Goal: Task Accomplishment & Management: Complete application form

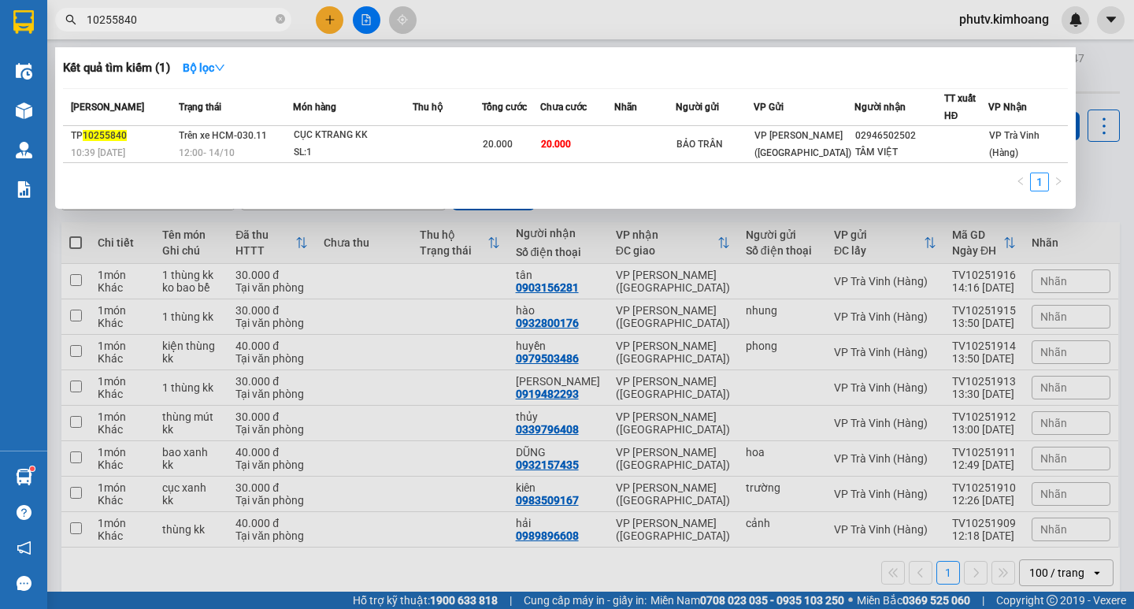
type input "10255840"
click at [279, 13] on span at bounding box center [280, 20] width 9 height 15
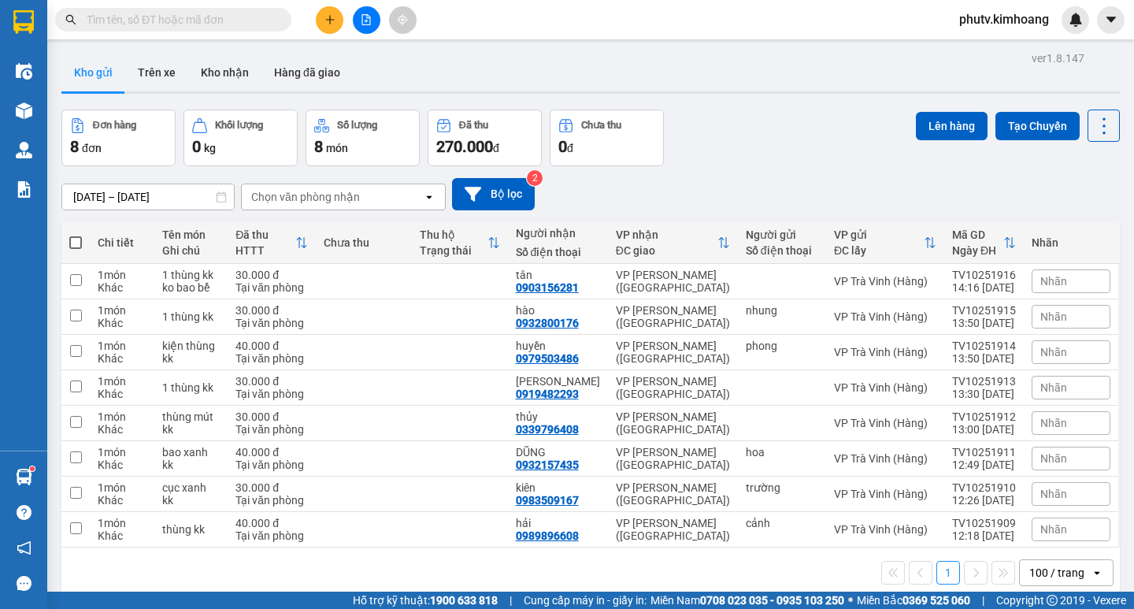
click at [277, 12] on span at bounding box center [280, 19] width 9 height 17
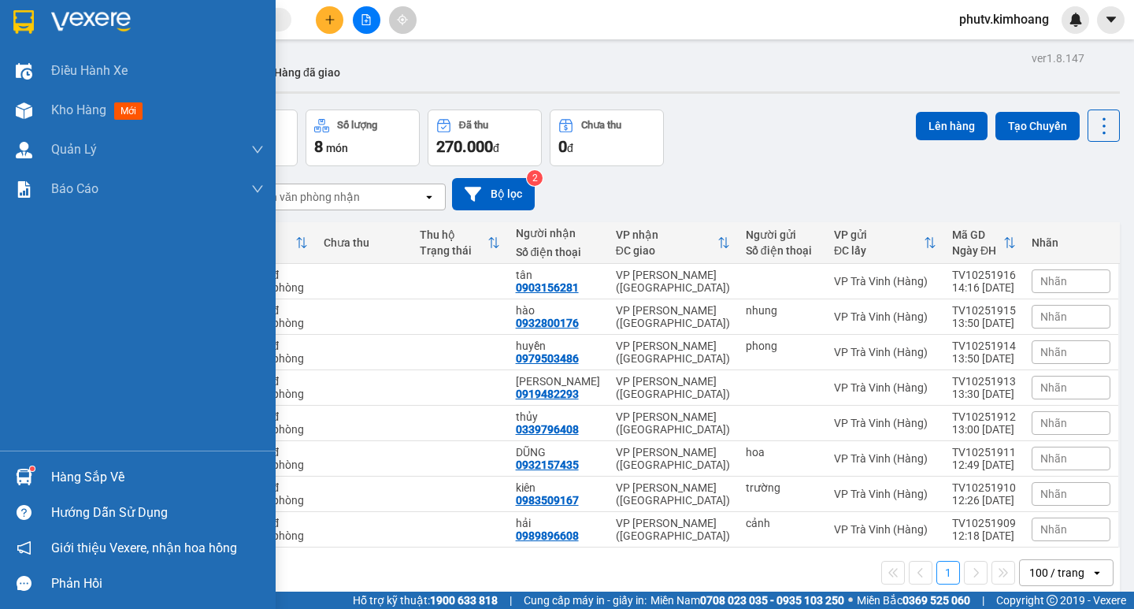
drag, startPoint x: 89, startPoint y: 479, endPoint x: 138, endPoint y: 472, distance: 49.3
click at [91, 479] on div "Hàng sắp về" at bounding box center [157, 478] width 213 height 24
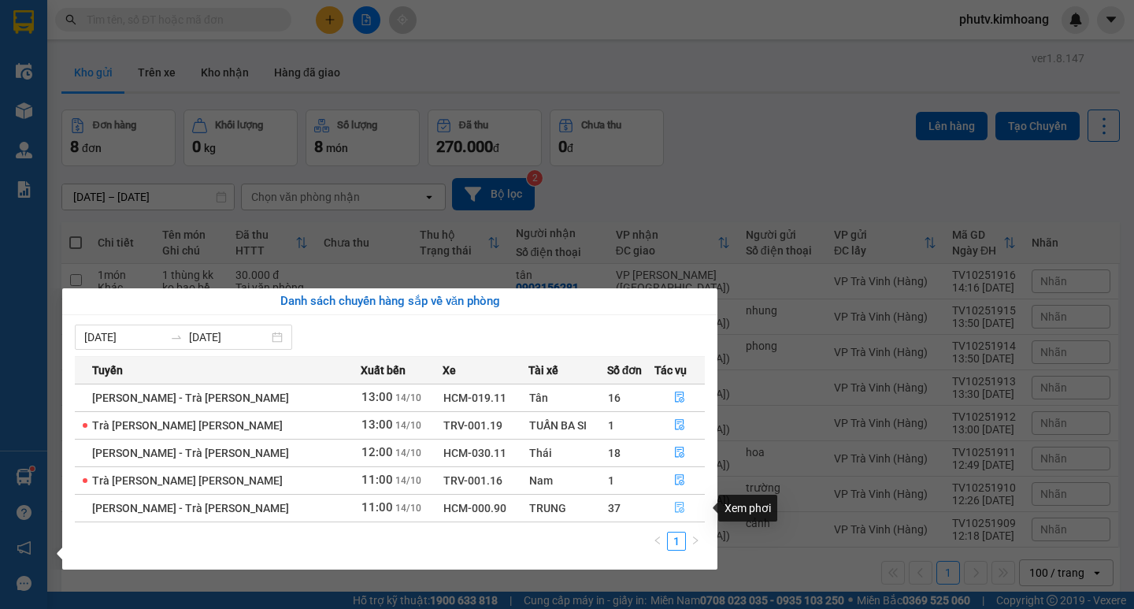
click at [677, 508] on icon "file-done" at bounding box center [680, 508] width 9 height 11
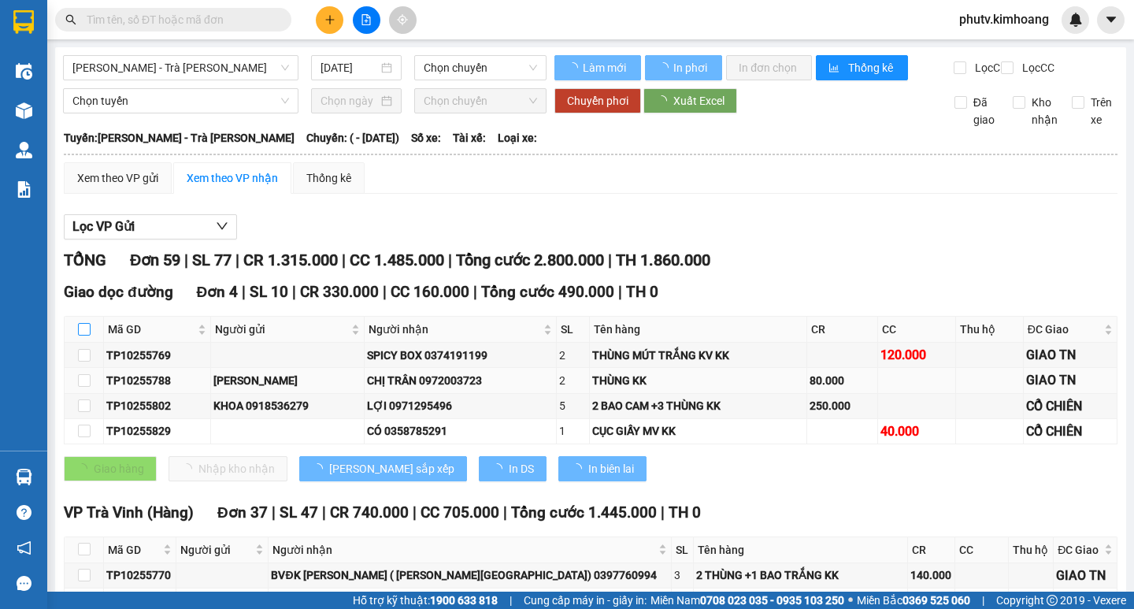
click at [82, 336] on input "checkbox" at bounding box center [84, 329] width 13 height 13
checkbox input "true"
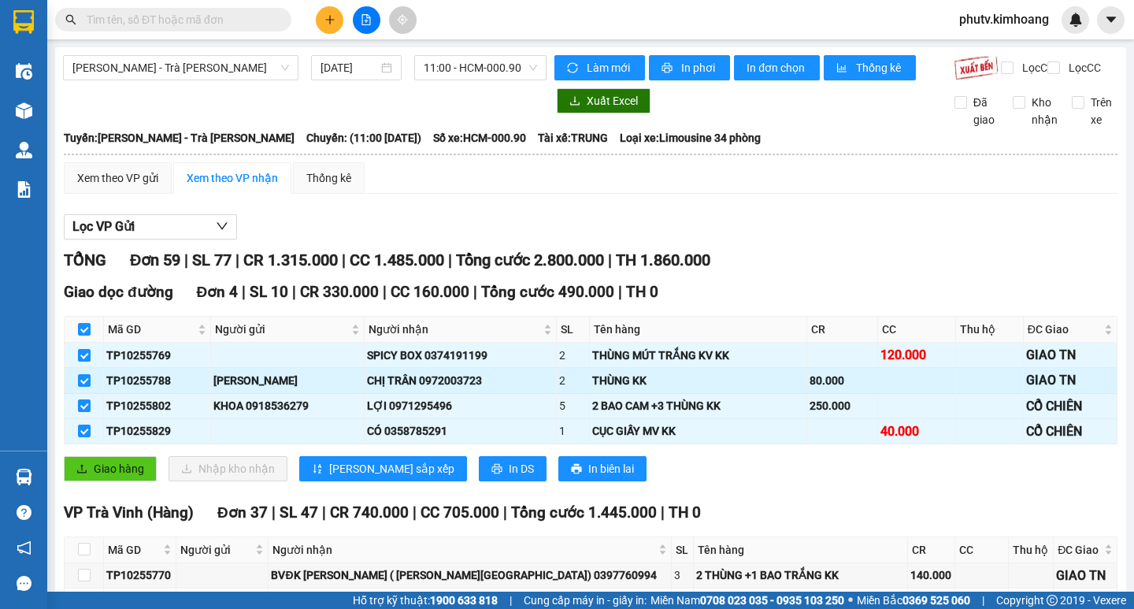
checkbox input "true"
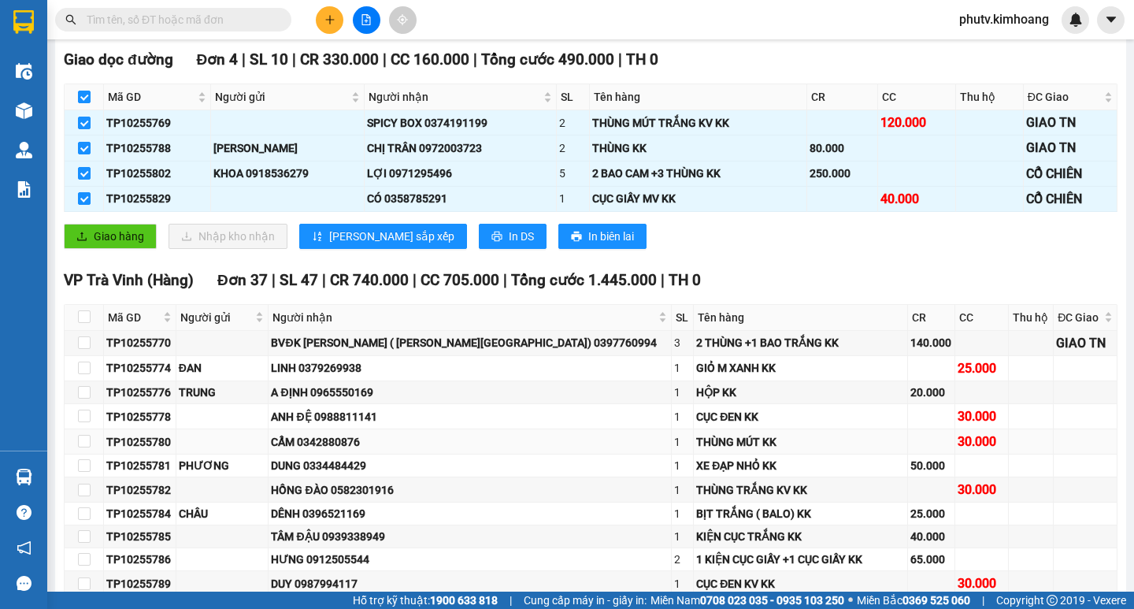
scroll to position [236, 0]
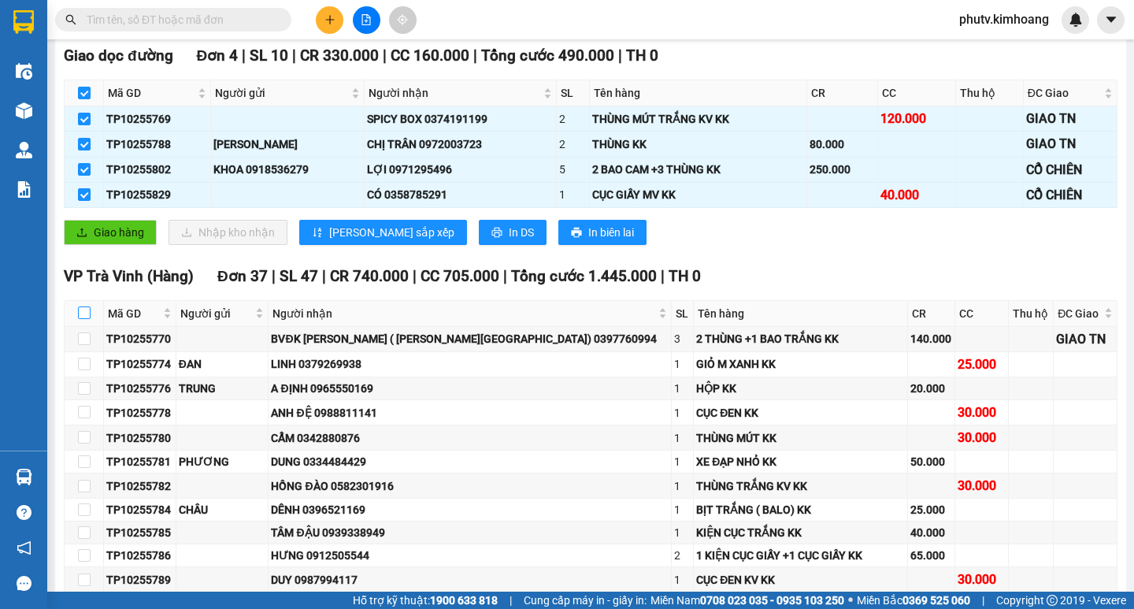
click at [83, 319] on input "checkbox" at bounding box center [84, 312] width 13 height 13
checkbox input "true"
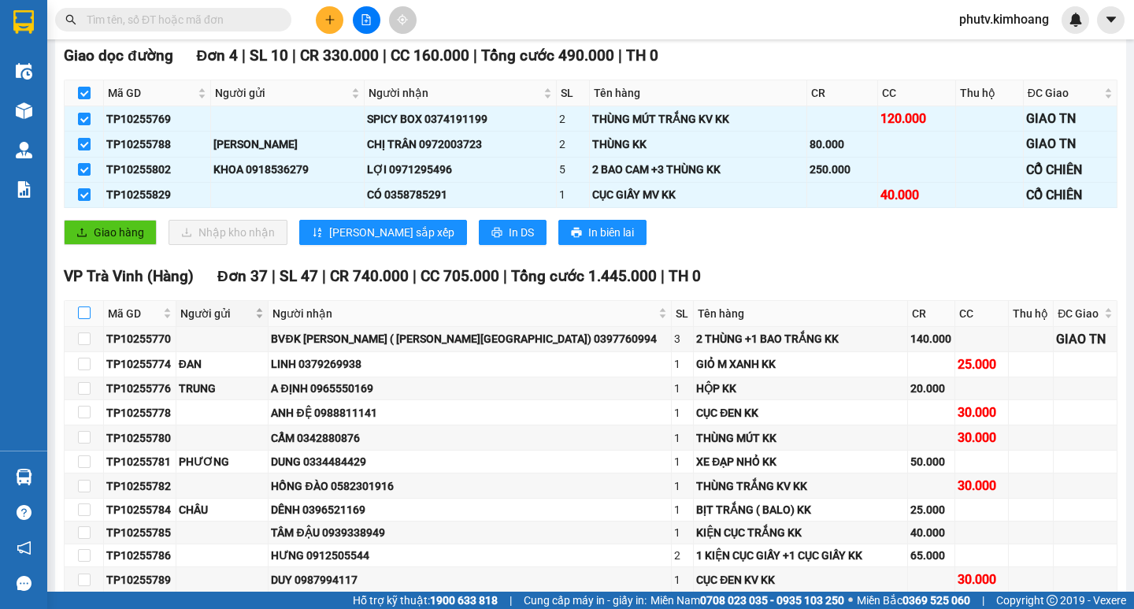
checkbox input "true"
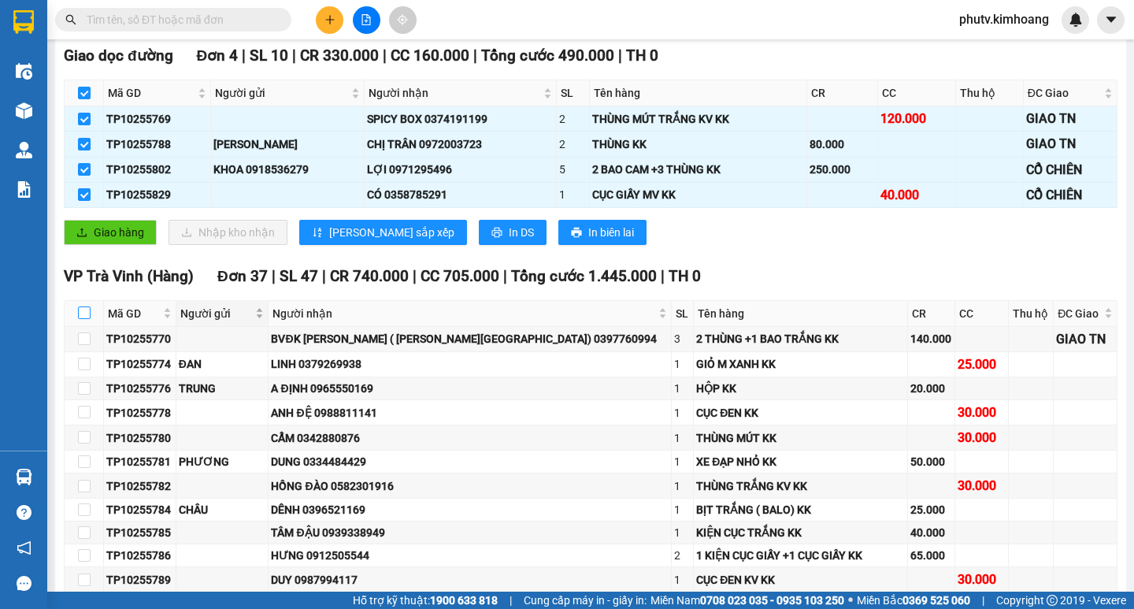
checkbox input "true"
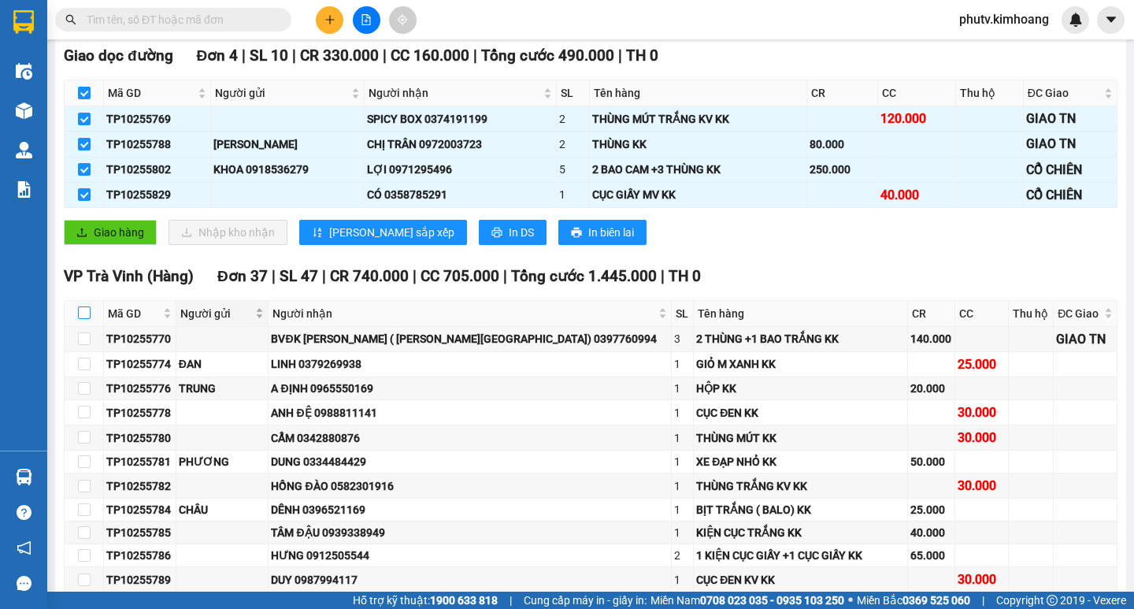
checkbox input "true"
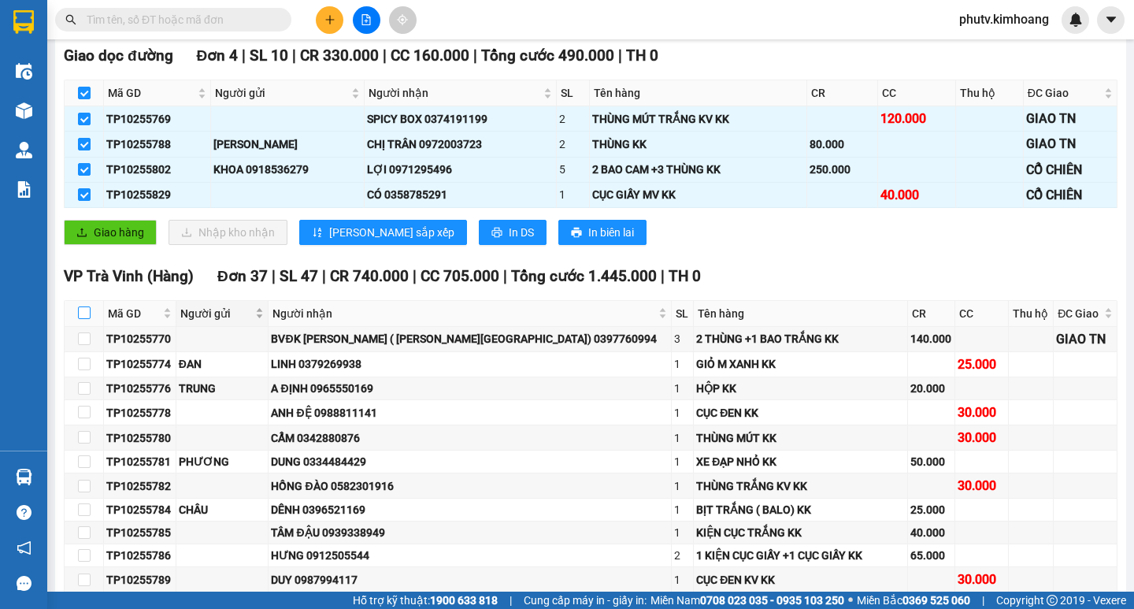
checkbox input "true"
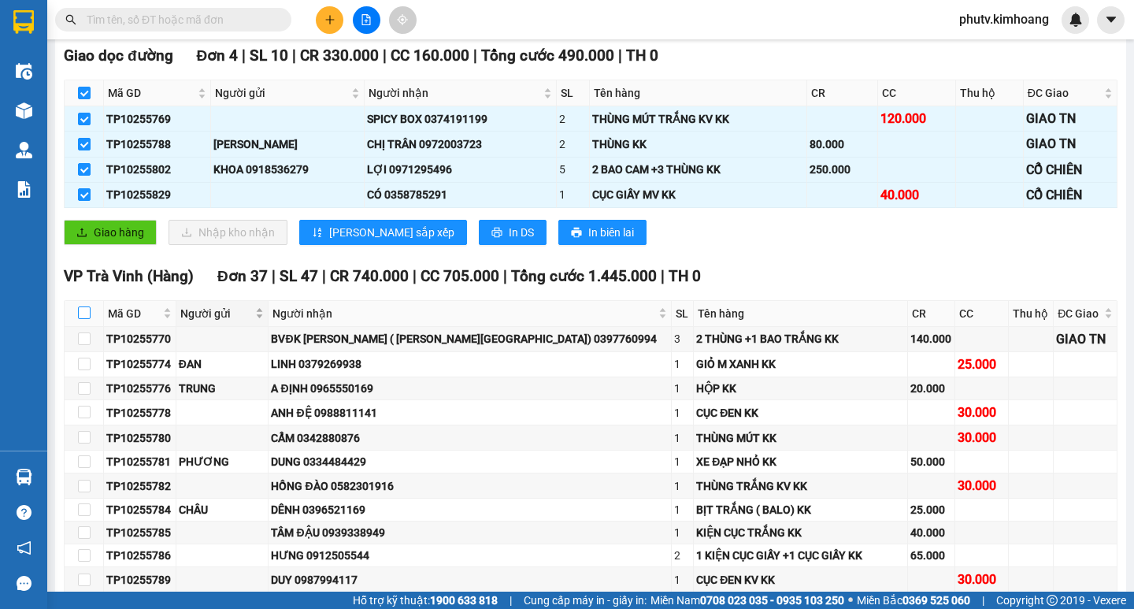
checkbox input "true"
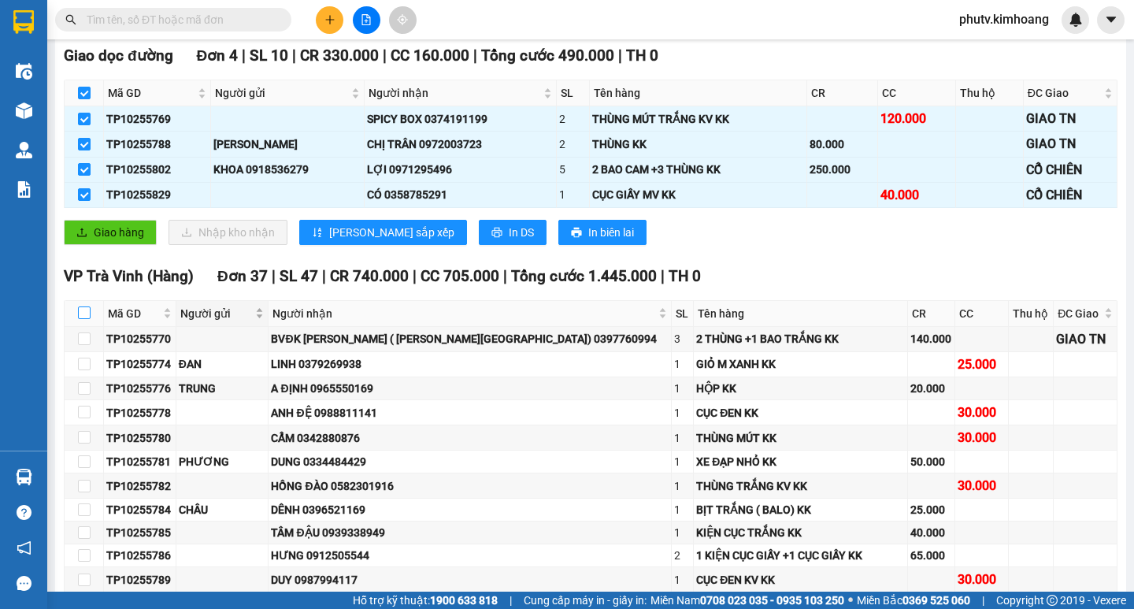
checkbox input "true"
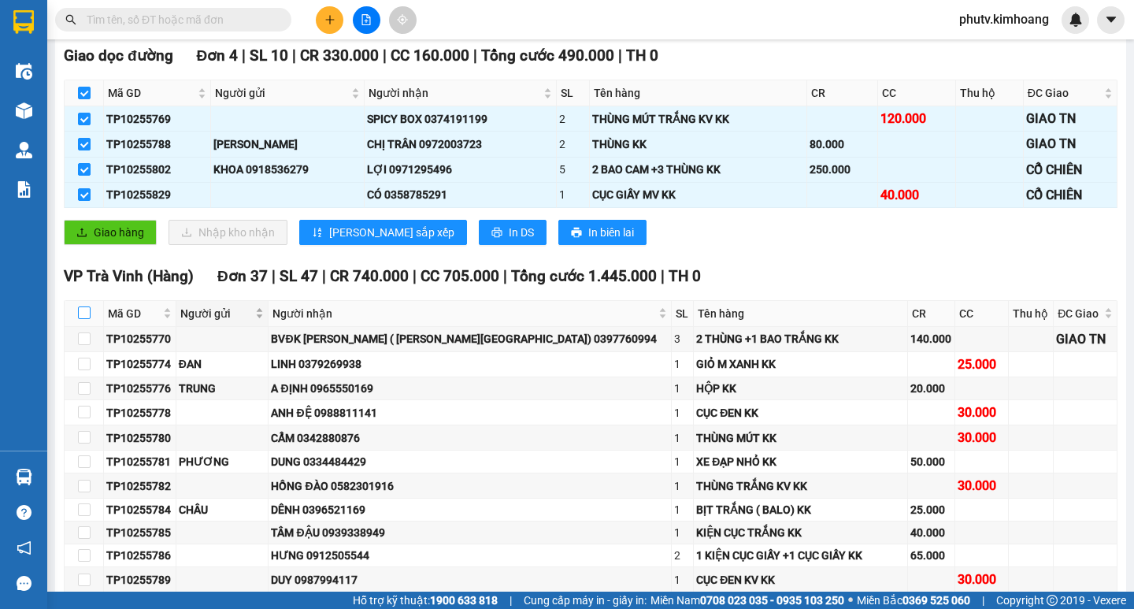
checkbox input "true"
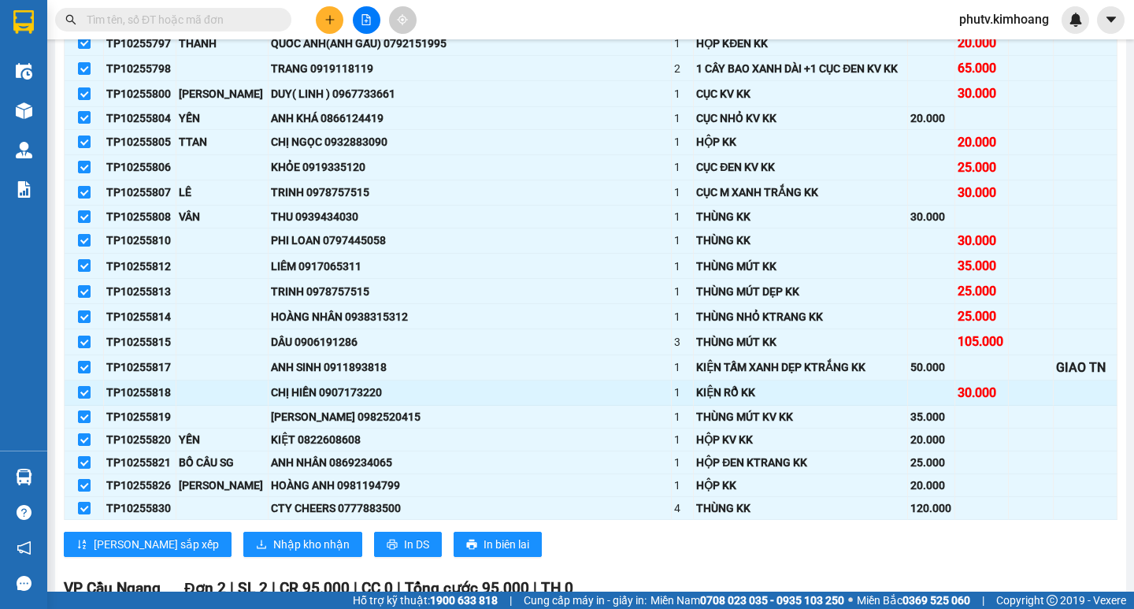
scroll to position [1260, 0]
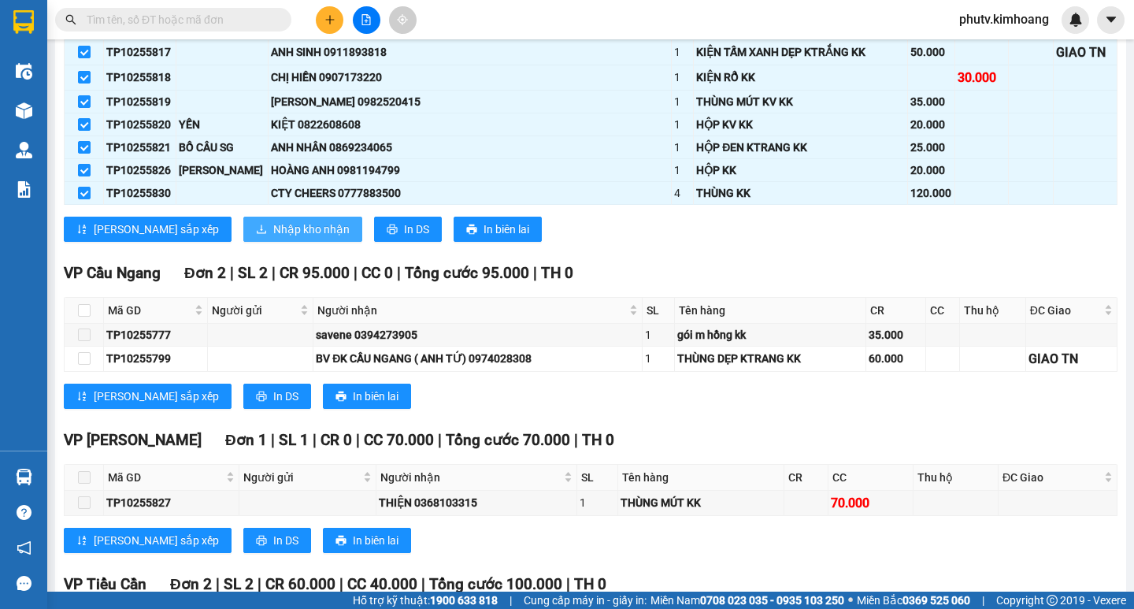
click at [273, 238] on span "Nhập kho nhận" at bounding box center [311, 229] width 76 height 17
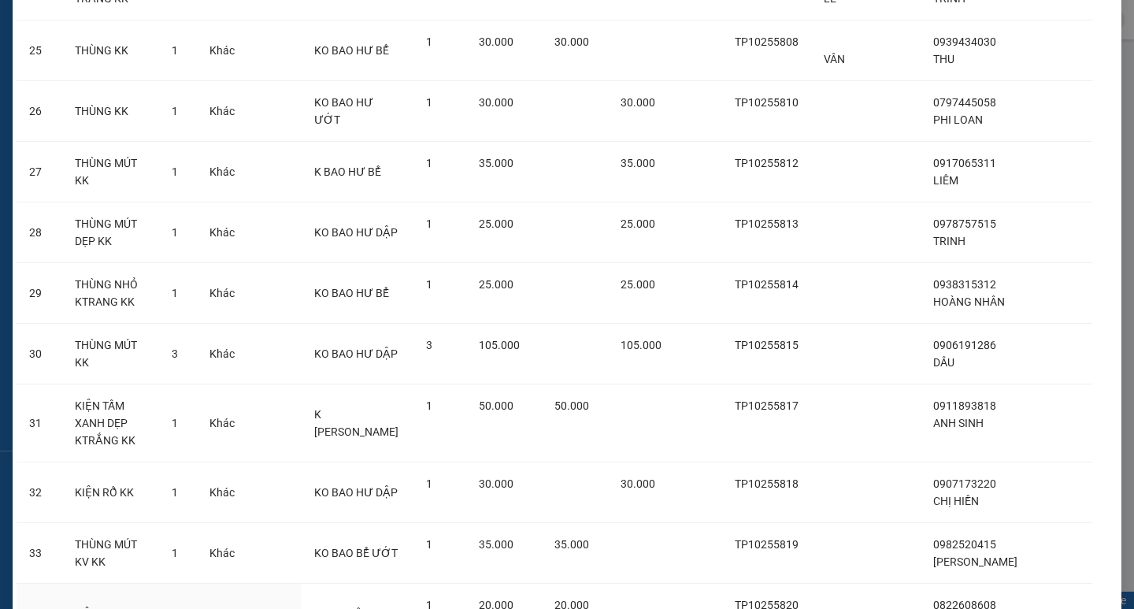
scroll to position [1934, 0]
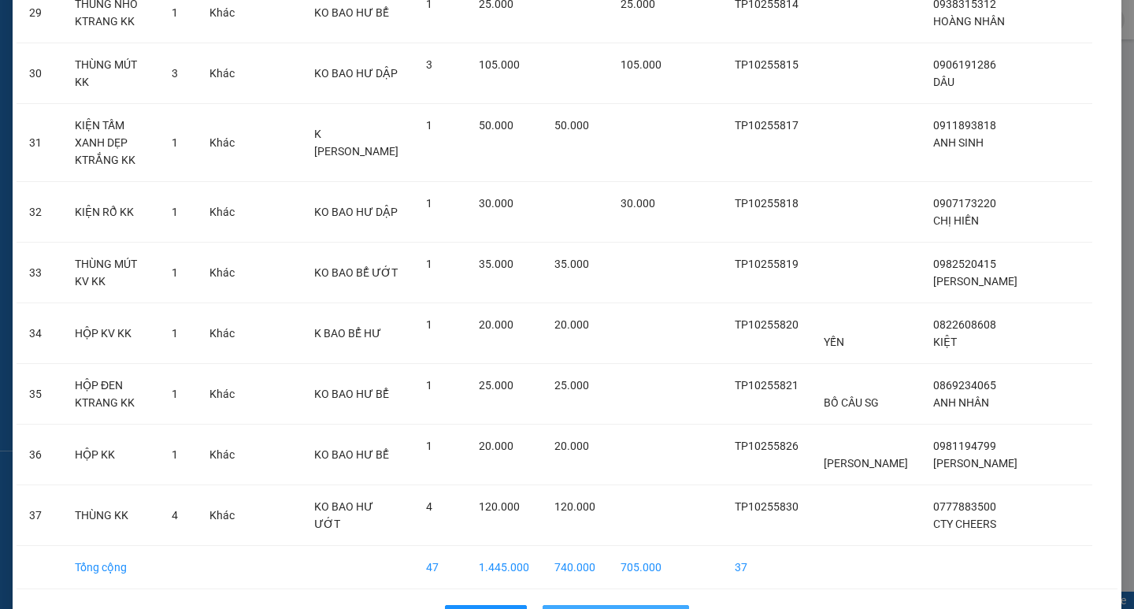
click at [614, 605] on button "Nhập hàng kho nhận" at bounding box center [616, 617] width 147 height 25
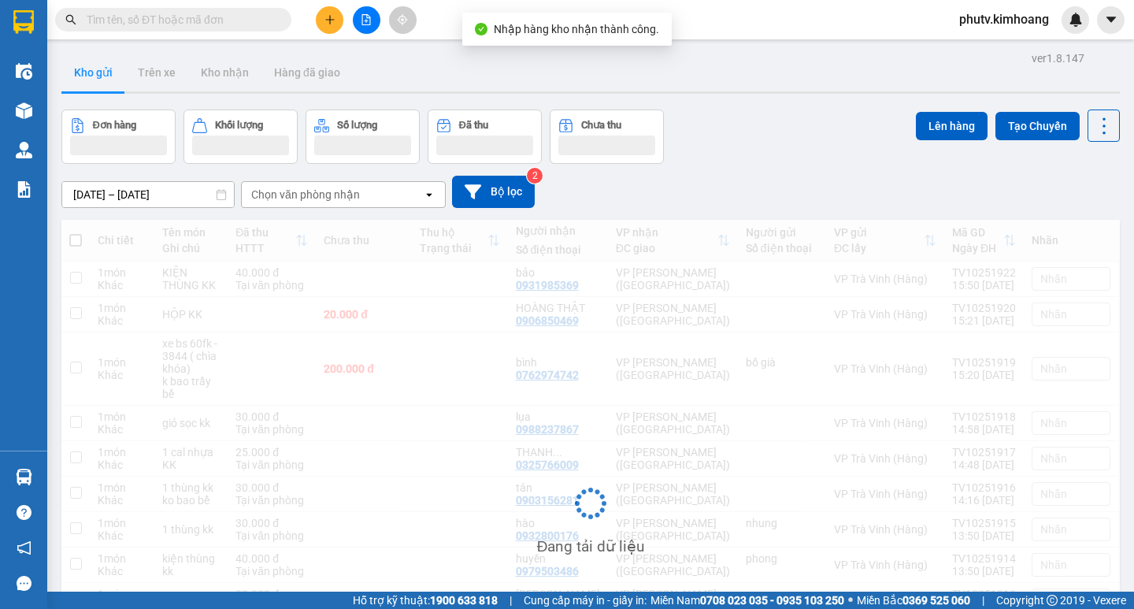
click at [189, 20] on input "text" at bounding box center [180, 19] width 186 height 17
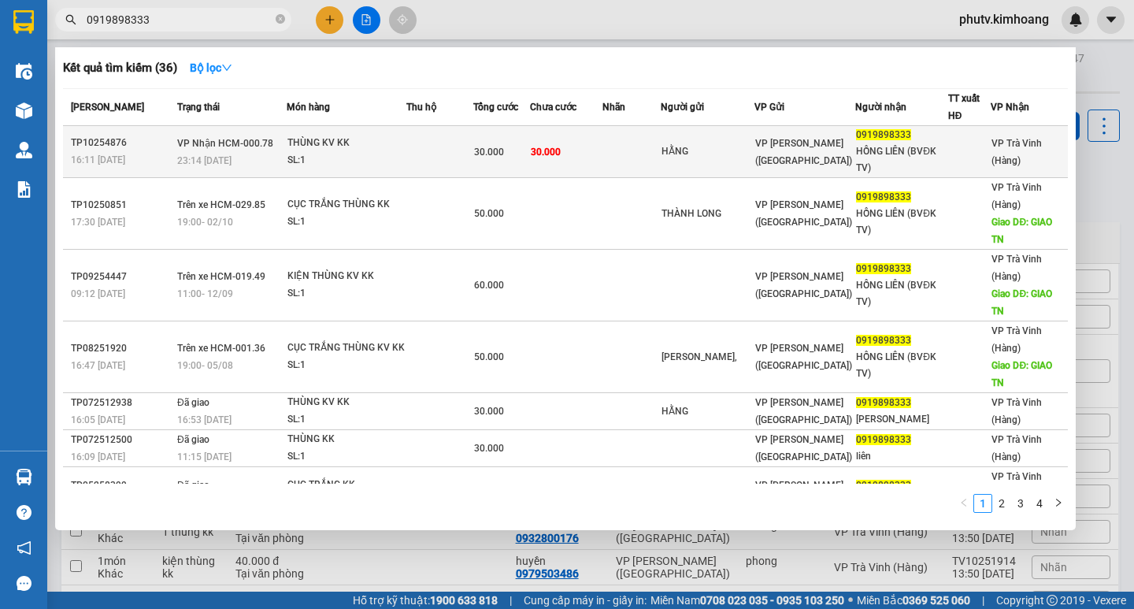
type input "0919898333"
click at [473, 154] on td at bounding box center [439, 152] width 67 height 52
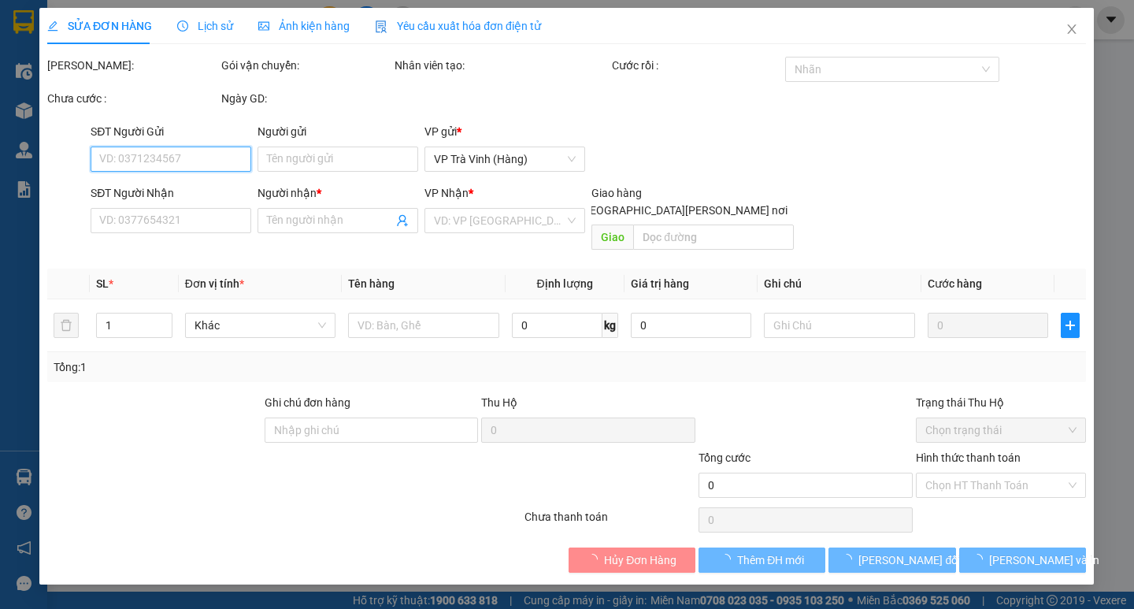
type input "HẰNG"
type input "0919898333"
type input "HỒNG LIÊN (BVĐK TV)"
type input "30.000"
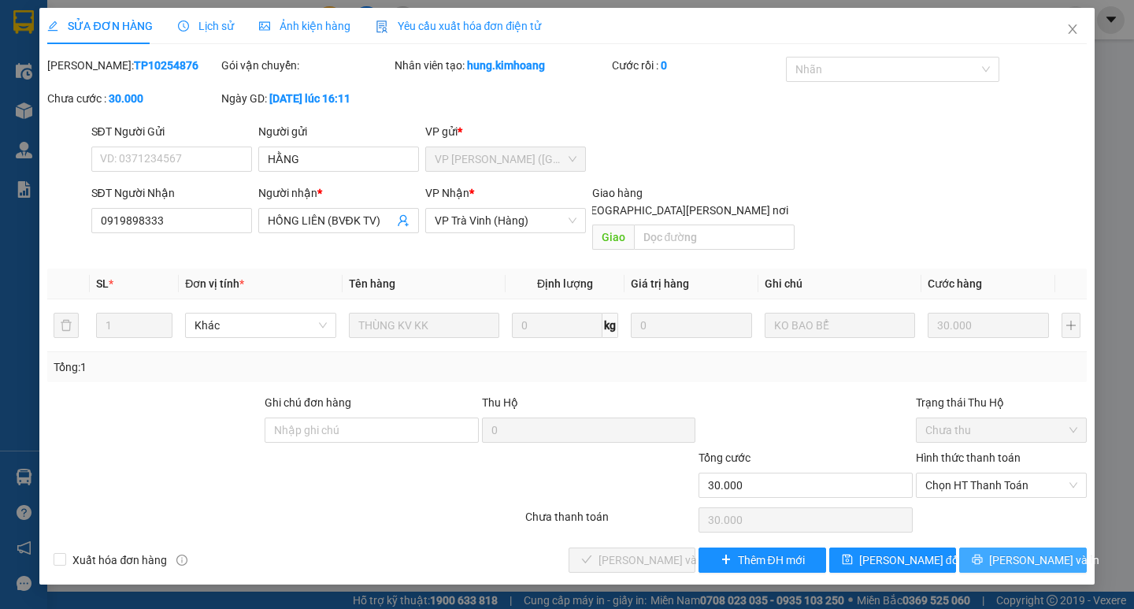
click at [1011, 551] on span "[PERSON_NAME] và In" at bounding box center [1044, 559] width 110 height 17
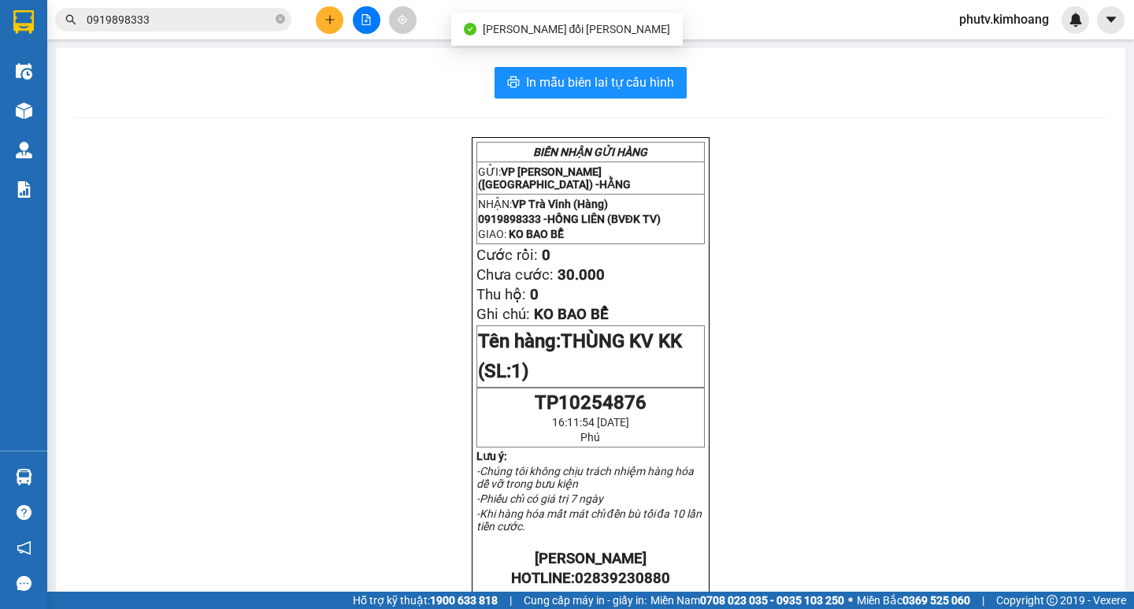
click at [231, 22] on input "0919898333" at bounding box center [180, 19] width 186 height 17
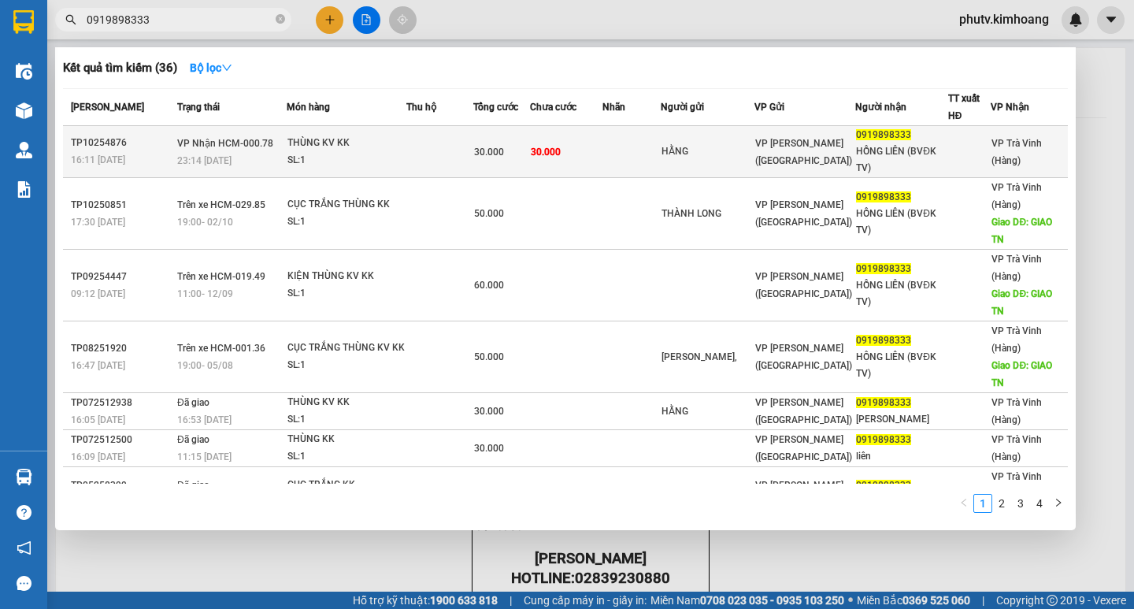
click at [515, 161] on td "30.000" at bounding box center [501, 152] width 57 height 52
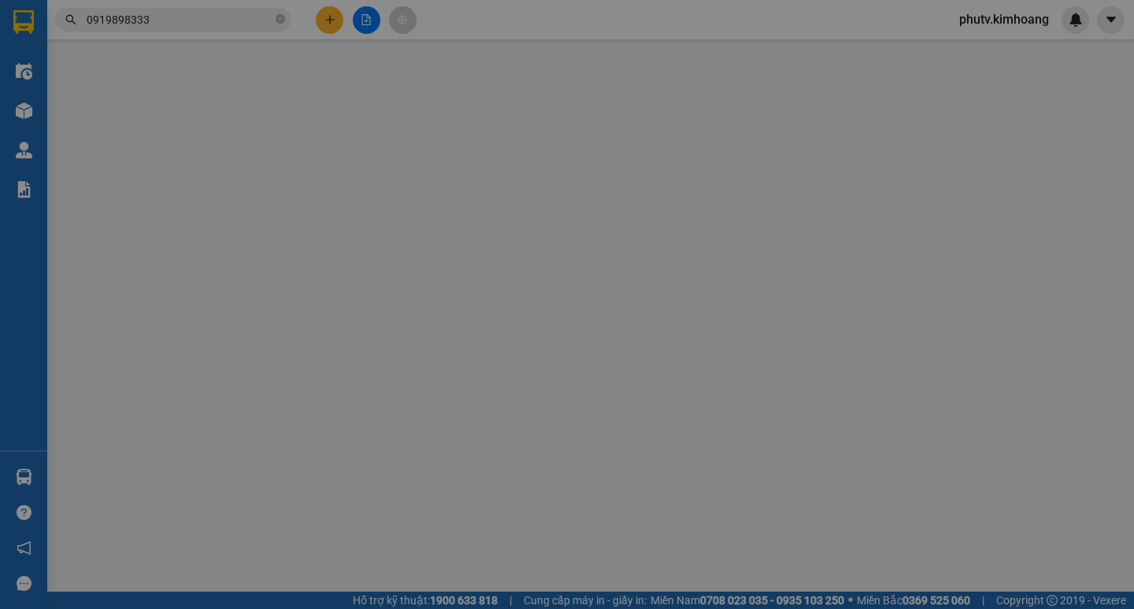
type input "HẰNG"
type input "0919898333"
type input "HỒNG LIÊN (BVĐK TV)"
type input "30.000"
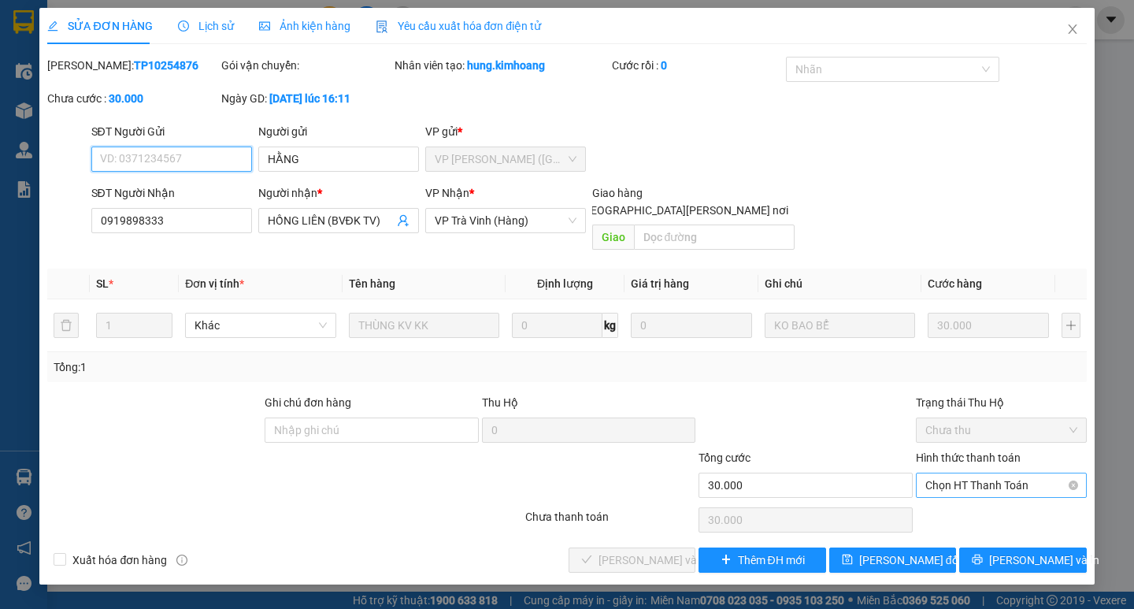
click at [965, 476] on span "Chọn HT Thanh Toán" at bounding box center [1001, 485] width 152 height 24
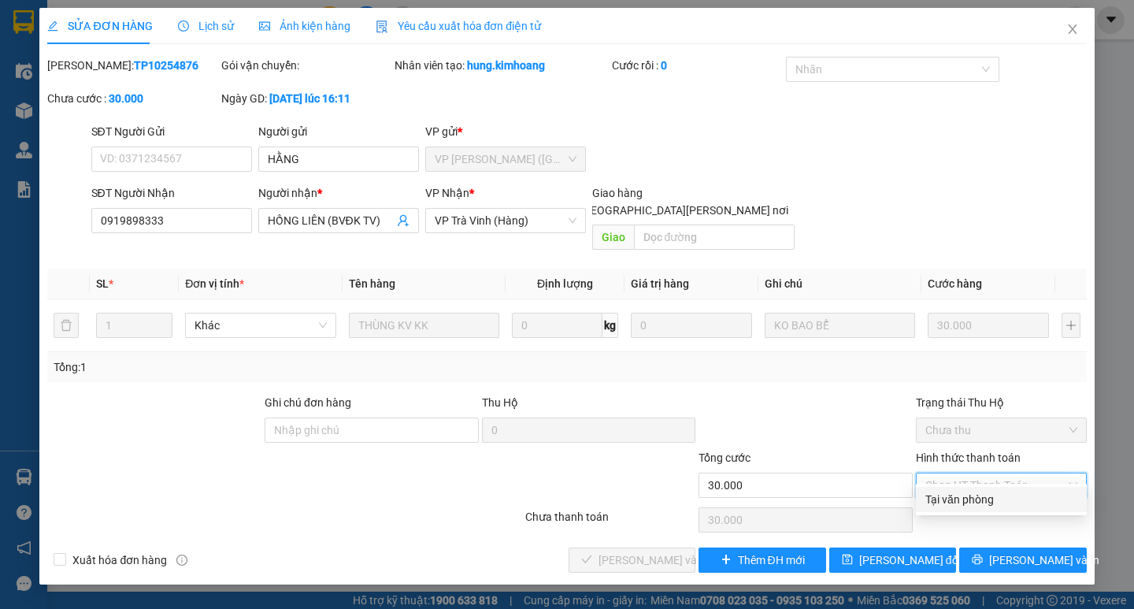
drag, startPoint x: 968, startPoint y: 492, endPoint x: 948, endPoint y: 495, distance: 19.9
click at [968, 493] on div "Tại văn phòng" at bounding box center [1001, 499] width 152 height 17
type input "0"
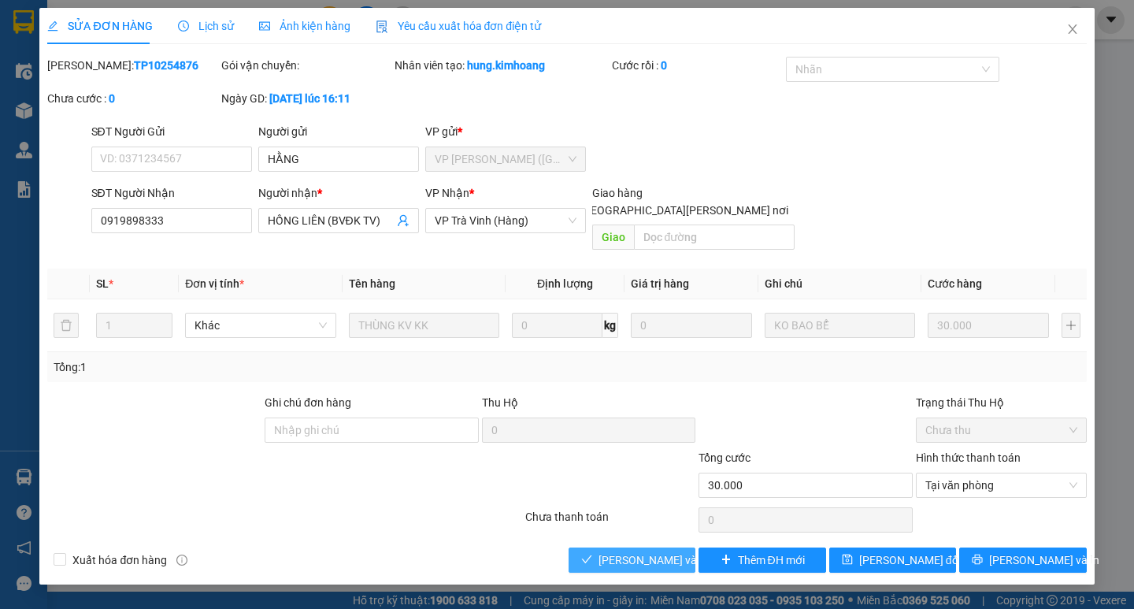
click at [656, 551] on span "[PERSON_NAME] và [PERSON_NAME] hàng" at bounding box center [705, 559] width 213 height 17
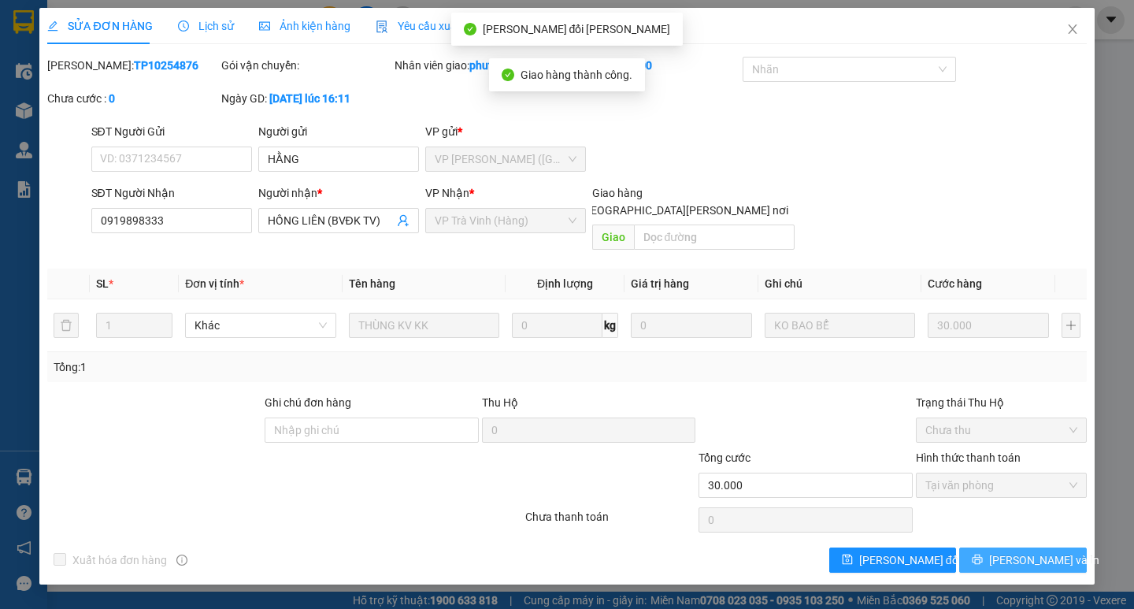
click at [983, 554] on icon "printer" at bounding box center [977, 559] width 11 height 11
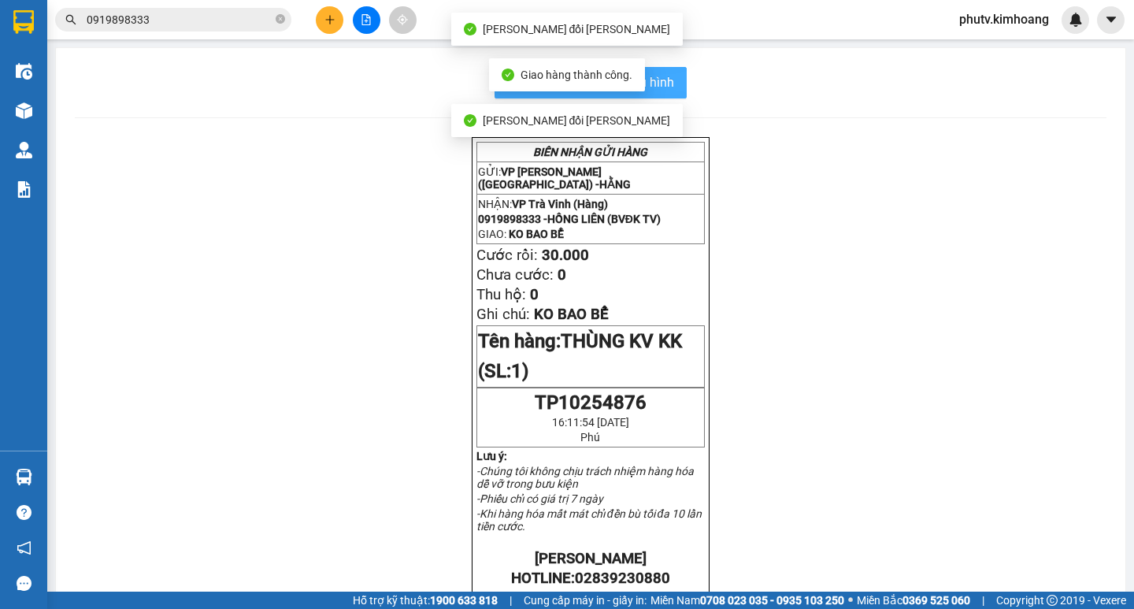
click at [662, 92] on span "In mẫu biên lai tự cấu hình" at bounding box center [600, 82] width 148 height 20
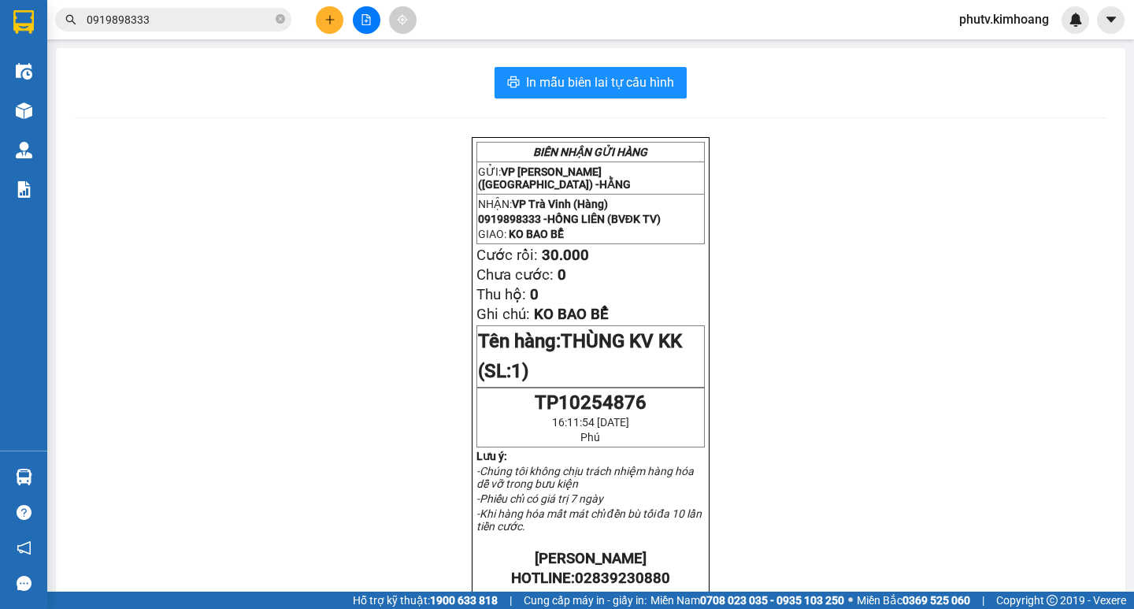
click at [228, 10] on span "0919898333" at bounding box center [173, 20] width 236 height 24
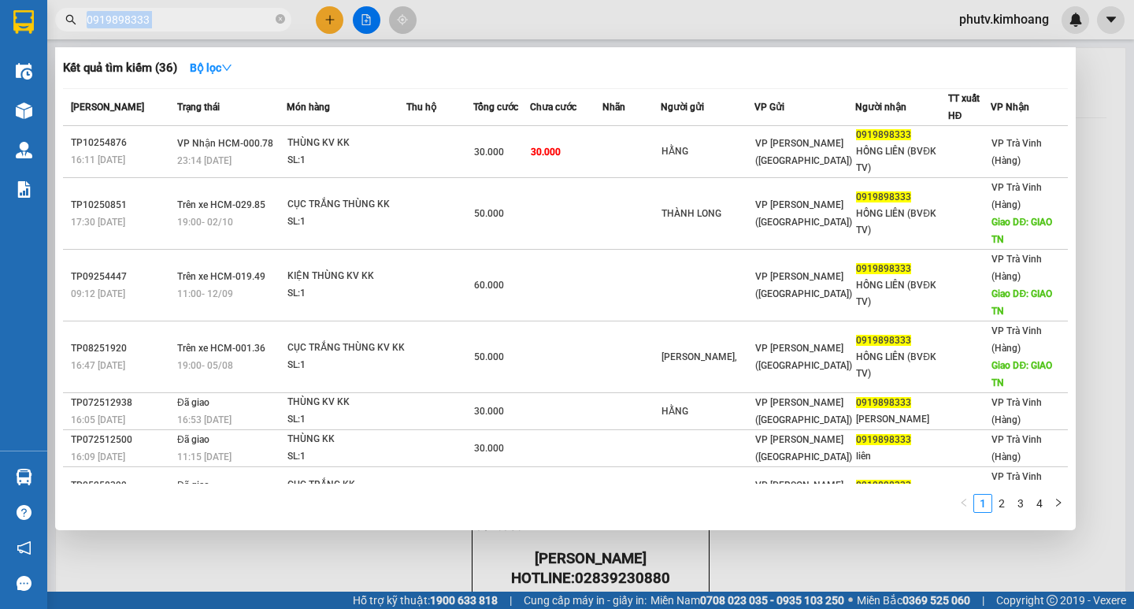
click at [228, 10] on span "0919898333" at bounding box center [173, 20] width 236 height 24
click at [280, 23] on icon "close-circle" at bounding box center [280, 18] width 9 height 9
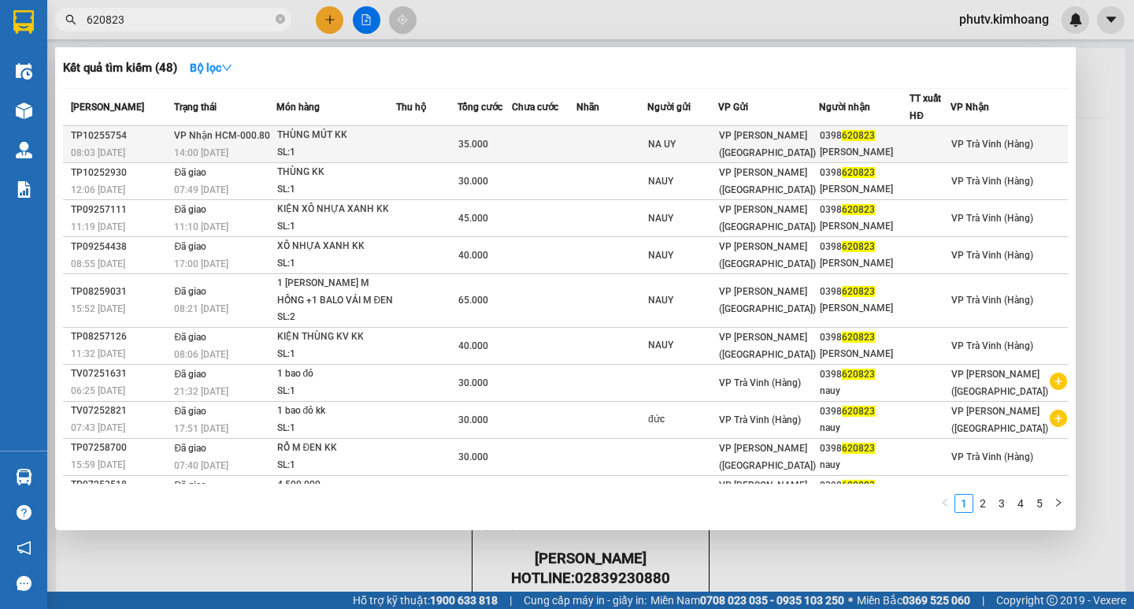
type input "620823"
click at [434, 145] on td at bounding box center [427, 144] width 62 height 37
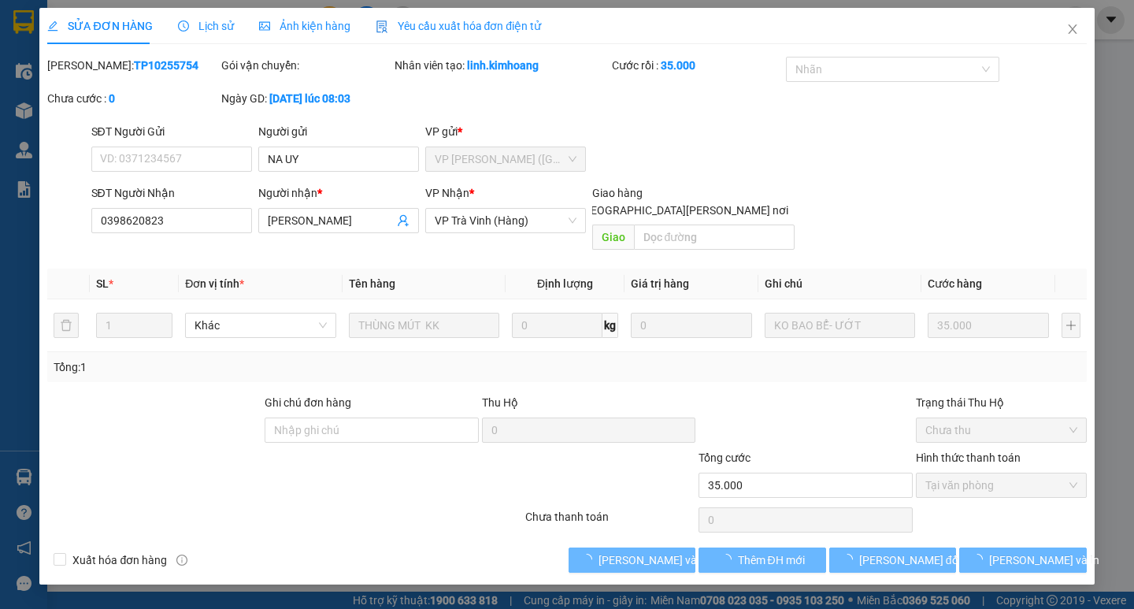
type input "NA UY"
type input "0398620823"
type input "[PERSON_NAME]"
type input "35.000"
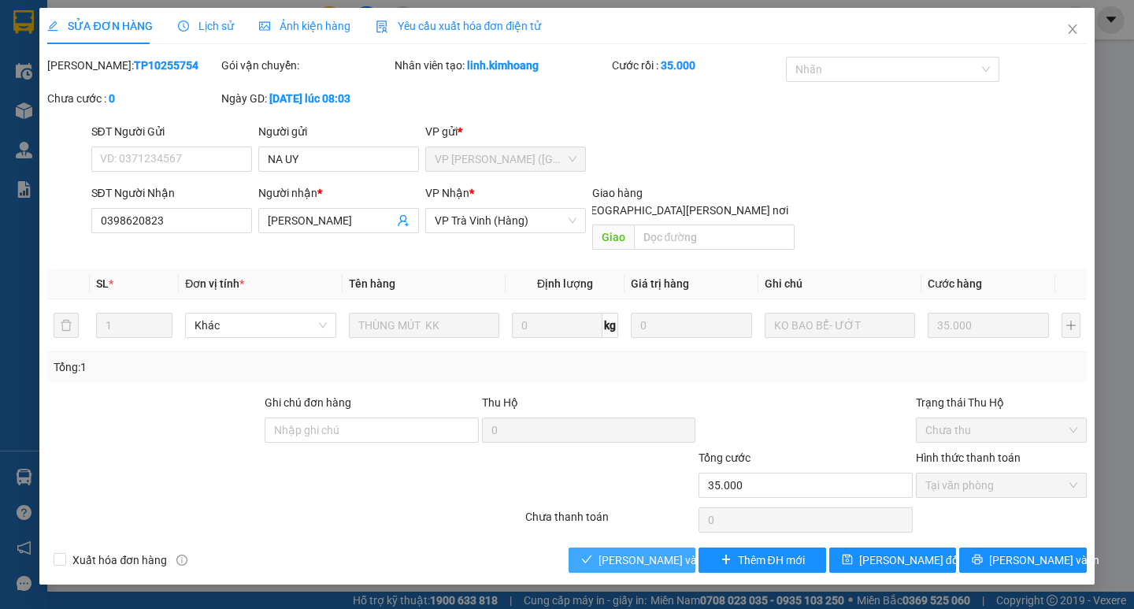
click at [611, 551] on span "[PERSON_NAME] và [PERSON_NAME] hàng" at bounding box center [705, 559] width 213 height 17
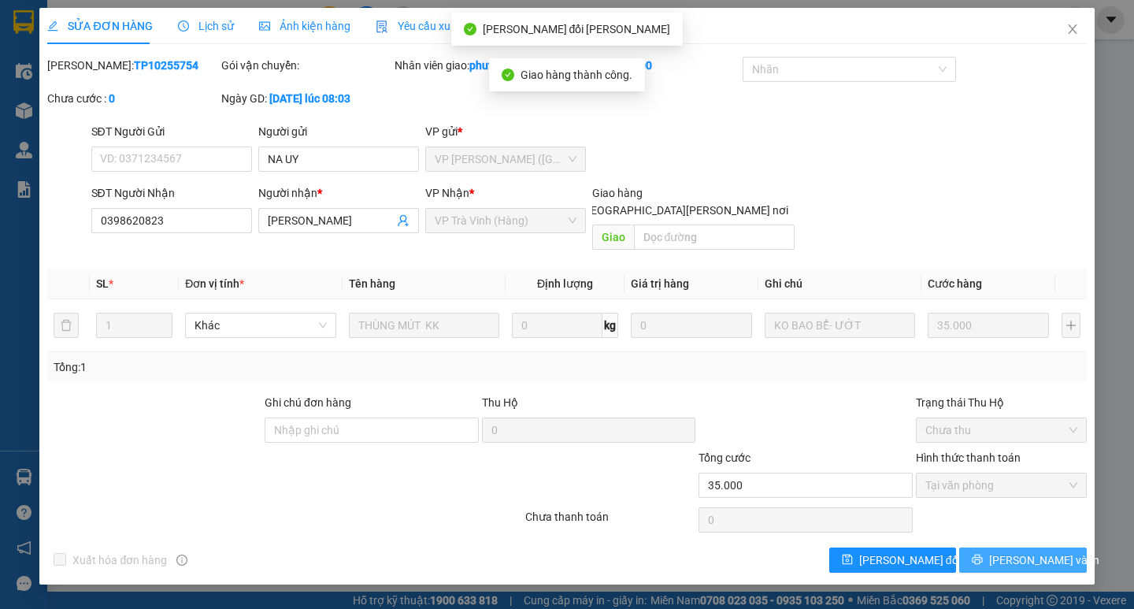
click at [983, 554] on icon "printer" at bounding box center [977, 559] width 11 height 11
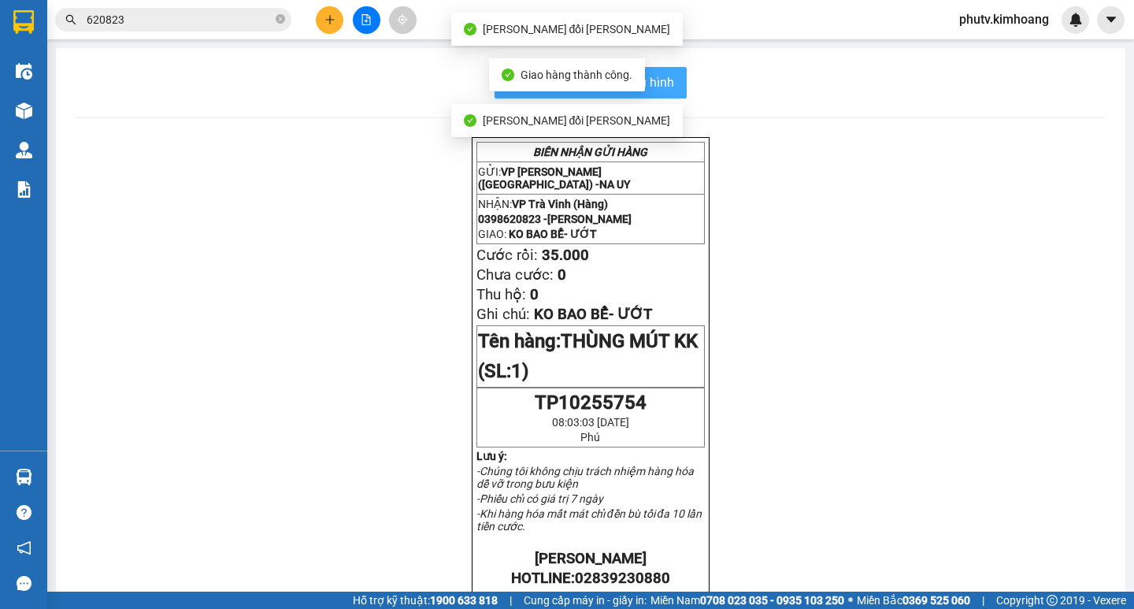
click at [668, 81] on span "In mẫu biên lai tự cấu hình" at bounding box center [600, 82] width 148 height 20
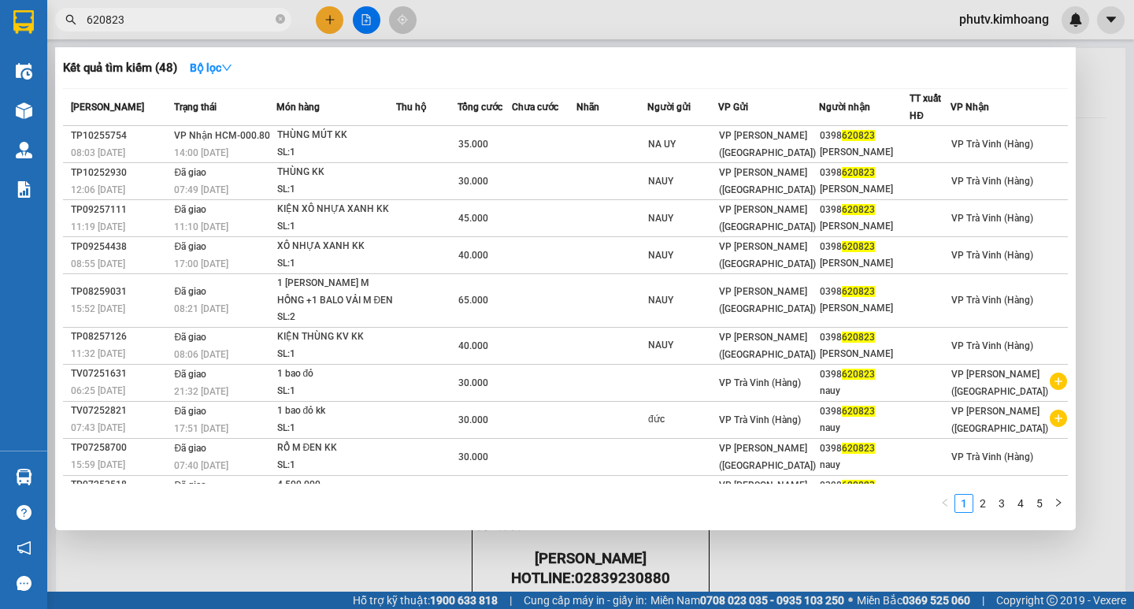
click at [168, 20] on input "620823" at bounding box center [180, 19] width 186 height 17
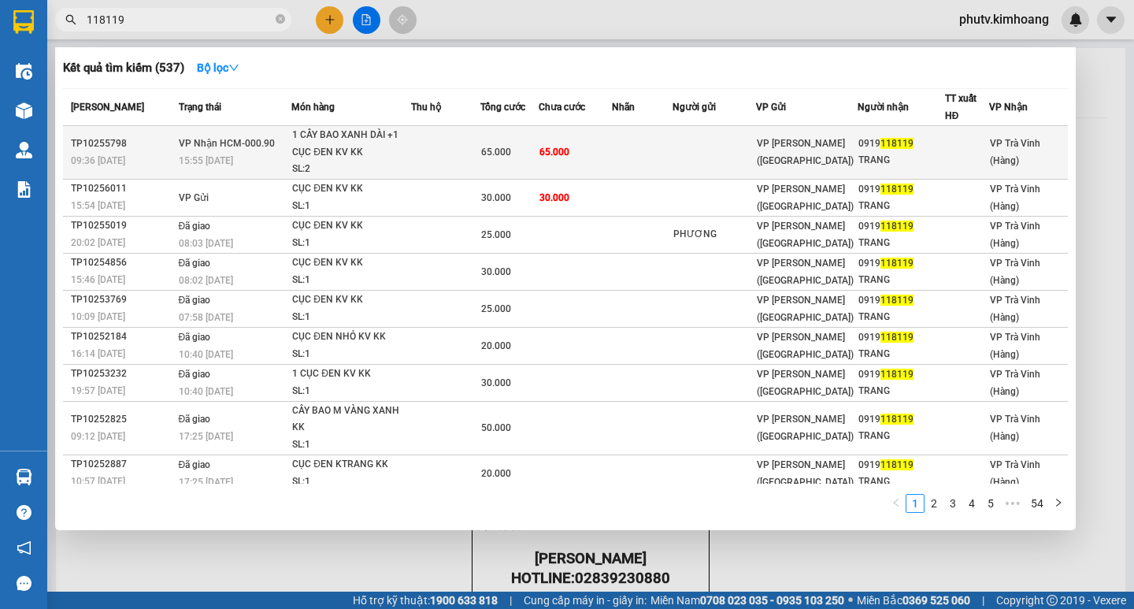
type input "118119"
click at [518, 163] on td "65.000" at bounding box center [509, 153] width 58 height 54
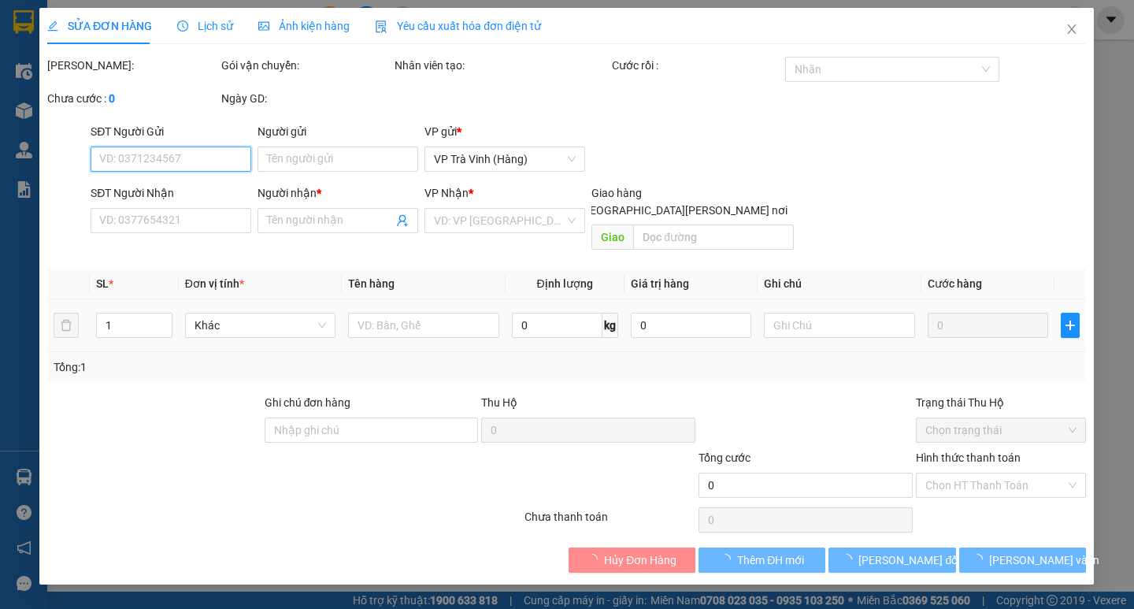
type input "0919118119"
type input "TRANG"
type input "65.000"
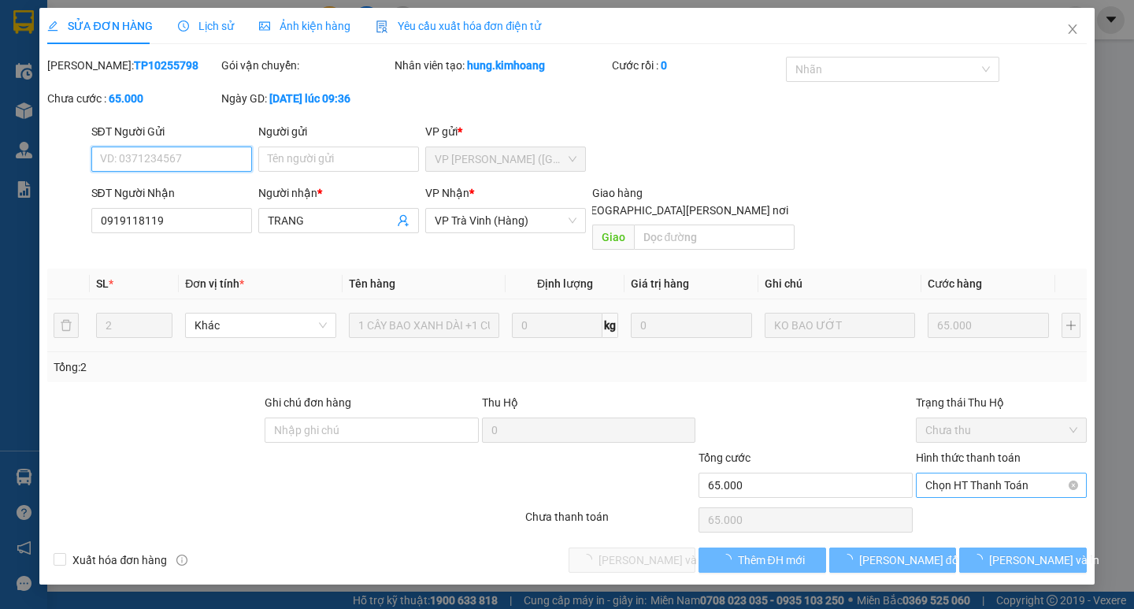
click at [974, 473] on span "Chọn HT Thanh Toán" at bounding box center [1001, 485] width 152 height 24
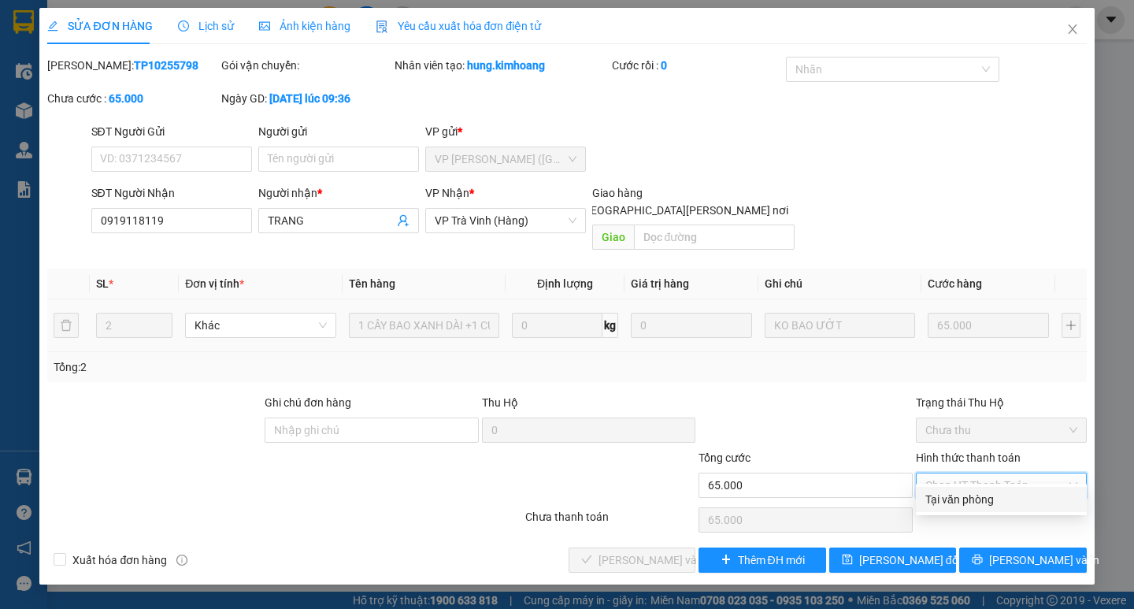
click at [974, 510] on div "Tại văn phòng" at bounding box center [1001, 499] width 171 height 25
type input "0"
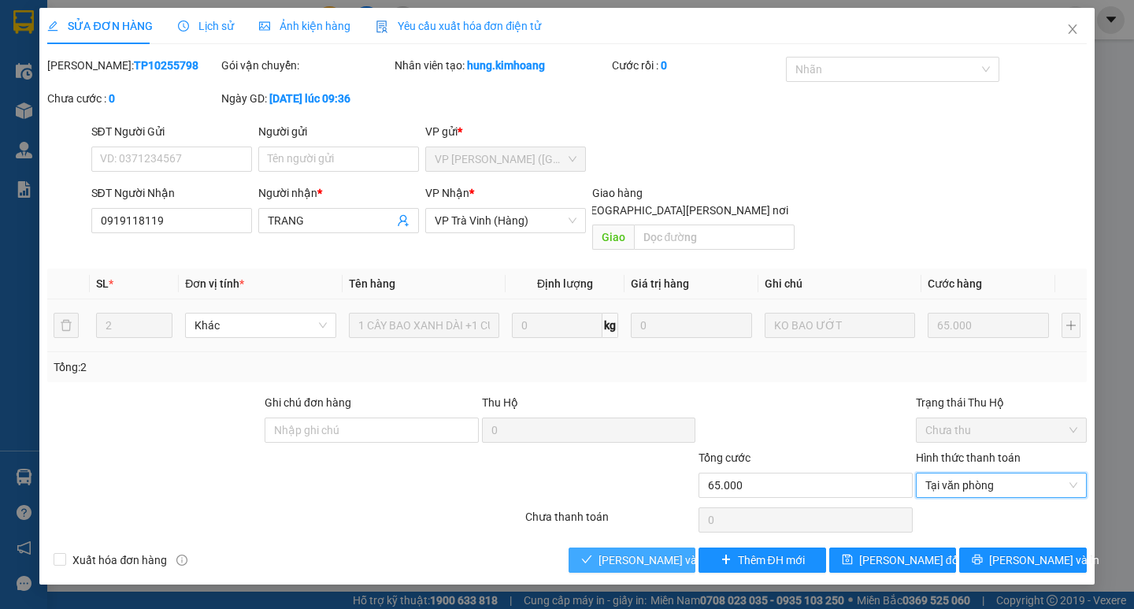
click at [659, 551] on span "[PERSON_NAME] và [PERSON_NAME] hàng" at bounding box center [705, 559] width 213 height 17
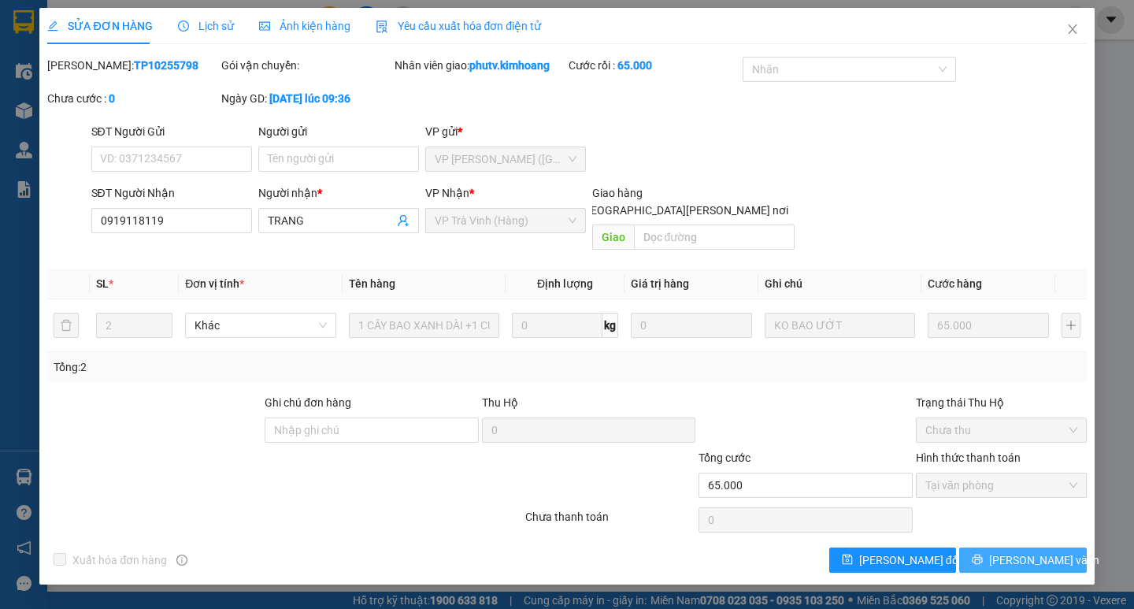
click at [1018, 551] on span "[PERSON_NAME] và In" at bounding box center [1044, 559] width 110 height 17
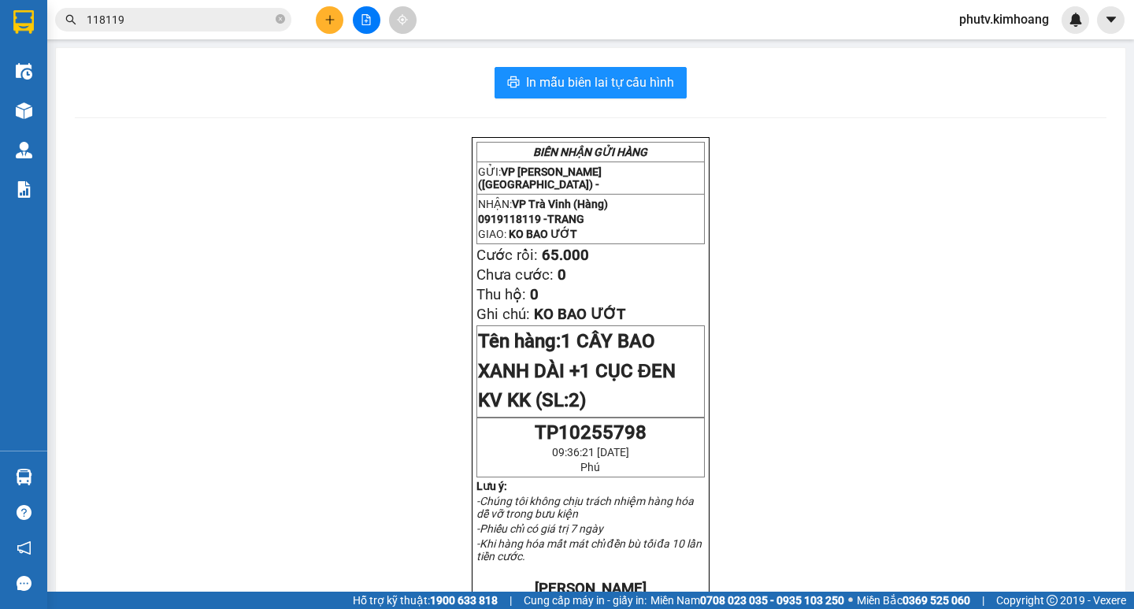
click at [143, 22] on input "118119" at bounding box center [180, 19] width 186 height 17
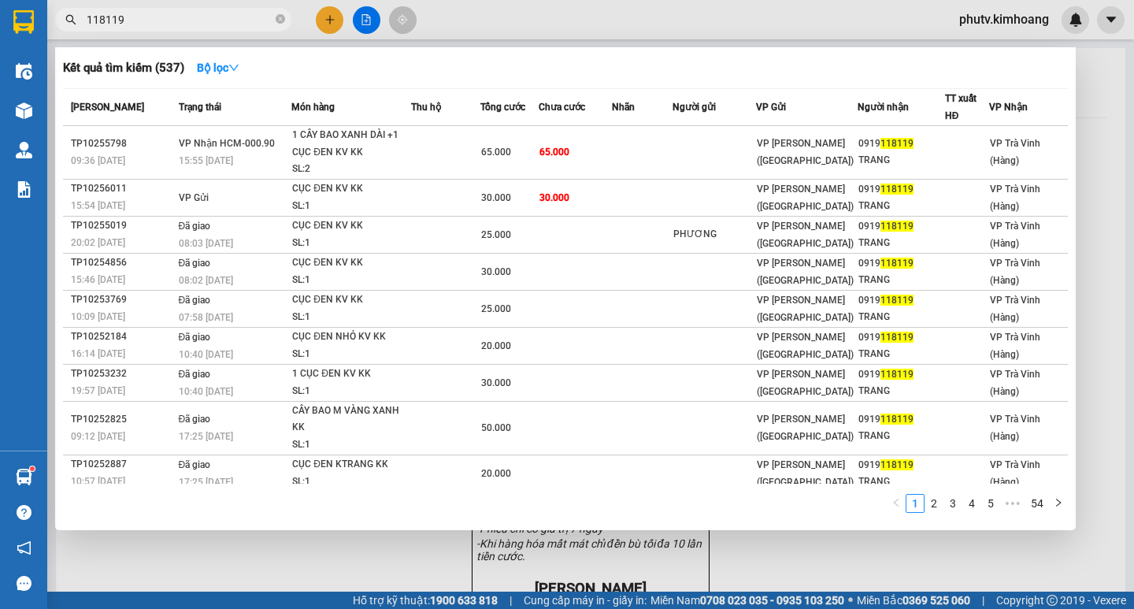
click at [143, 22] on input "118119" at bounding box center [180, 19] width 186 height 17
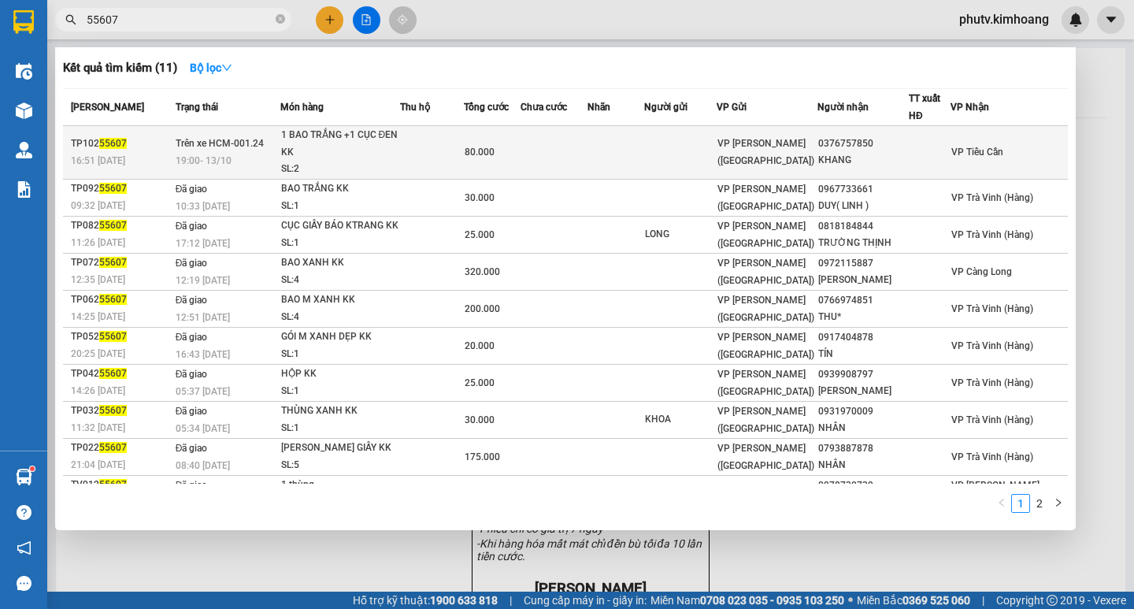
type input "55607"
click at [414, 165] on td at bounding box center [432, 153] width 64 height 54
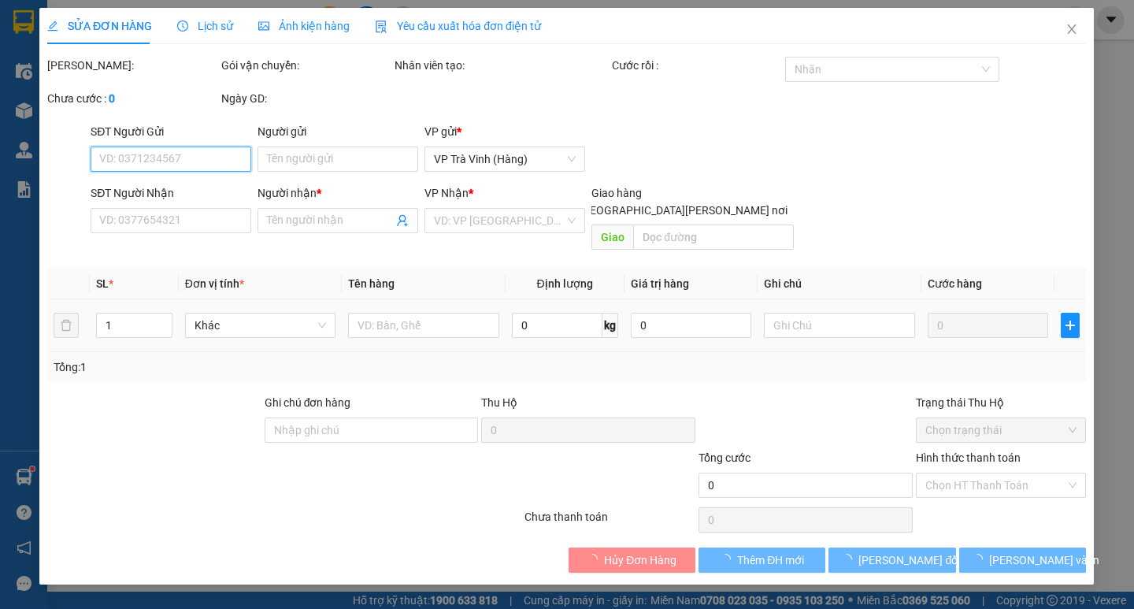
type input "0376757850"
type input "KHANG"
type input "80.000"
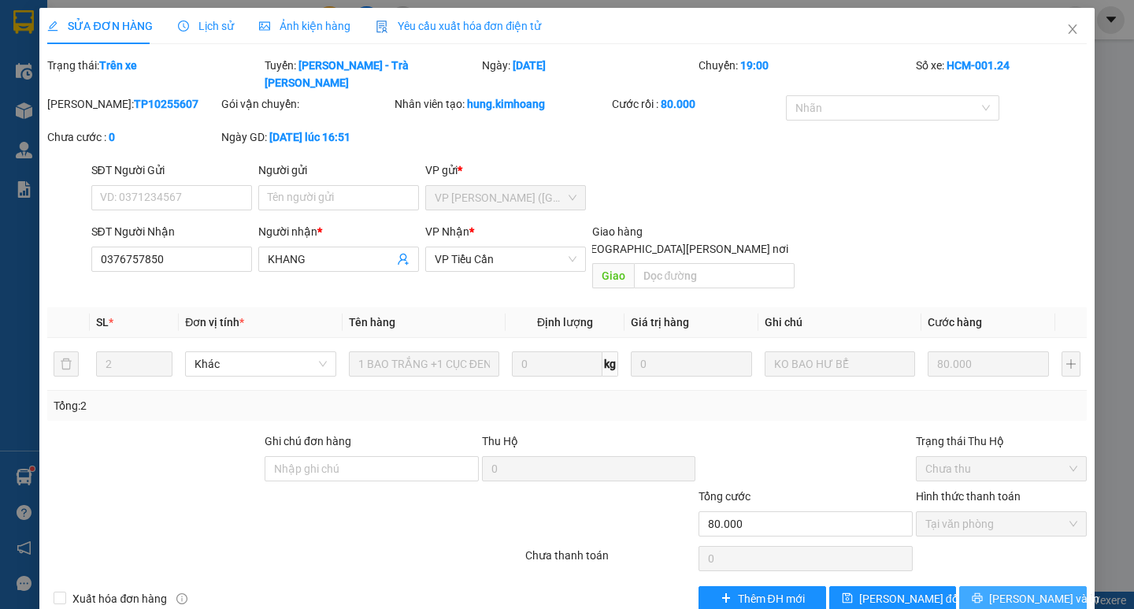
click at [1042, 590] on span "[PERSON_NAME] và In" at bounding box center [1044, 598] width 110 height 17
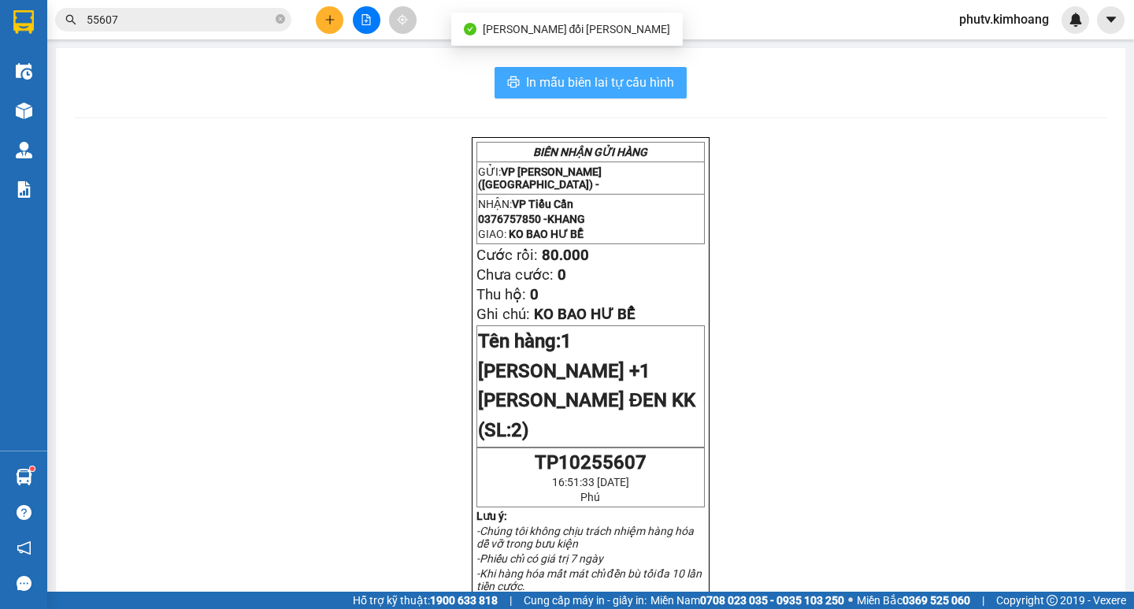
click at [643, 81] on span "In mẫu biên lai tự cấu hình" at bounding box center [600, 82] width 148 height 20
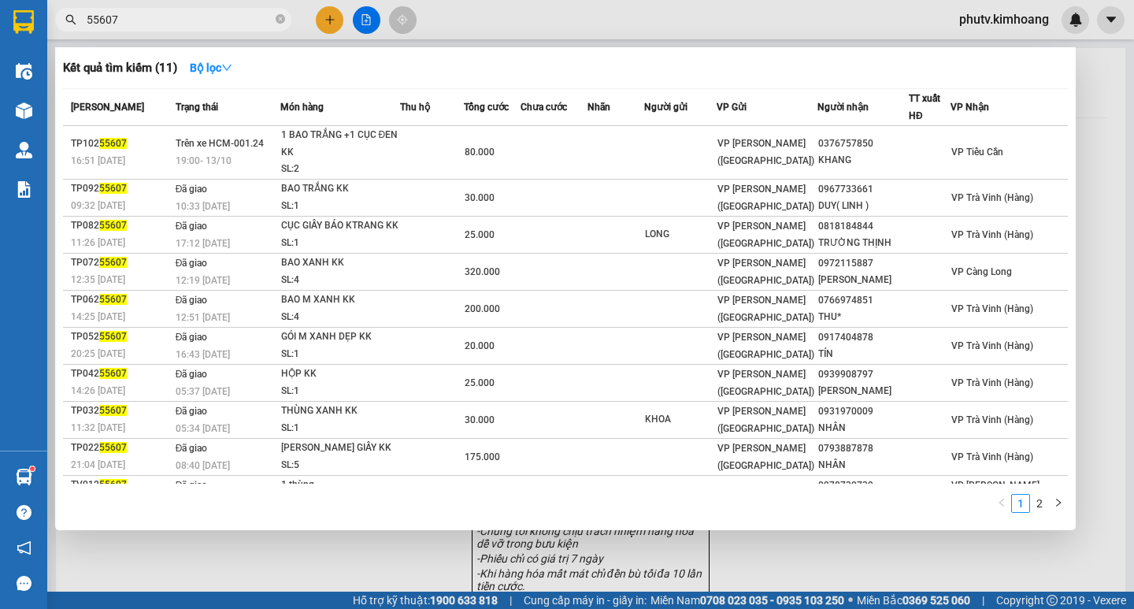
click at [151, 25] on input "55607" at bounding box center [180, 19] width 186 height 17
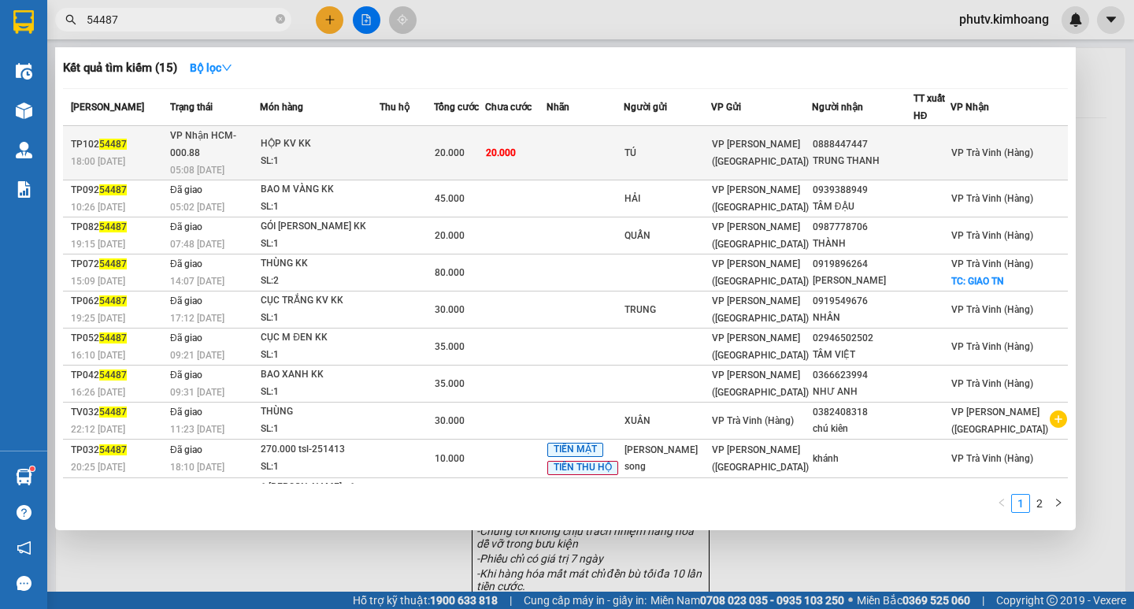
type input "54487"
click at [484, 146] on div "20.000" at bounding box center [459, 152] width 49 height 17
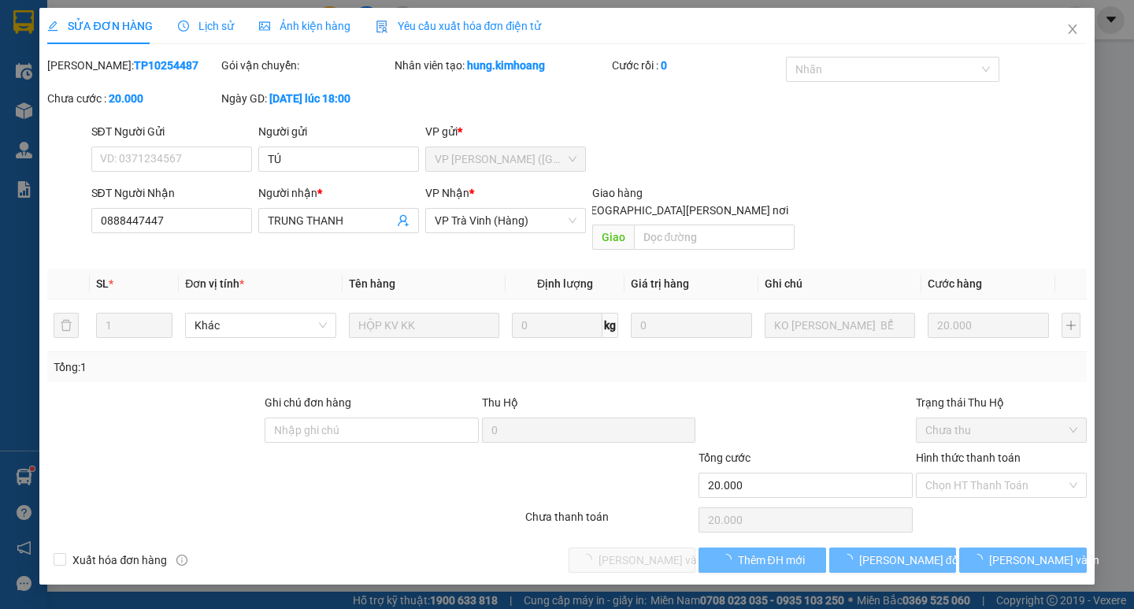
type input "TÚ"
type input "0888447447"
type input "TRUNG THANH"
type input "20.000"
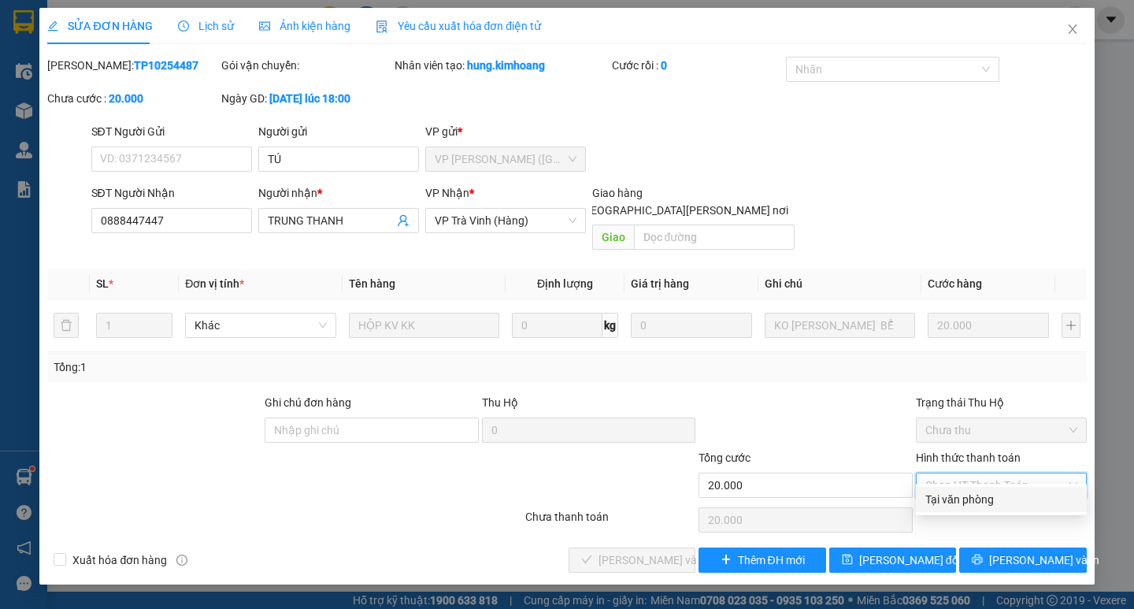
click at [970, 493] on div "Tại văn phòng" at bounding box center [1001, 499] width 152 height 17
type input "0"
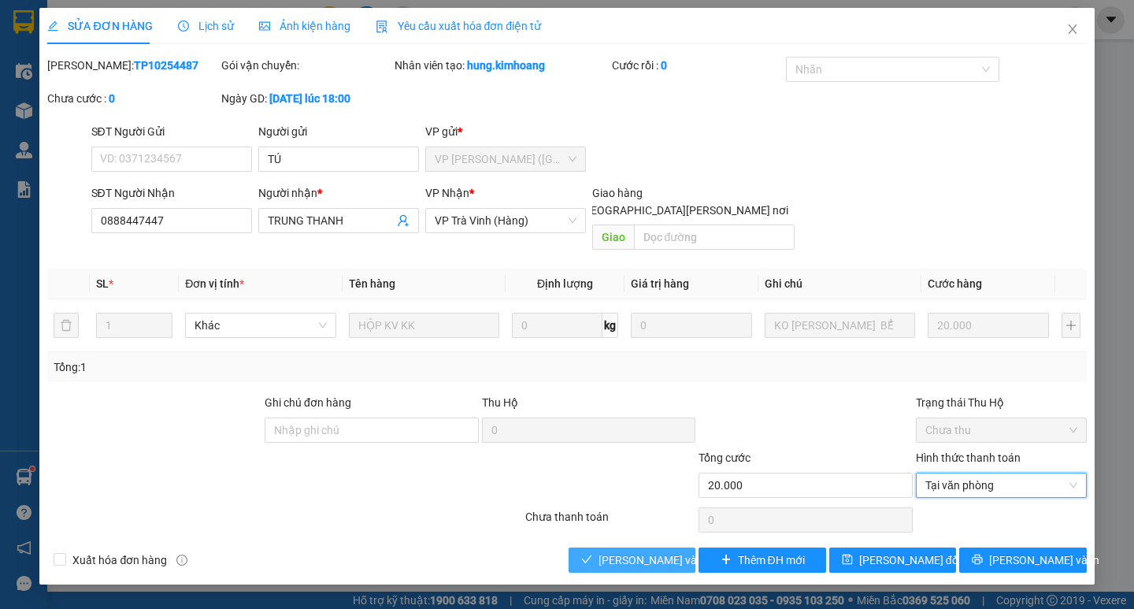
click at [669, 551] on span "[PERSON_NAME] và [PERSON_NAME] hàng" at bounding box center [705, 559] width 213 height 17
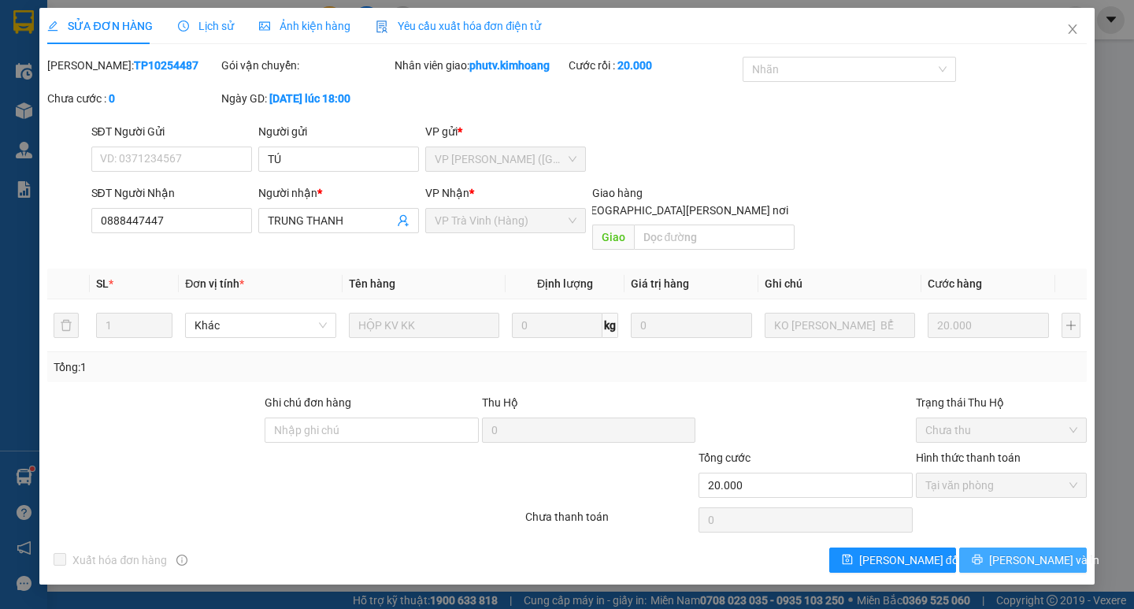
click at [983, 554] on icon "printer" at bounding box center [977, 559] width 11 height 11
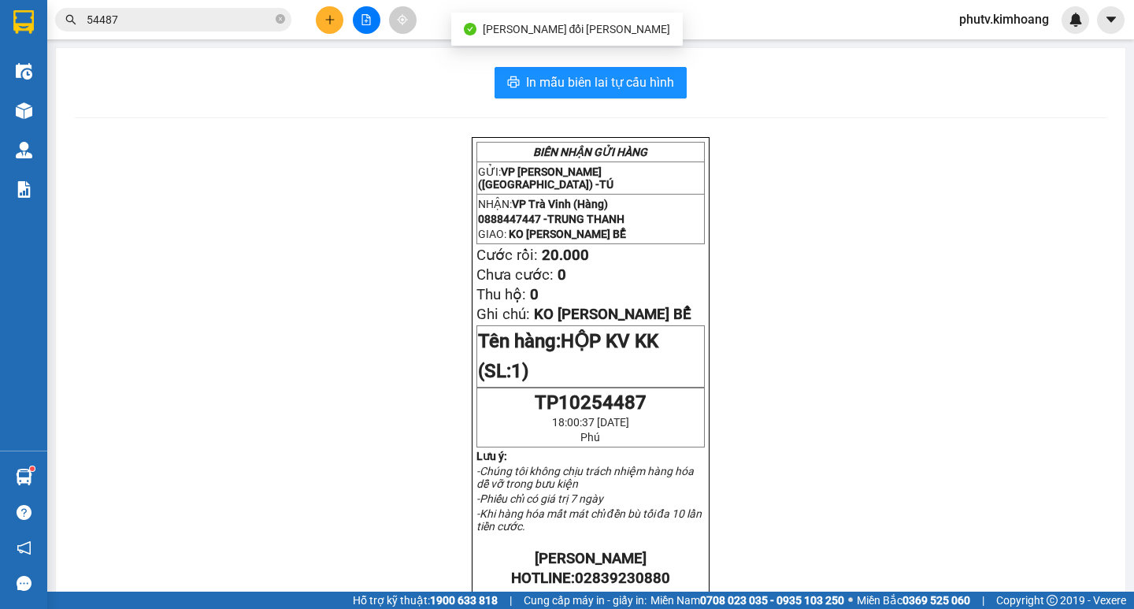
click at [210, 20] on input "54487" at bounding box center [180, 19] width 186 height 17
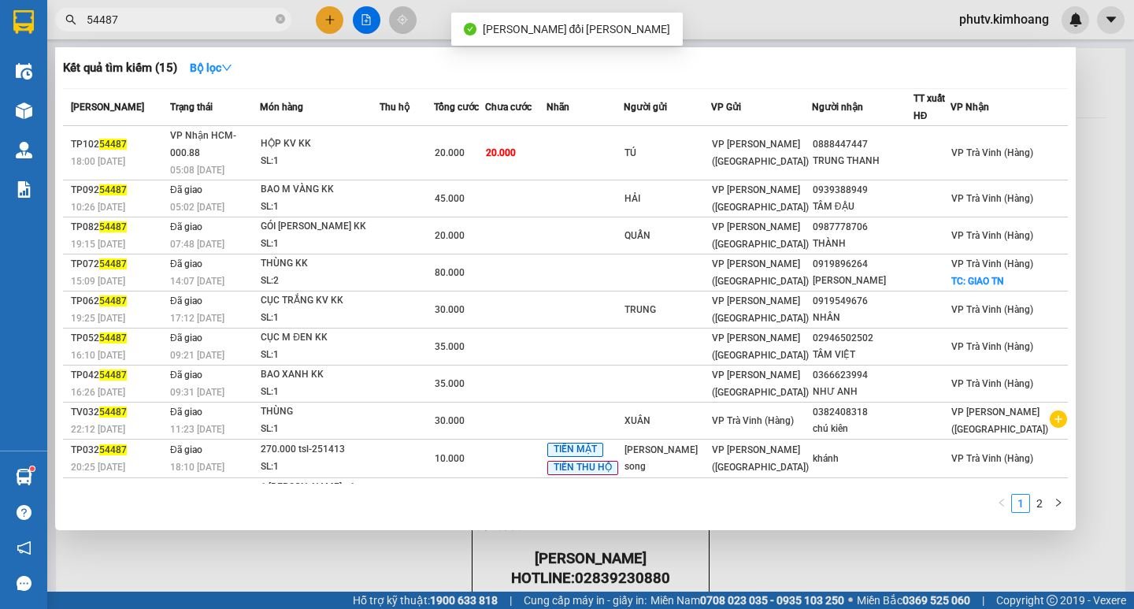
click at [210, 20] on input "54487" at bounding box center [180, 19] width 186 height 17
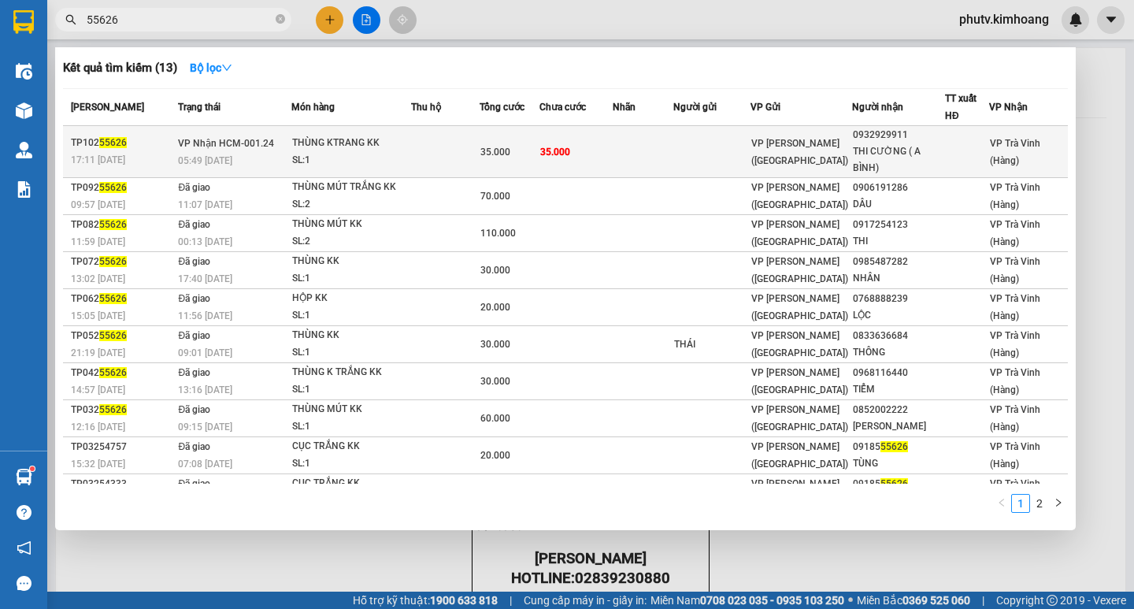
type input "55626"
click at [516, 147] on div "35.000" at bounding box center [509, 151] width 58 height 17
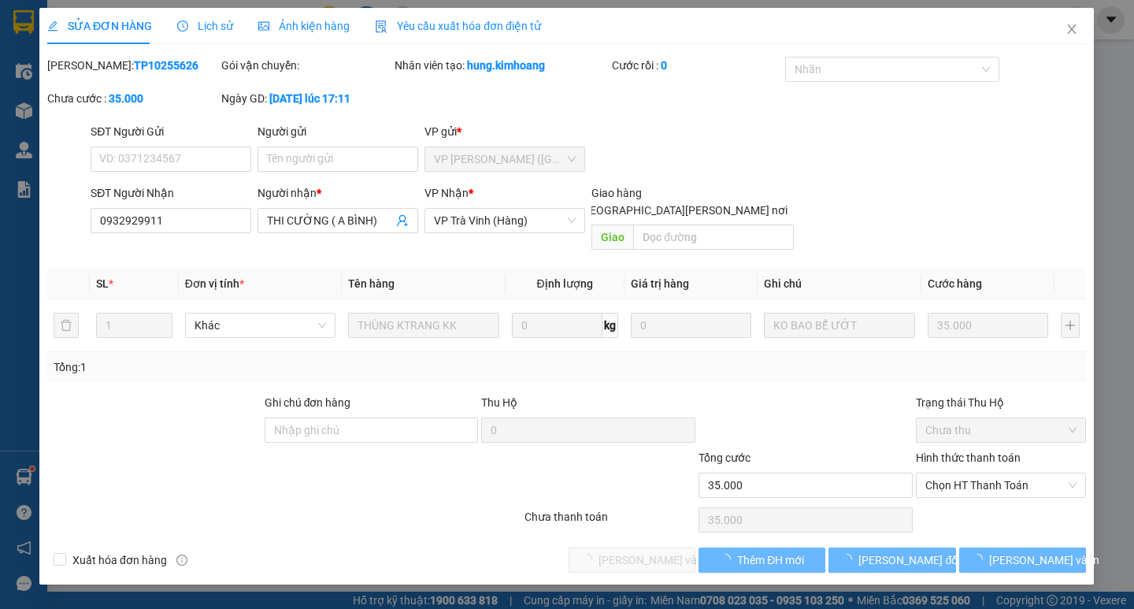
type input "0932929911"
type input "THI CƯỜNG ( A BÌNH)"
type input "35.000"
drag, startPoint x: 956, startPoint y: 469, endPoint x: 951, endPoint y: 481, distance: 12.7
click at [956, 473] on span "Chọn HT Thanh Toán" at bounding box center [1001, 485] width 152 height 24
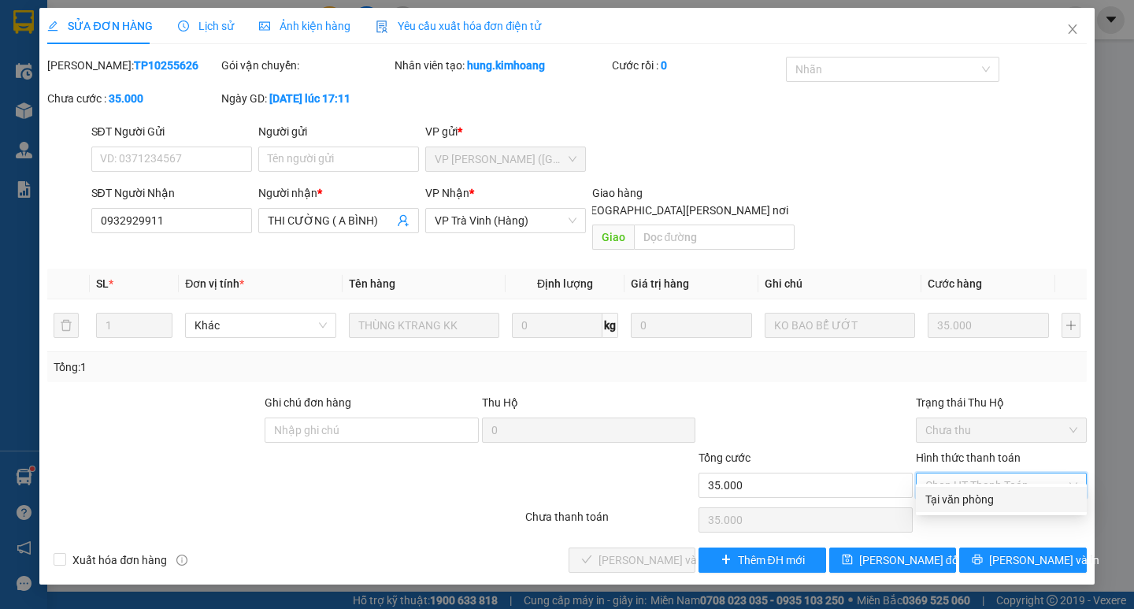
click at [948, 497] on div "Tại văn phòng" at bounding box center [1001, 499] width 152 height 17
type input "0"
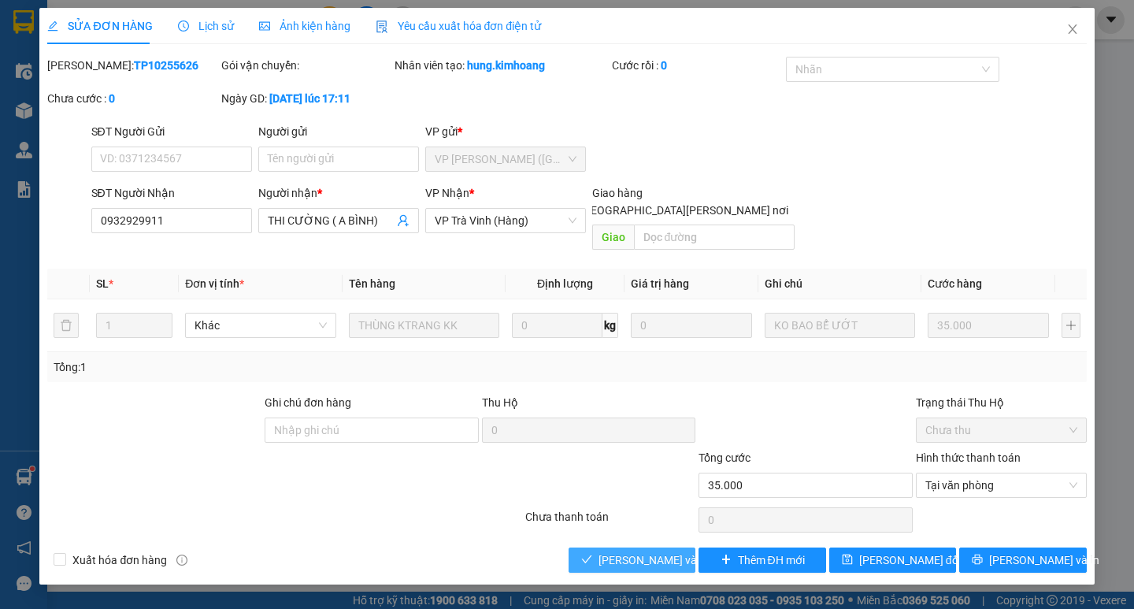
click at [665, 551] on span "[PERSON_NAME] và [PERSON_NAME] hàng" at bounding box center [705, 559] width 213 height 17
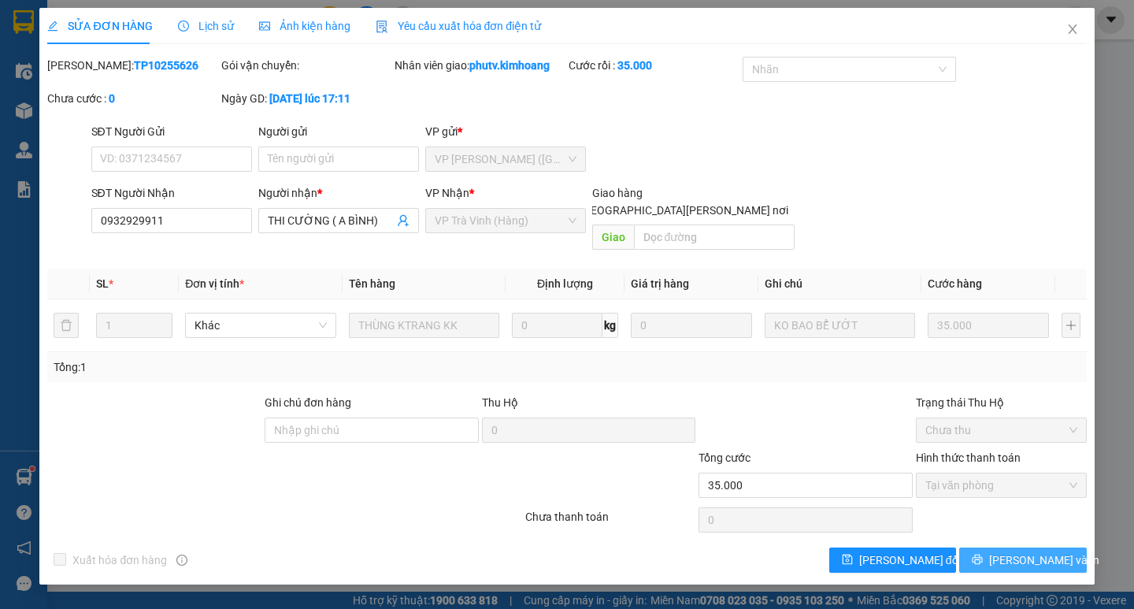
click at [975, 547] on button "[PERSON_NAME] và In" at bounding box center [1022, 559] width 127 height 25
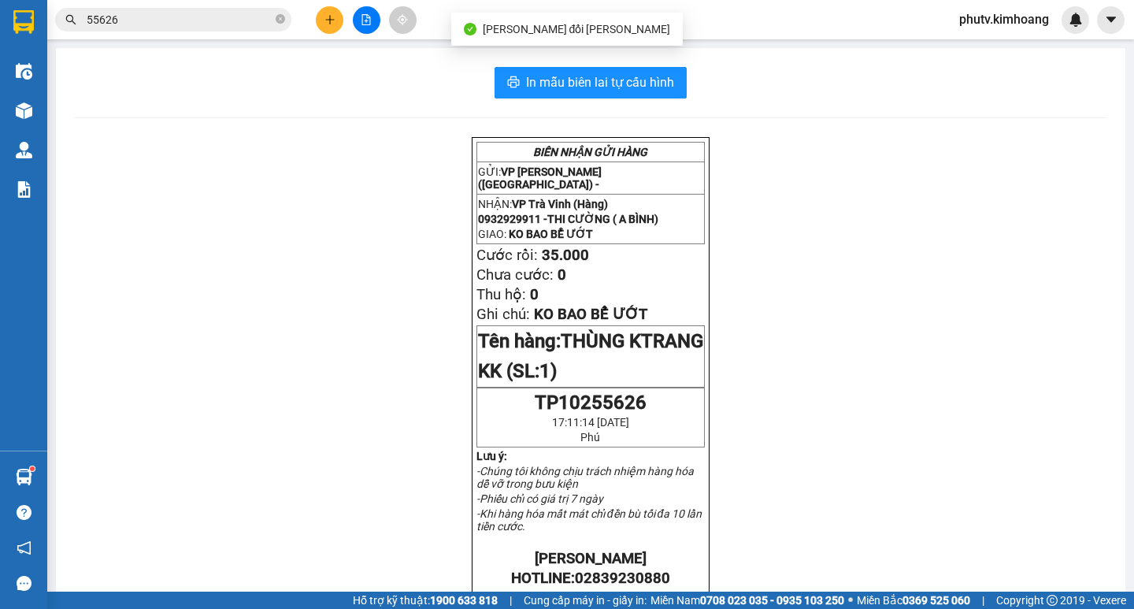
click at [203, 20] on input "55626" at bounding box center [180, 19] width 186 height 17
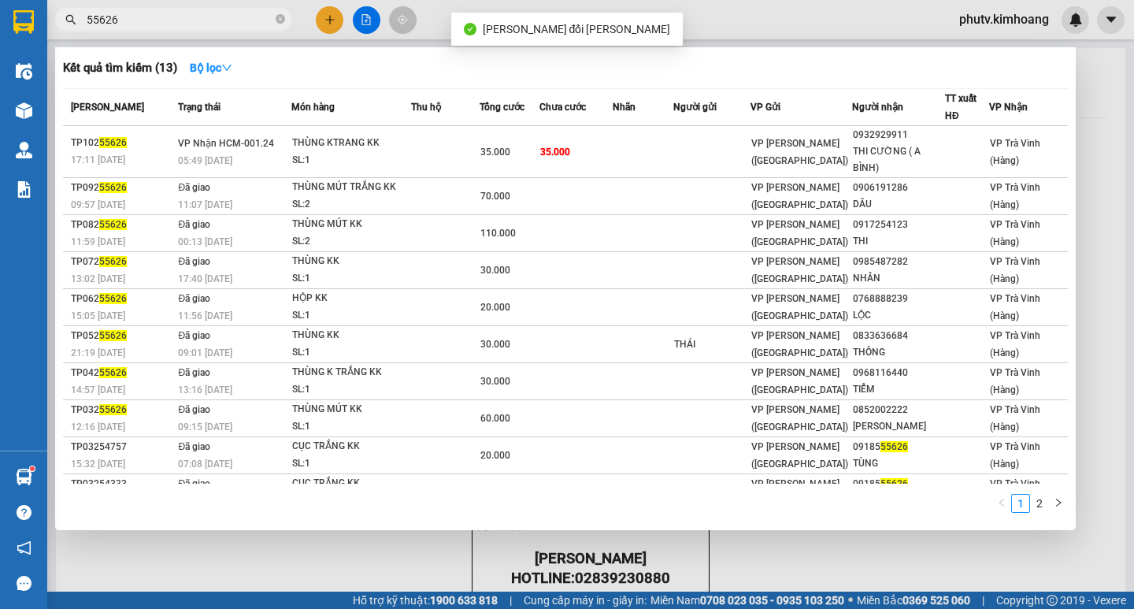
click at [203, 20] on input "55626" at bounding box center [180, 19] width 186 height 17
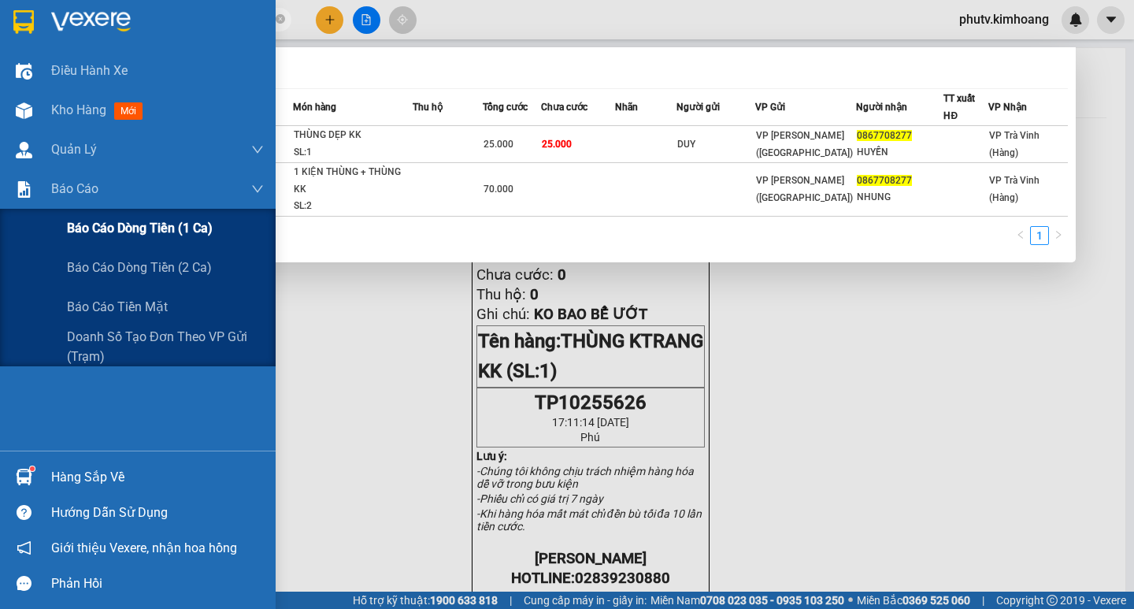
click at [124, 235] on span "Báo cáo dòng tiền (1 ca)" at bounding box center [140, 228] width 146 height 20
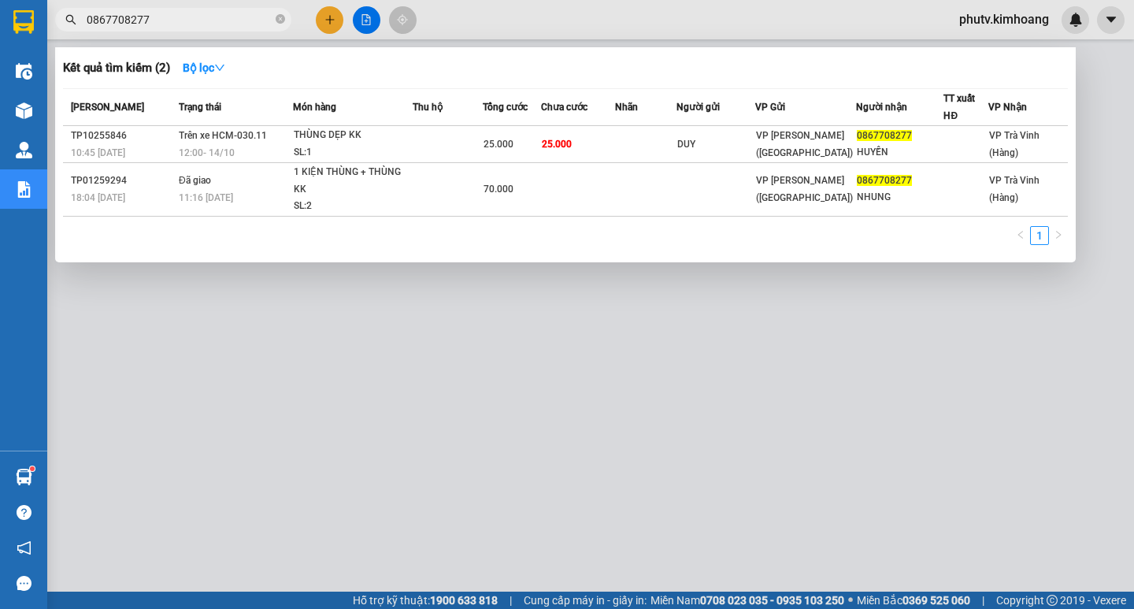
click at [201, 16] on input "0867708277" at bounding box center [180, 19] width 186 height 17
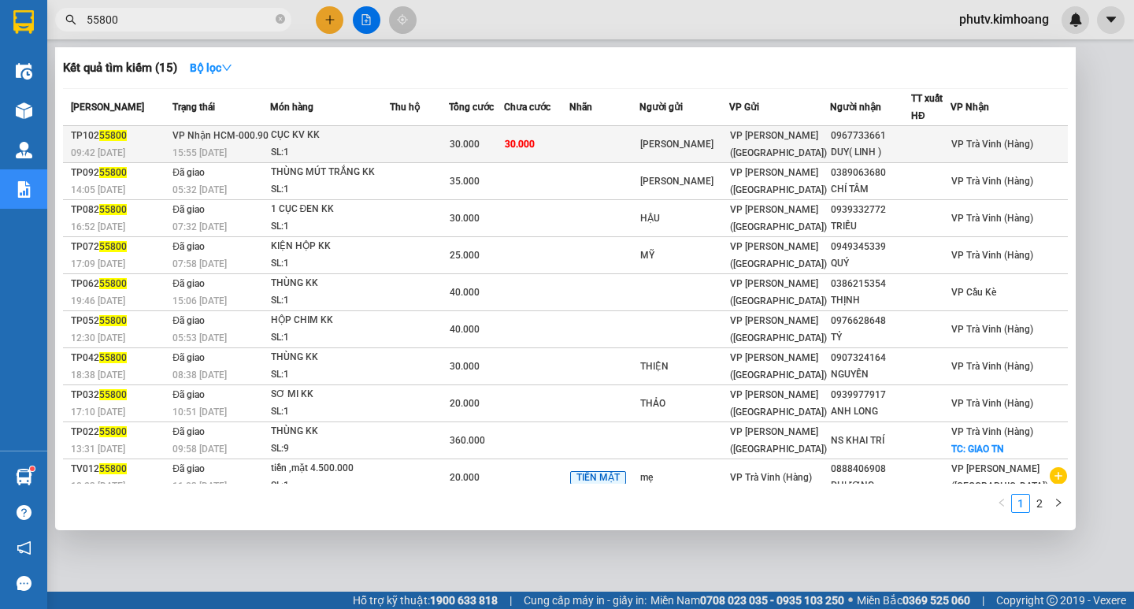
type input "55800"
click at [569, 132] on td "30.000" at bounding box center [536, 144] width 65 height 37
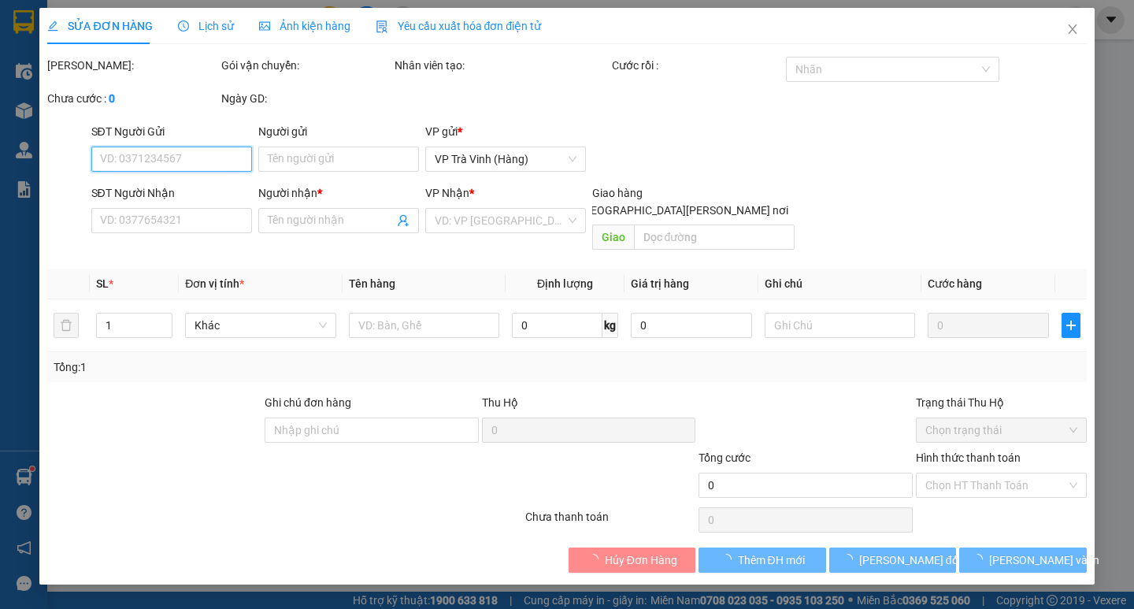
type input "[PERSON_NAME]"
type input "0967733661"
type input "DUY( LINH )"
type input "30.000"
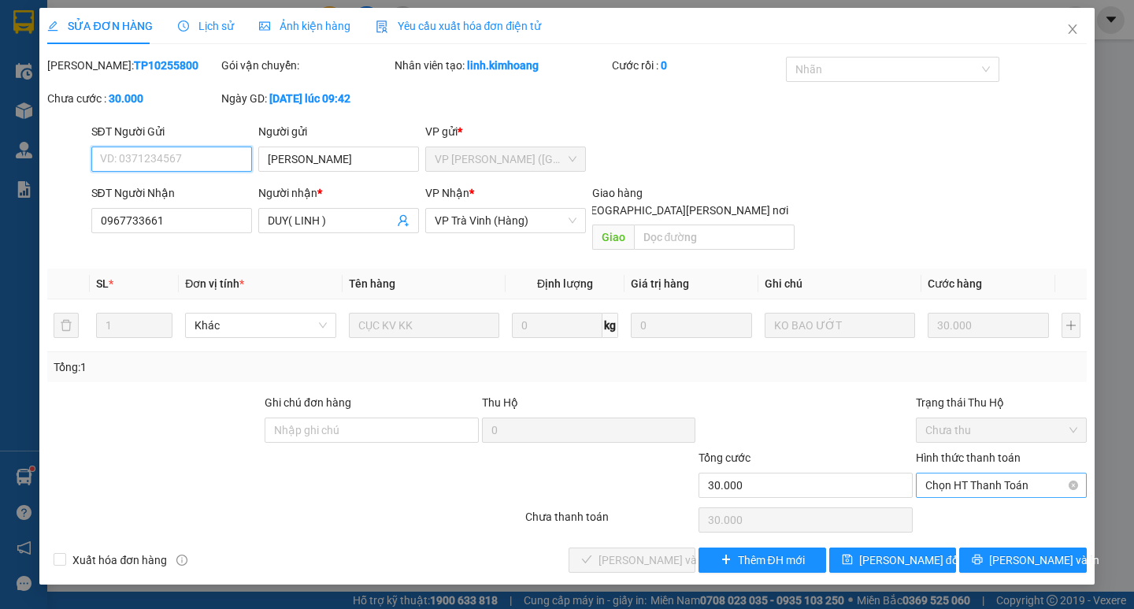
click at [980, 473] on span "Chọn HT Thanh Toán" at bounding box center [1001, 485] width 152 height 24
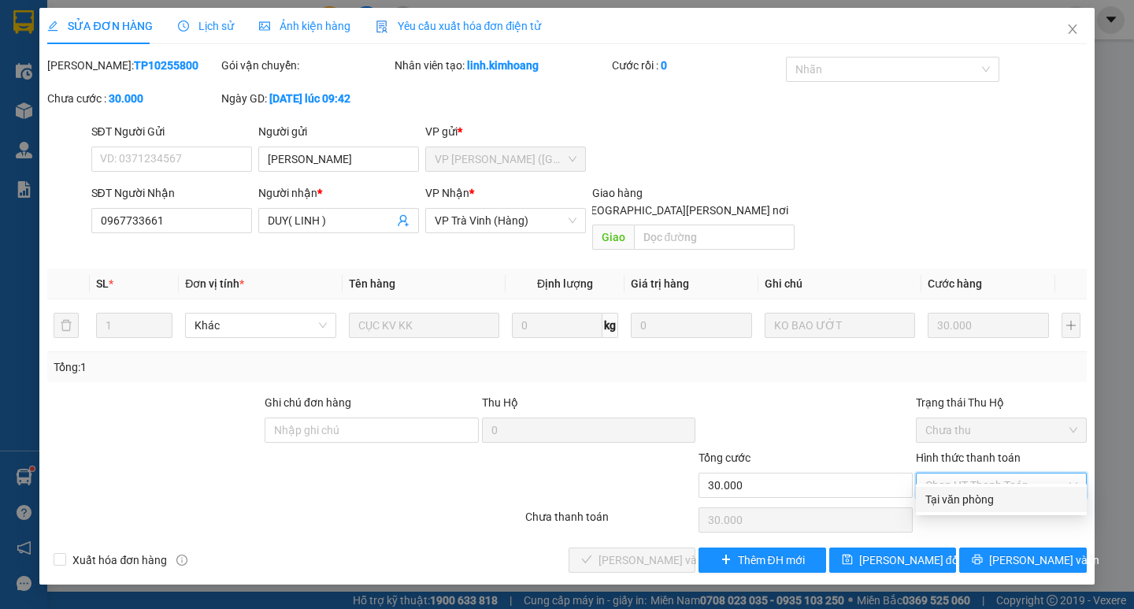
click at [976, 499] on div "Tại văn phòng" at bounding box center [1001, 499] width 152 height 17
type input "0"
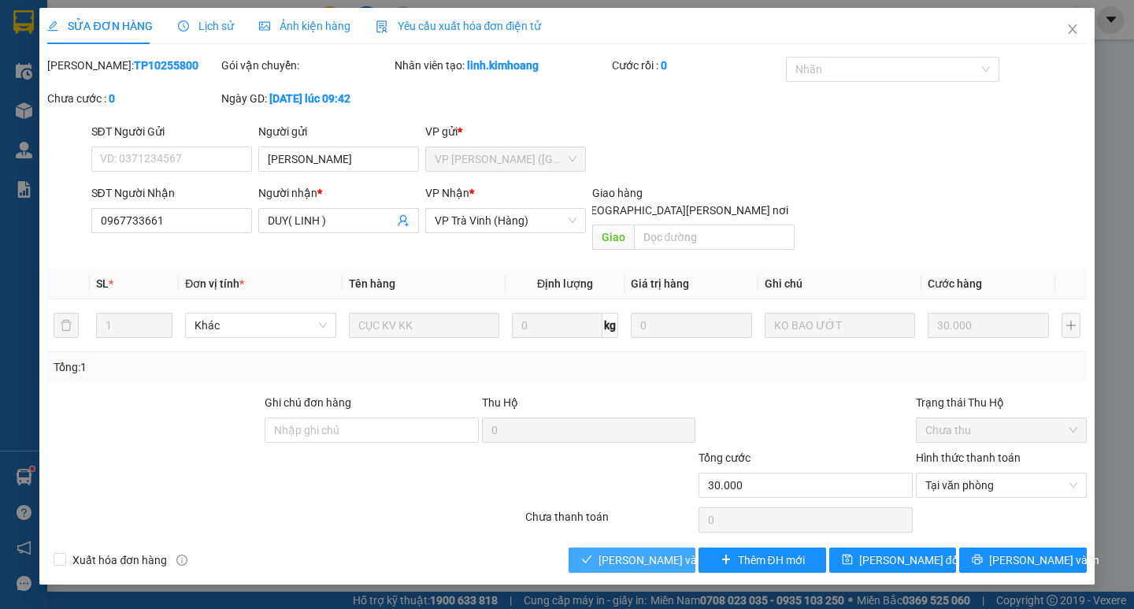
click at [651, 551] on span "[PERSON_NAME] và [PERSON_NAME] hàng" at bounding box center [705, 559] width 213 height 17
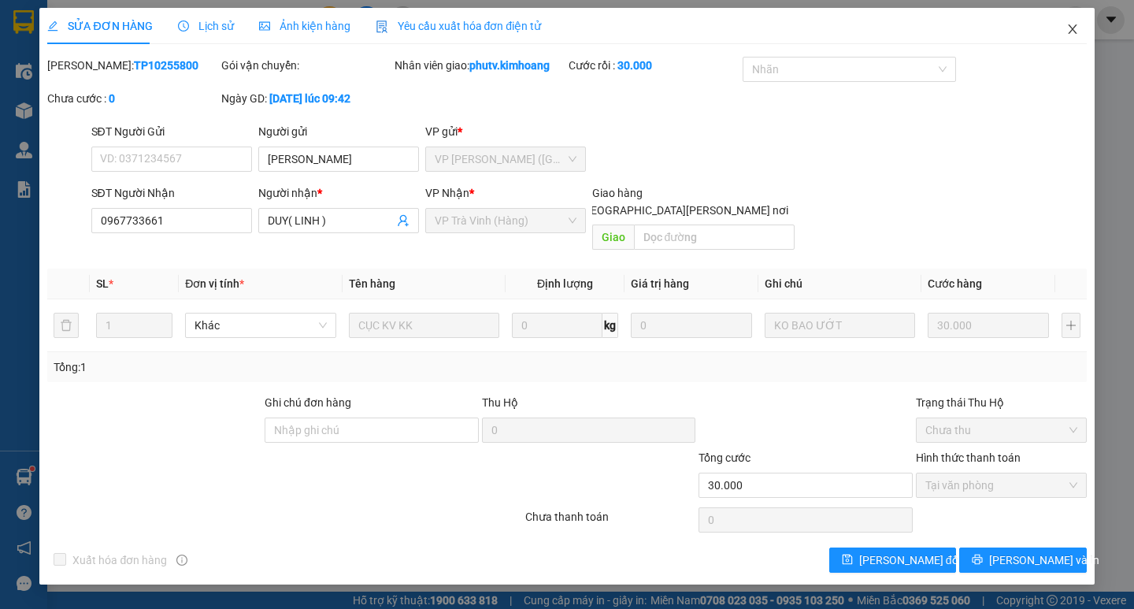
click at [1085, 24] on span "Close" at bounding box center [1073, 30] width 44 height 44
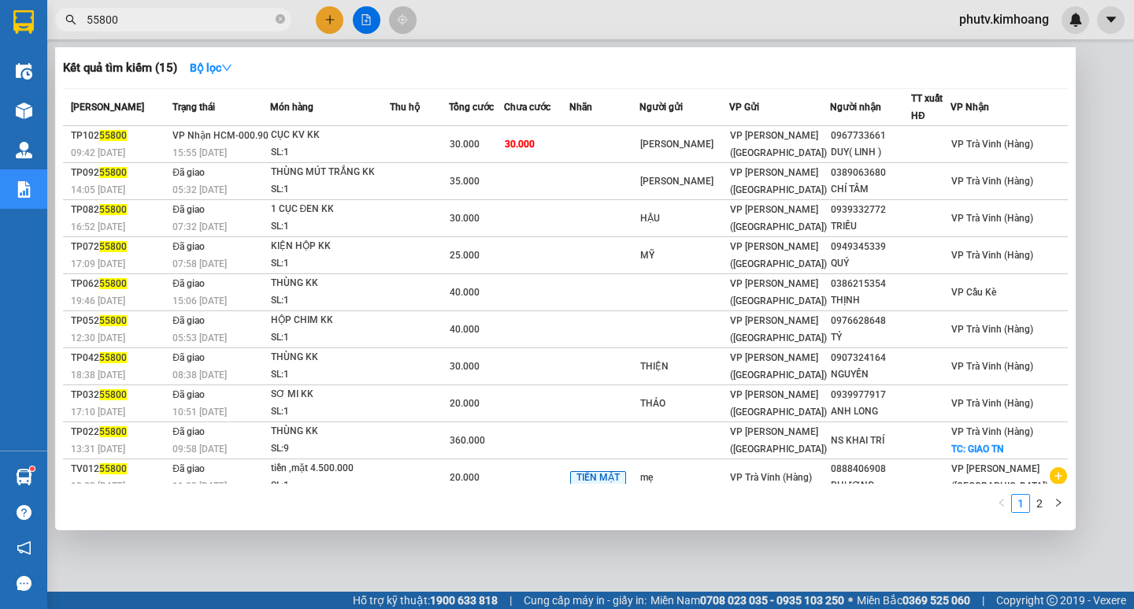
click at [231, 27] on input "55800" at bounding box center [180, 19] width 186 height 17
type input "51792"
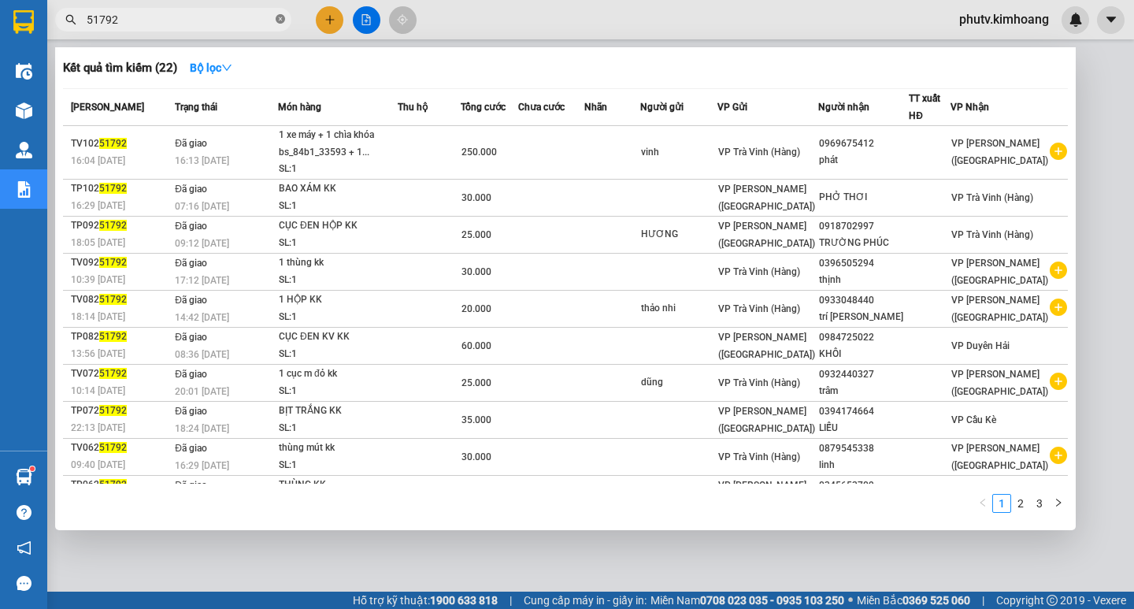
click at [279, 20] on icon "close-circle" at bounding box center [280, 18] width 9 height 9
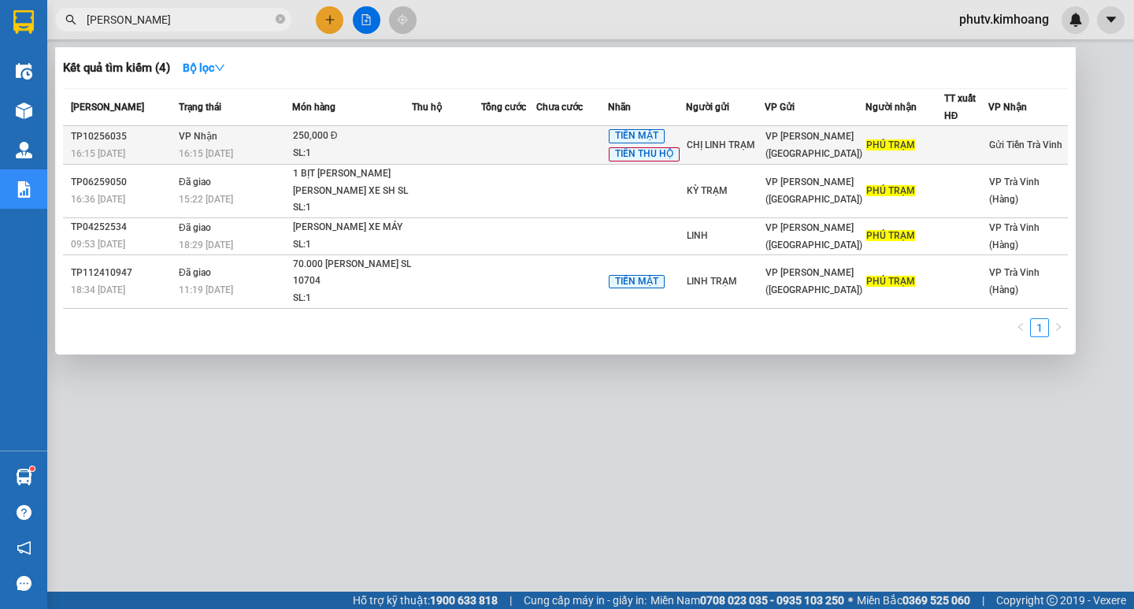
type input "[PERSON_NAME]"
click at [747, 144] on div "CHỊ LINH TRẠM" at bounding box center [725, 145] width 77 height 17
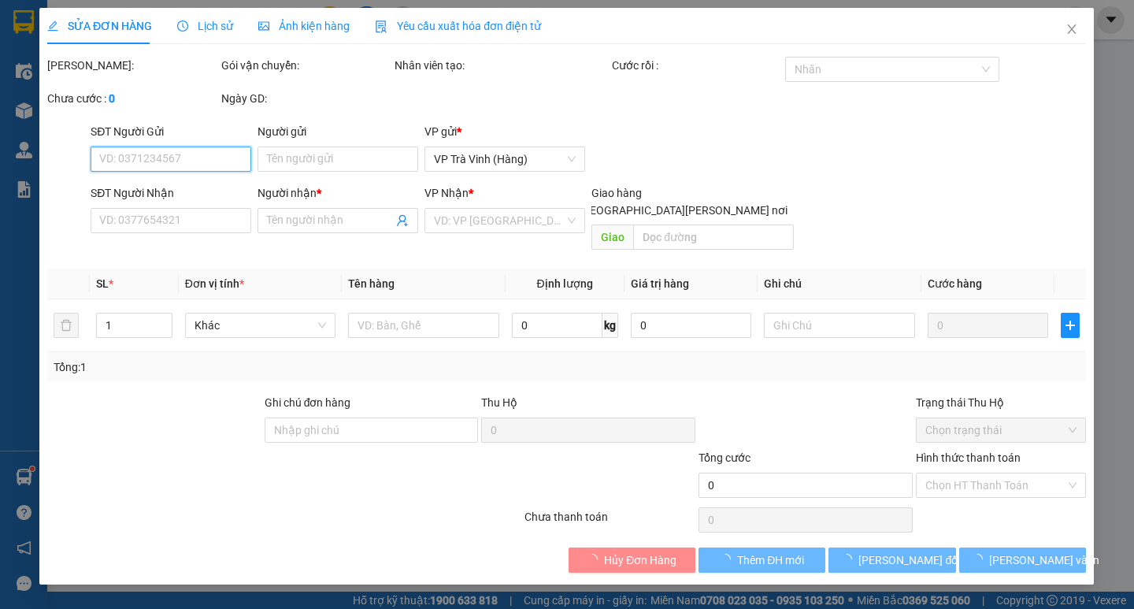
type input "CHỊ LINH TRẠM"
type input "PHÚ TRẠM"
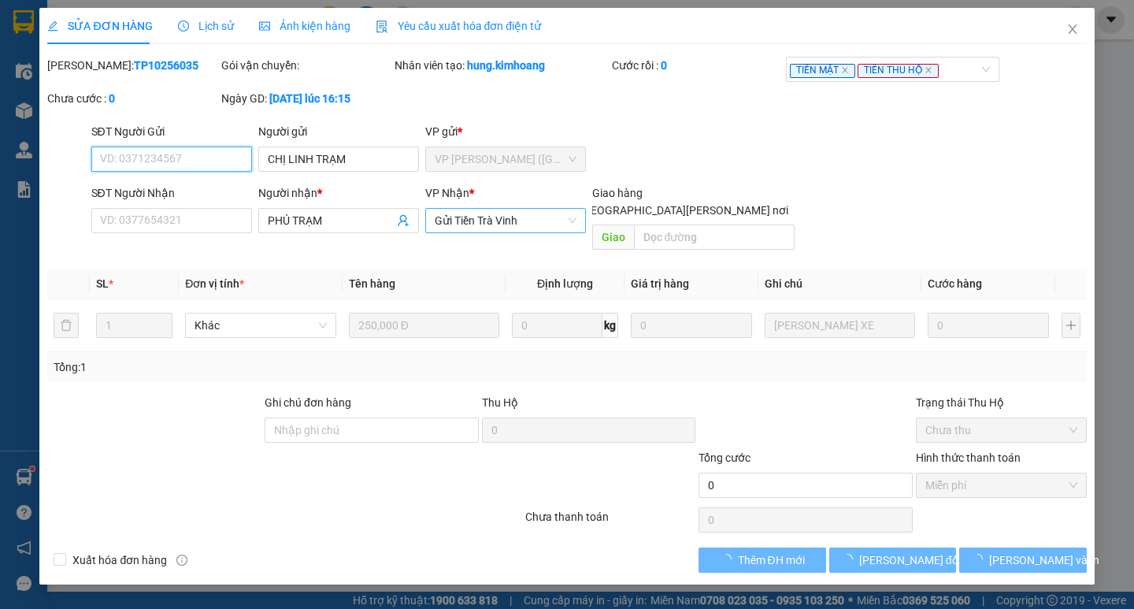
click at [485, 226] on span "Gửi Tiền Trà Vinh" at bounding box center [506, 221] width 142 height 24
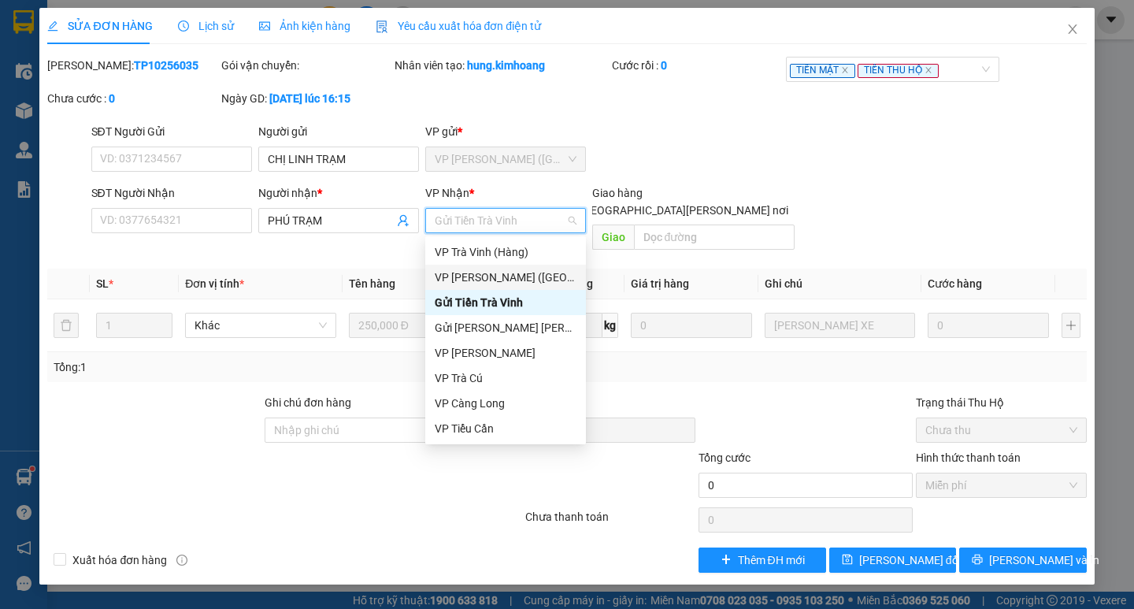
click at [499, 272] on div "VP [PERSON_NAME] ([GEOGRAPHIC_DATA])" at bounding box center [506, 277] width 142 height 17
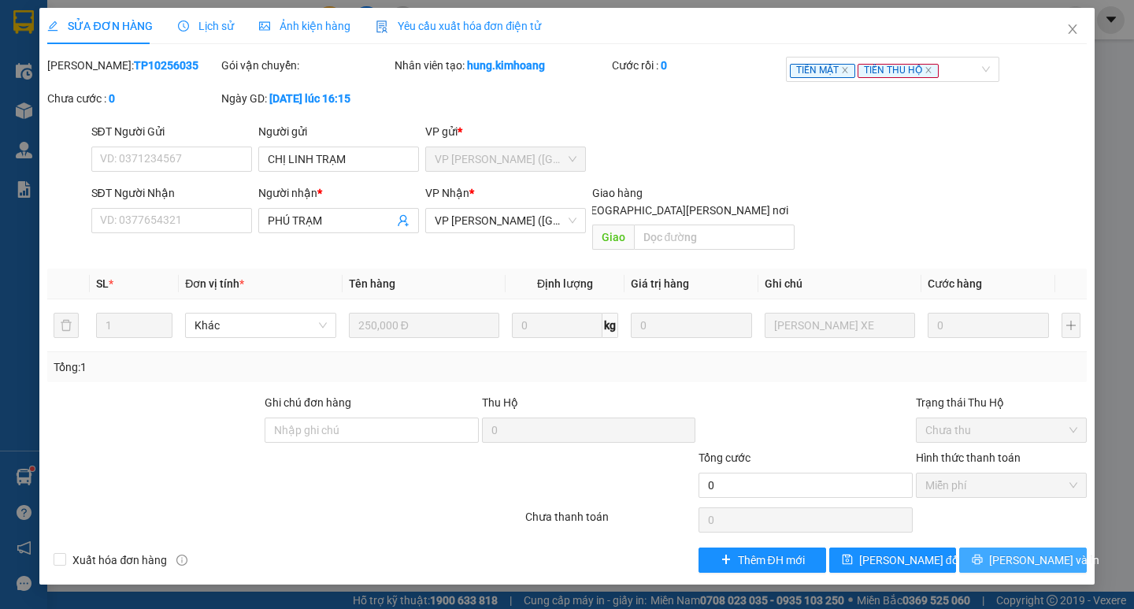
click at [983, 554] on icon "printer" at bounding box center [977, 559] width 11 height 11
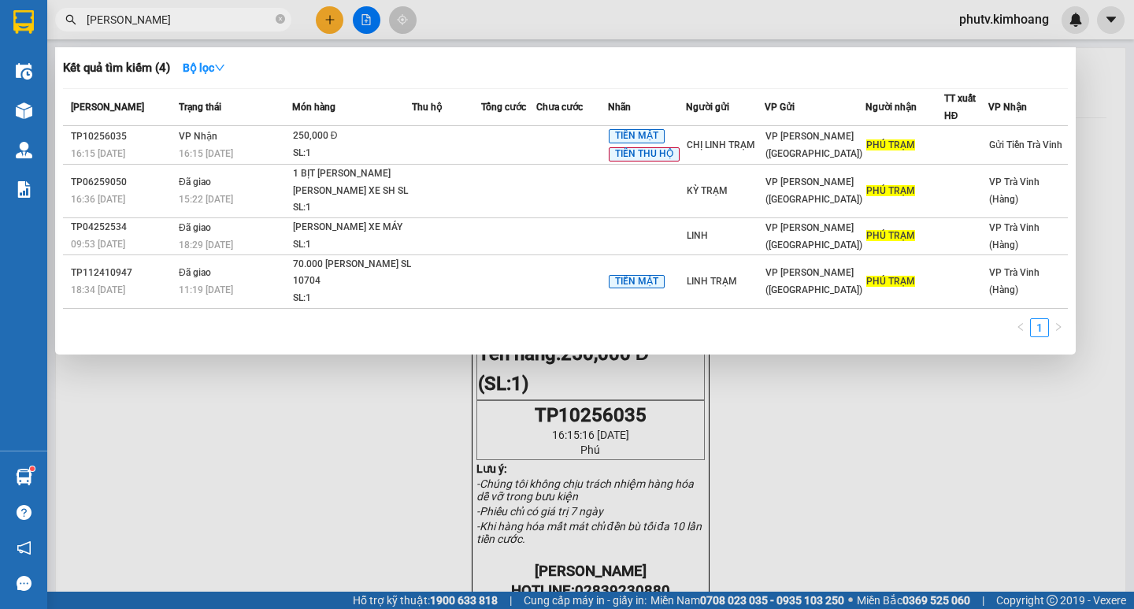
click at [165, 13] on input "[PERSON_NAME]" at bounding box center [180, 19] width 186 height 17
drag, startPoint x: 165, startPoint y: 13, endPoint x: 69, endPoint y: 37, distance: 99.1
click at [69, 34] on div "Kết quả [PERSON_NAME] ( 4 ) Bộ lọc Mã ĐH Trạng thái Món hàng Thu hộ Tổng [PERSO…" at bounding box center [153, 20] width 307 height 28
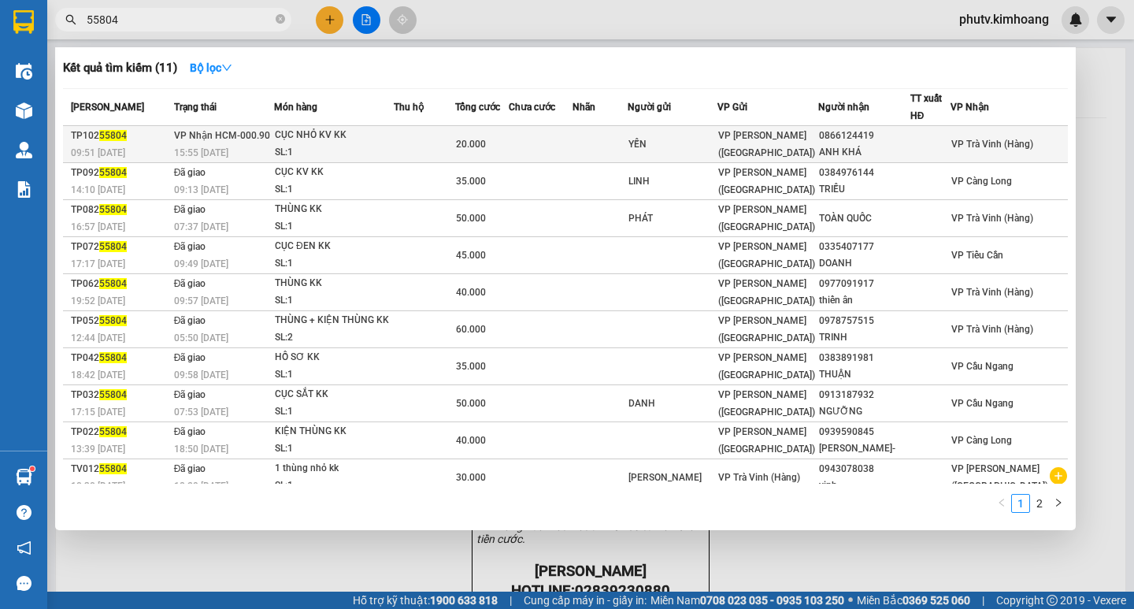
type input "55804"
click at [449, 139] on td at bounding box center [424, 144] width 61 height 37
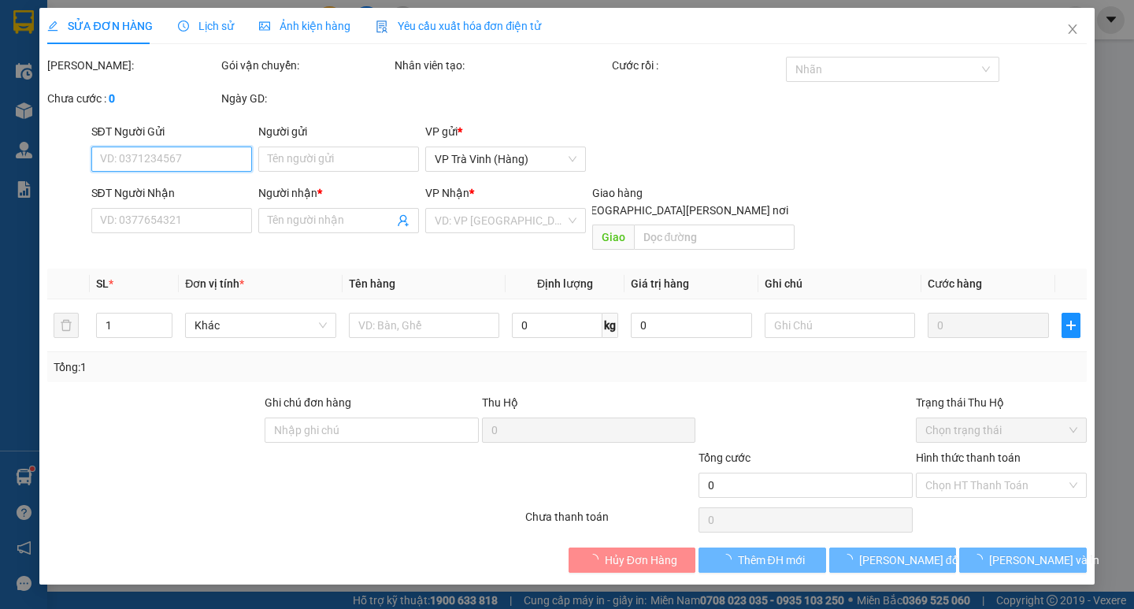
type input "YẾN"
type input "0866124419"
type input "ANH KHÁ"
type input "20.000"
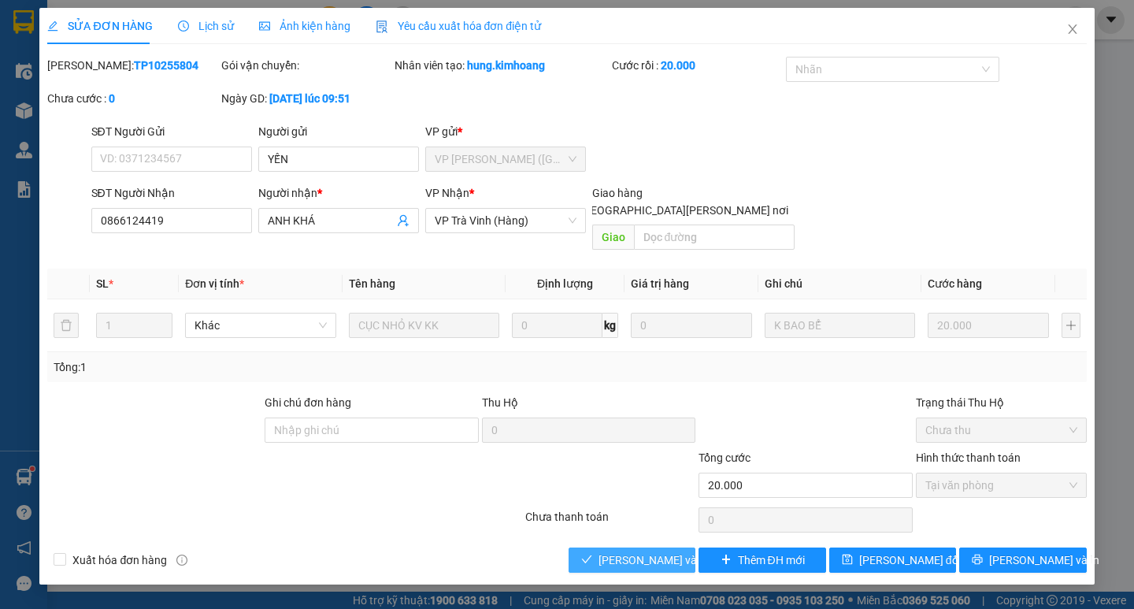
click at [637, 551] on span "[PERSON_NAME] và [PERSON_NAME] hàng" at bounding box center [705, 559] width 213 height 17
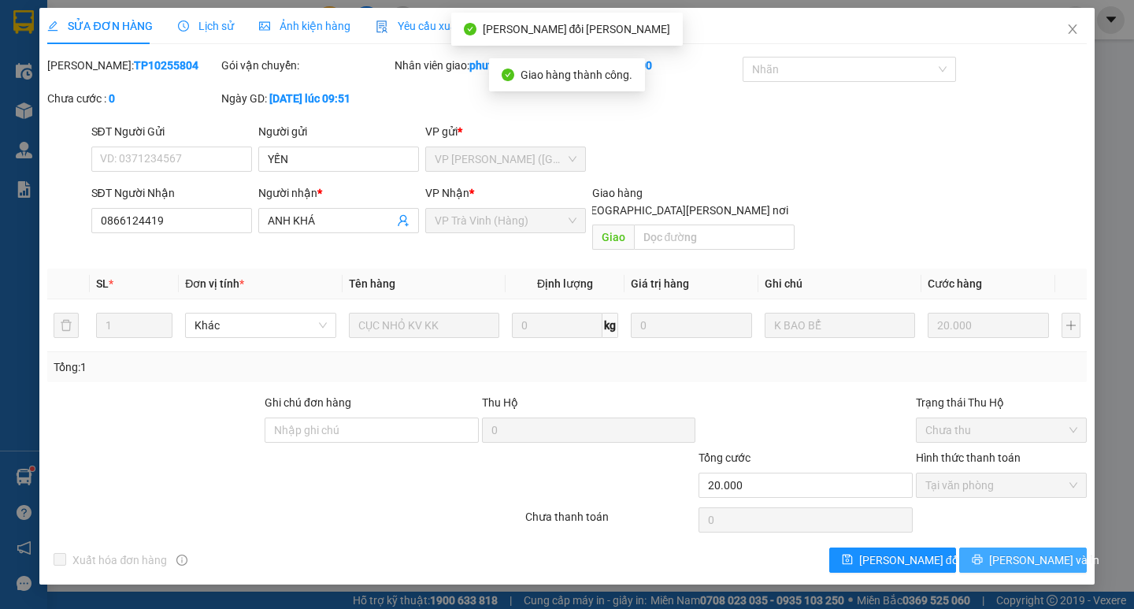
click at [1020, 551] on span "[PERSON_NAME] và In" at bounding box center [1044, 559] width 110 height 17
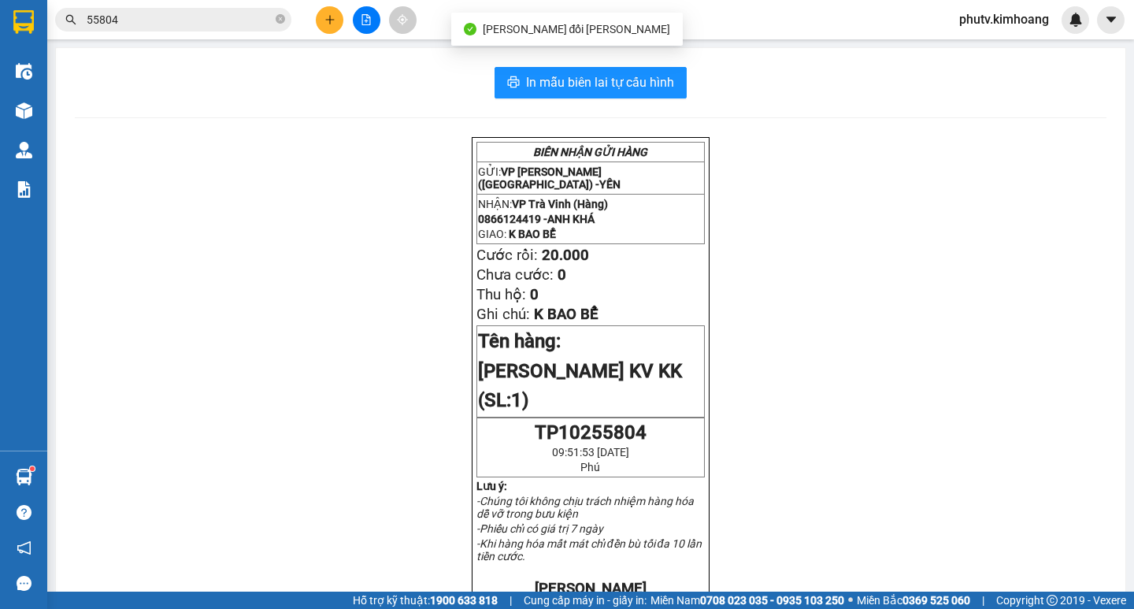
click at [80, 479] on div "[PERSON_NAME] GỬI HÀNG GỬI: VP [PERSON_NAME] ([GEOGRAPHIC_DATA]) - [GEOGRAPHIC_…" at bounding box center [591, 611] width 1032 height 949
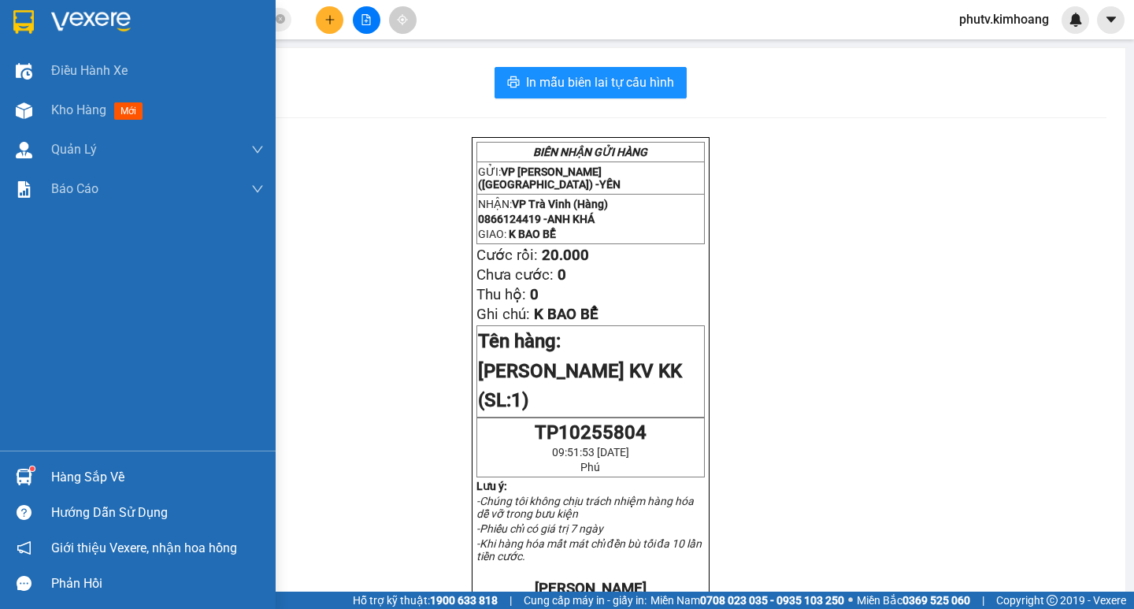
click at [76, 477] on div "Hàng sắp về" at bounding box center [157, 478] width 213 height 24
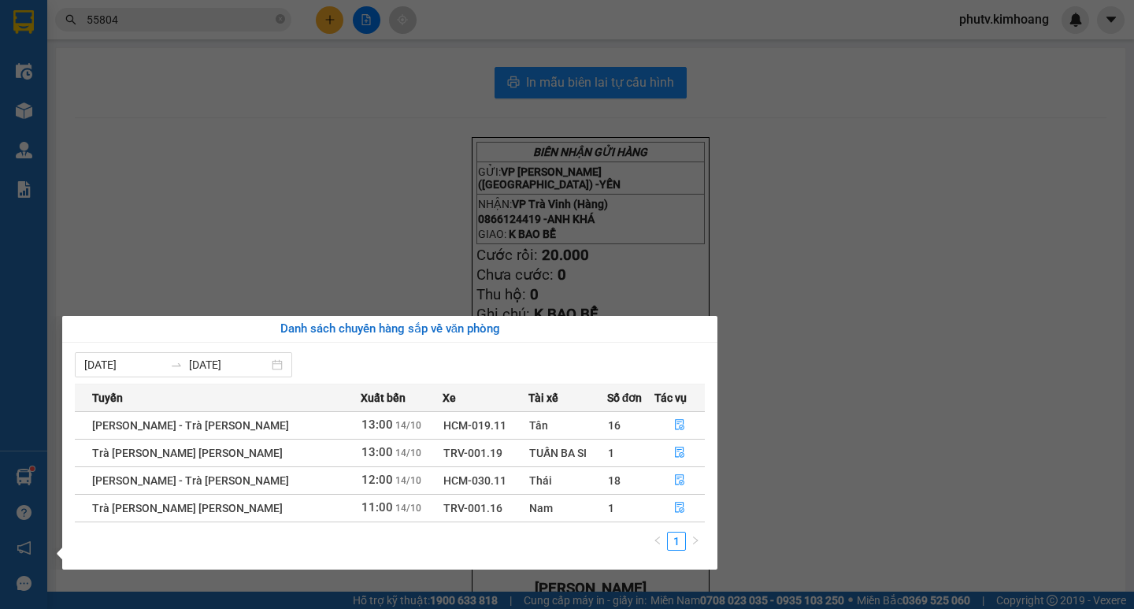
click at [141, 24] on section "Kết quả [PERSON_NAME] ( 11 ) Bộ lọc Mã ĐH Trạng thái Món hàng Thu hộ Tổng [PERS…" at bounding box center [567, 304] width 1134 height 609
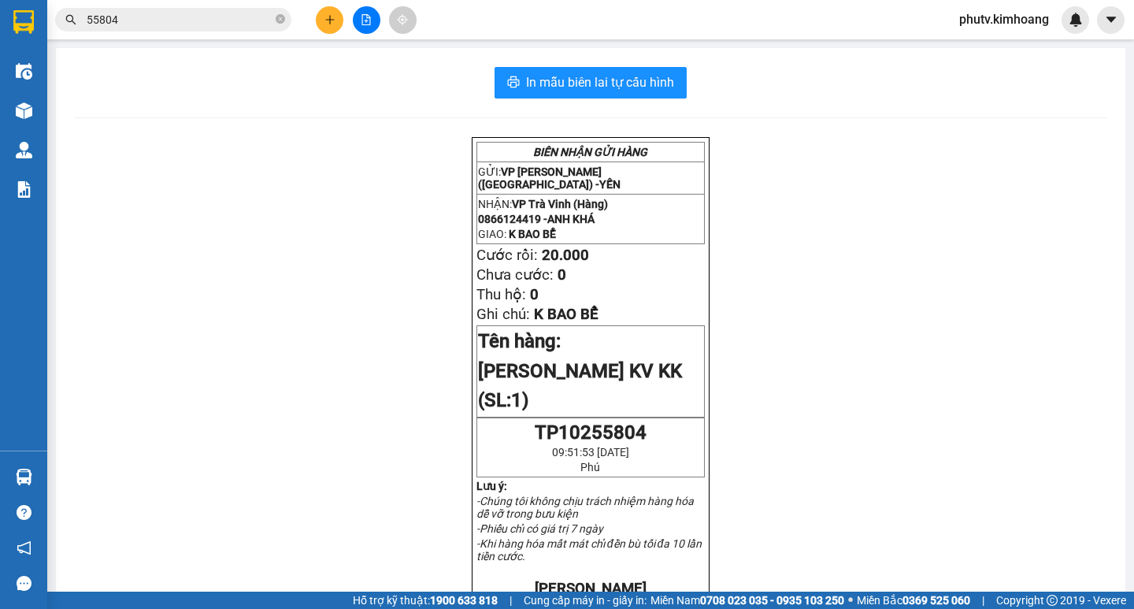
click at [141, 24] on input "55804" at bounding box center [180, 19] width 186 height 17
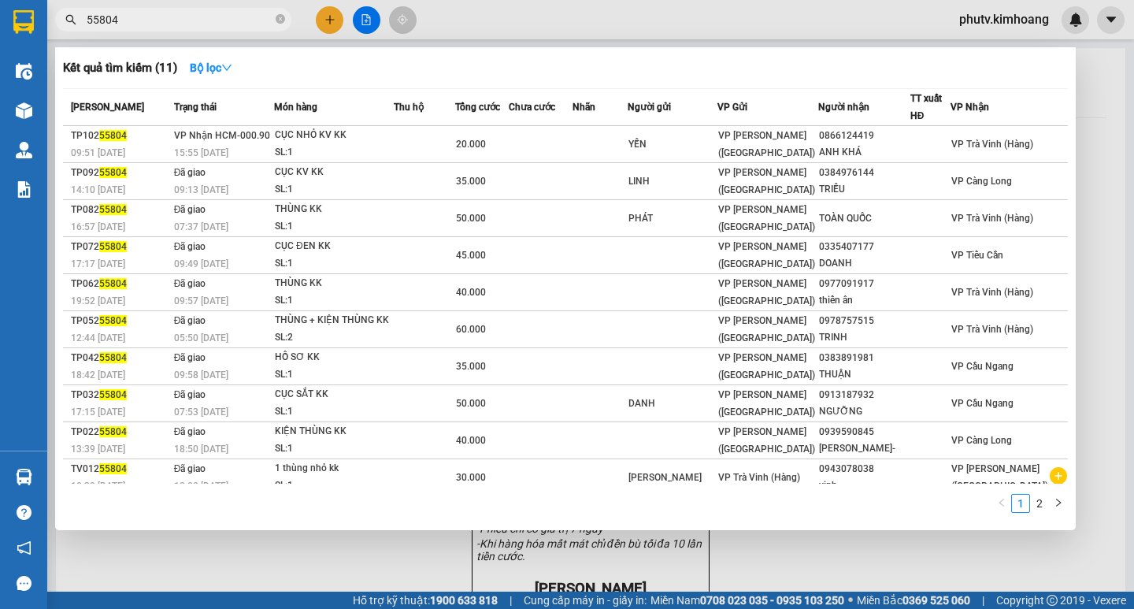
type input "n"
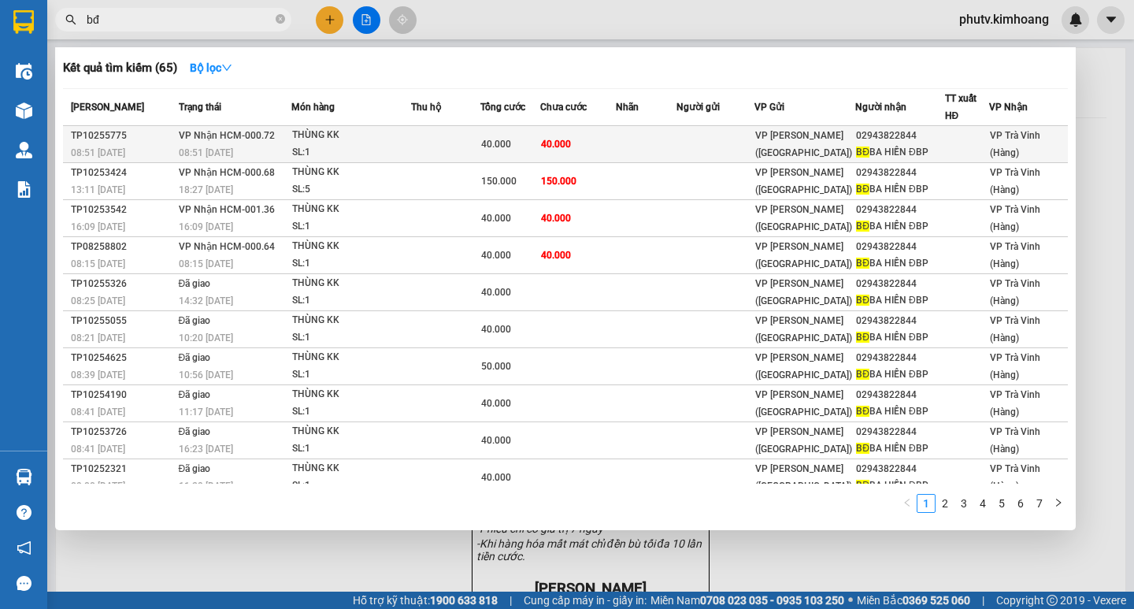
type input "bđ"
click at [509, 148] on span "40.000" at bounding box center [496, 144] width 30 height 11
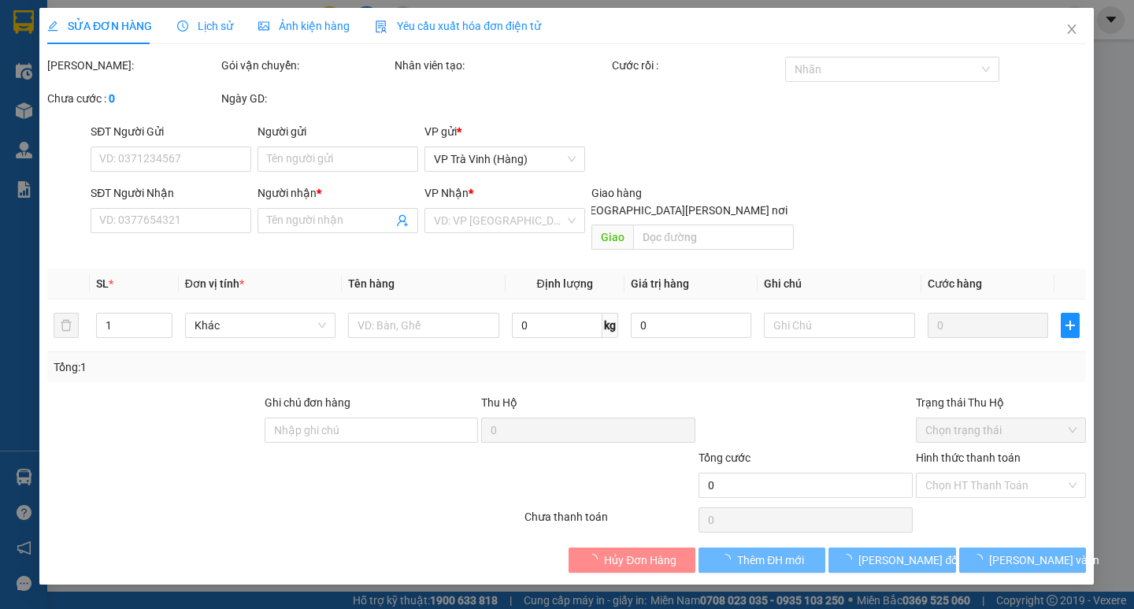
type input "02943822844"
type input "BĐ BA HIỀN ĐBP"
type input "40.000"
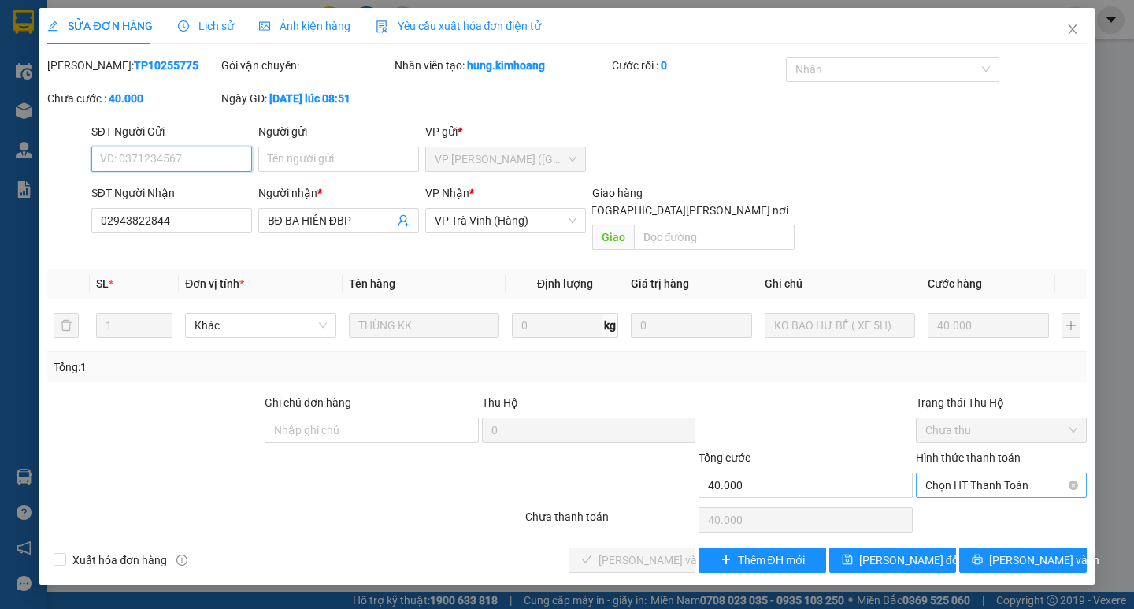
click at [994, 473] on span "Chọn HT Thanh Toán" at bounding box center [1001, 485] width 152 height 24
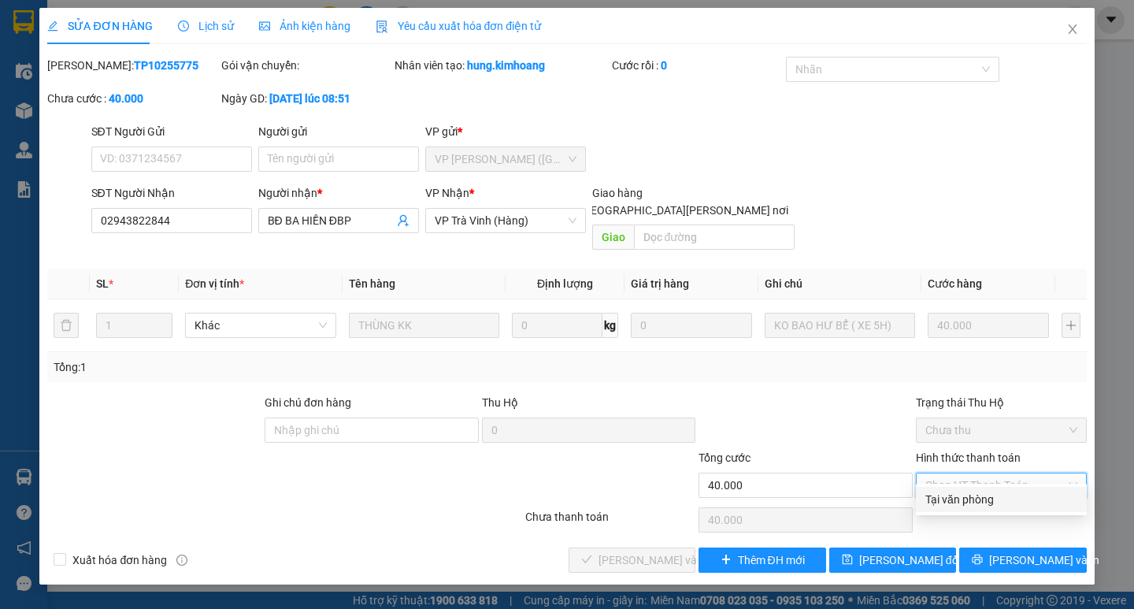
click at [993, 500] on div "Tại văn phòng" at bounding box center [1001, 499] width 152 height 17
type input "0"
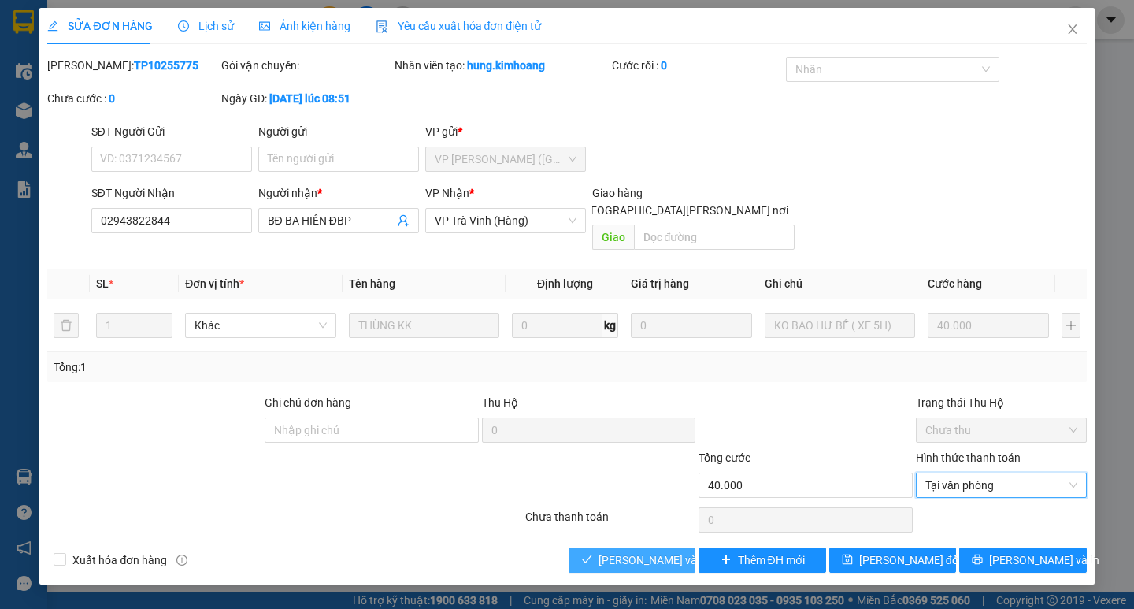
click at [652, 551] on span "[PERSON_NAME] và [PERSON_NAME] hàng" at bounding box center [705, 559] width 213 height 17
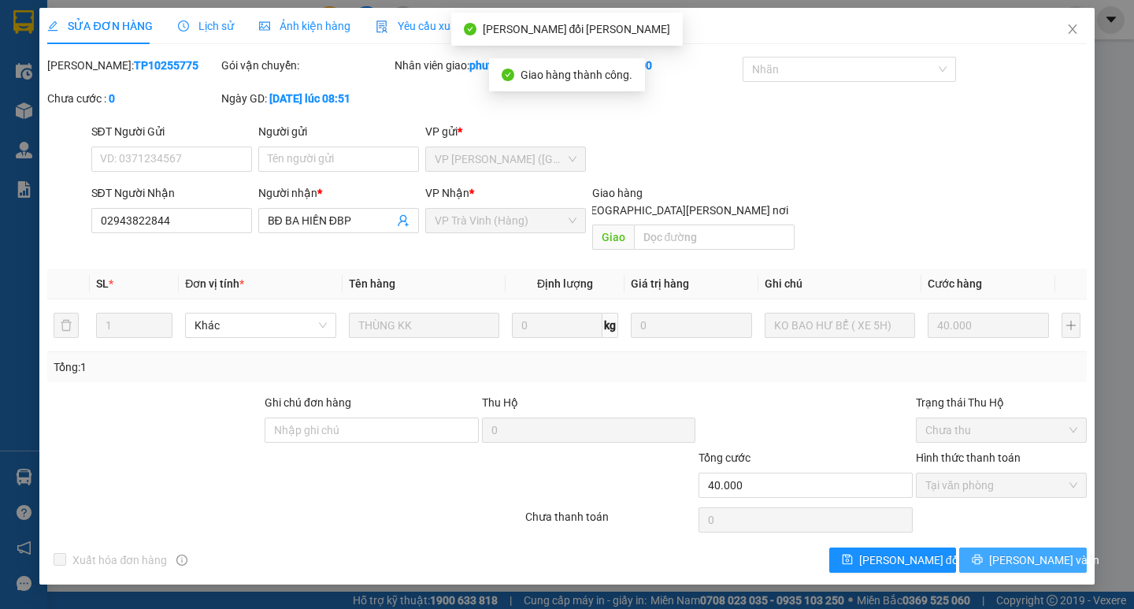
drag, startPoint x: 963, startPoint y: 541, endPoint x: 972, endPoint y: 540, distance: 9.5
click at [974, 547] on button "[PERSON_NAME] và In" at bounding box center [1022, 559] width 127 height 25
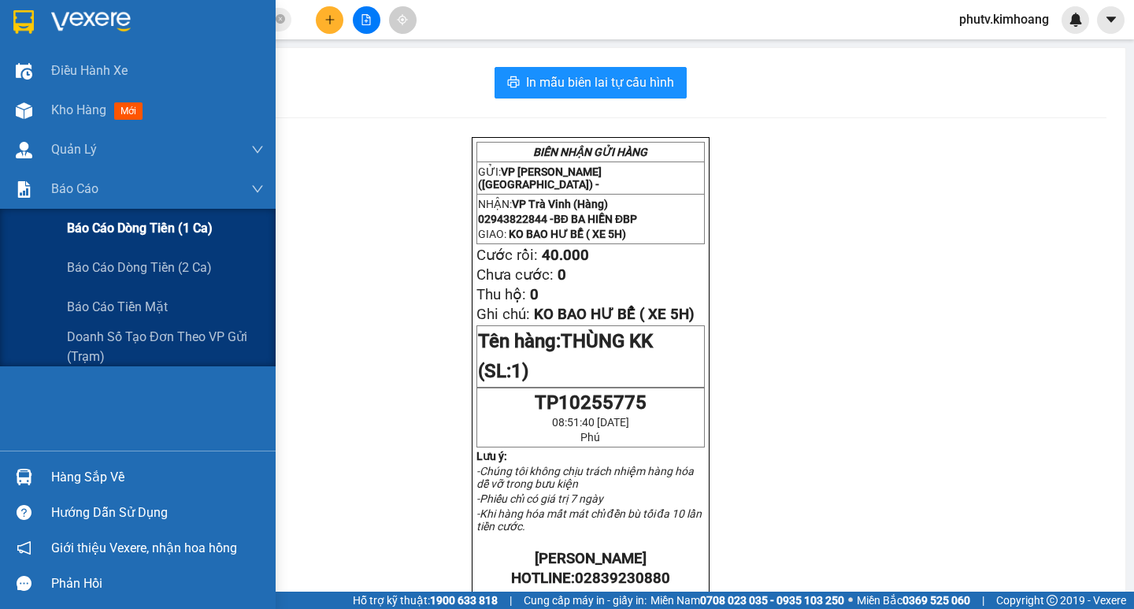
click at [153, 228] on span "Báo cáo dòng tiền (1 ca)" at bounding box center [140, 228] width 146 height 20
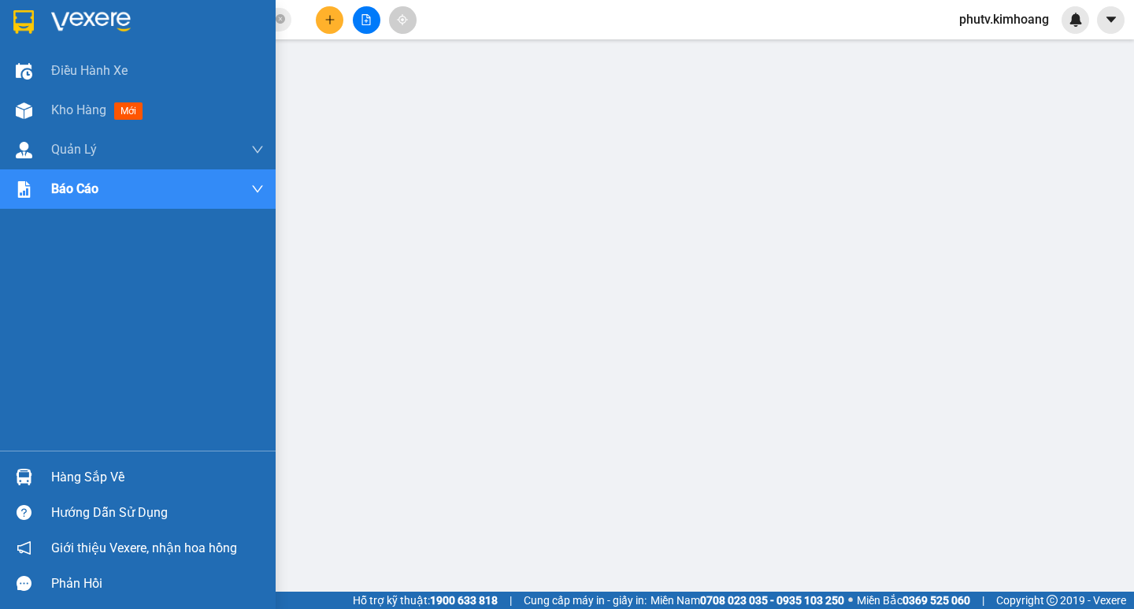
click at [57, 473] on div "Hàng sắp về" at bounding box center [157, 478] width 213 height 24
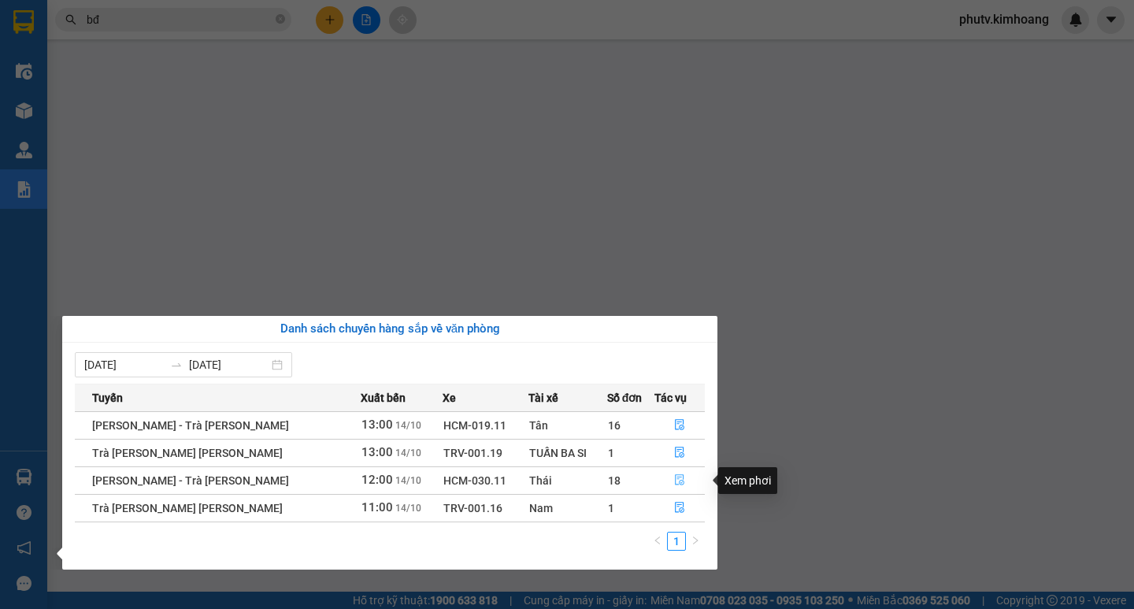
click at [676, 479] on icon "file-done" at bounding box center [680, 480] width 9 height 11
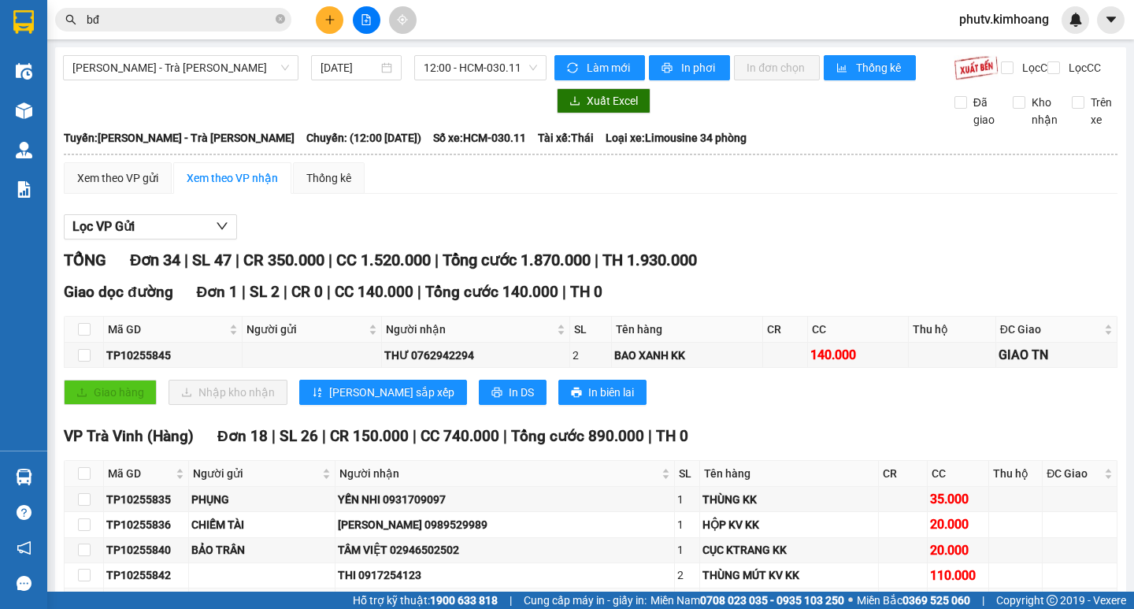
scroll to position [236, 0]
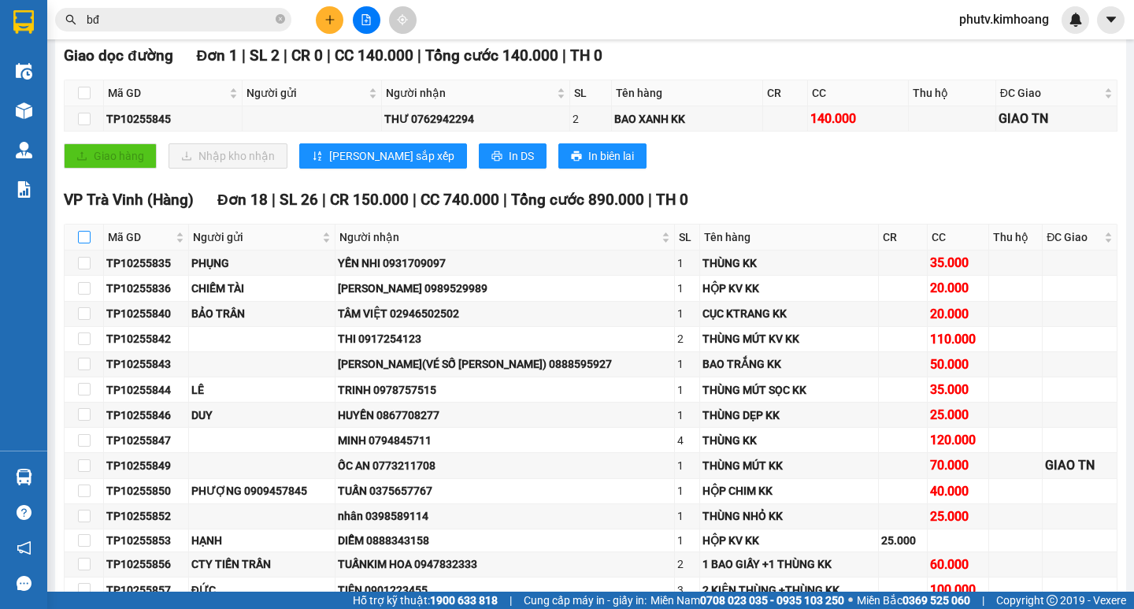
click at [87, 243] on input "checkbox" at bounding box center [84, 237] width 13 height 13
checkbox input "true"
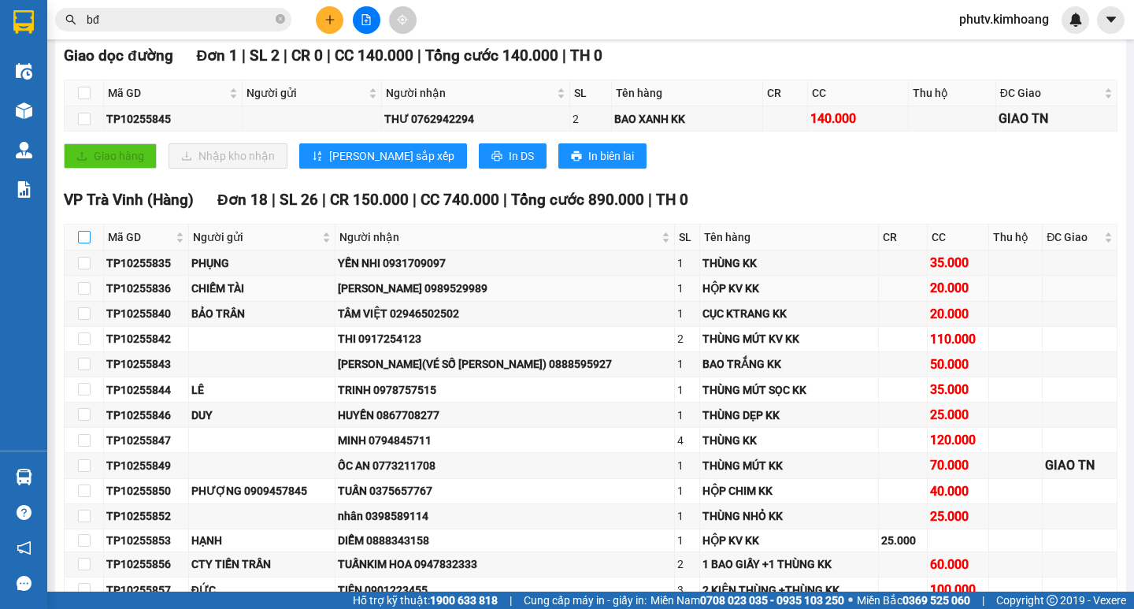
checkbox input "true"
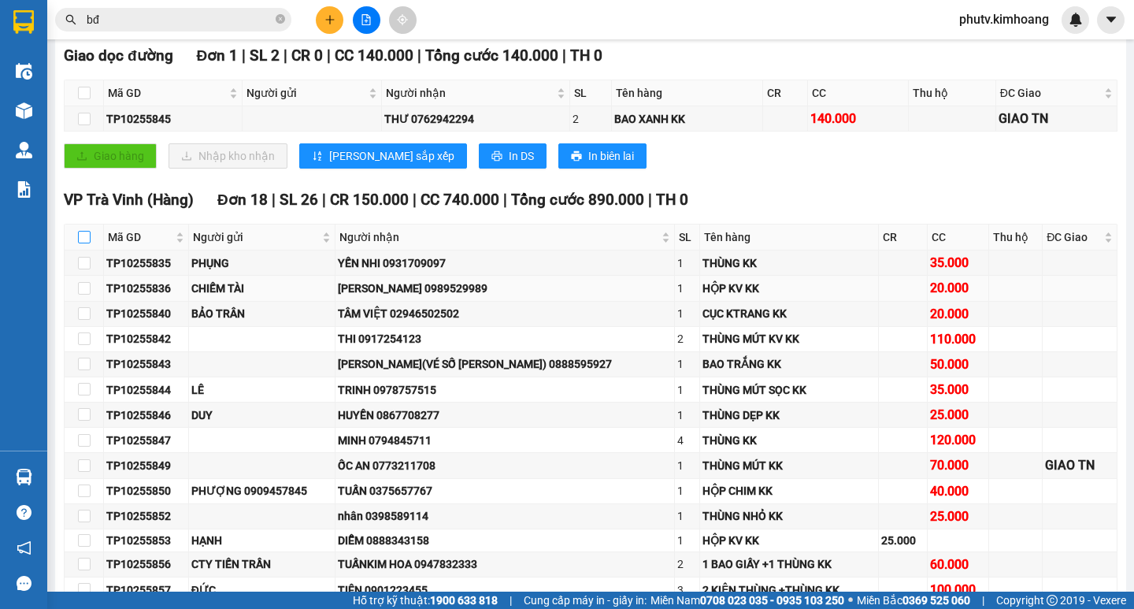
checkbox input "true"
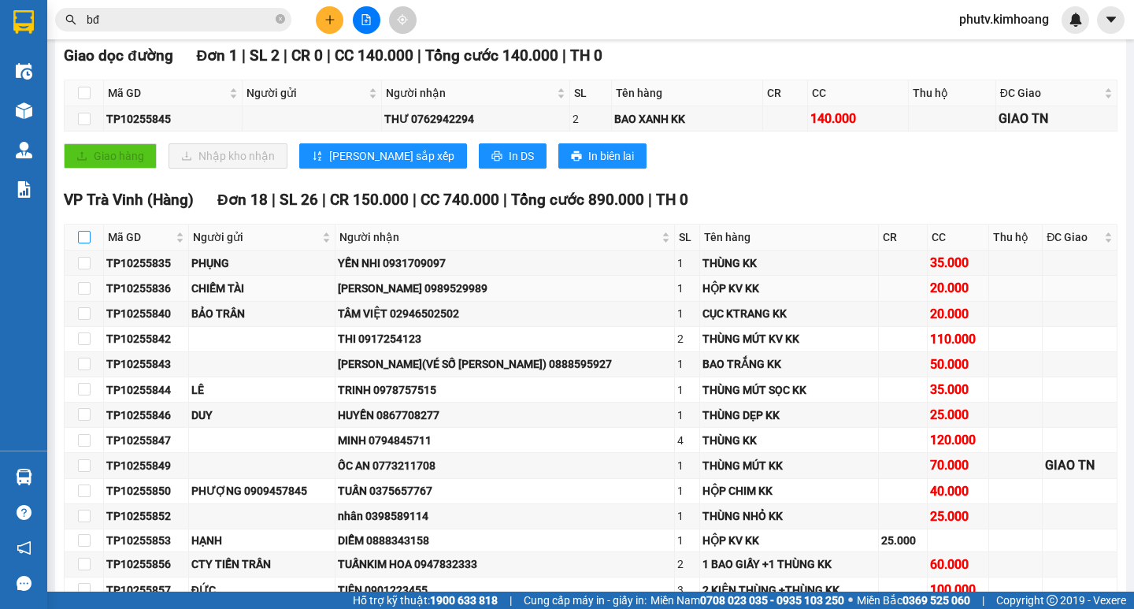
checkbox input "true"
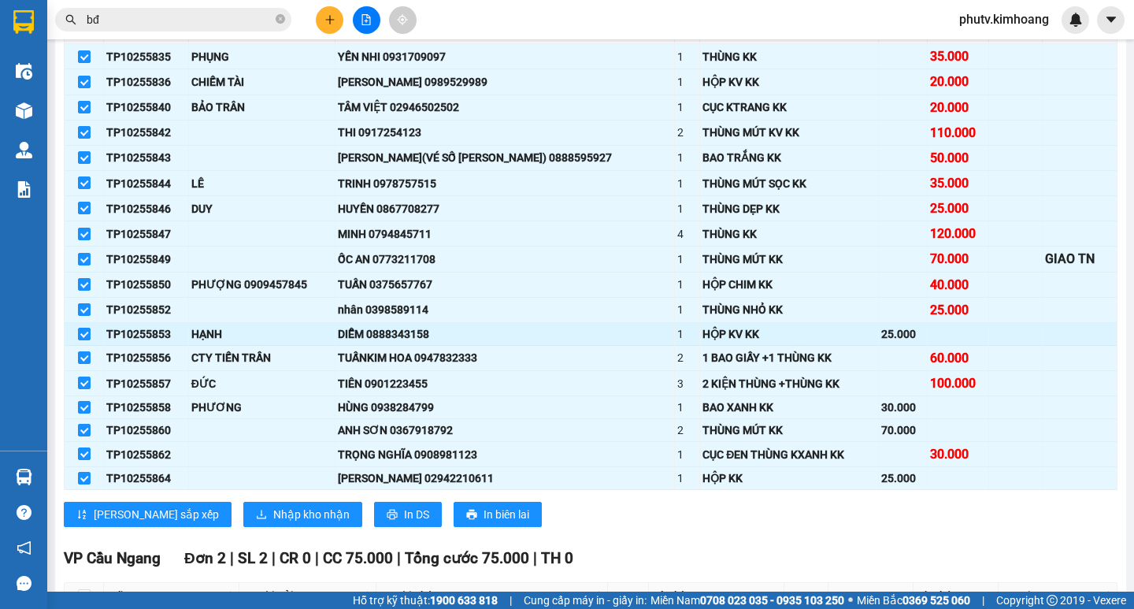
scroll to position [473, 0]
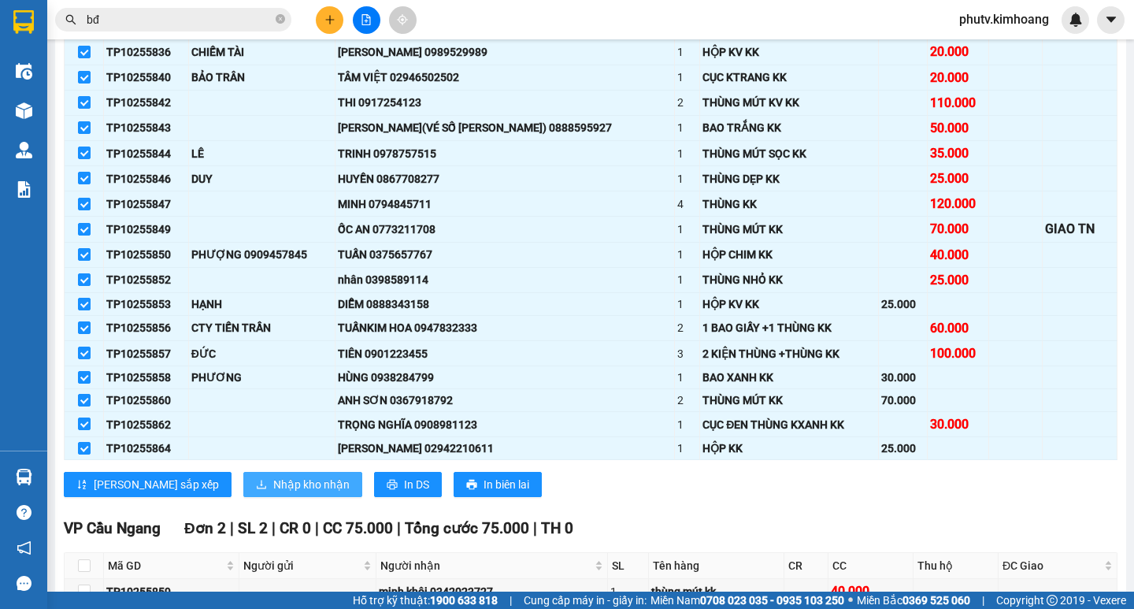
click at [273, 493] on span "Nhập kho nhận" at bounding box center [311, 484] width 76 height 17
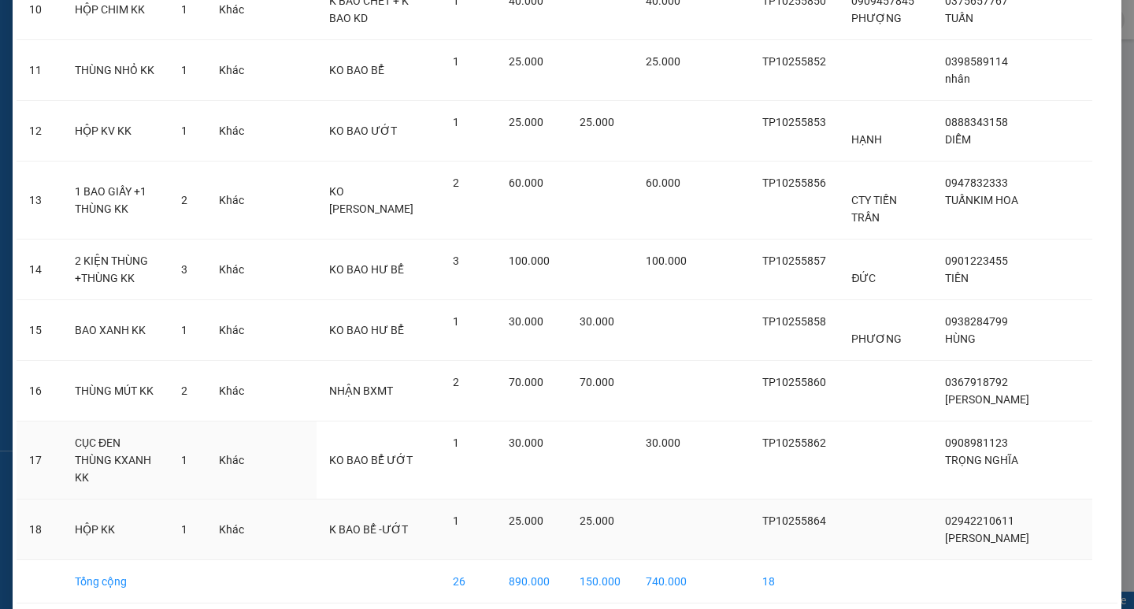
scroll to position [765, 0]
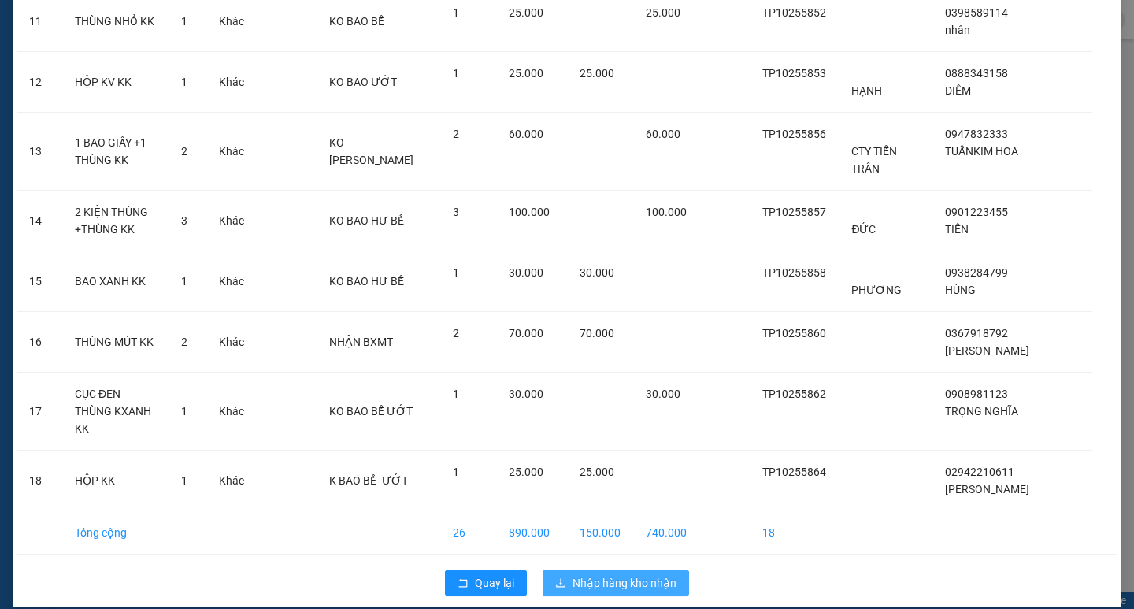
click at [598, 574] on span "Nhập hàng kho nhận" at bounding box center [625, 582] width 104 height 17
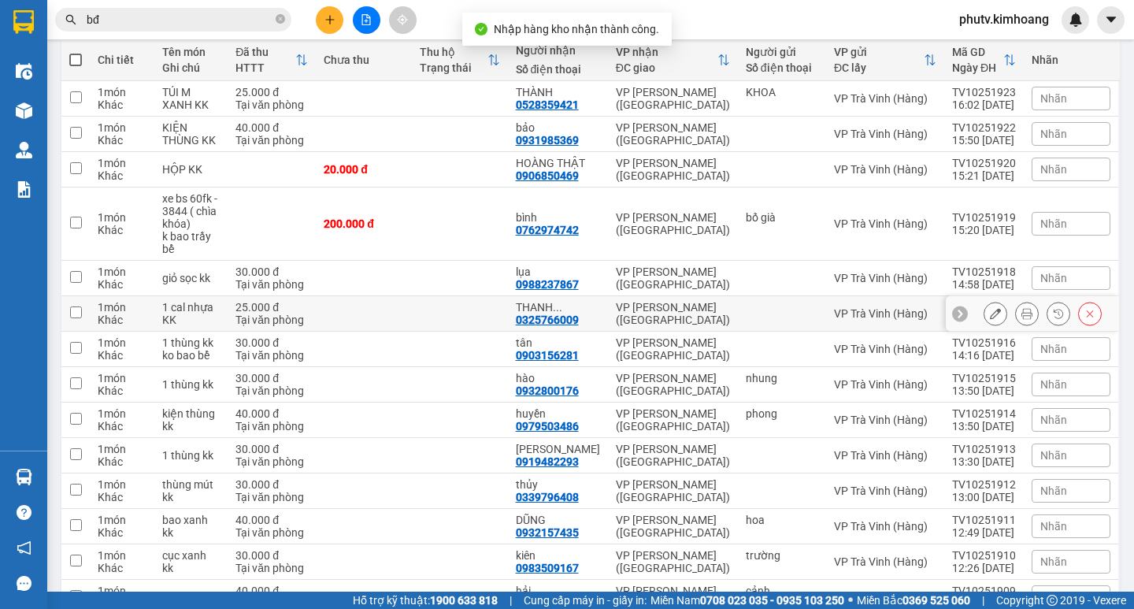
scroll to position [271, 0]
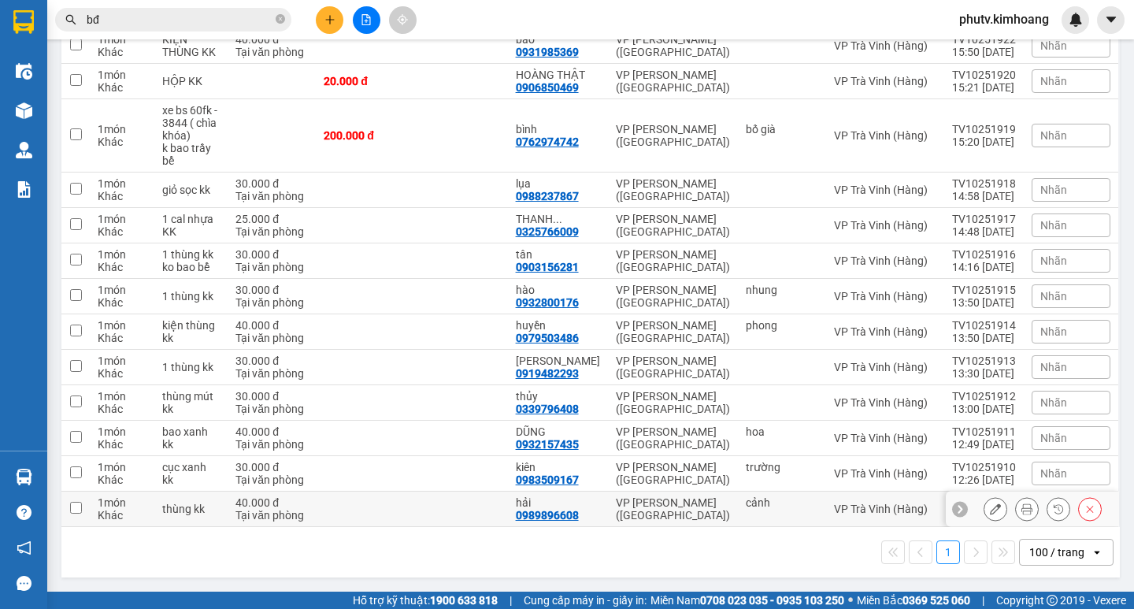
click at [648, 499] on td "VP [PERSON_NAME] ([GEOGRAPHIC_DATA])" at bounding box center [673, 508] width 130 height 35
checkbox input "true"
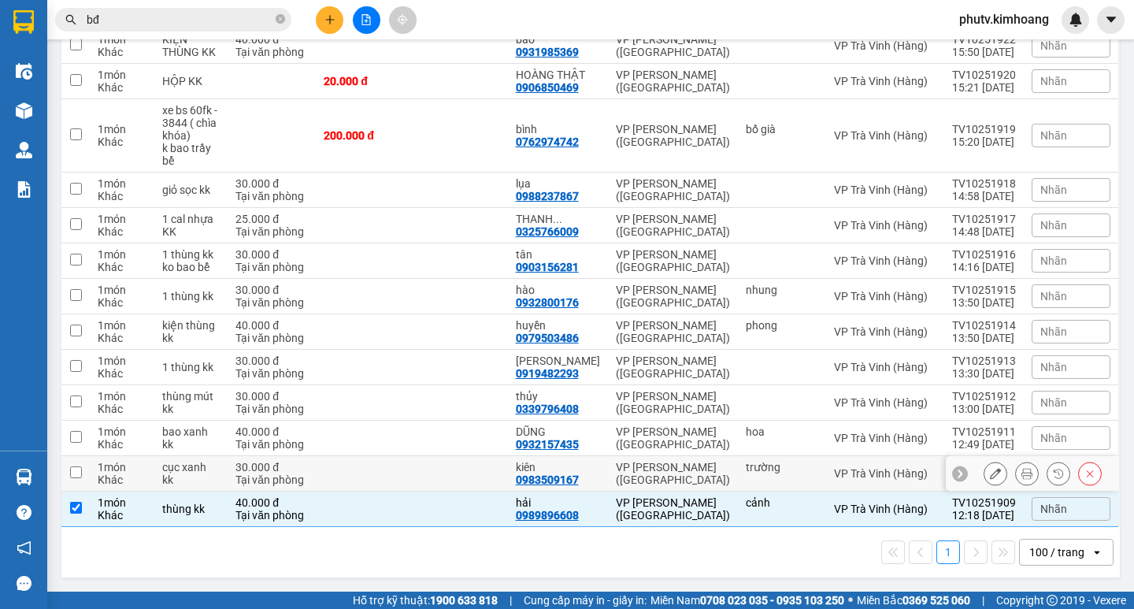
click at [621, 458] on td "VP [PERSON_NAME] ([GEOGRAPHIC_DATA])" at bounding box center [673, 473] width 130 height 35
checkbox input "true"
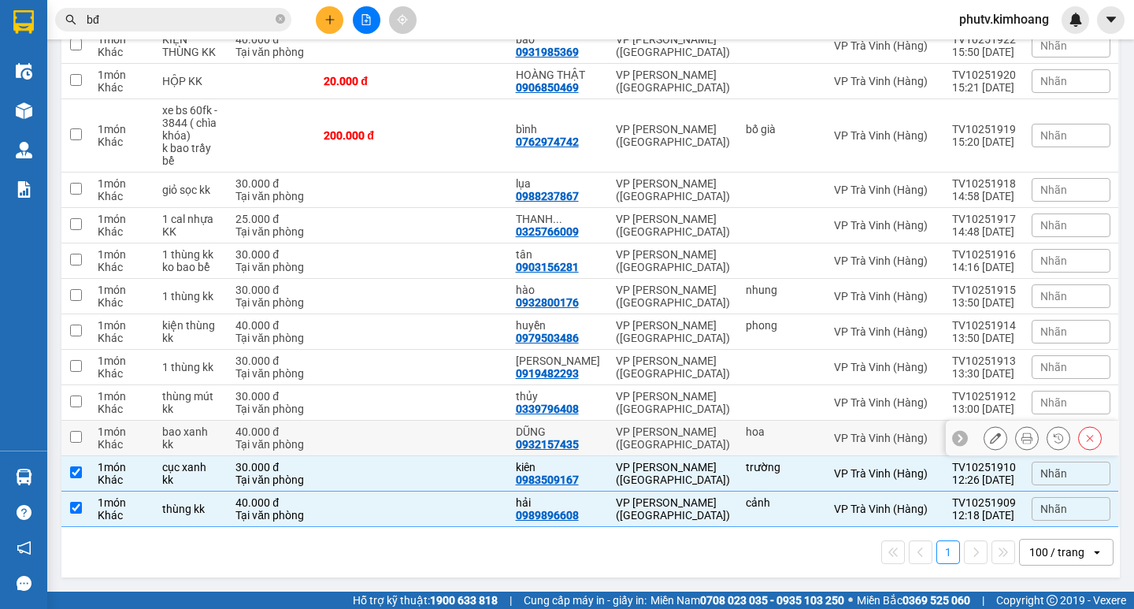
click at [611, 436] on td "VP [PERSON_NAME] ([GEOGRAPHIC_DATA])" at bounding box center [673, 438] width 130 height 35
checkbox input "true"
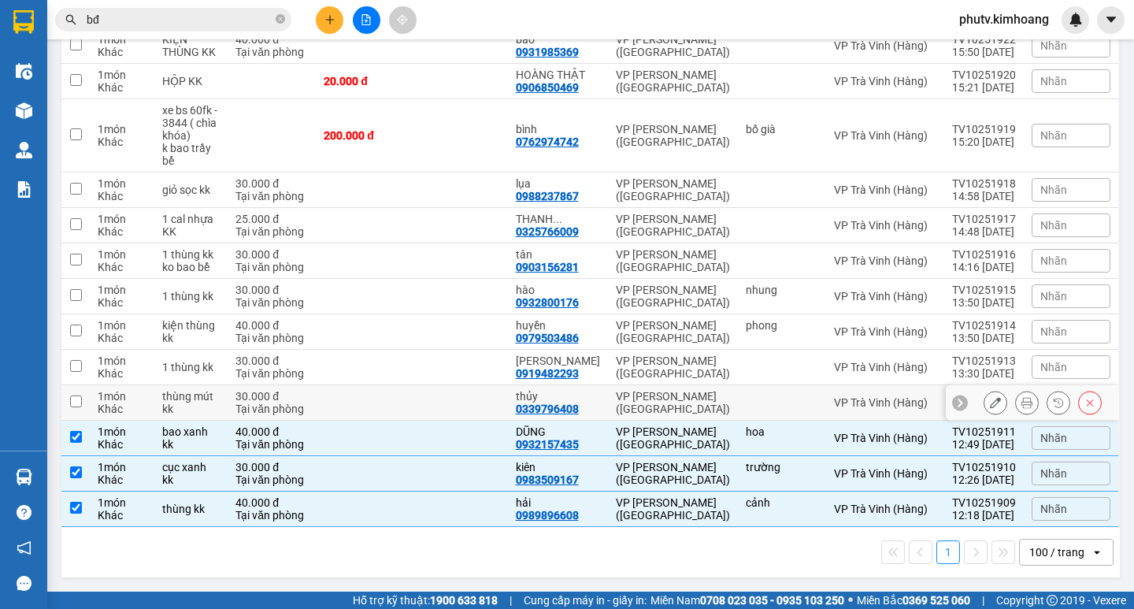
click at [608, 407] on td "VP [PERSON_NAME] ([GEOGRAPHIC_DATA])" at bounding box center [673, 402] width 130 height 35
checkbox input "true"
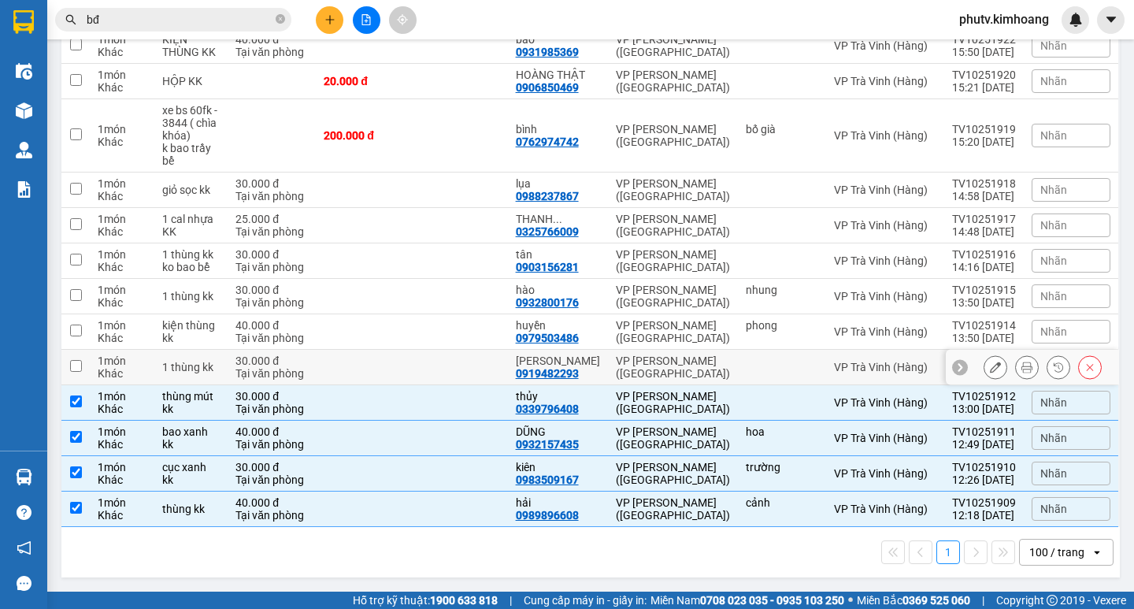
click at [607, 376] on td "CHỊ DUNG 0919482293" at bounding box center [558, 367] width 100 height 35
checkbox input "true"
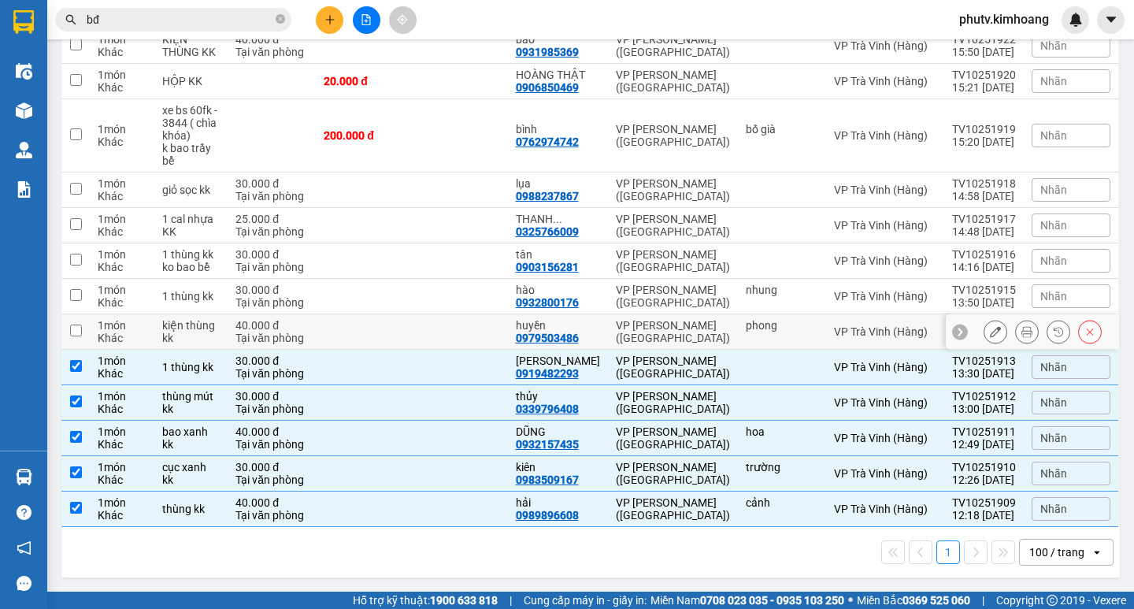
click at [606, 342] on td "[PERSON_NAME] 0979503486" at bounding box center [558, 331] width 100 height 35
checkbox input "true"
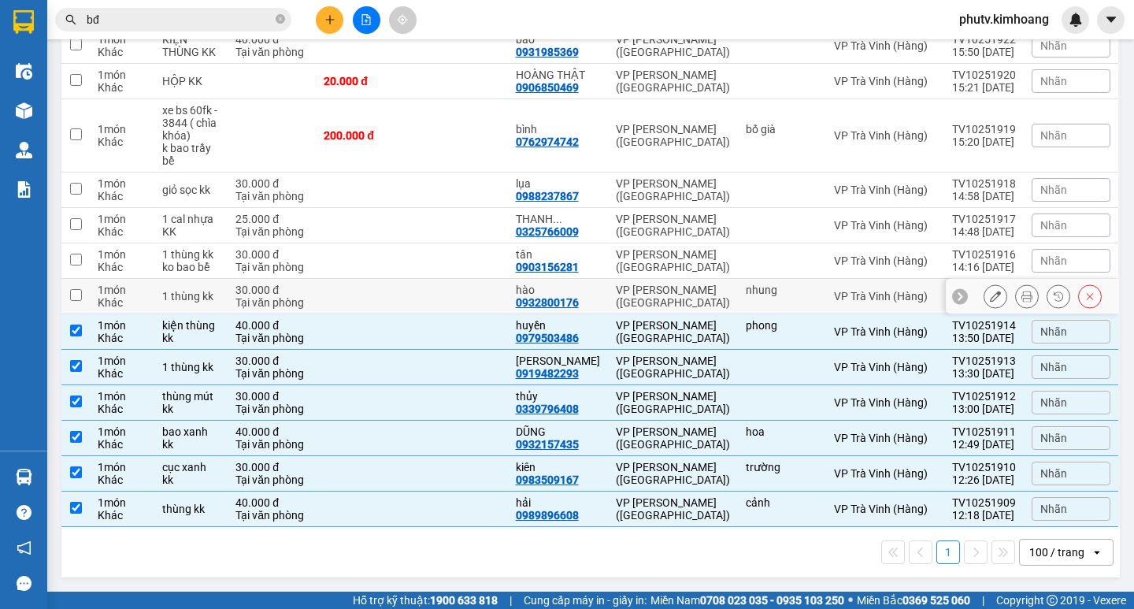
click at [608, 296] on td "VP [PERSON_NAME] ([GEOGRAPHIC_DATA])" at bounding box center [673, 296] width 130 height 35
checkbox input "true"
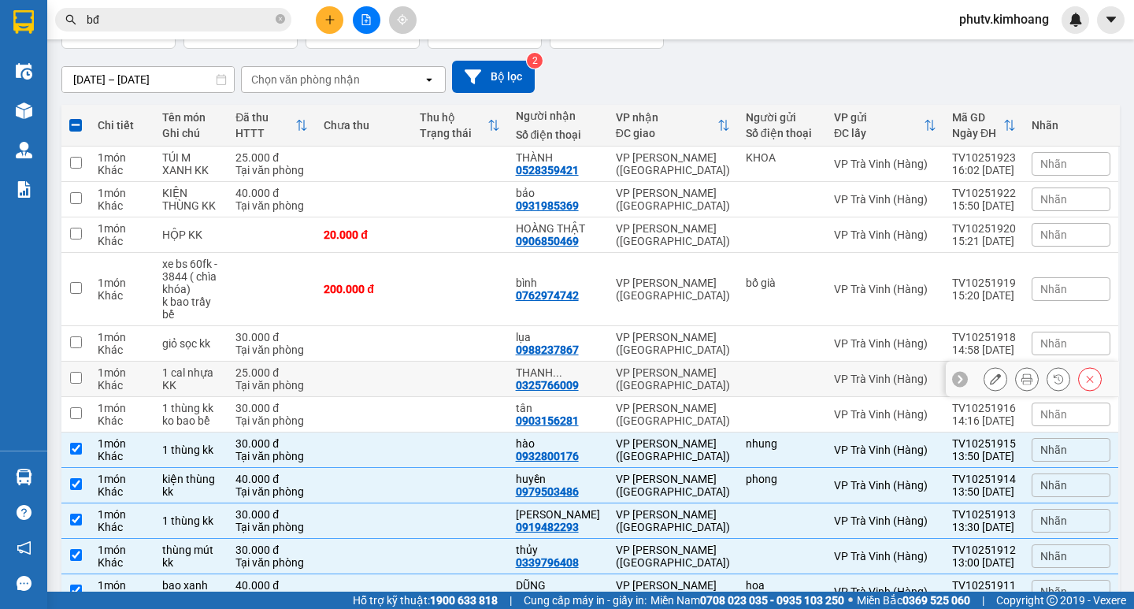
scroll to position [0, 0]
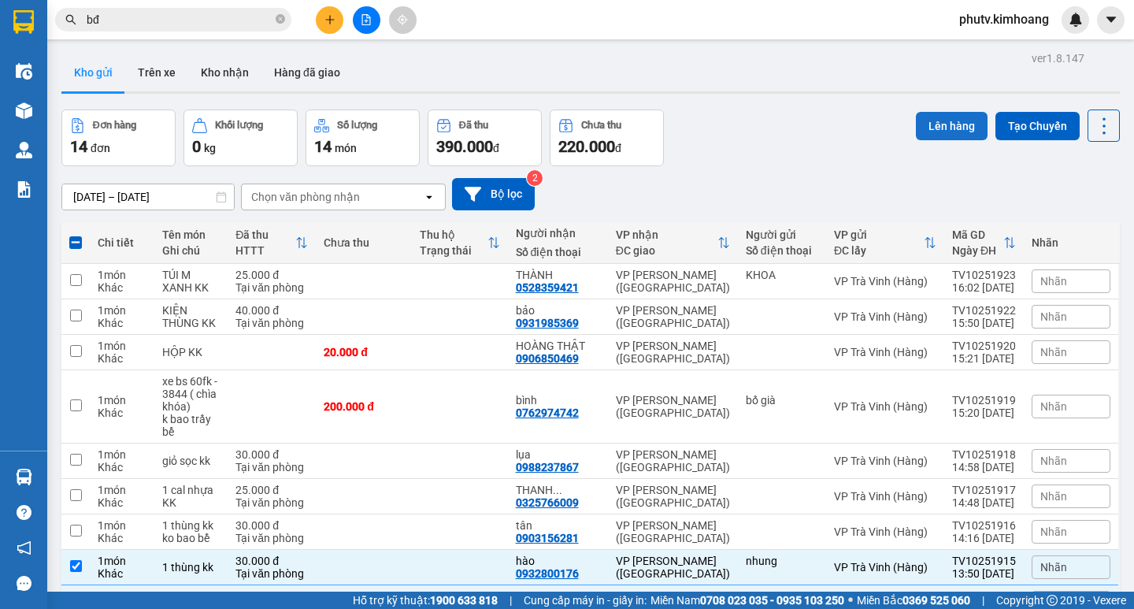
click at [945, 132] on button "Lên hàng" at bounding box center [952, 126] width 72 height 28
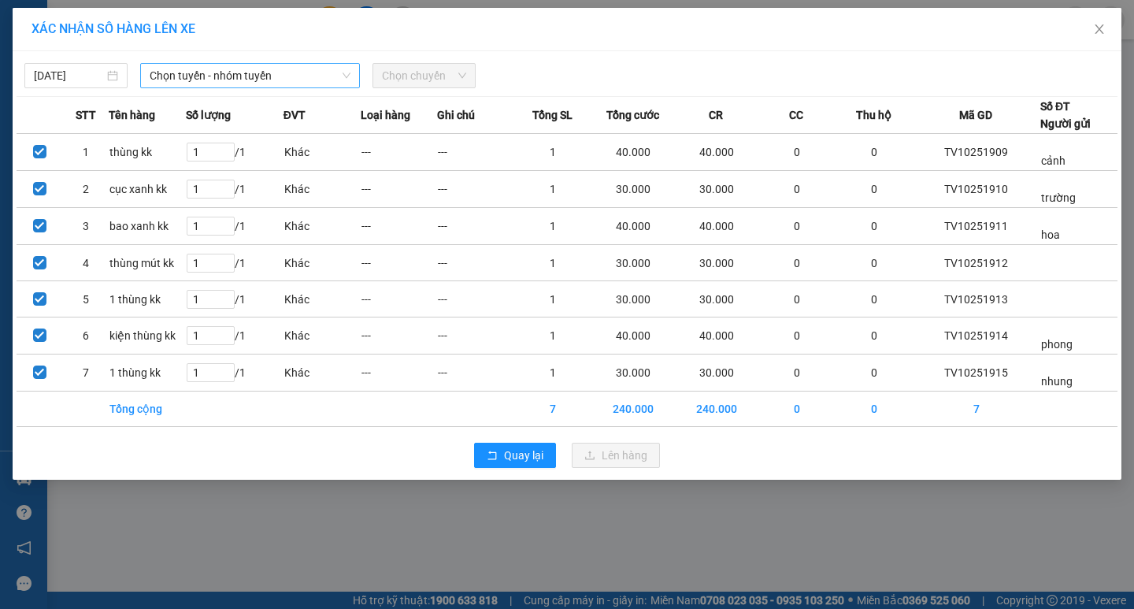
click at [227, 85] on span "Chọn tuyến - nhóm tuyến" at bounding box center [250, 76] width 201 height 24
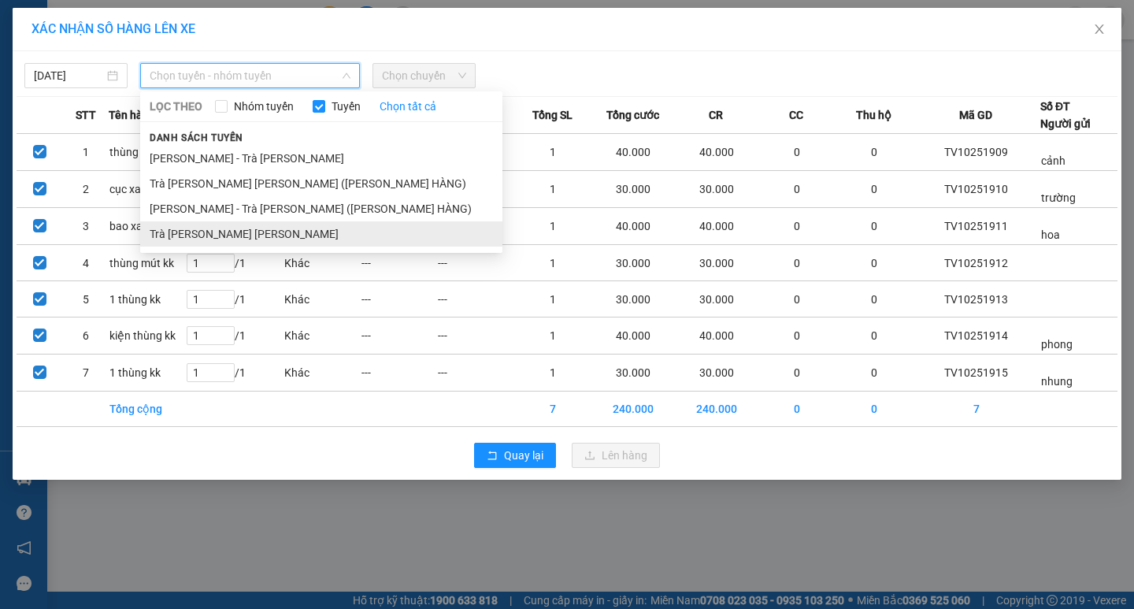
click at [234, 224] on li "Trà [PERSON_NAME] [PERSON_NAME]" at bounding box center [321, 233] width 362 height 25
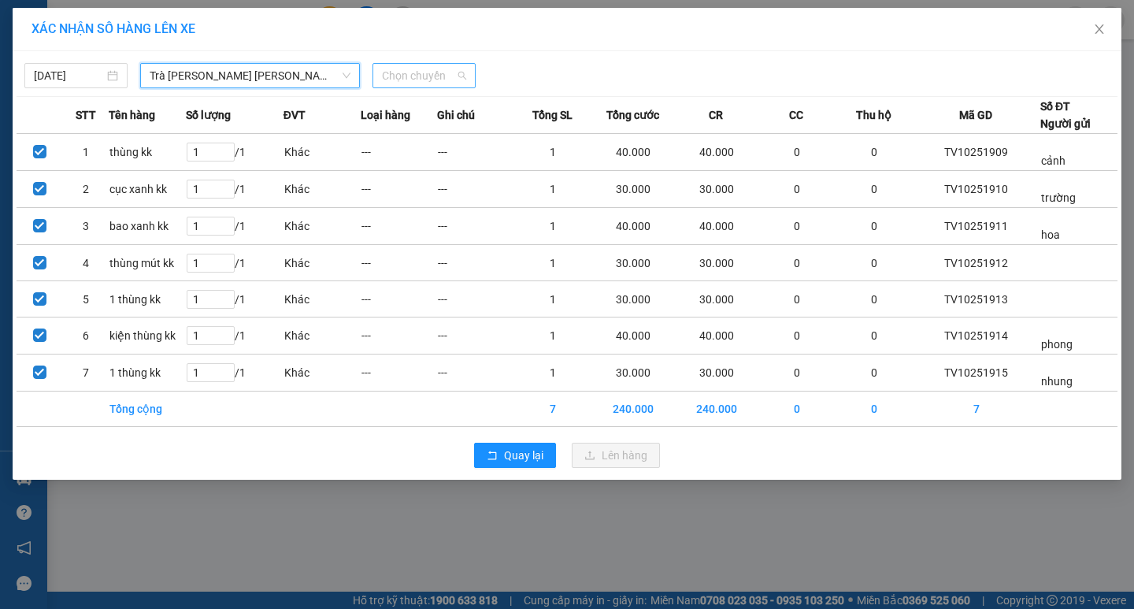
click at [382, 78] on span "Chọn chuyến" at bounding box center [424, 76] width 84 height 24
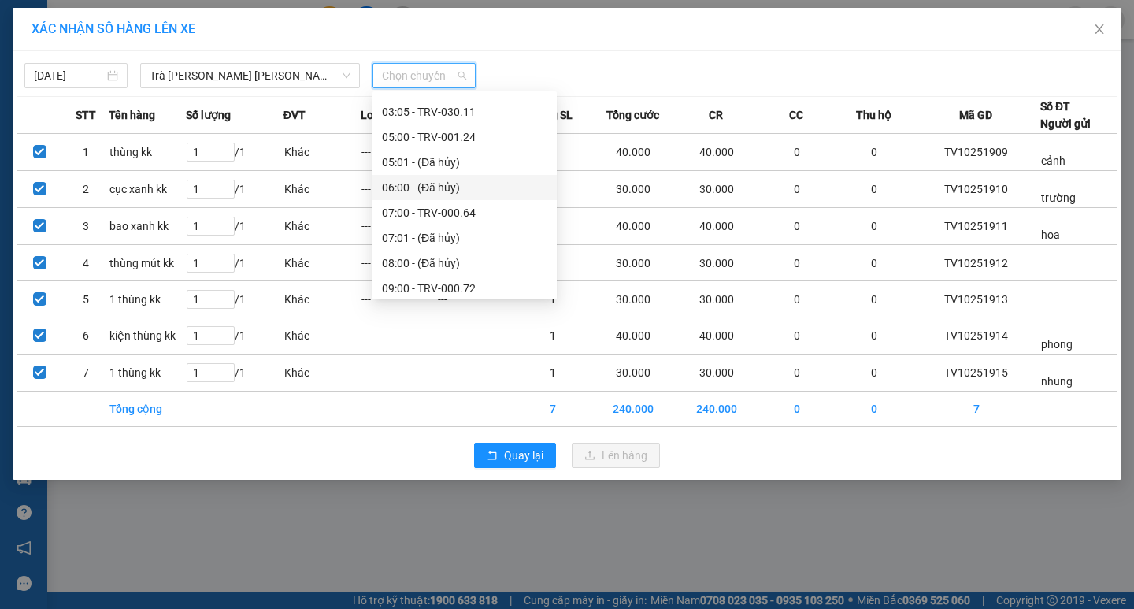
scroll to position [394, 0]
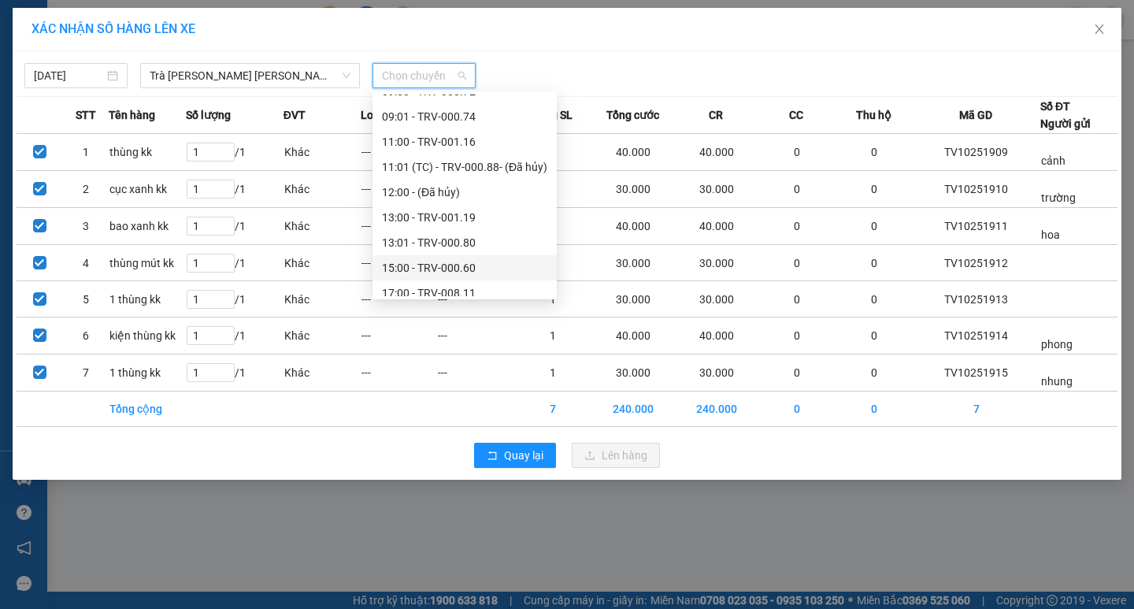
click at [411, 264] on div "15:00 - TRV-000.60" at bounding box center [464, 267] width 165 height 17
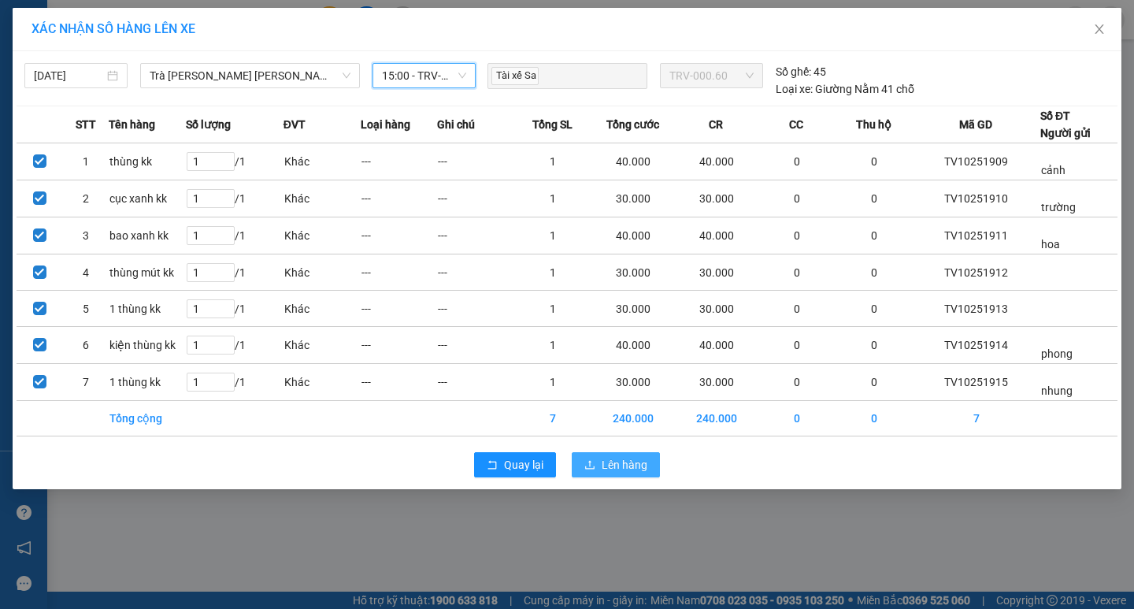
click at [625, 469] on span "Lên hàng" at bounding box center [625, 464] width 46 height 17
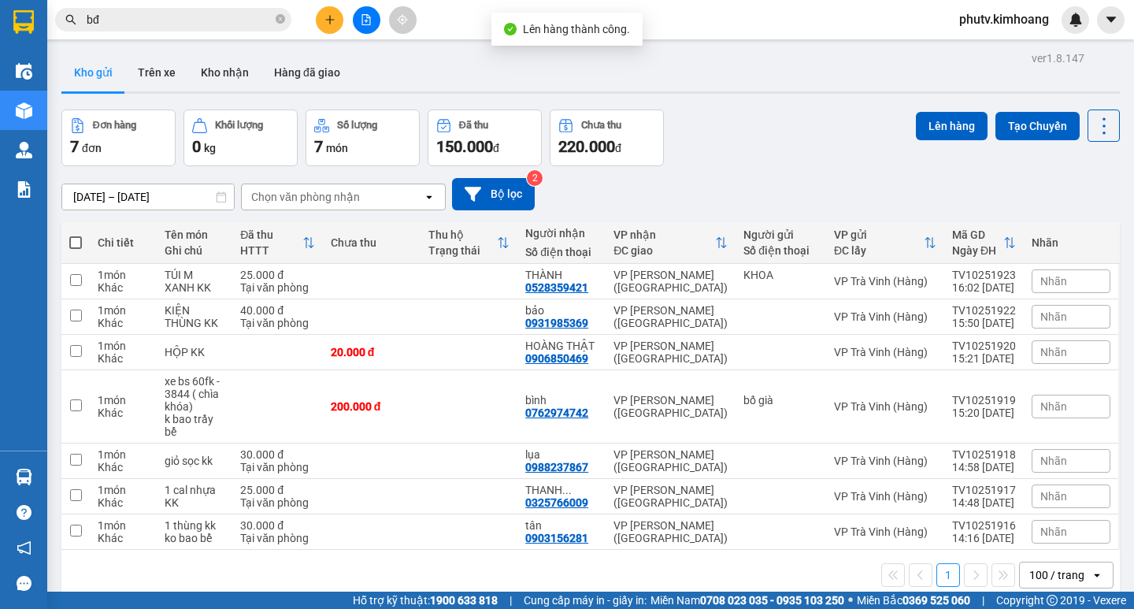
click at [73, 241] on span at bounding box center [75, 242] width 13 height 13
click at [76, 235] on input "checkbox" at bounding box center [76, 235] width 0 height 0
checkbox input "true"
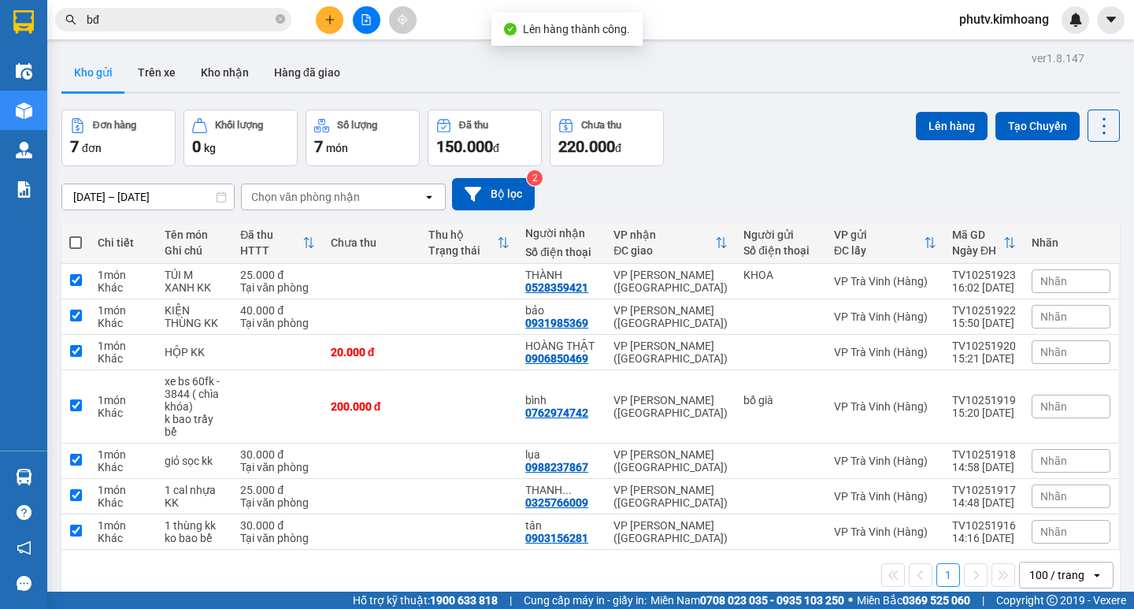
checkbox input "true"
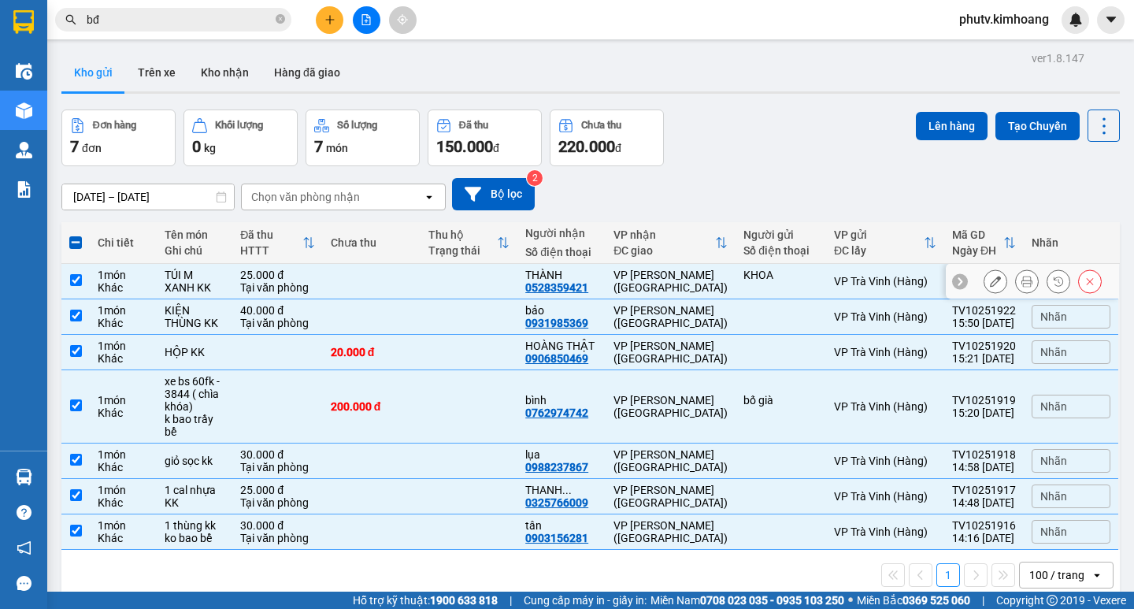
click at [756, 284] on div "KHOA" at bounding box center [781, 281] width 75 height 25
checkbox input "false"
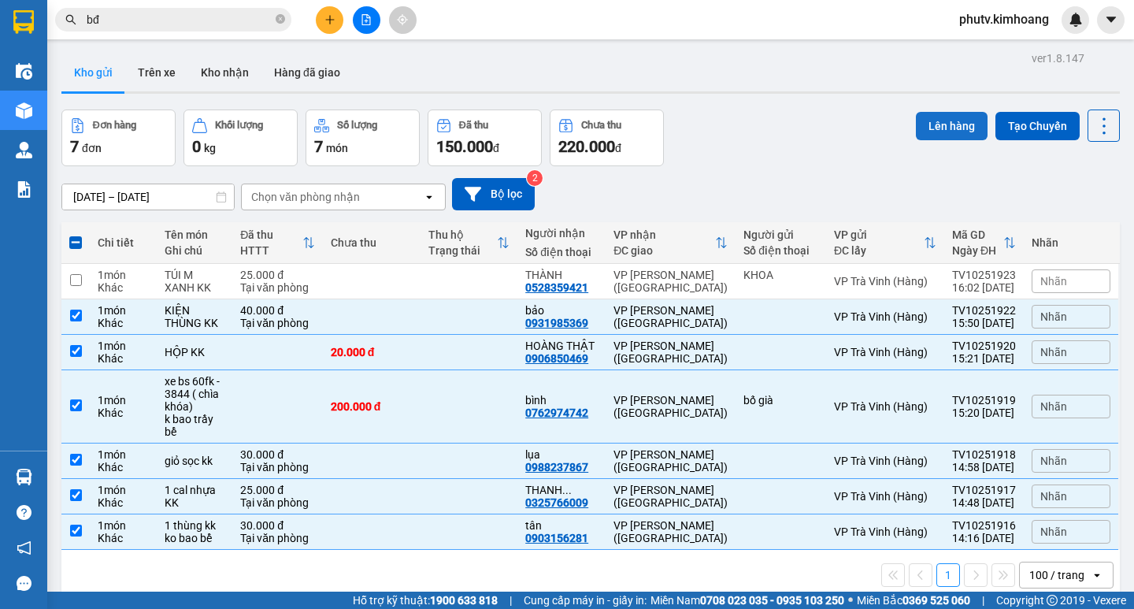
click at [937, 125] on button "Lên hàng" at bounding box center [952, 126] width 72 height 28
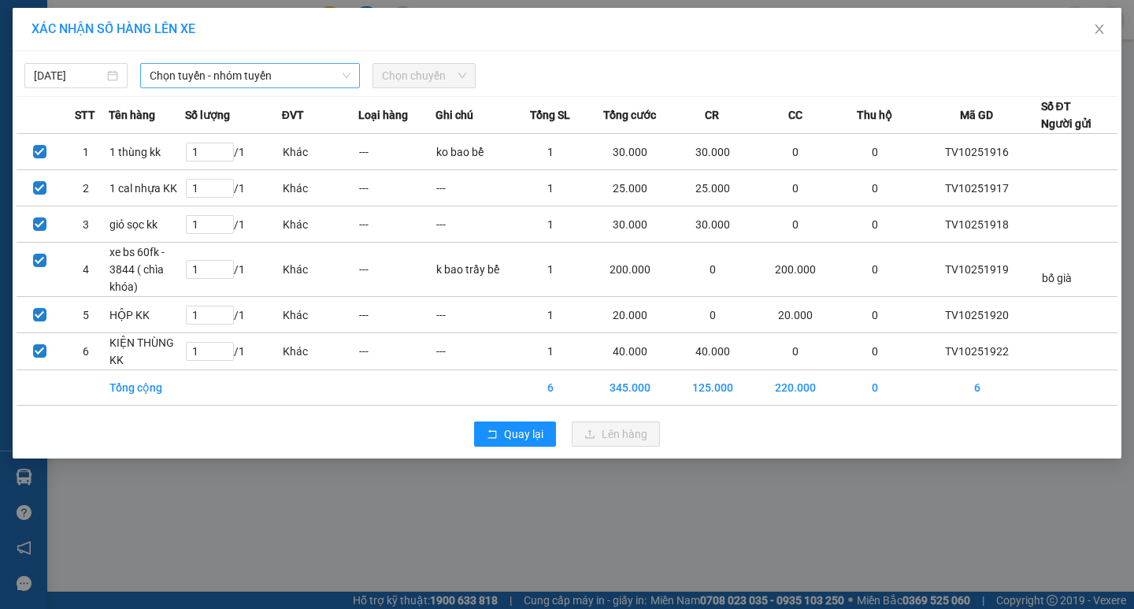
click at [223, 81] on span "Chọn tuyến - nhóm tuyến" at bounding box center [250, 76] width 201 height 24
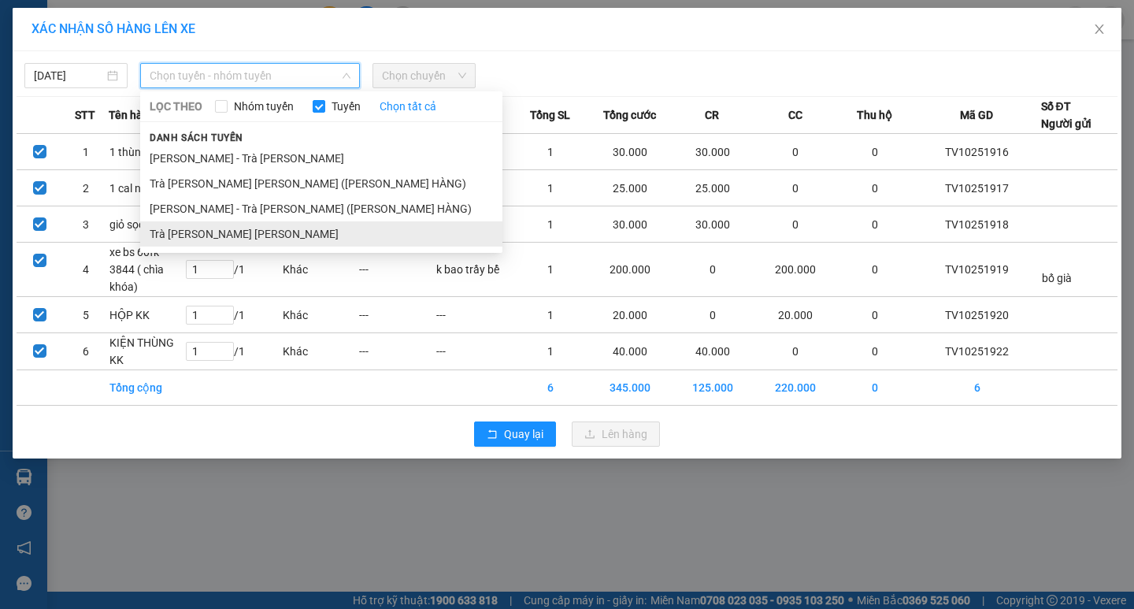
click at [212, 224] on li "Trà [PERSON_NAME] [PERSON_NAME]" at bounding box center [321, 233] width 362 height 25
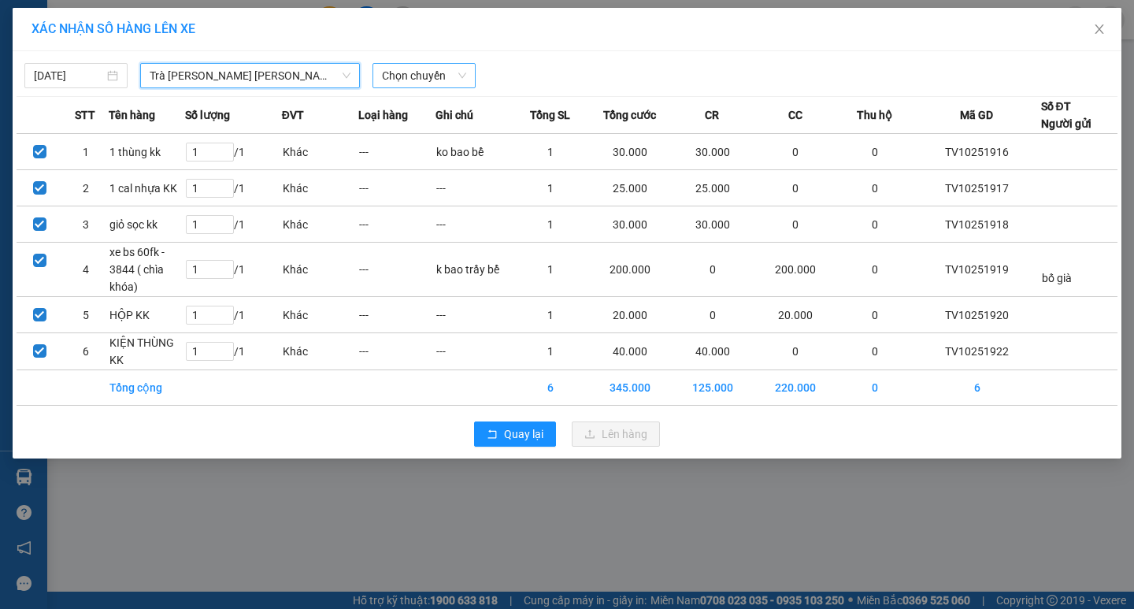
click at [386, 78] on span "Chọn chuyến" at bounding box center [424, 76] width 84 height 24
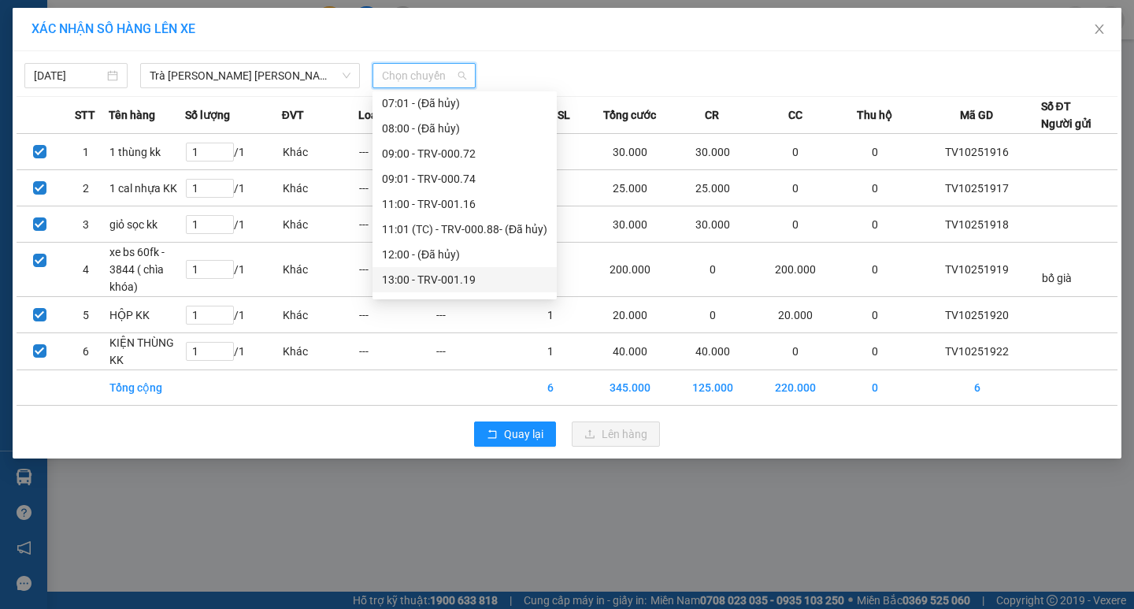
scroll to position [454, 0]
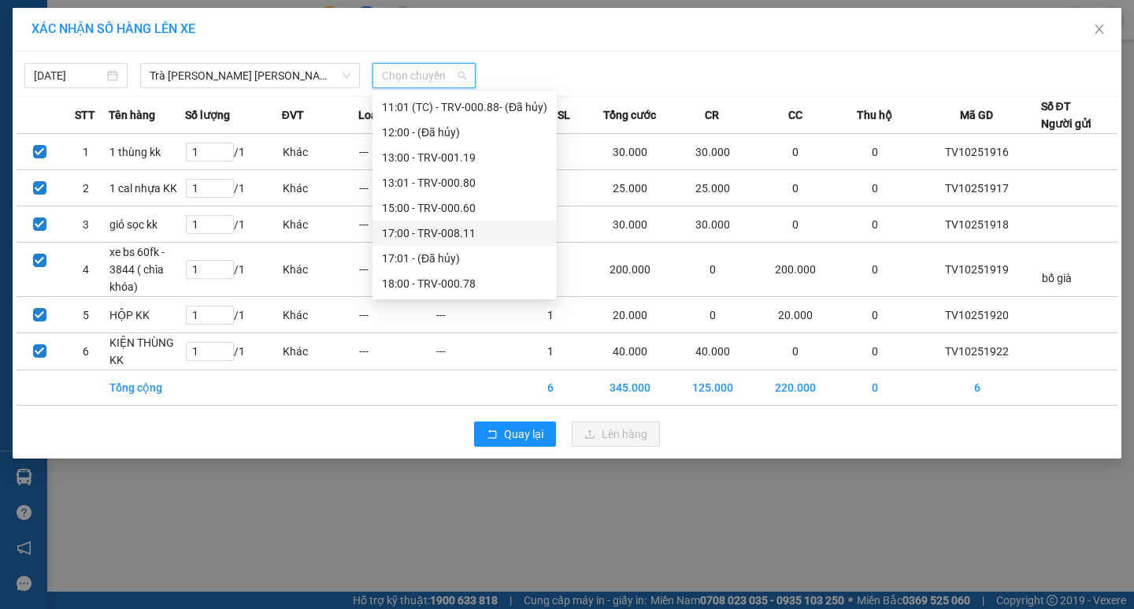
click at [428, 231] on div "17:00 - TRV-008.11" at bounding box center [464, 232] width 165 height 17
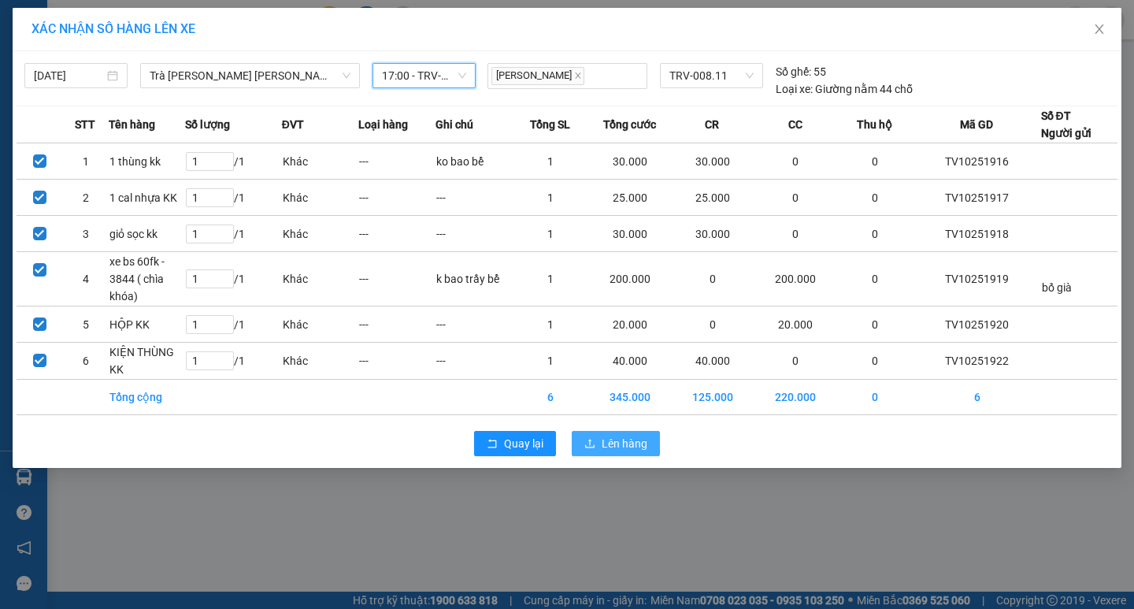
click at [607, 442] on span "Lên hàng" at bounding box center [625, 443] width 46 height 17
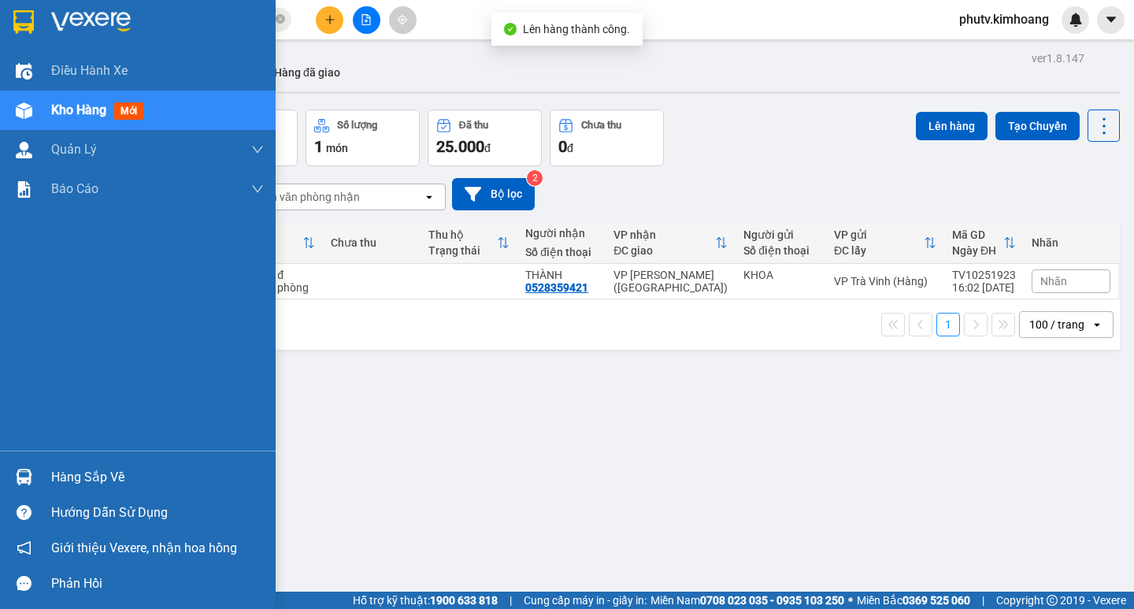
click at [38, 477] on div "Hàng sắp về" at bounding box center [138, 476] width 276 height 35
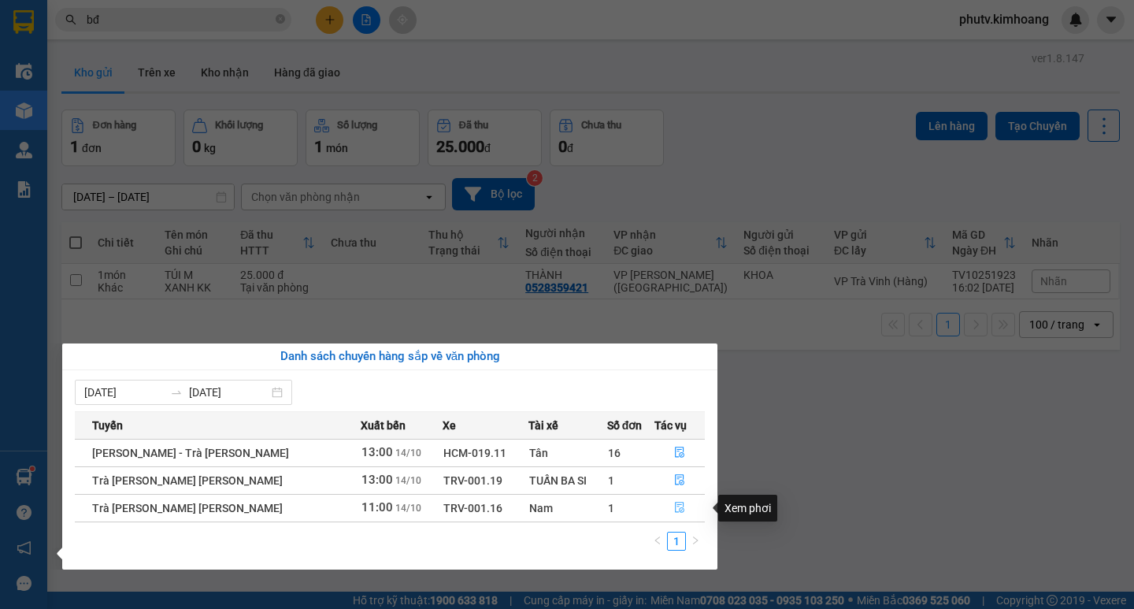
click at [674, 508] on icon "file-done" at bounding box center [679, 507] width 11 height 11
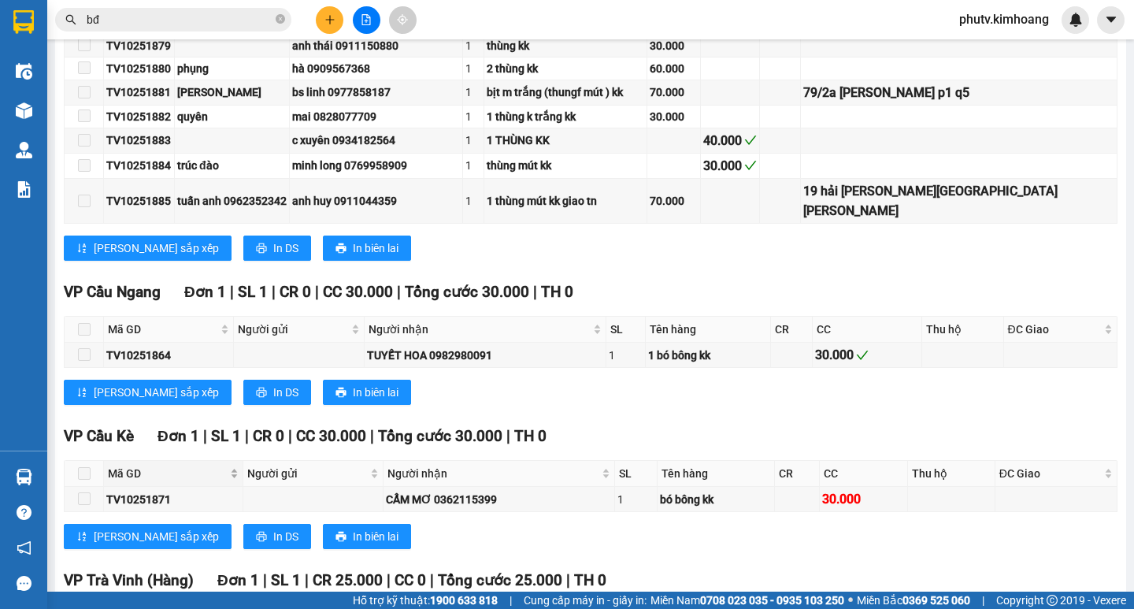
scroll to position [1158, 0]
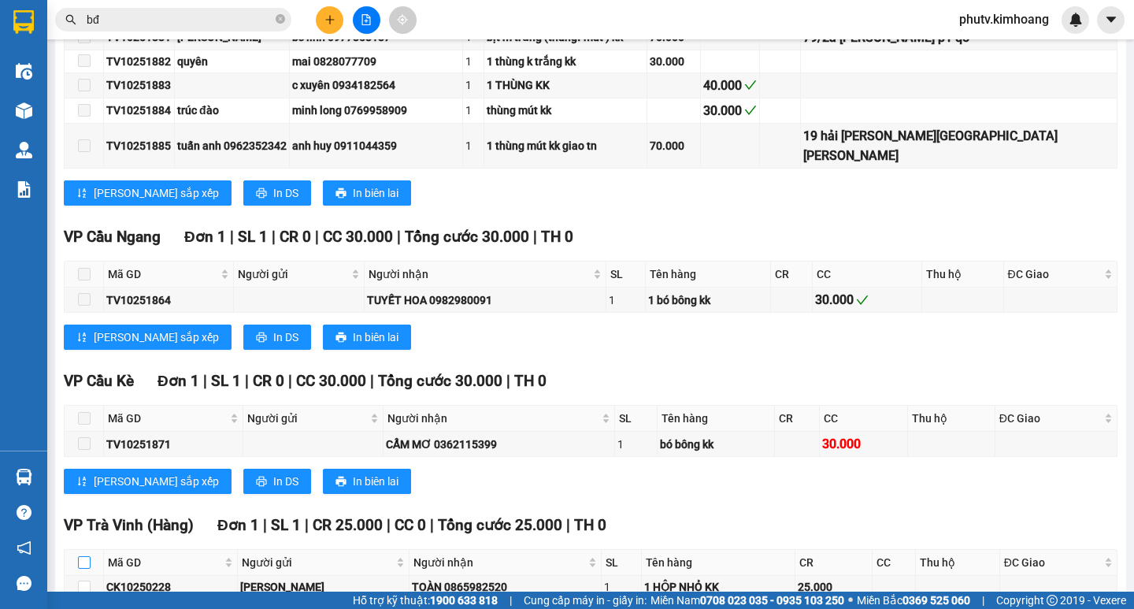
click at [80, 556] on input "checkbox" at bounding box center [84, 562] width 13 height 13
checkbox input "true"
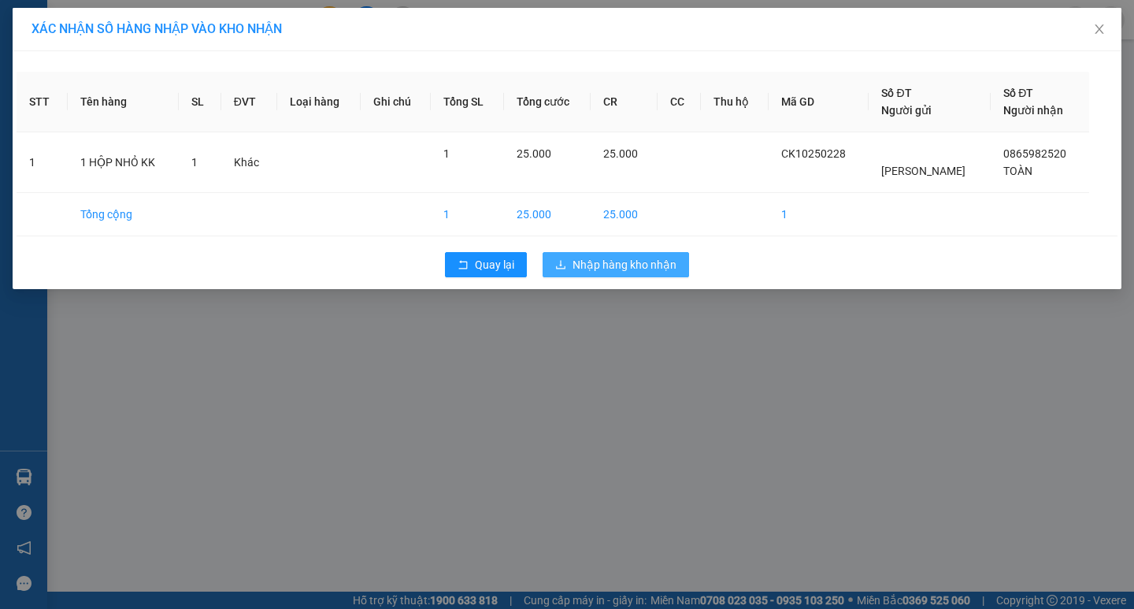
click at [581, 258] on span "Nhập hàng kho nhận" at bounding box center [625, 264] width 104 height 17
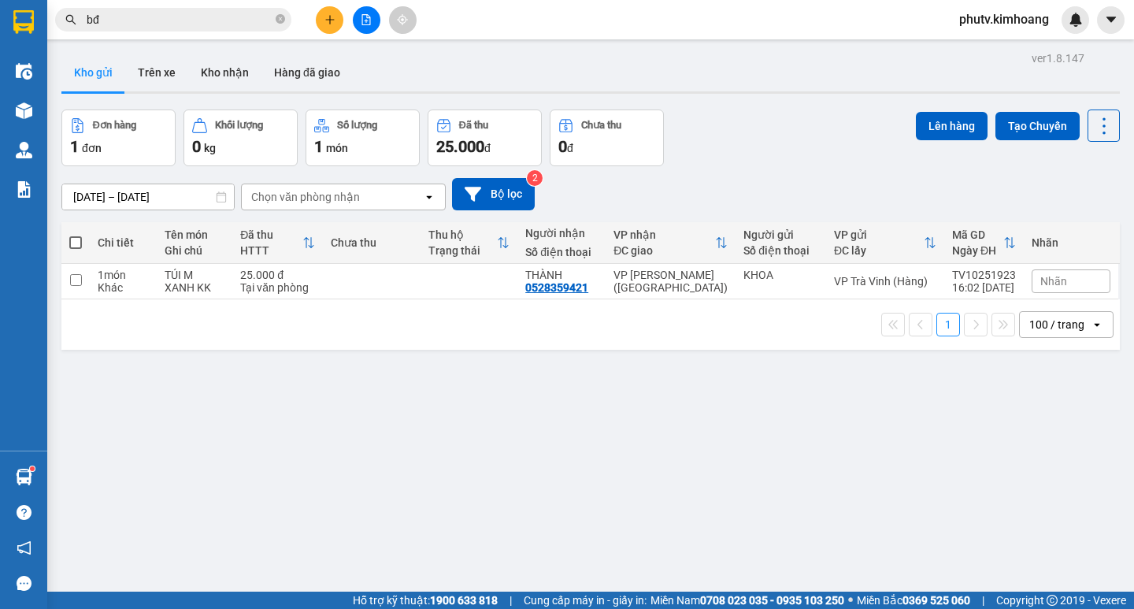
click at [1043, 261] on th "Nhãn" at bounding box center [1071, 243] width 95 height 42
click at [338, 17] on button at bounding box center [330, 20] width 28 height 28
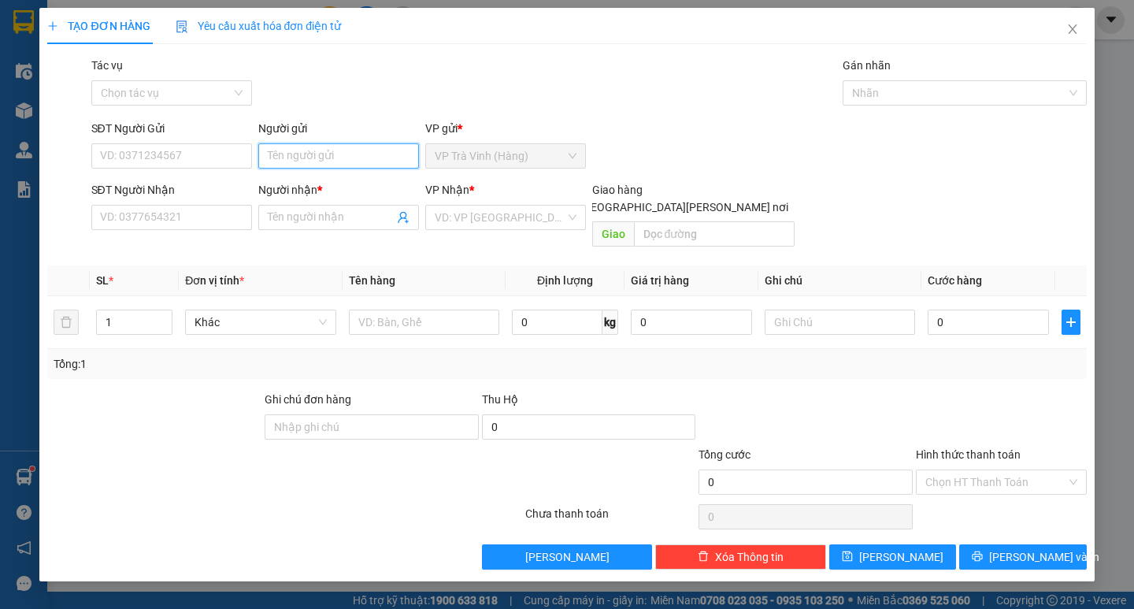
click at [341, 155] on input "Người gửi" at bounding box center [338, 155] width 161 height 25
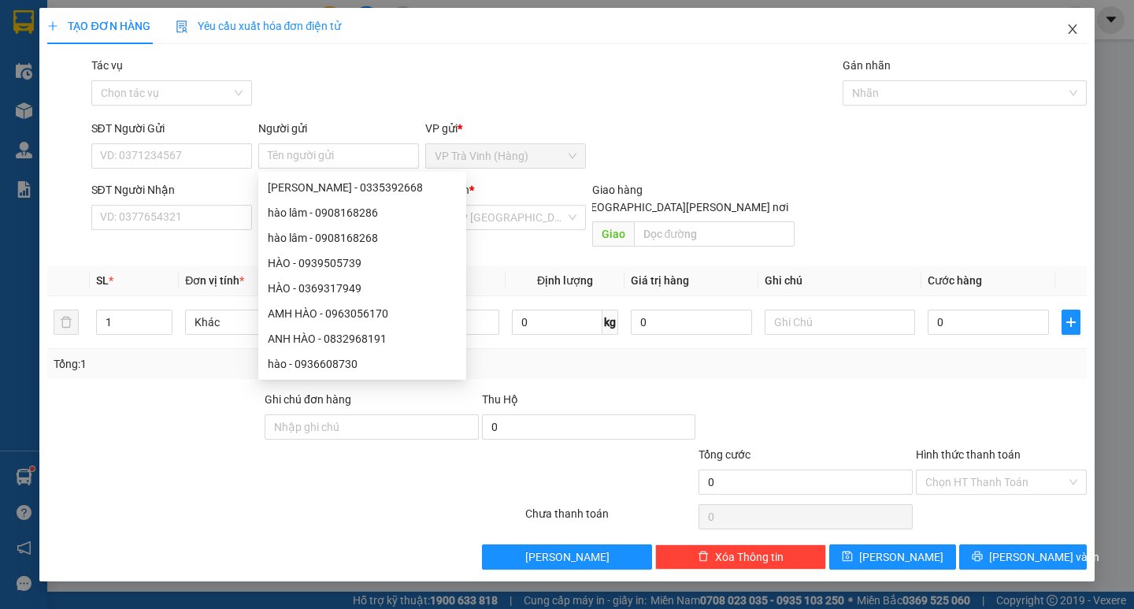
click at [1071, 26] on icon "close" at bounding box center [1072, 29] width 13 height 13
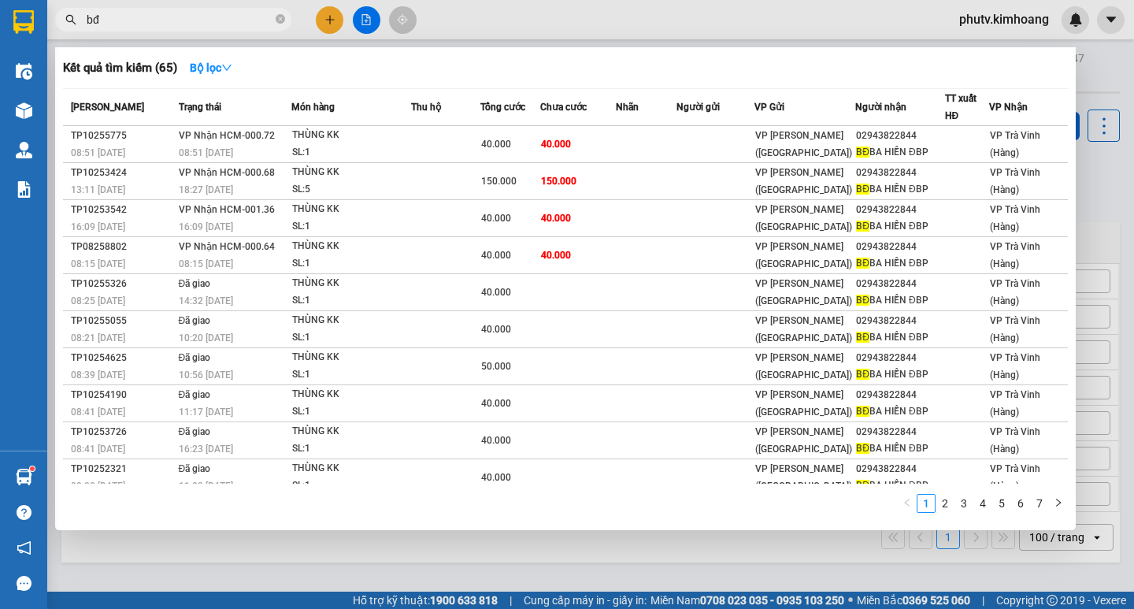
click at [124, 19] on input "bđ" at bounding box center [180, 19] width 186 height 17
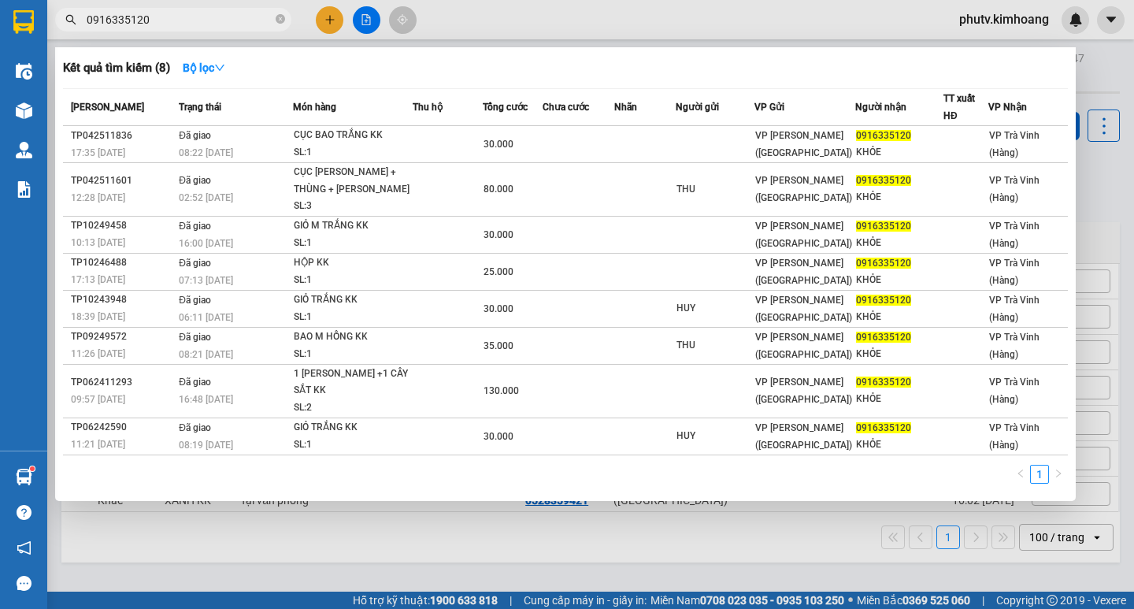
type input "0916335120"
drag, startPoint x: 1133, startPoint y: 82, endPoint x: 1026, endPoint y: 95, distance: 107.2
click at [1099, 83] on div at bounding box center [567, 304] width 1134 height 609
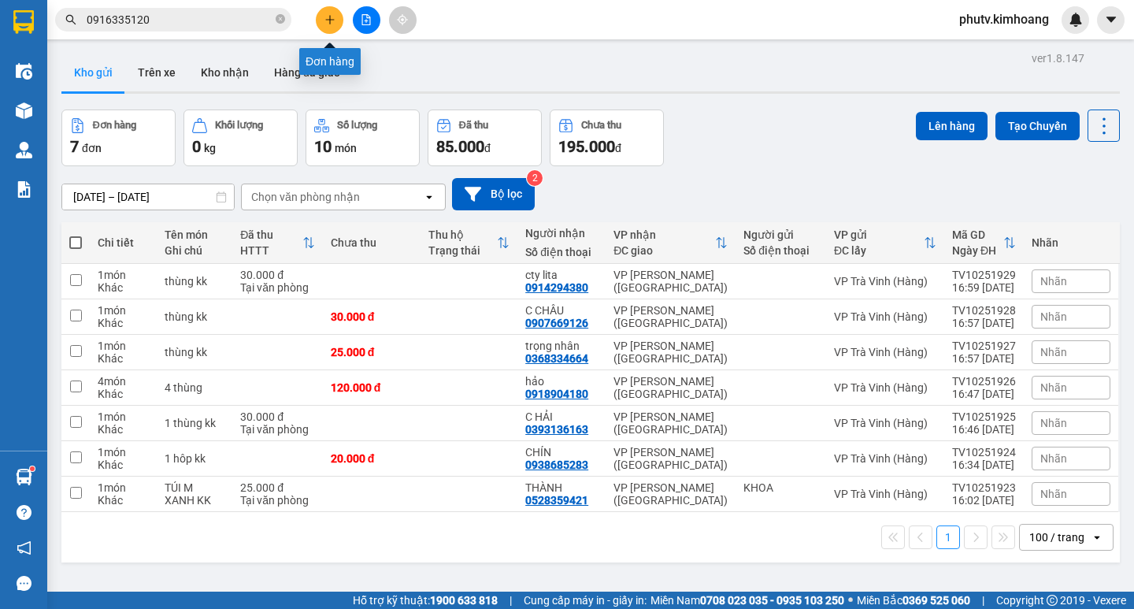
click at [329, 25] on button at bounding box center [330, 20] width 28 height 28
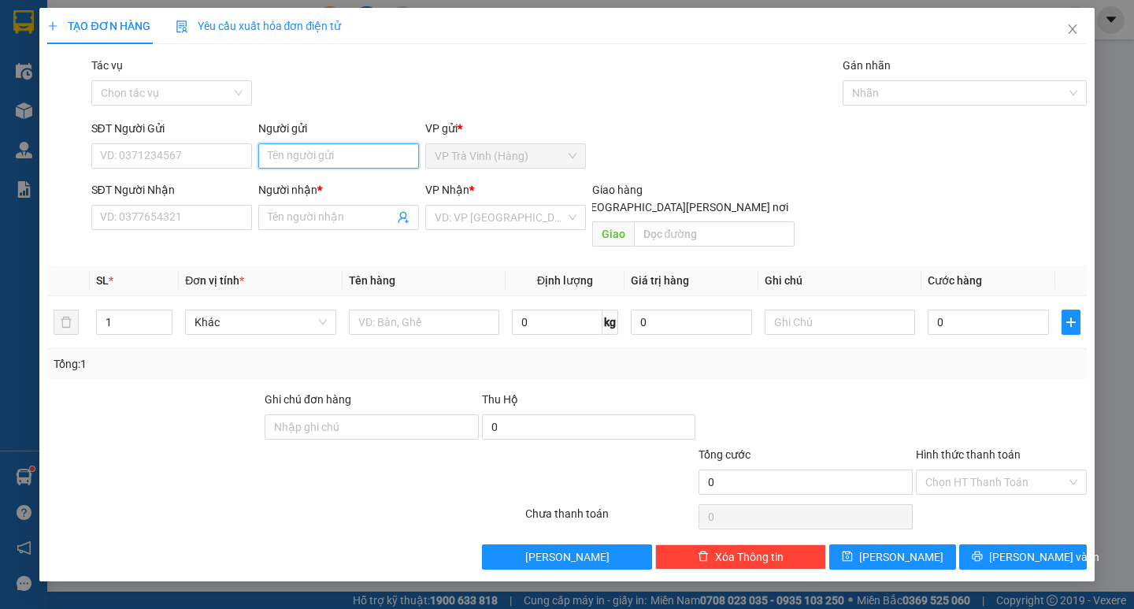
click at [300, 163] on input "Người gửi" at bounding box center [338, 155] width 161 height 25
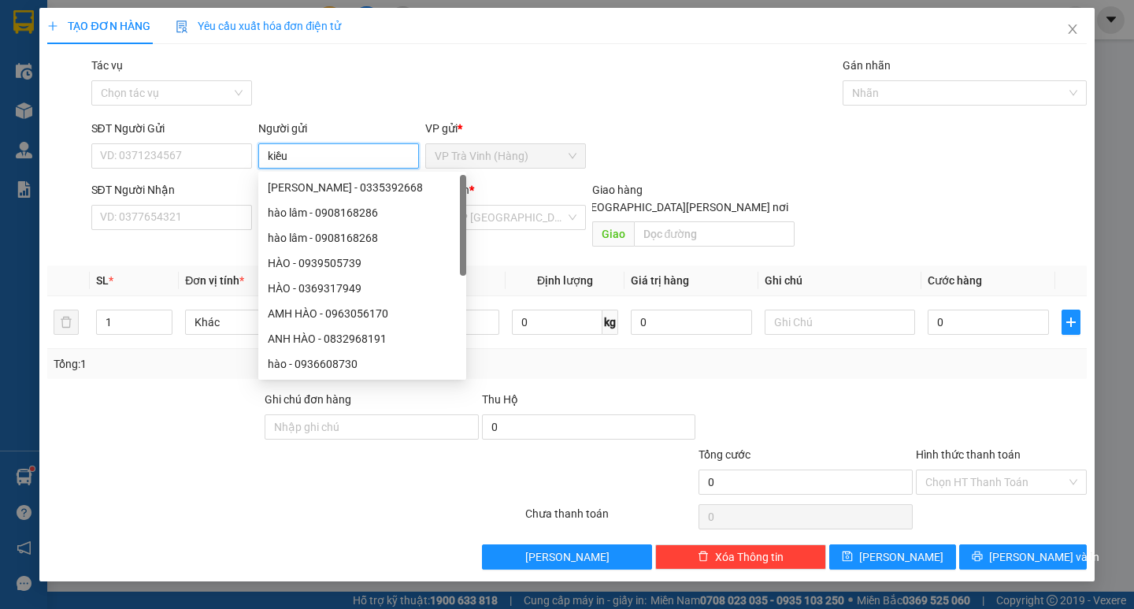
type input "kiều"
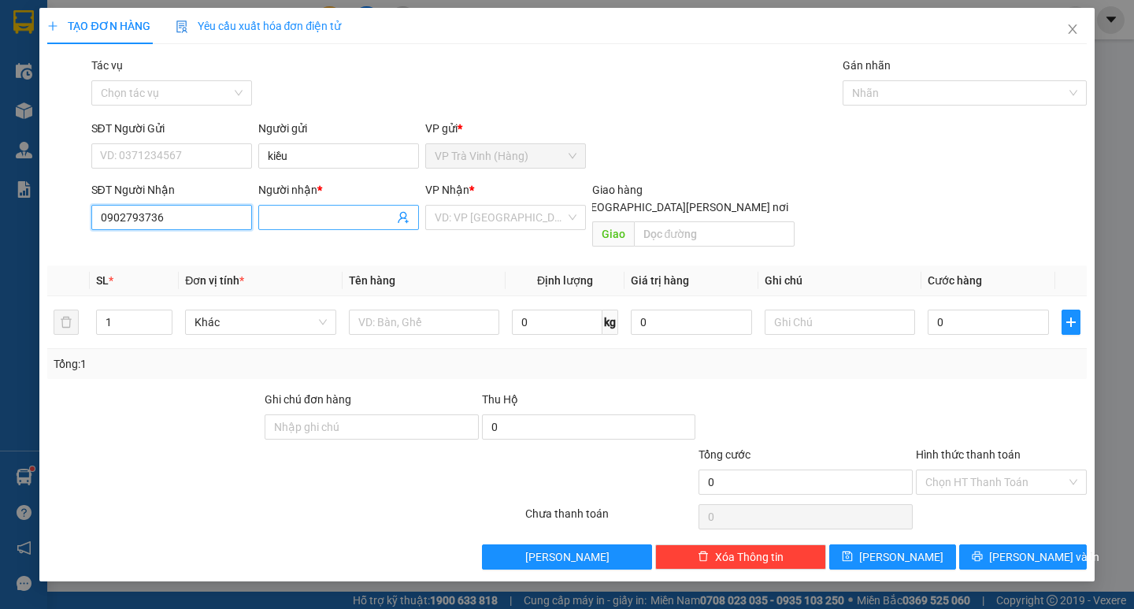
type input "0902793736"
click at [303, 214] on input "Người nhận *" at bounding box center [331, 217] width 126 height 17
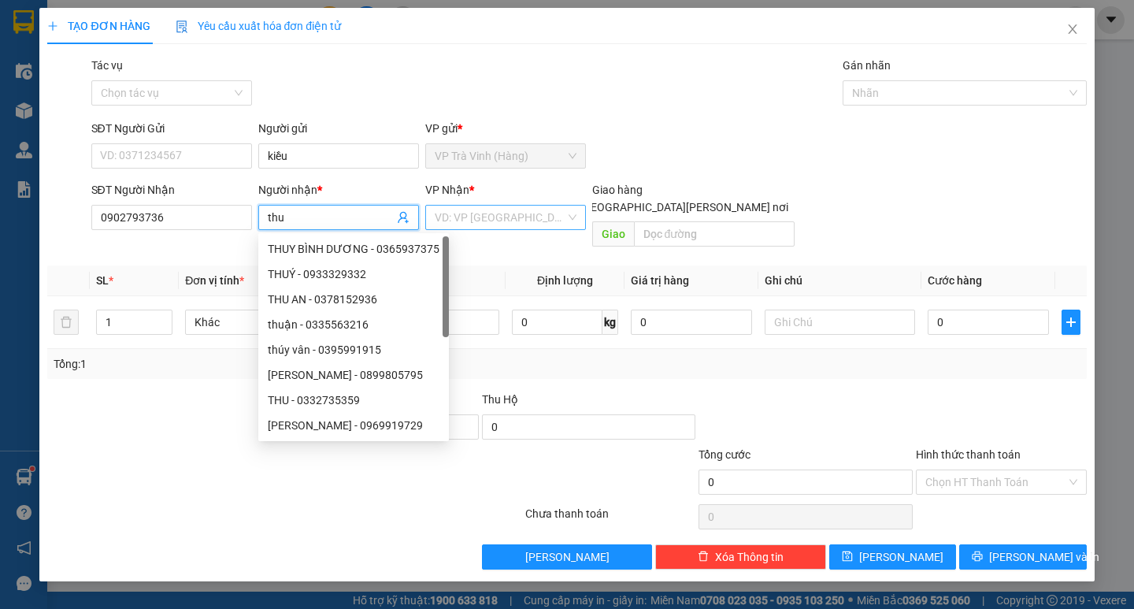
type input "thu"
click at [462, 220] on input "search" at bounding box center [500, 218] width 131 height 24
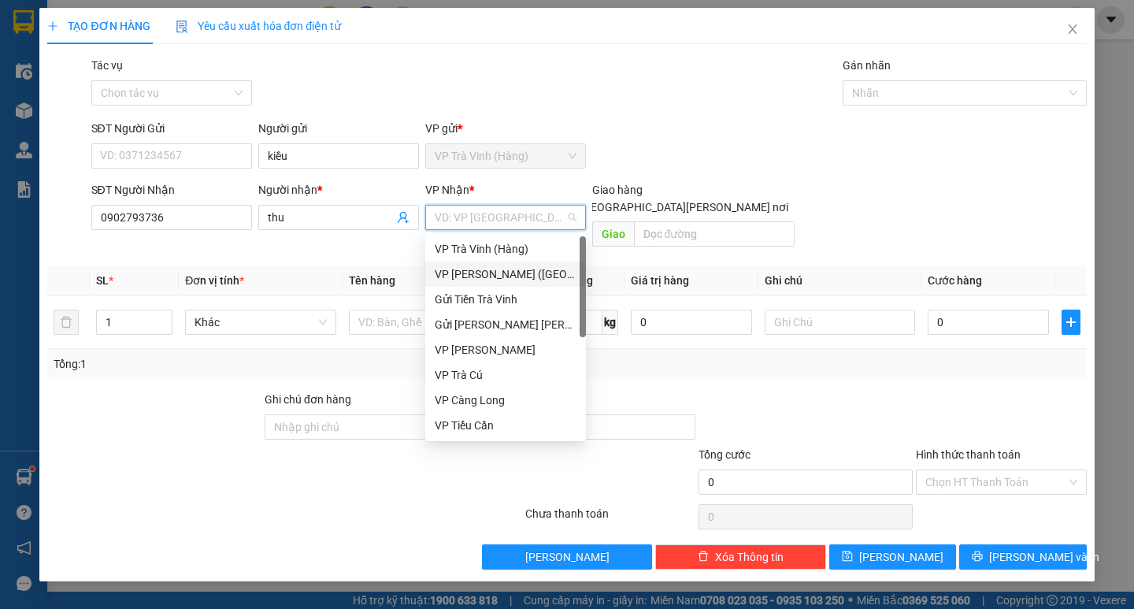
click at [508, 279] on div "VP [PERSON_NAME] ([GEOGRAPHIC_DATA])" at bounding box center [506, 273] width 142 height 17
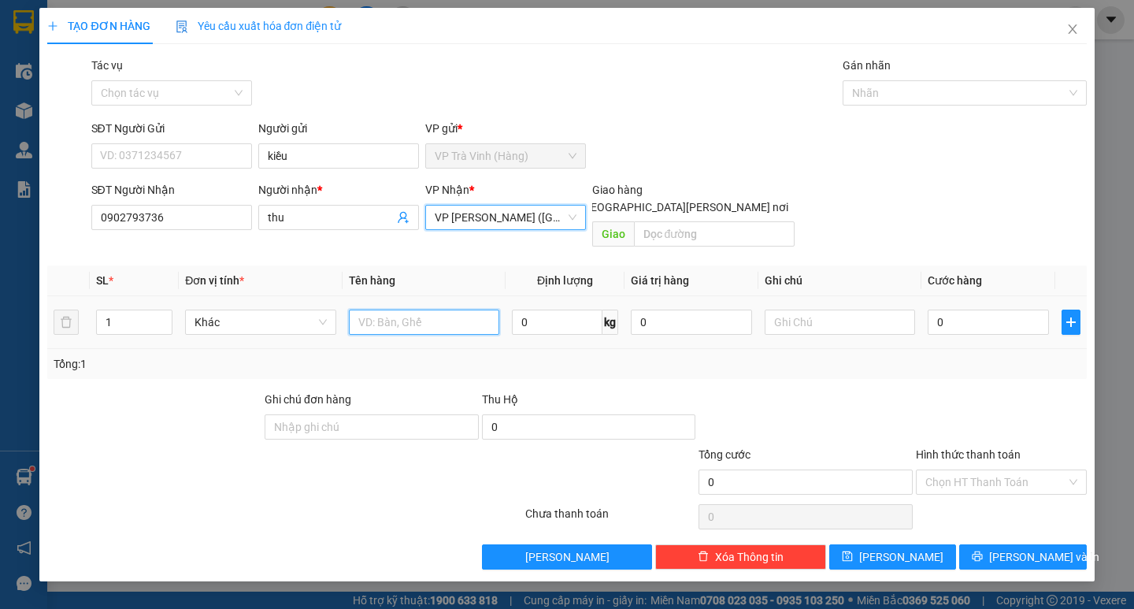
click at [428, 310] on input "text" at bounding box center [424, 322] width 150 height 25
type input "1 hồ sơ m cam kk"
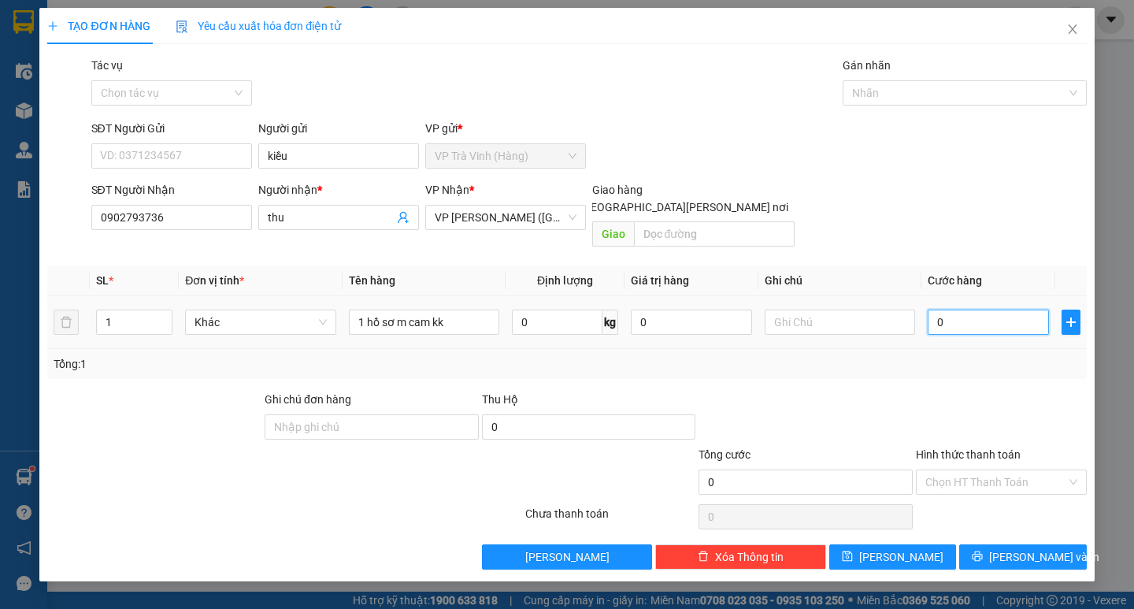
click at [972, 313] on input "0" at bounding box center [988, 322] width 121 height 25
type input "2"
type input "20"
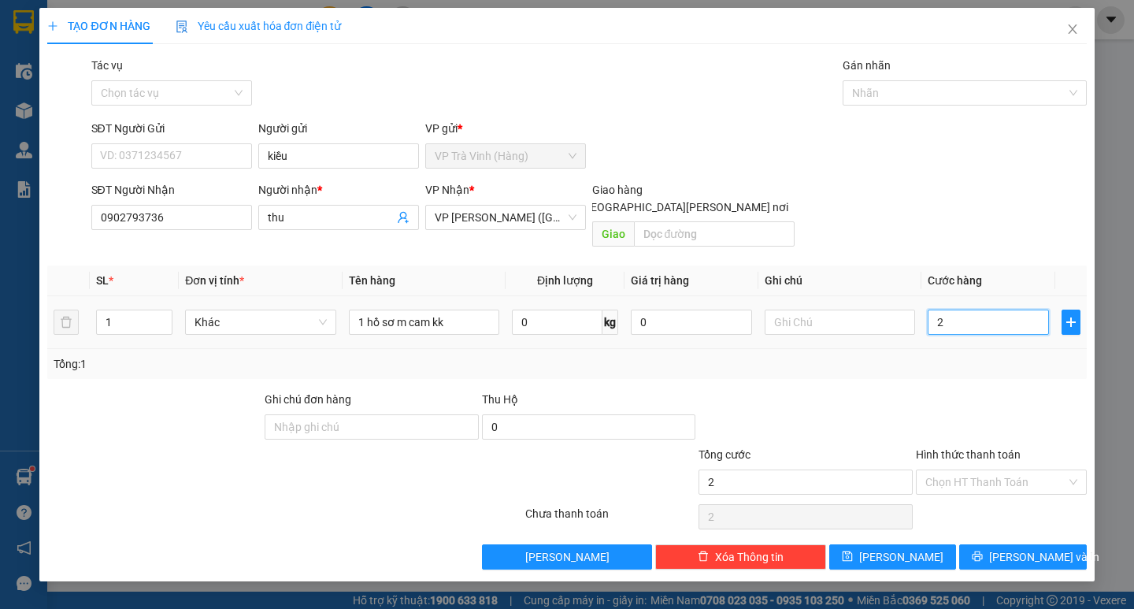
type input "20"
type input "20.000"
drag, startPoint x: 969, startPoint y: 341, endPoint x: 972, endPoint y: 409, distance: 67.8
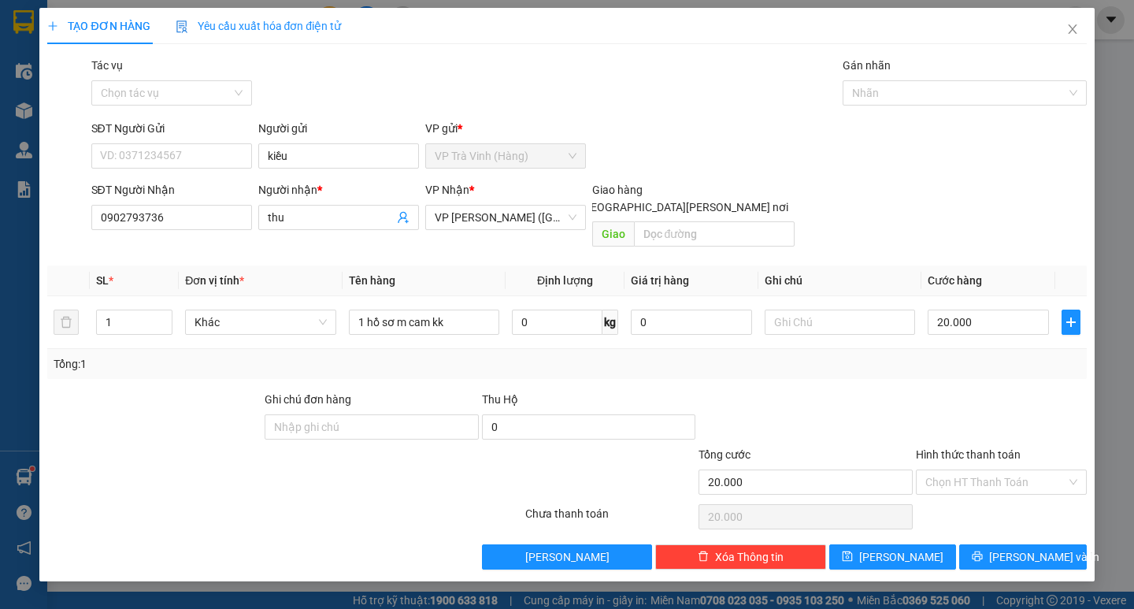
click at [970, 355] on div "Tổng: 1" at bounding box center [567, 363] width 1026 height 17
click at [976, 470] on input "Hình thức thanh toán" at bounding box center [995, 482] width 141 height 24
click at [981, 497] on div "Tại văn phòng" at bounding box center [1001, 496] width 152 height 17
type input "0"
click at [987, 544] on button "[PERSON_NAME] và In" at bounding box center [1022, 556] width 127 height 25
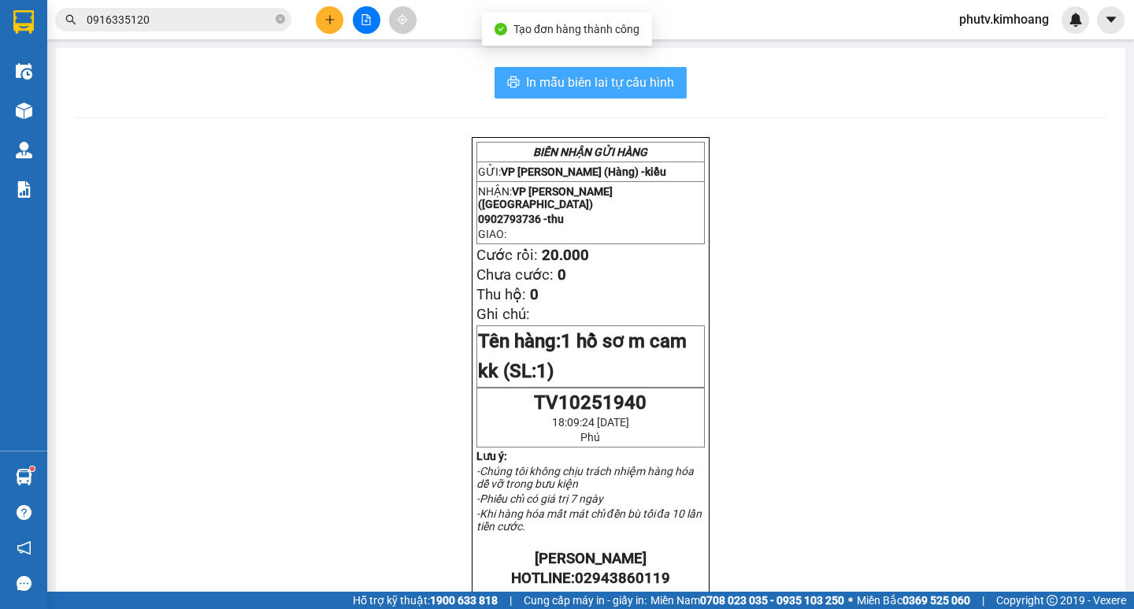
click at [595, 89] on span "In mẫu biên lai tự cấu hình" at bounding box center [600, 82] width 148 height 20
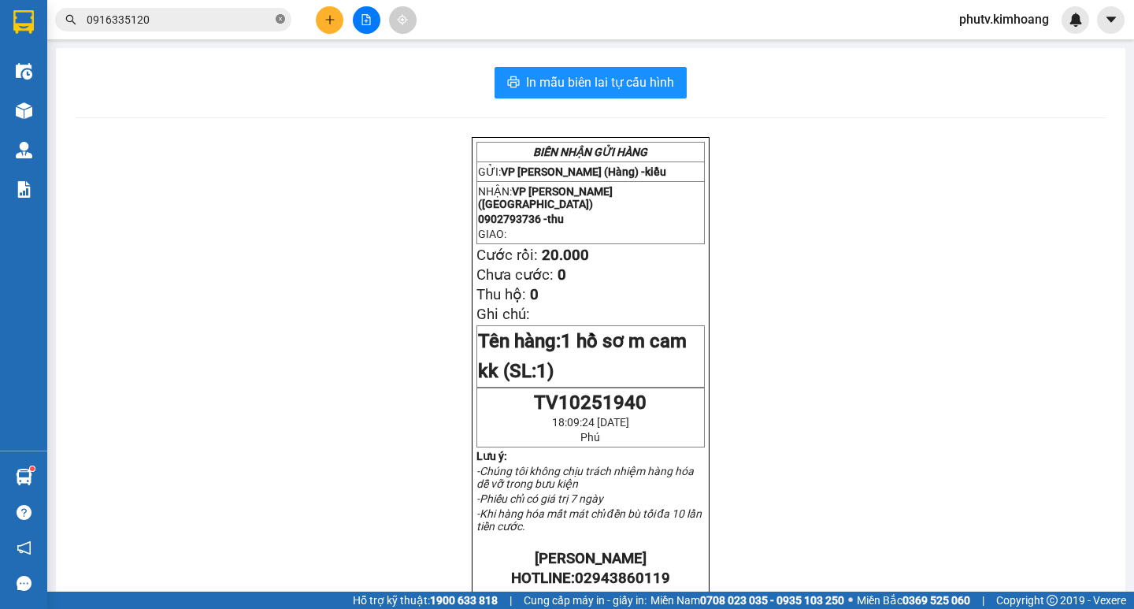
click at [281, 20] on icon "close-circle" at bounding box center [280, 18] width 9 height 9
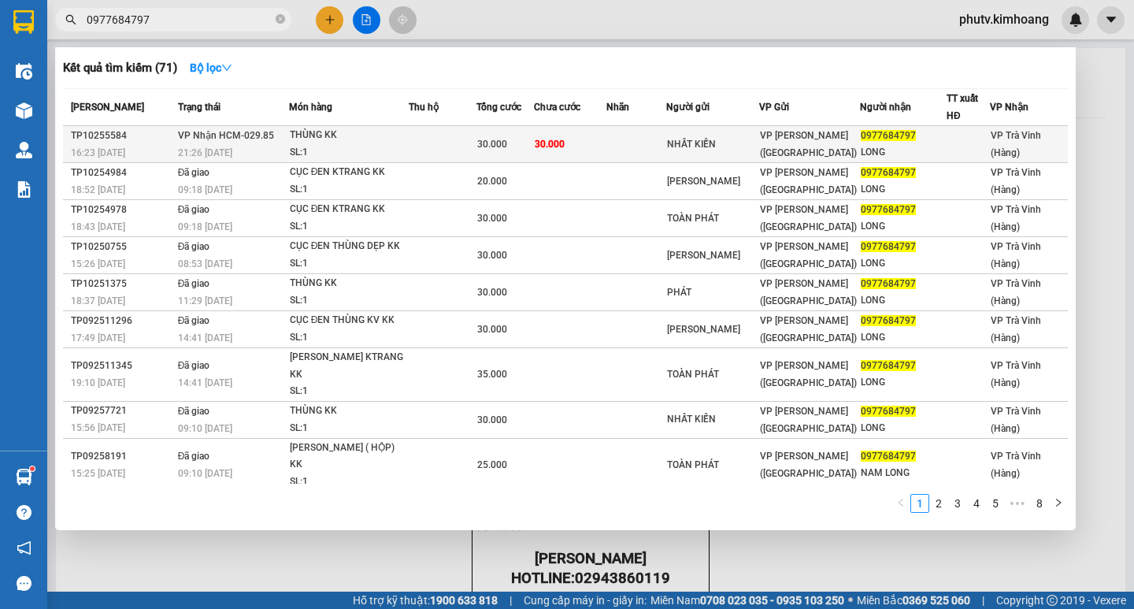
type input "0977684797"
click at [324, 144] on div "SL: 1" at bounding box center [349, 152] width 118 height 17
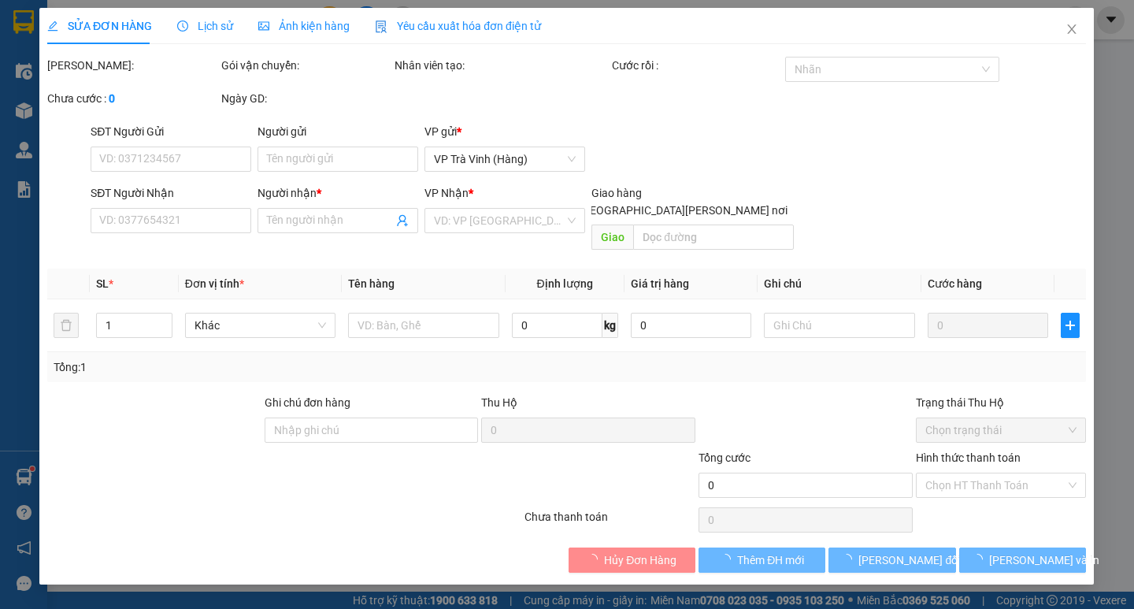
type input "NHẤT KIẾN"
type input "0977684797"
type input "LONG"
type input "30.000"
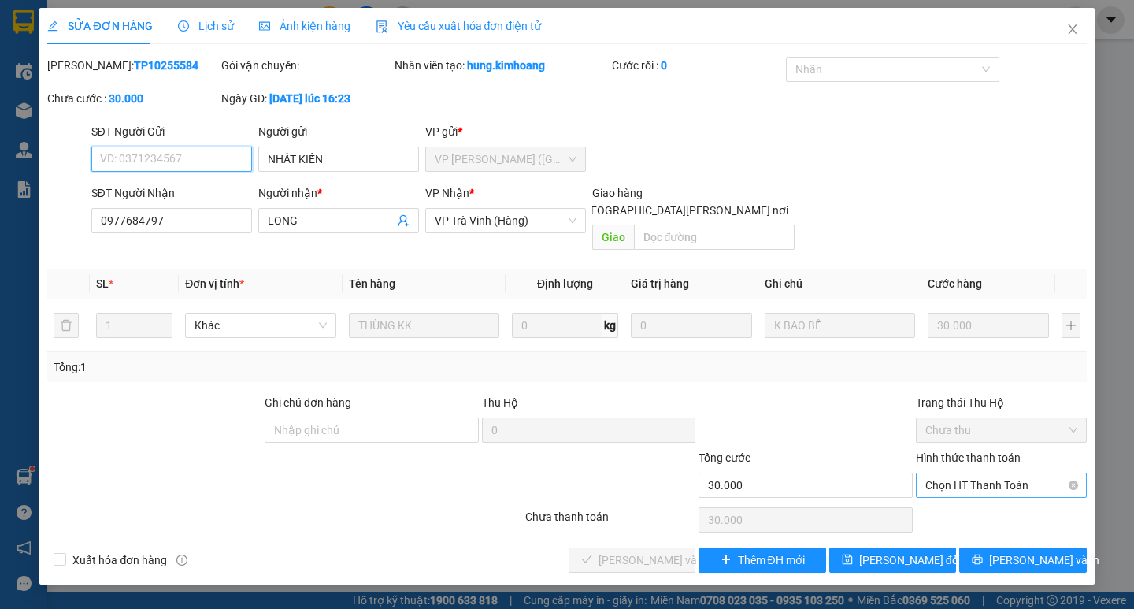
click at [961, 473] on span "Chọn HT Thanh Toán" at bounding box center [1001, 485] width 152 height 24
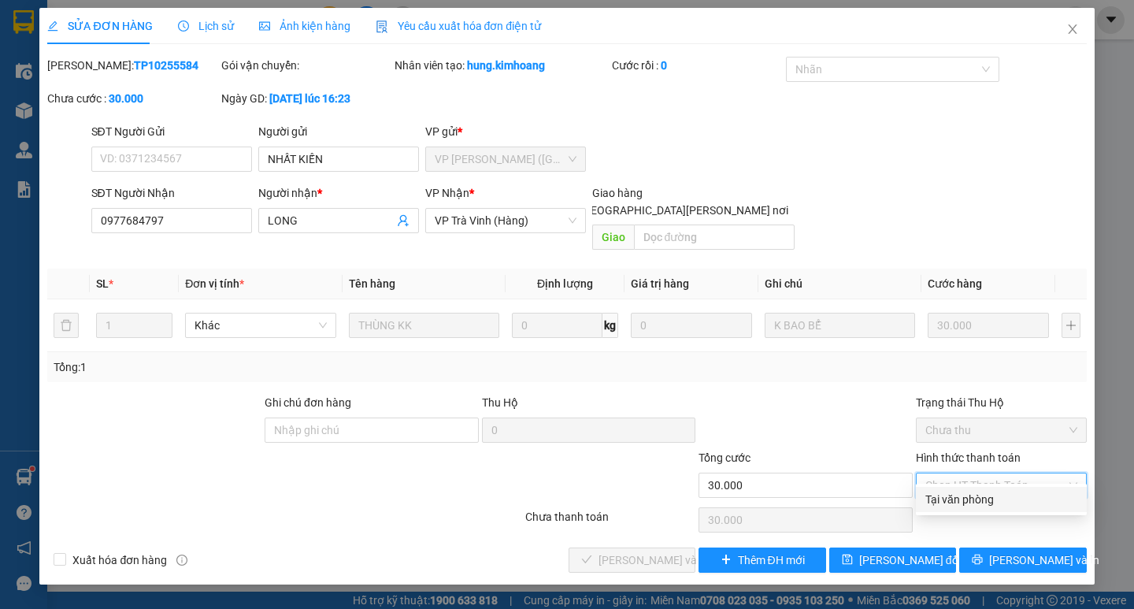
drag, startPoint x: 961, startPoint y: 495, endPoint x: 807, endPoint y: 512, distance: 155.3
click at [960, 495] on div "Tại văn phòng" at bounding box center [1001, 499] width 152 height 17
type input "0"
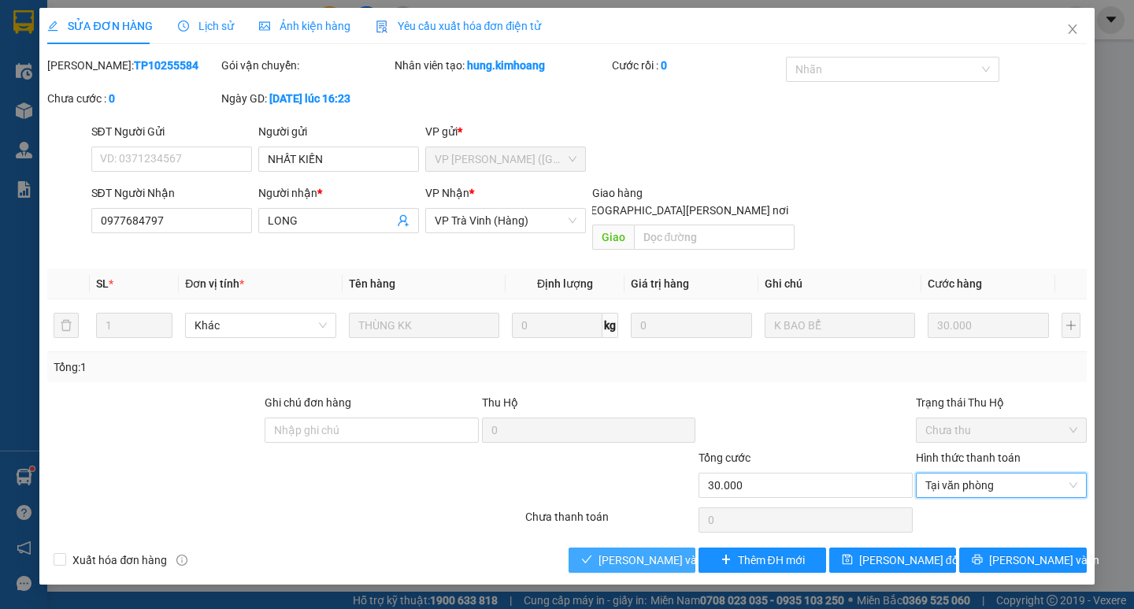
click at [658, 547] on button "[PERSON_NAME] và [PERSON_NAME] hàng" at bounding box center [632, 559] width 127 height 25
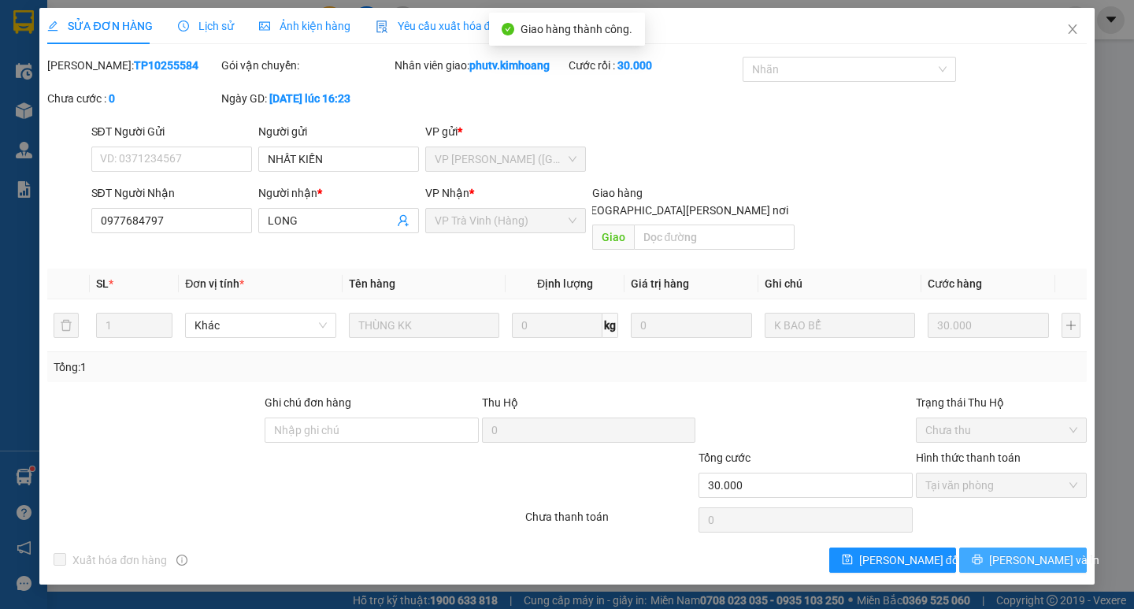
click at [976, 553] on button "[PERSON_NAME] và In" at bounding box center [1022, 559] width 127 height 25
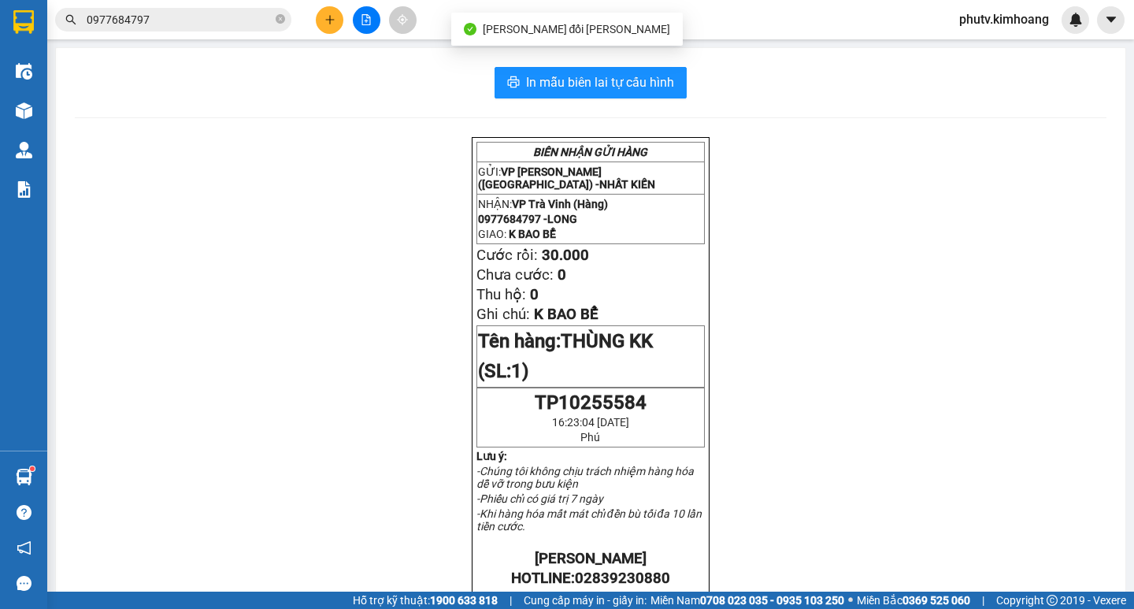
click at [656, 98] on div "In mẫu biên lai tự [PERSON_NAME] [PERSON_NAME] GỬI HÀNG GỬI: VP [PERSON_NAME] (…" at bounding box center [591, 555] width 1070 height 1015
click at [666, 83] on span "In mẫu biên lai tự cấu hình" at bounding box center [600, 82] width 148 height 20
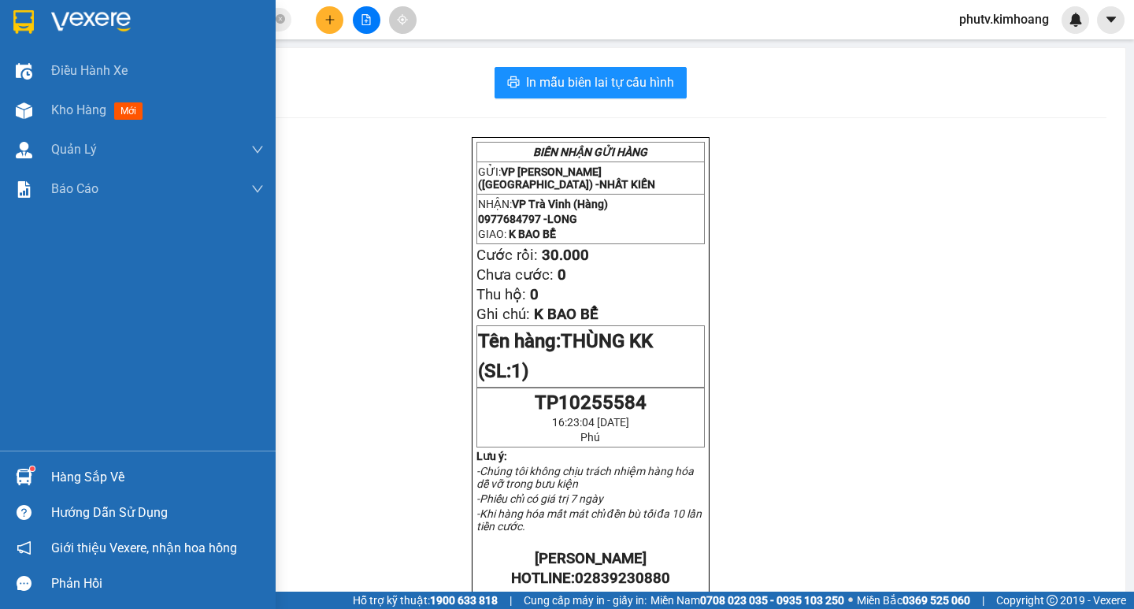
drag, startPoint x: 46, startPoint y: 482, endPoint x: 84, endPoint y: 477, distance: 38.2
click at [47, 481] on div "Hàng sắp về" at bounding box center [138, 476] width 276 height 35
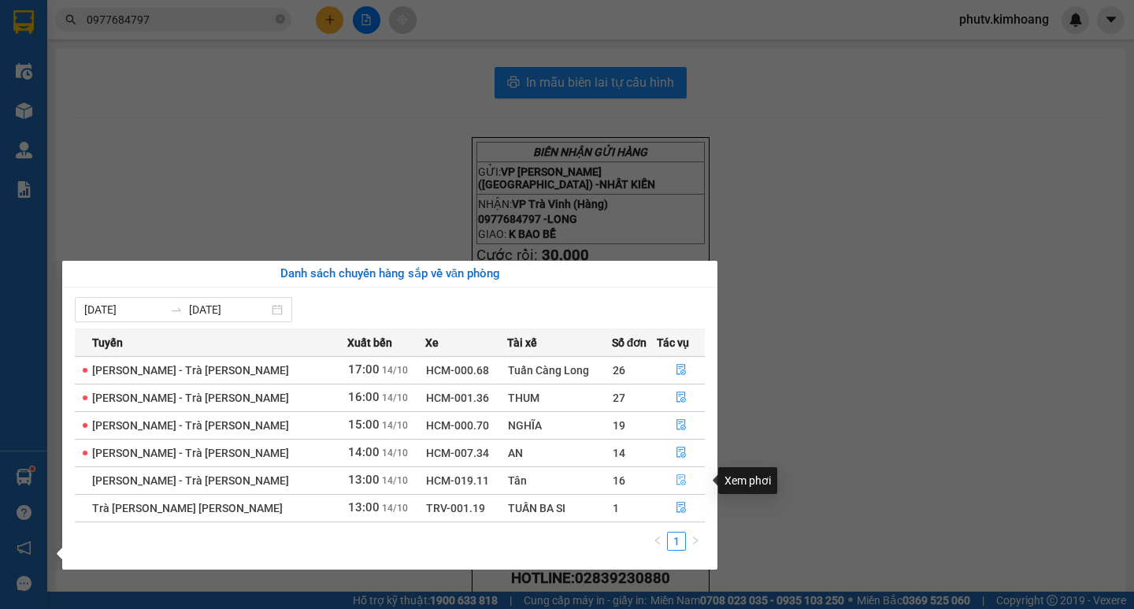
click at [677, 480] on icon "file-done" at bounding box center [681, 479] width 11 height 11
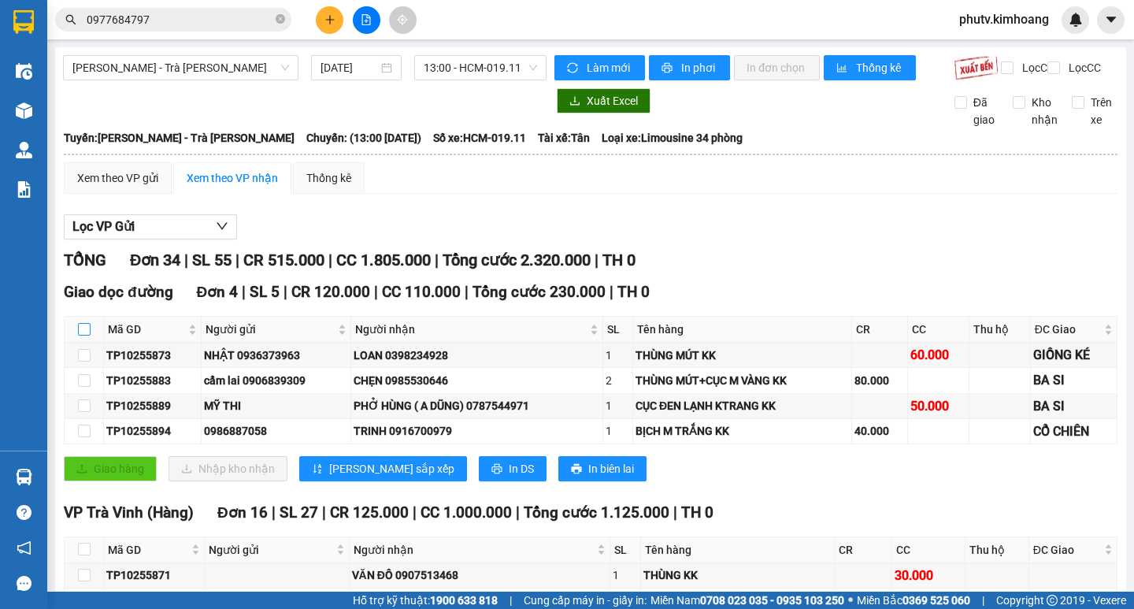
scroll to position [158, 0]
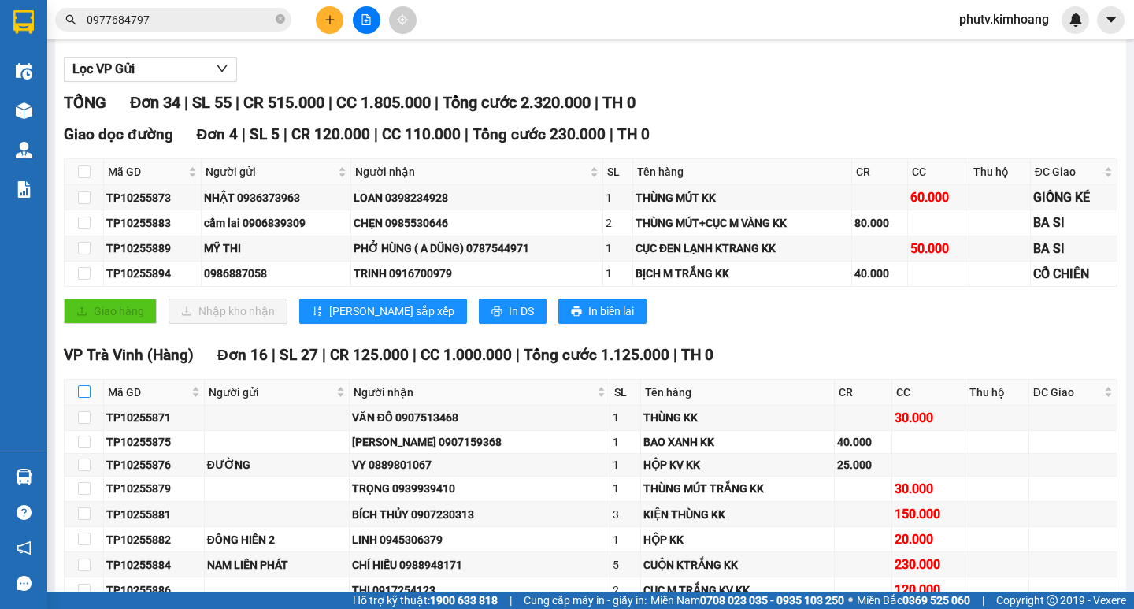
click at [87, 398] on input "checkbox" at bounding box center [84, 391] width 13 height 13
checkbox input "true"
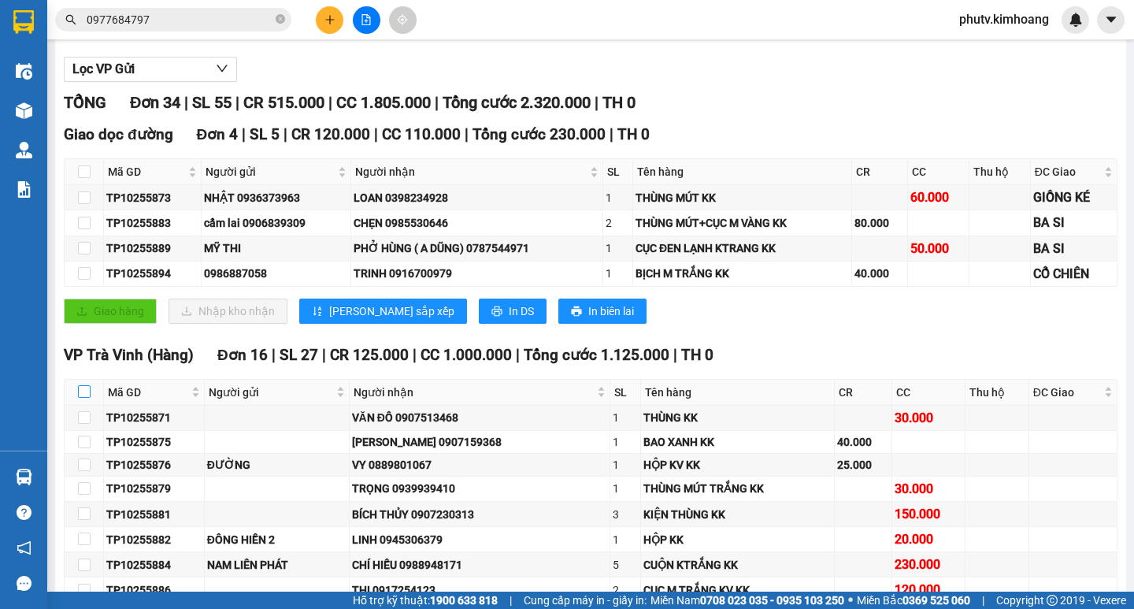
checkbox input "true"
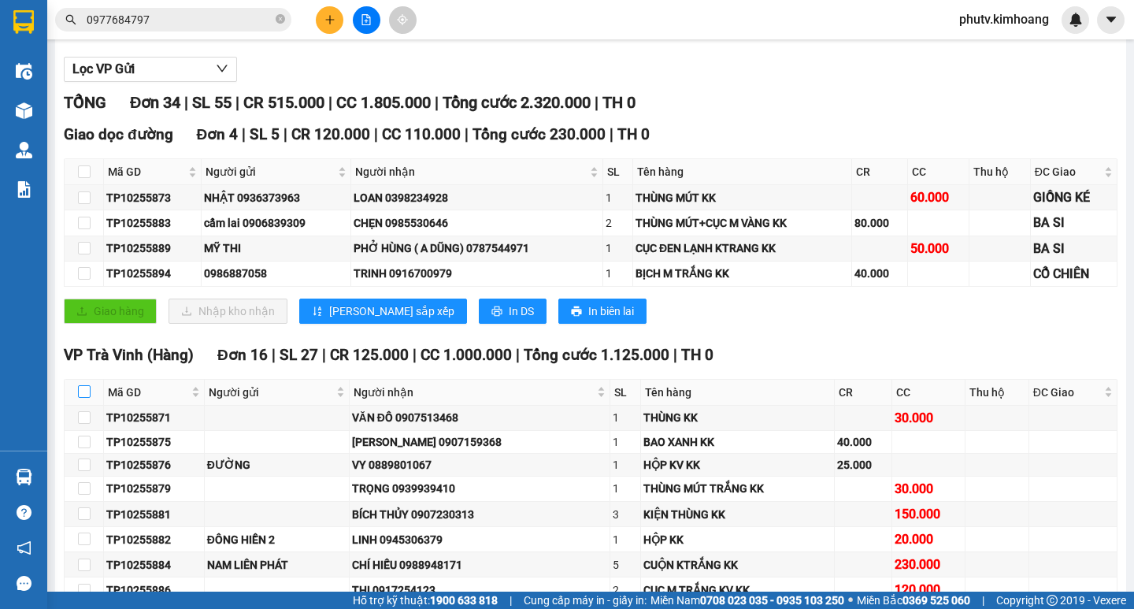
checkbox input "true"
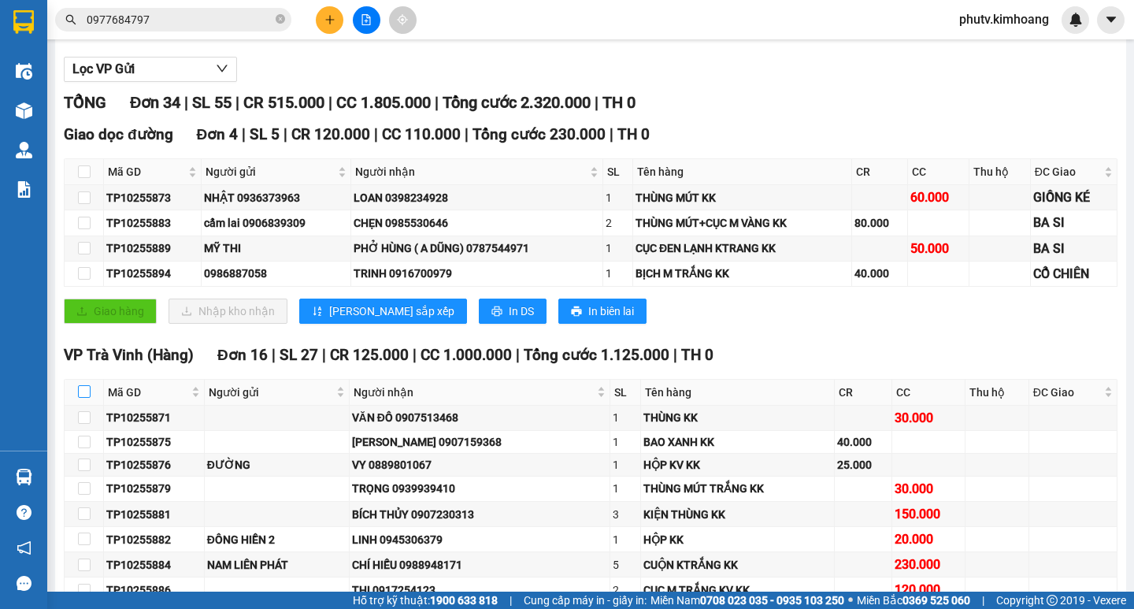
checkbox input "true"
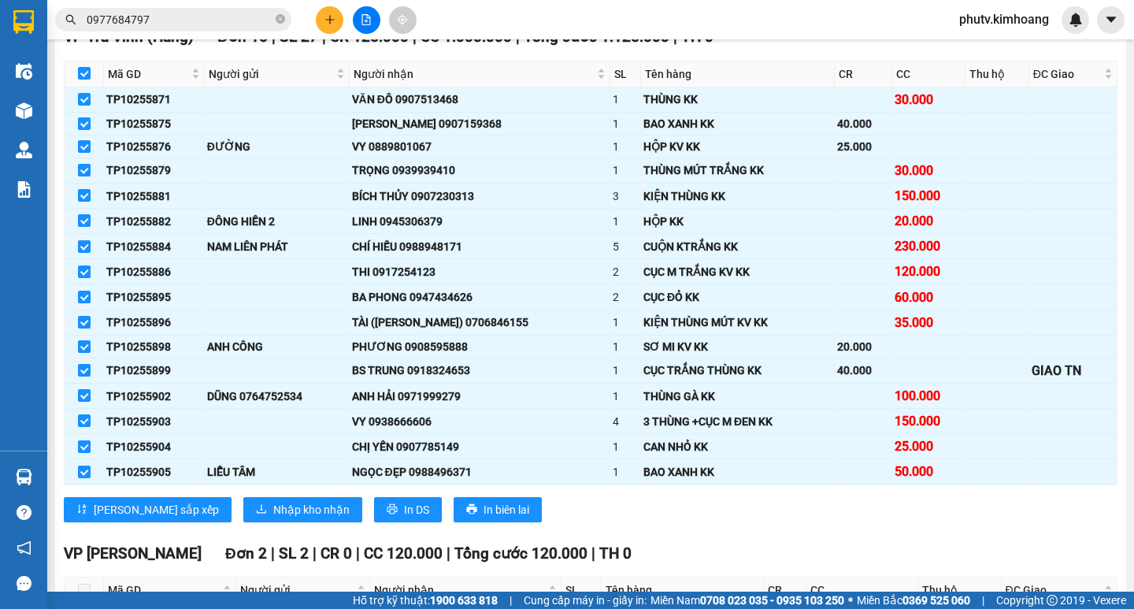
scroll to position [551, 0]
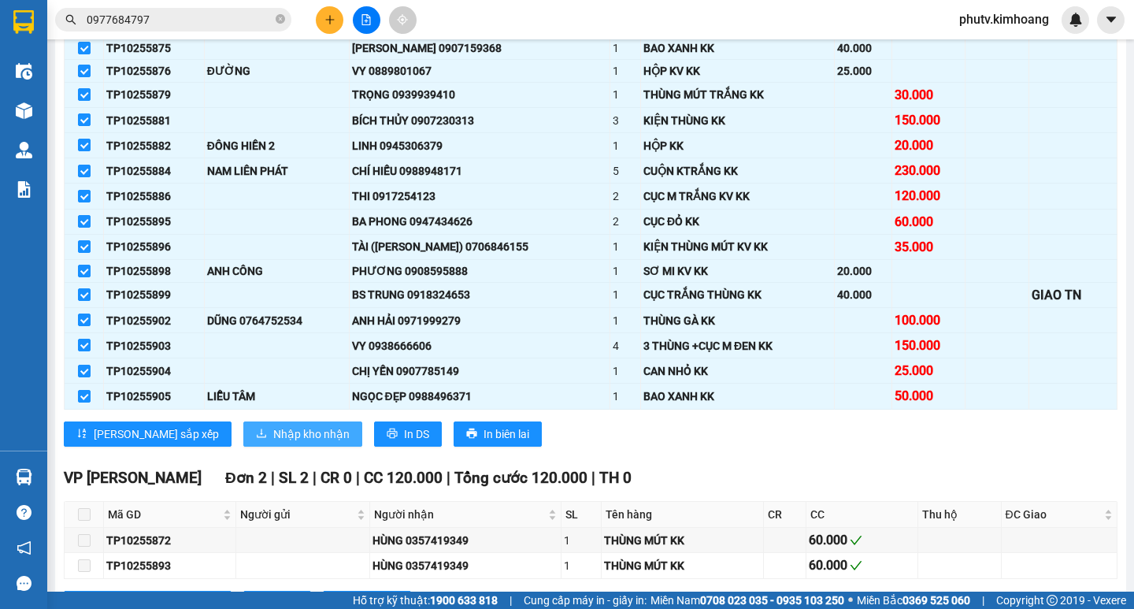
click at [273, 443] on span "Nhập kho nhận" at bounding box center [311, 433] width 76 height 17
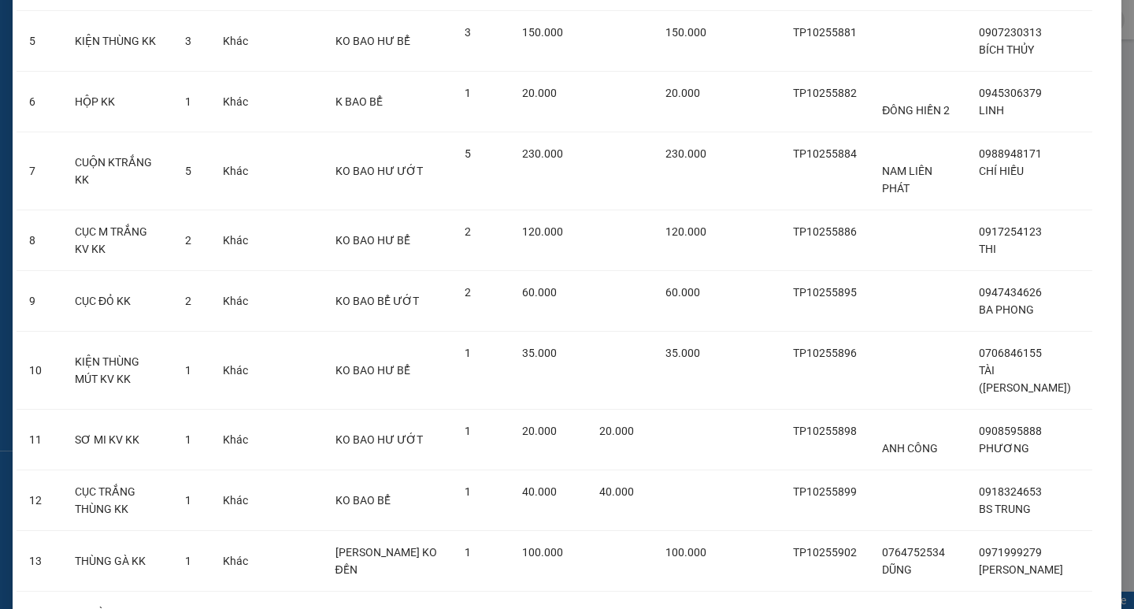
scroll to position [644, 0]
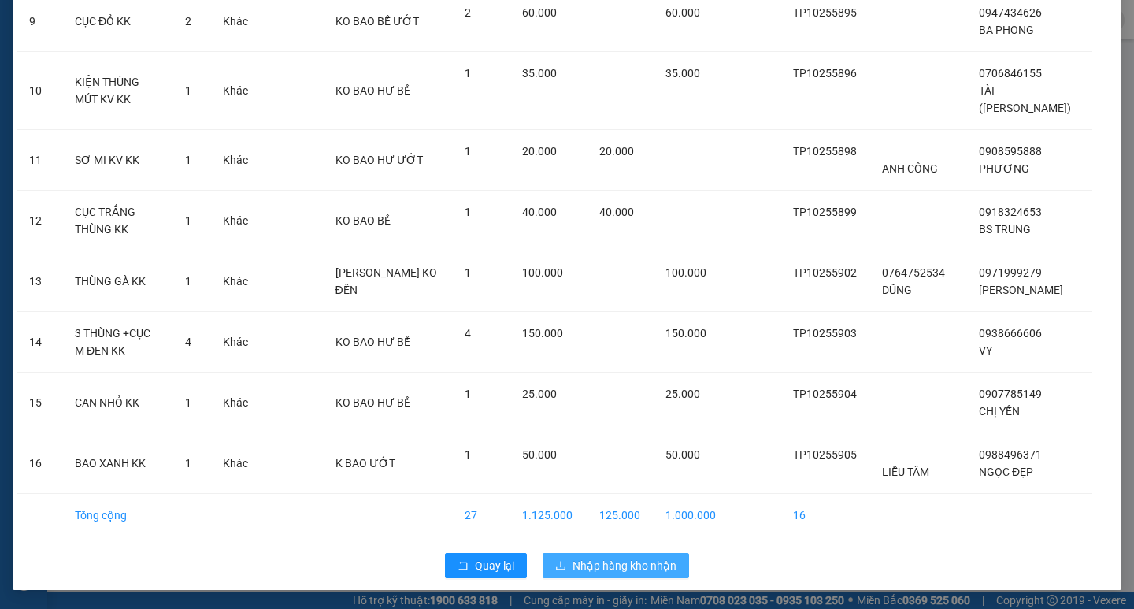
click at [578, 553] on button "Nhập hàng kho nhận" at bounding box center [616, 565] width 147 height 25
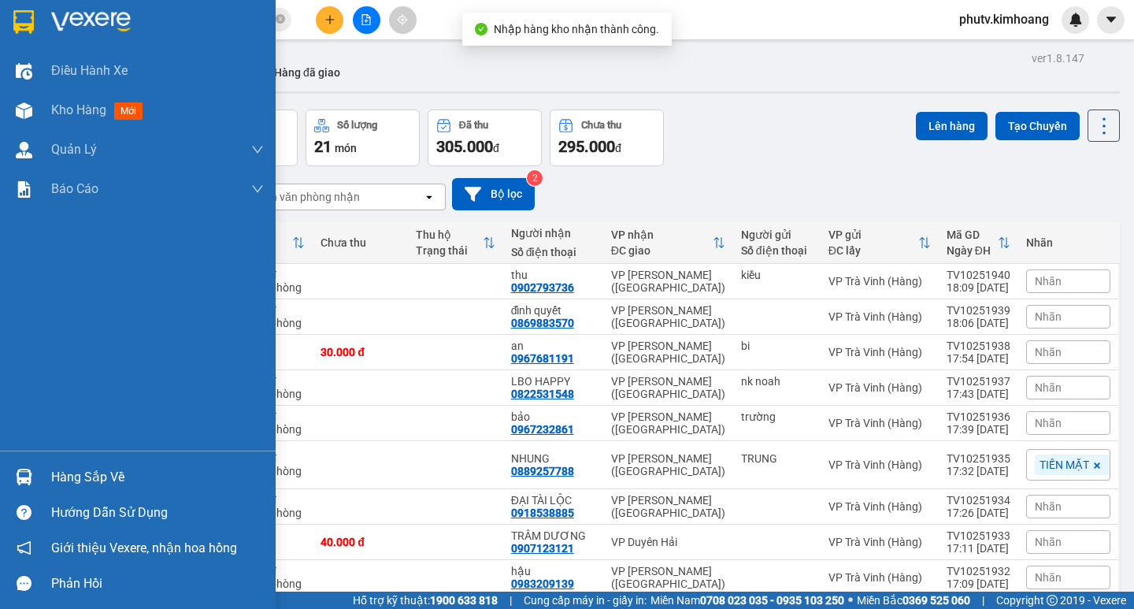
click at [47, 478] on div "Hàng sắp về" at bounding box center [138, 476] width 276 height 35
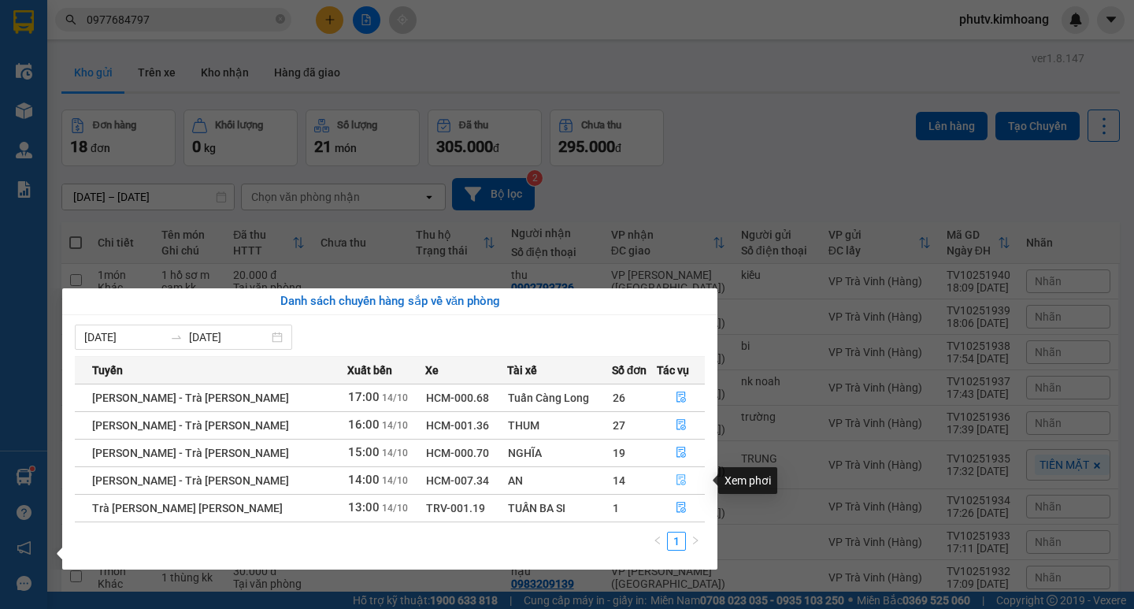
click at [677, 477] on icon "file-done" at bounding box center [681, 480] width 9 height 11
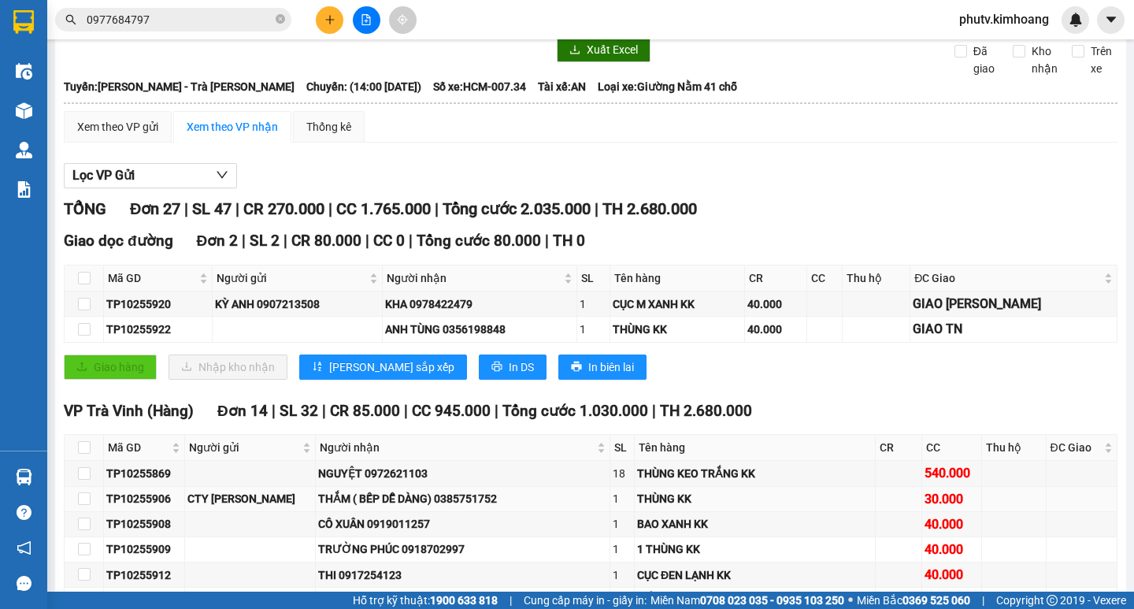
scroll to position [158, 0]
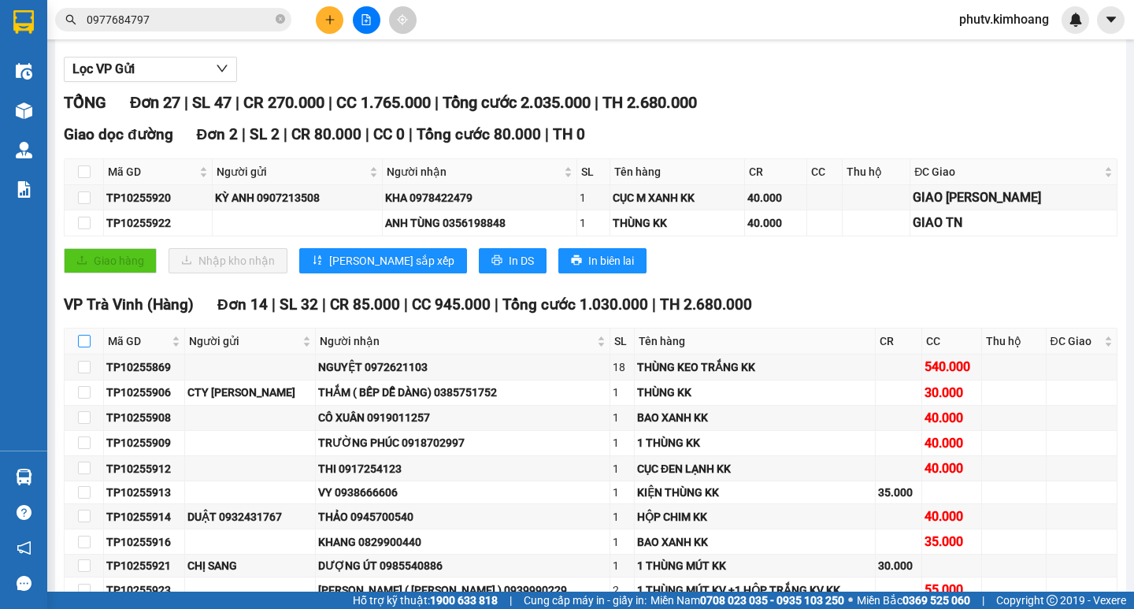
click at [80, 347] on input "checkbox" at bounding box center [84, 341] width 13 height 13
checkbox input "true"
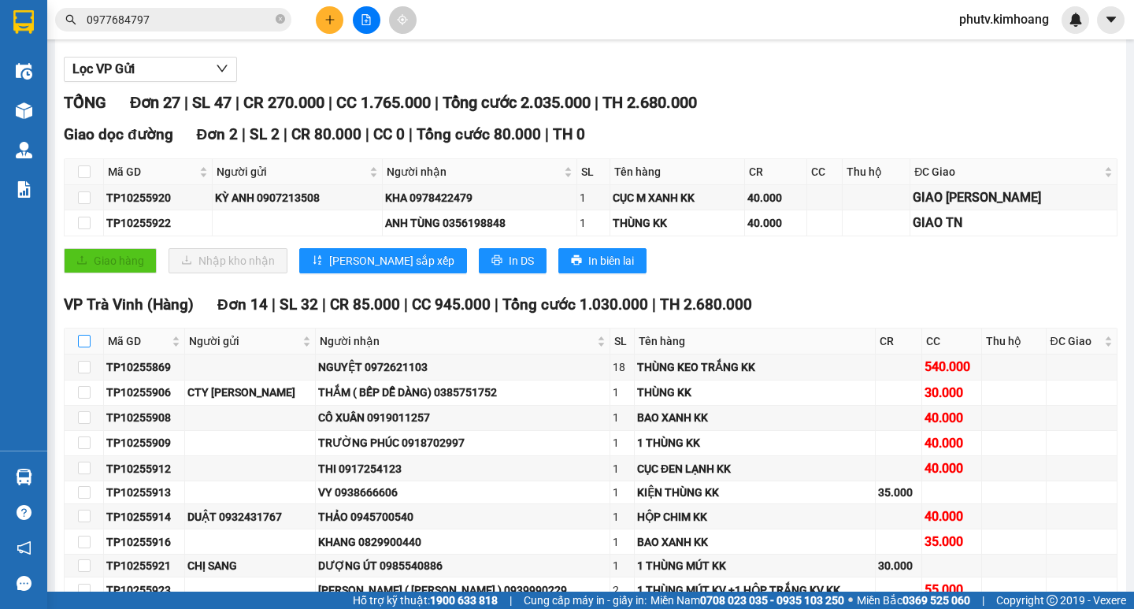
checkbox input "true"
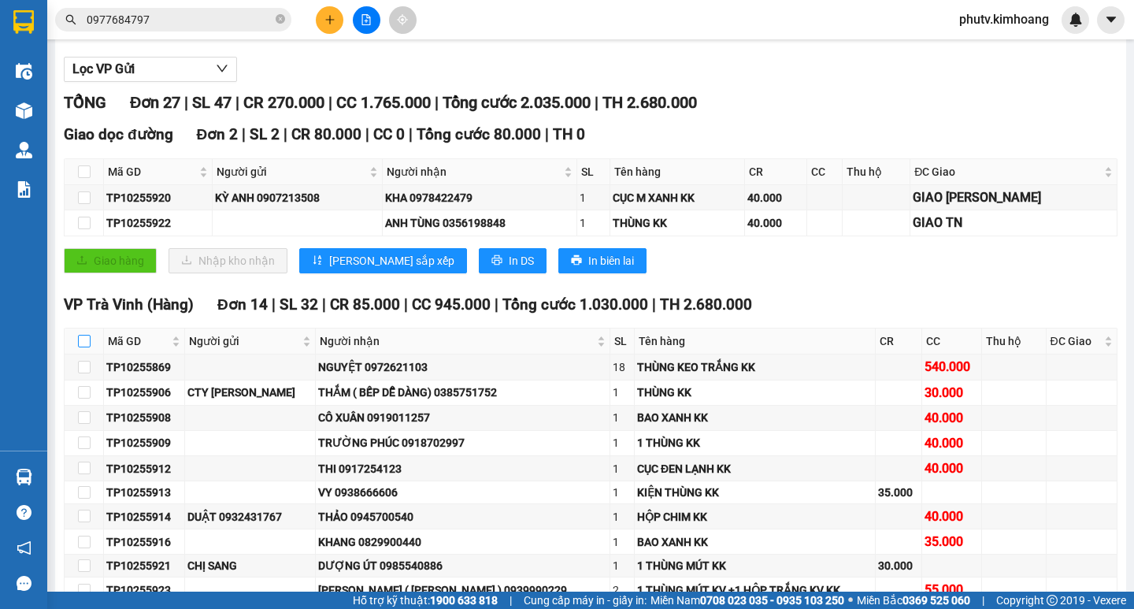
checkbox input "true"
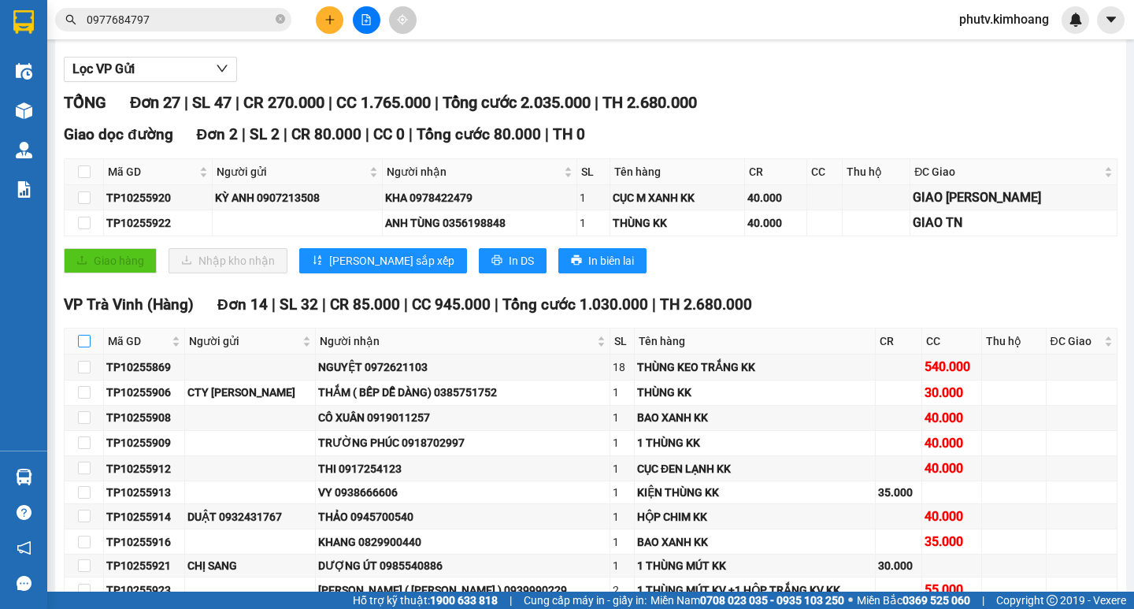
checkbox input "true"
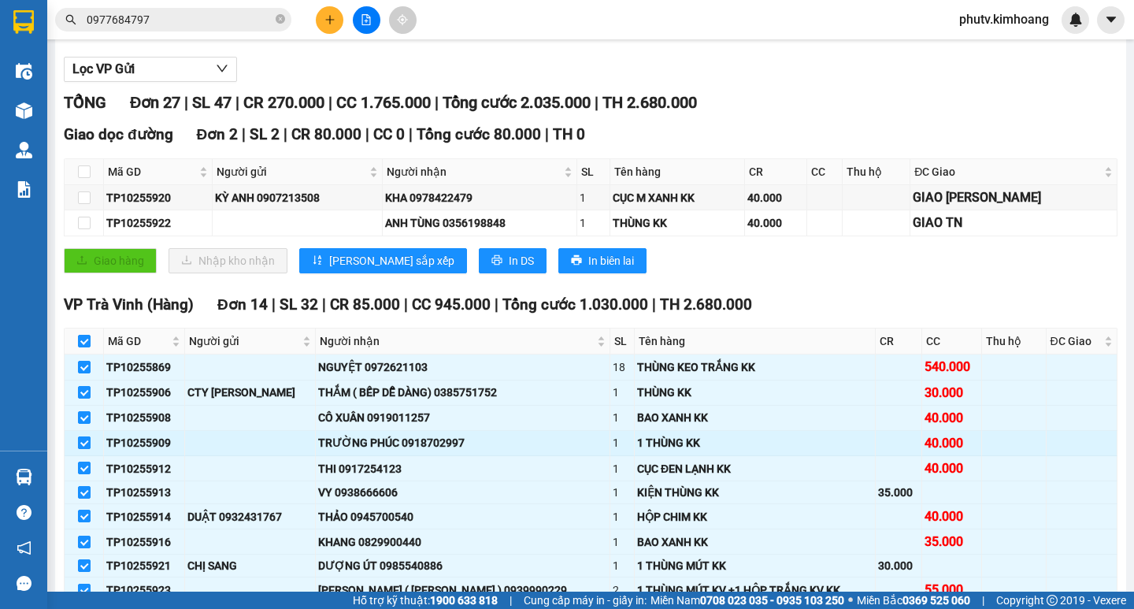
click at [87, 449] on input "checkbox" at bounding box center [84, 442] width 13 height 13
checkbox input "false"
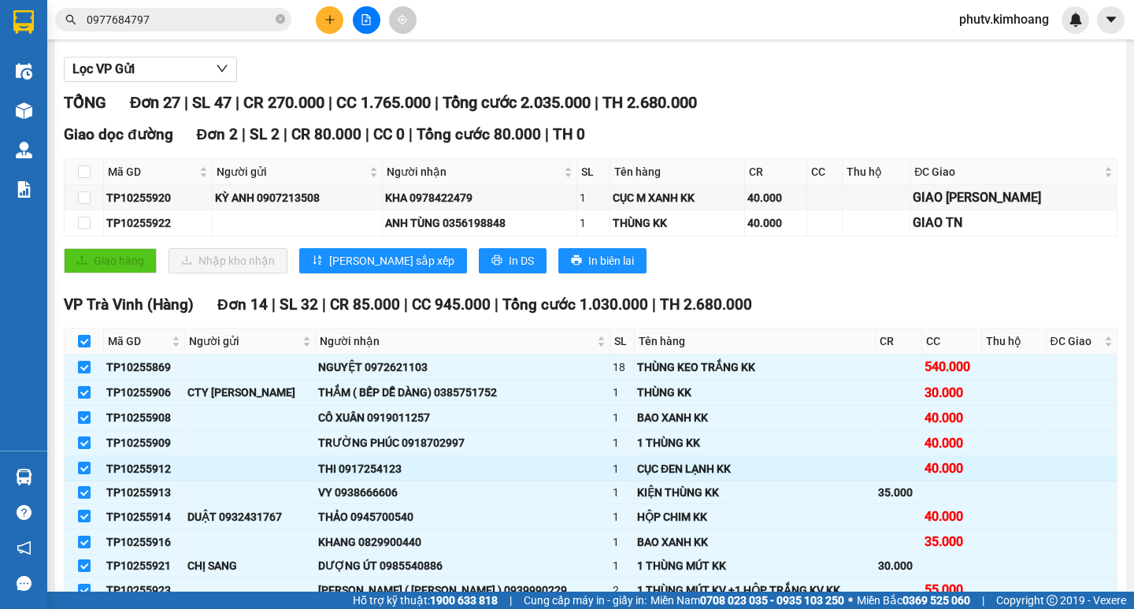
checkbox input "false"
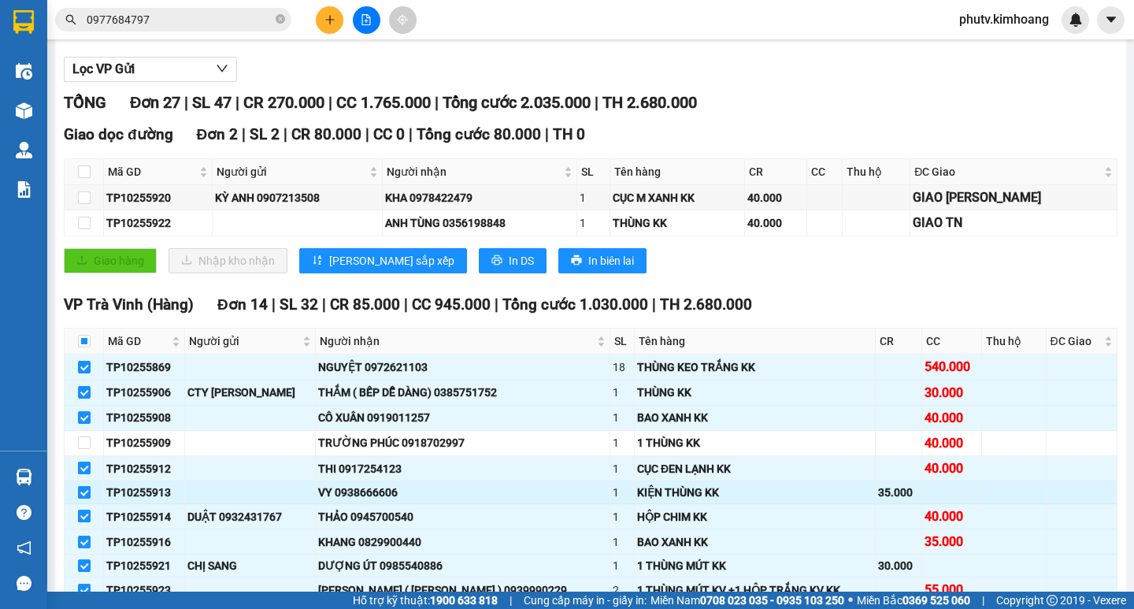
click at [80, 499] on input "checkbox" at bounding box center [84, 492] width 13 height 13
checkbox input "false"
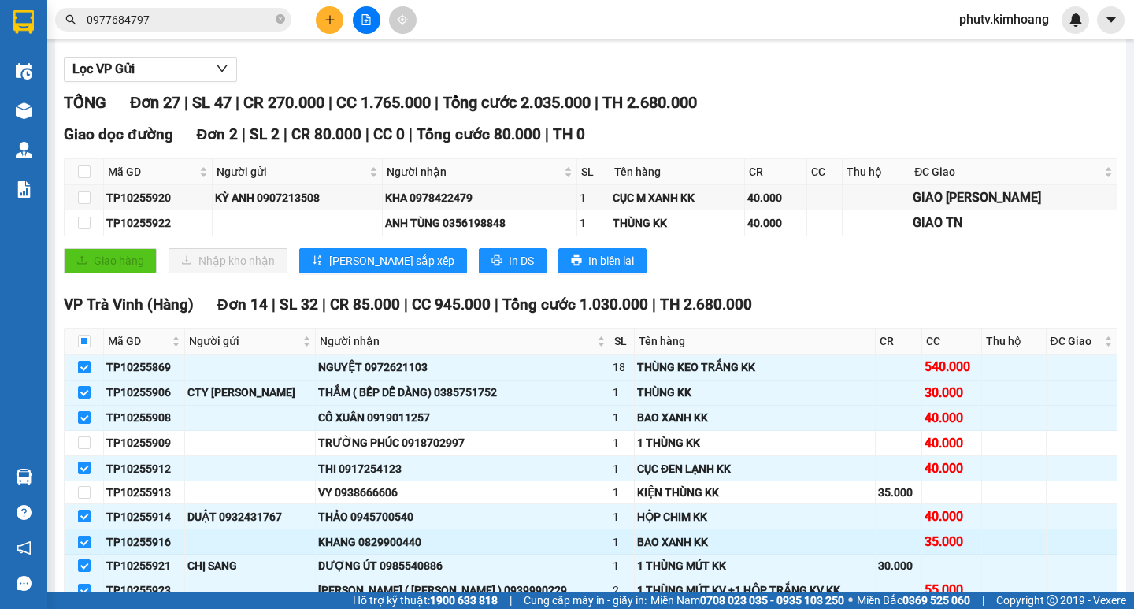
click at [88, 548] on input "checkbox" at bounding box center [84, 542] width 13 height 13
checkbox input "false"
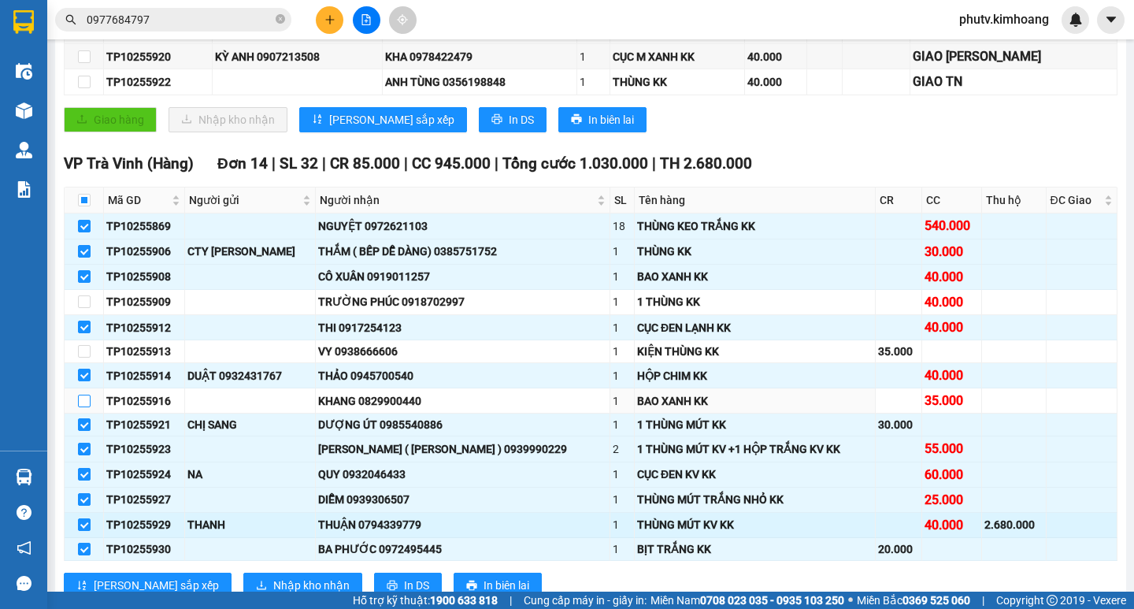
scroll to position [315, 0]
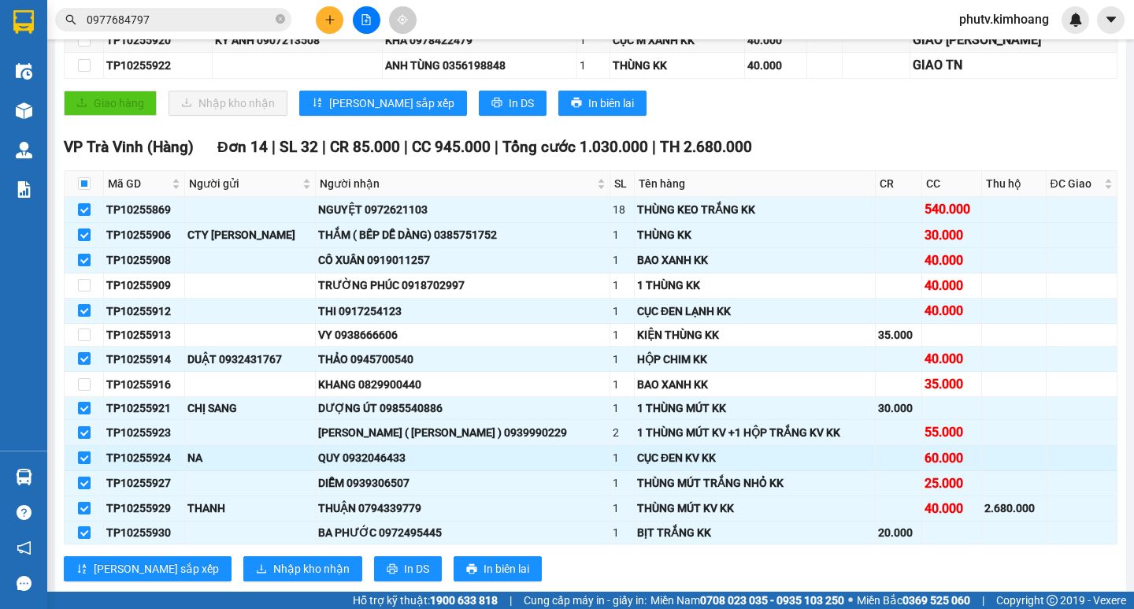
click at [80, 464] on input "checkbox" at bounding box center [84, 457] width 13 height 13
checkbox input "false"
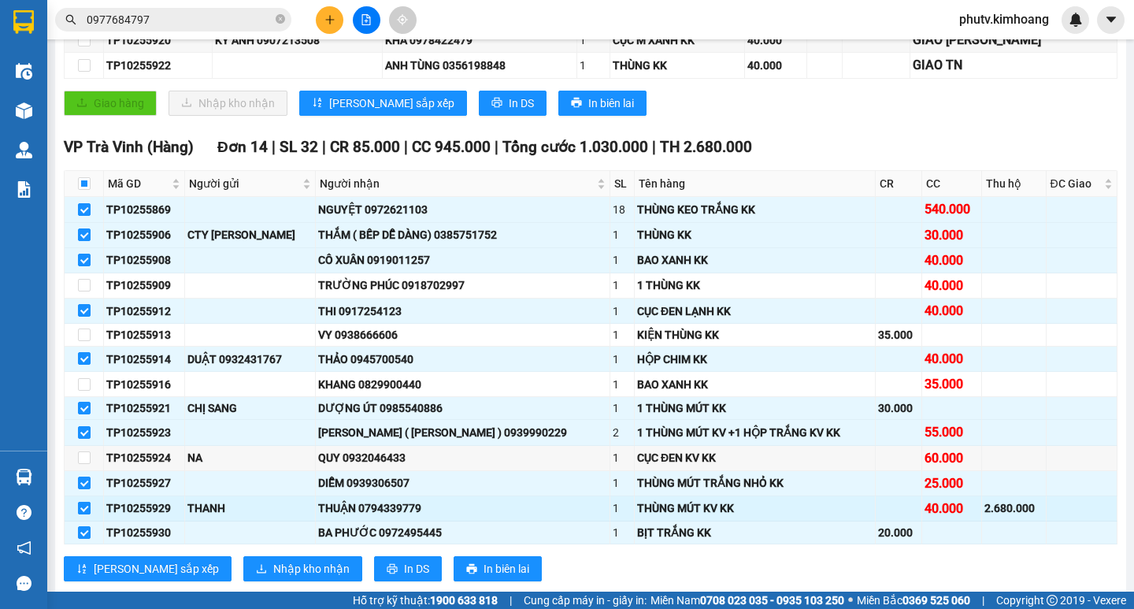
click at [87, 514] on input "checkbox" at bounding box center [84, 508] width 13 height 13
checkbox input "false"
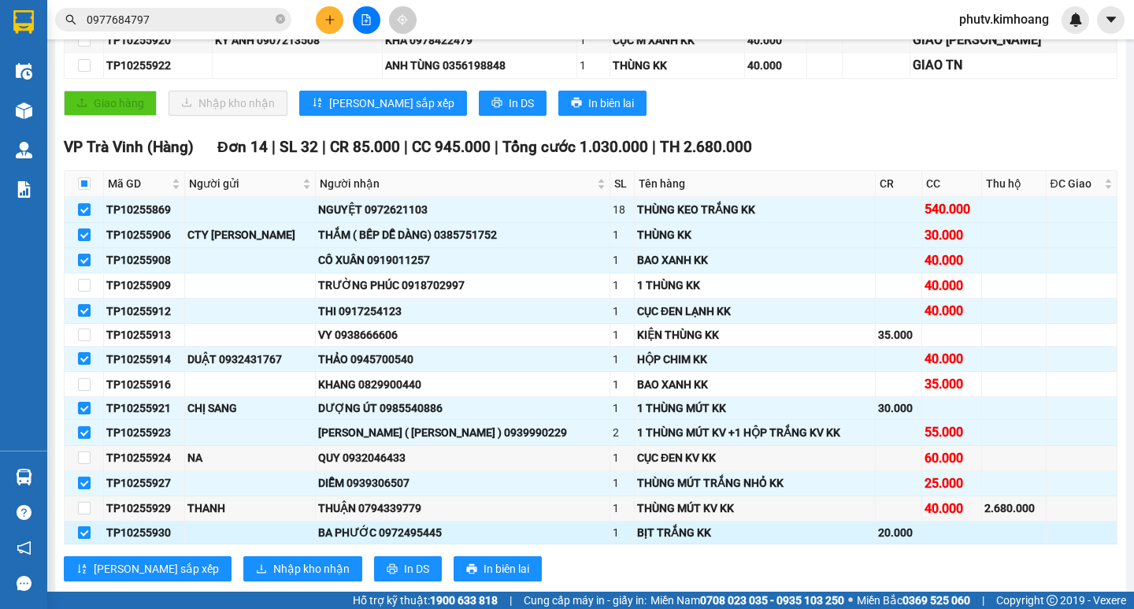
click at [86, 539] on input "checkbox" at bounding box center [84, 532] width 13 height 13
checkbox input "false"
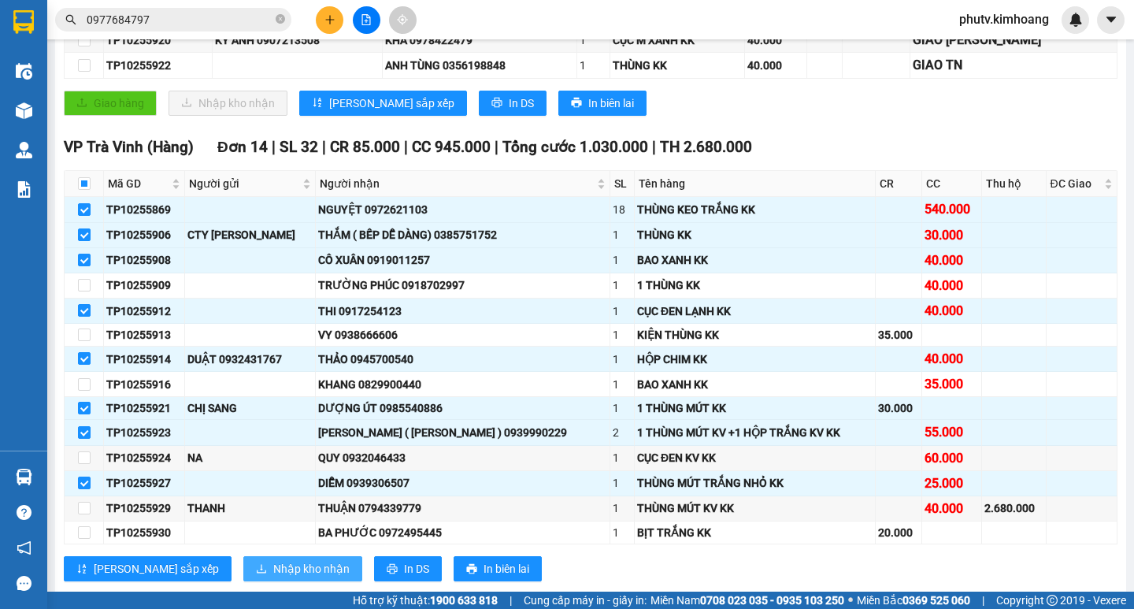
click at [273, 577] on span "Nhập kho nhận" at bounding box center [311, 568] width 76 height 17
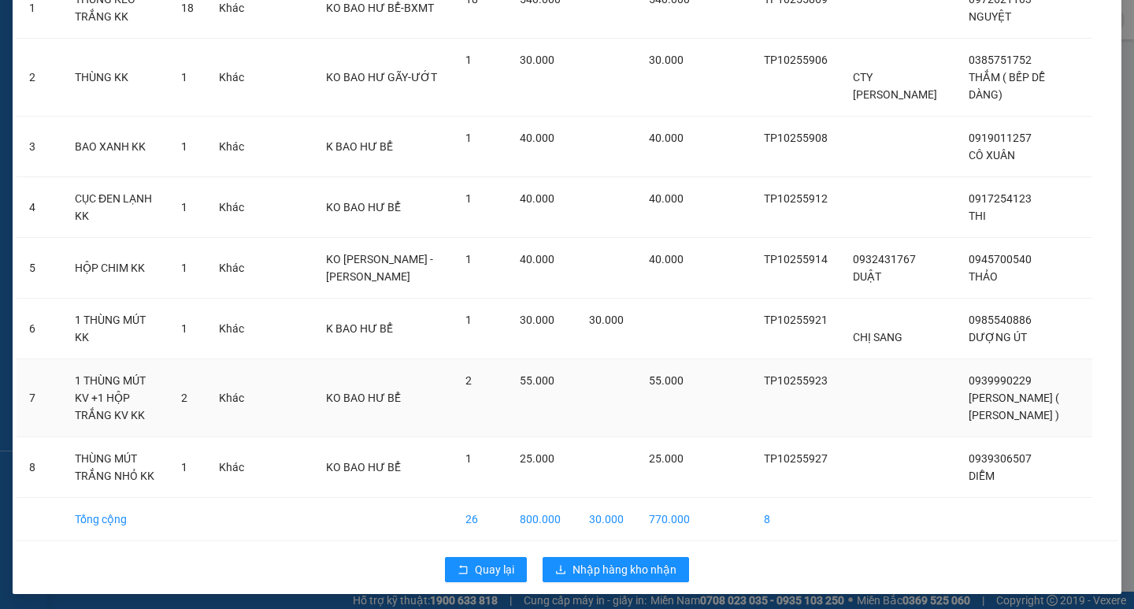
scroll to position [158, 0]
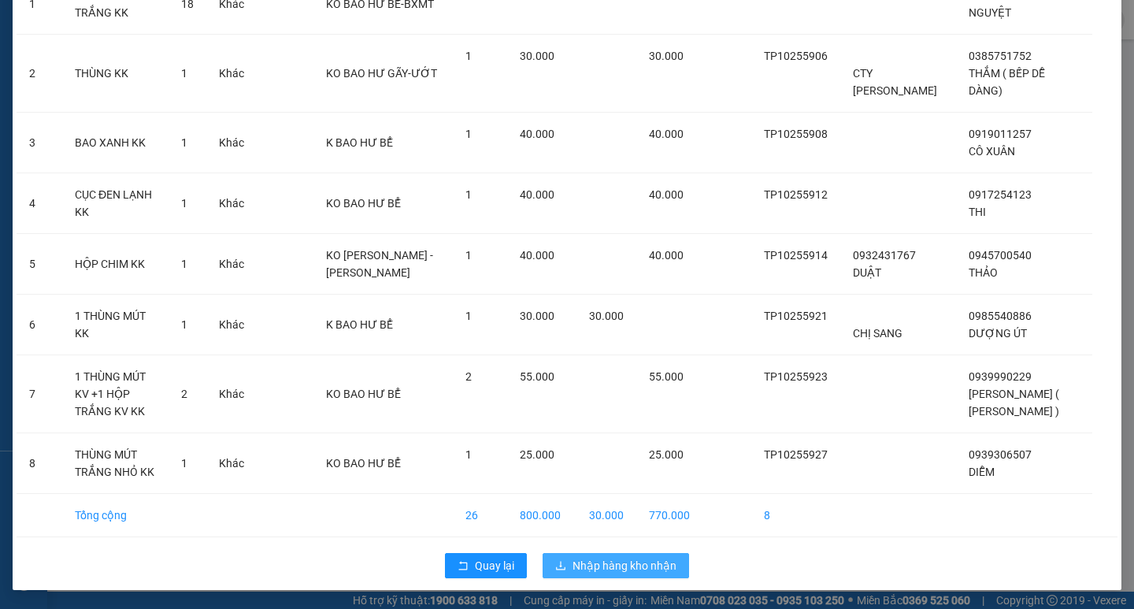
click at [597, 566] on span "Nhập hàng kho nhận" at bounding box center [625, 565] width 104 height 17
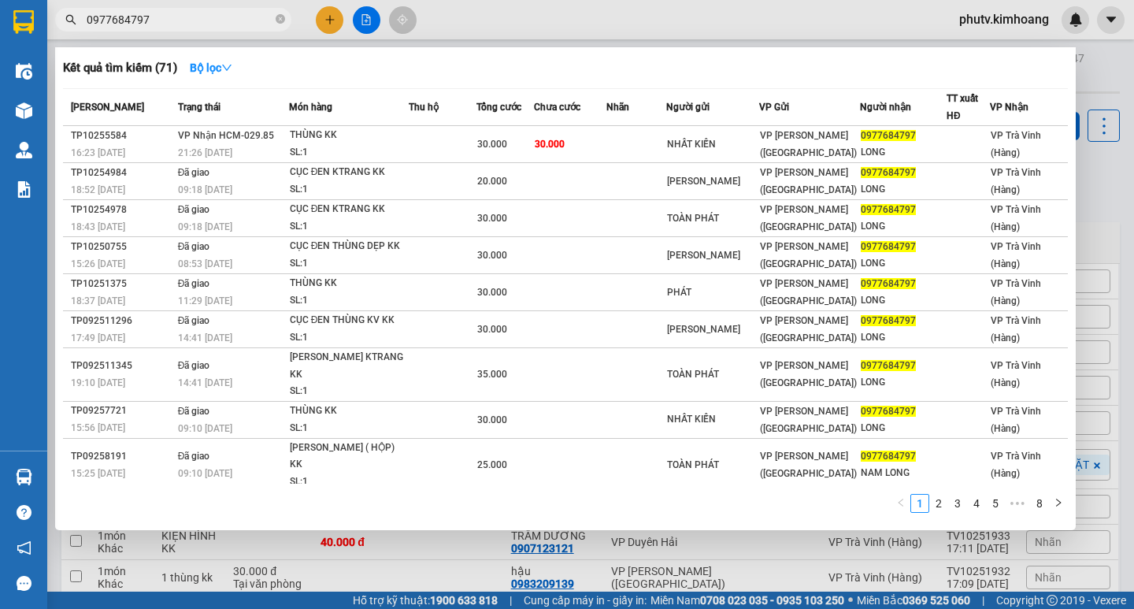
click at [217, 24] on input "0977684797" at bounding box center [180, 19] width 186 height 17
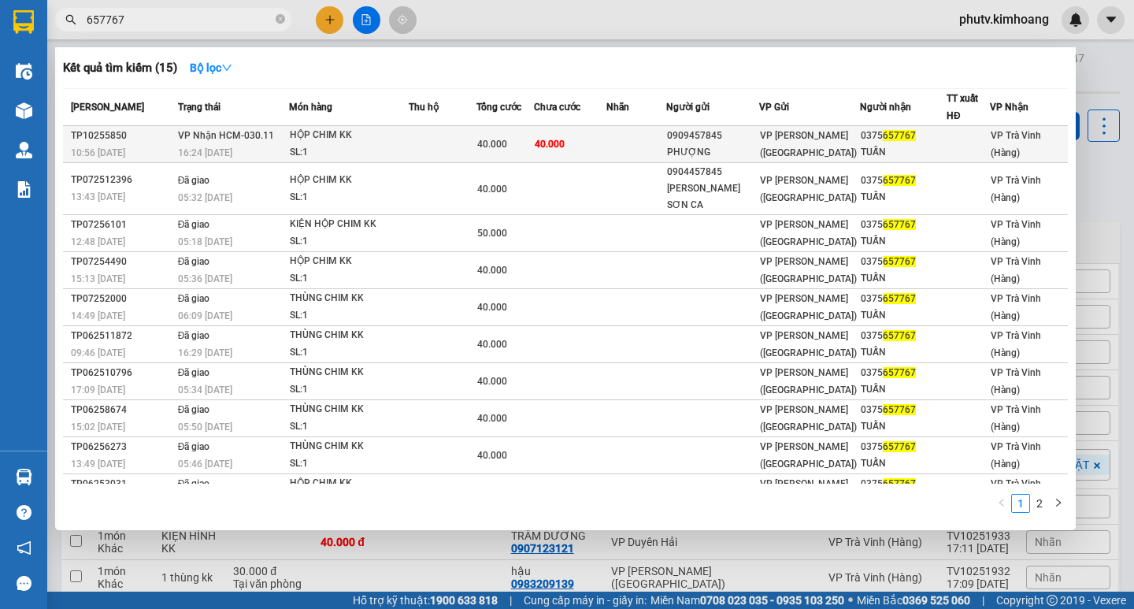
type input "657767"
click at [477, 138] on td at bounding box center [443, 144] width 68 height 37
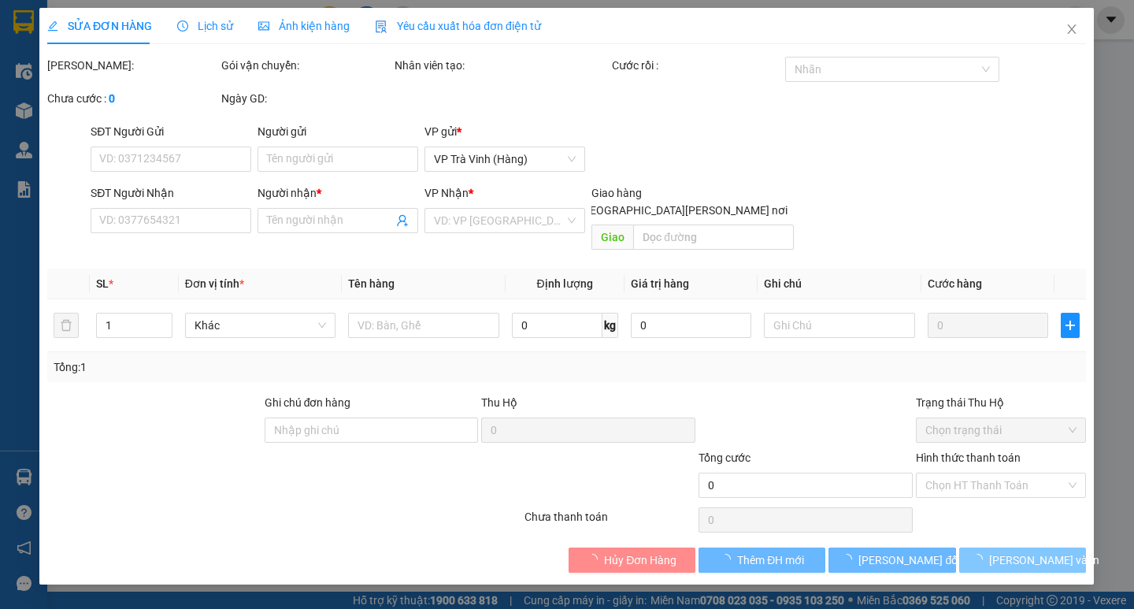
type input "0909457845"
type input "PHƯỢNG"
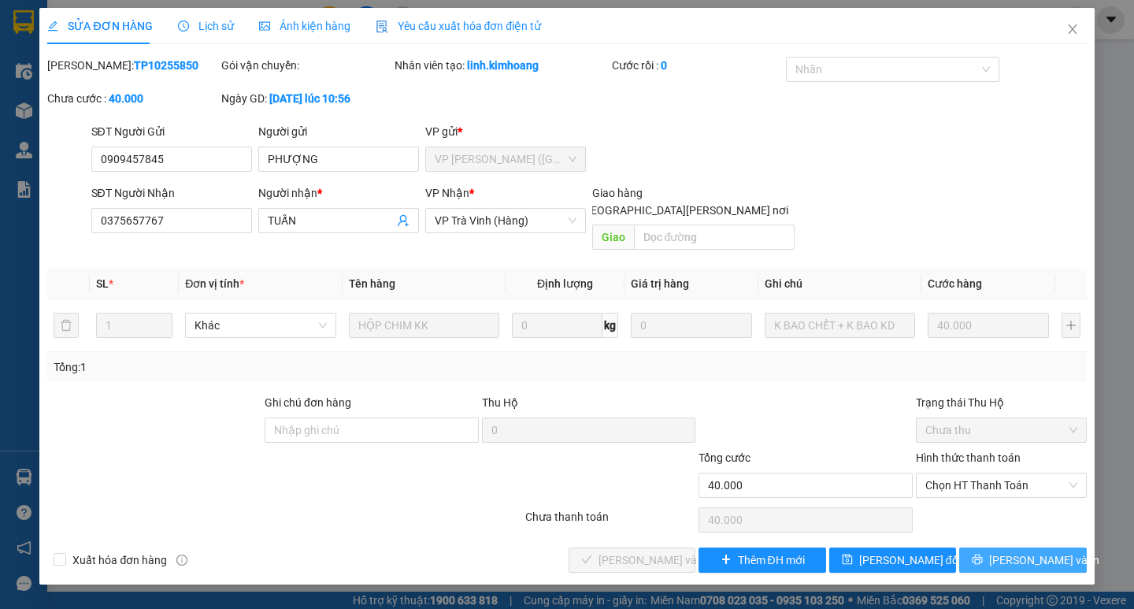
click at [1018, 551] on span "[PERSON_NAME] và In" at bounding box center [1044, 559] width 110 height 17
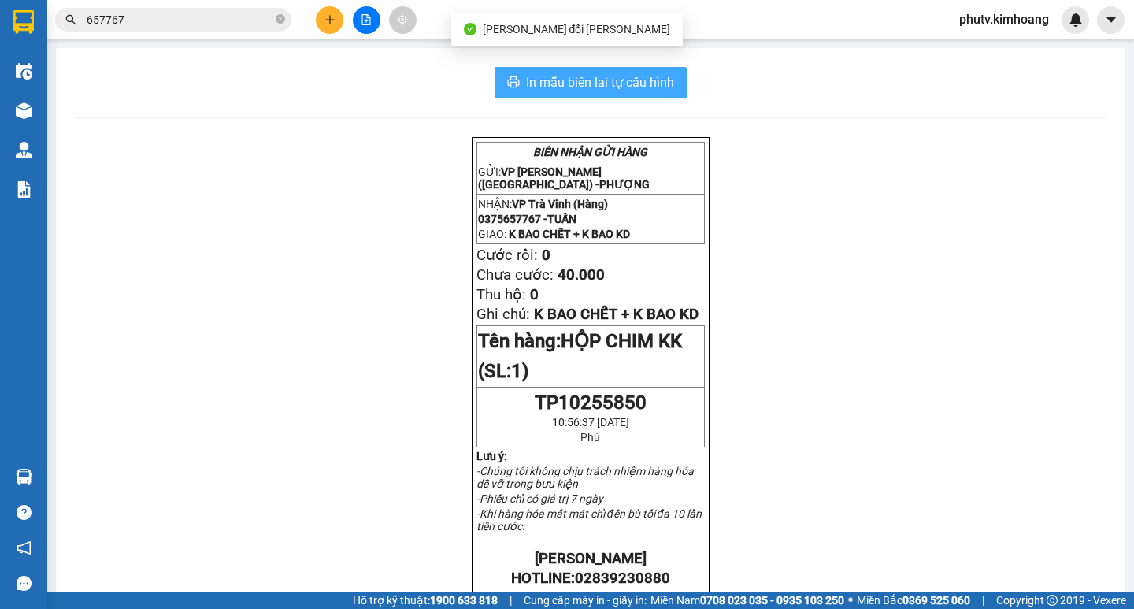
click at [631, 92] on span "In mẫu biên lai tự cấu hình" at bounding box center [600, 82] width 148 height 20
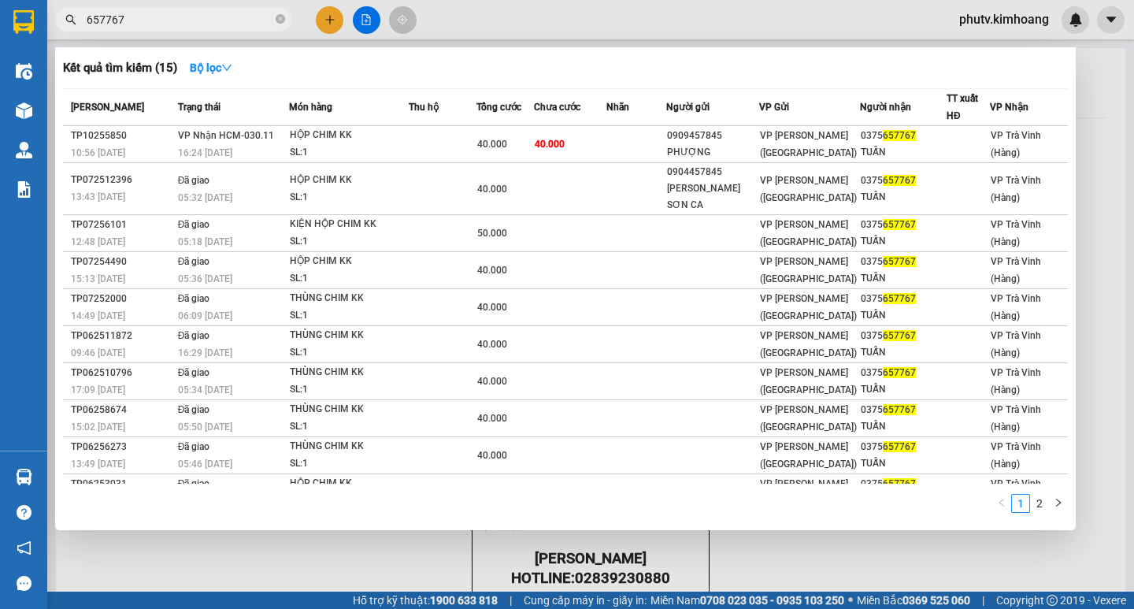
click at [169, 27] on input "657767" at bounding box center [180, 19] width 186 height 17
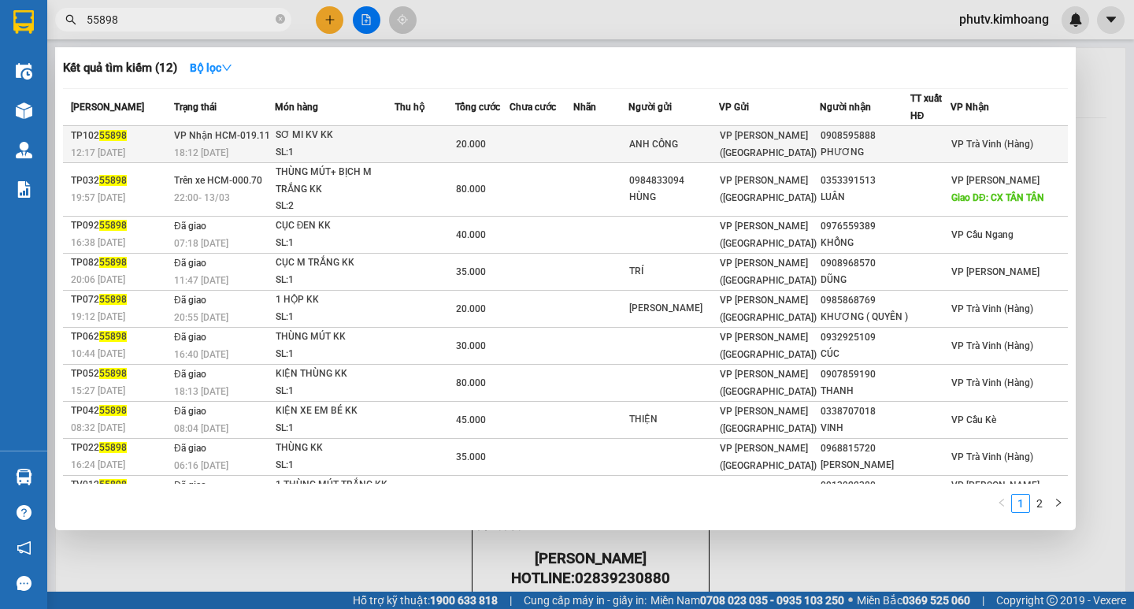
click at [388, 149] on div "SL: 1" at bounding box center [335, 152] width 118 height 17
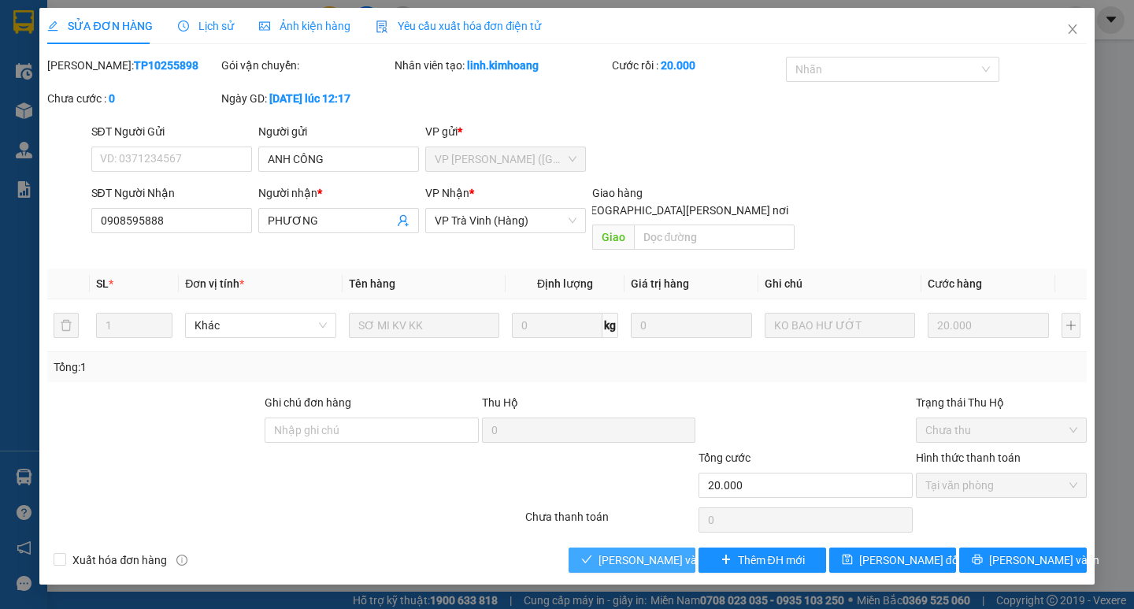
click at [642, 551] on span "[PERSON_NAME] và [PERSON_NAME] hàng" at bounding box center [705, 559] width 213 height 17
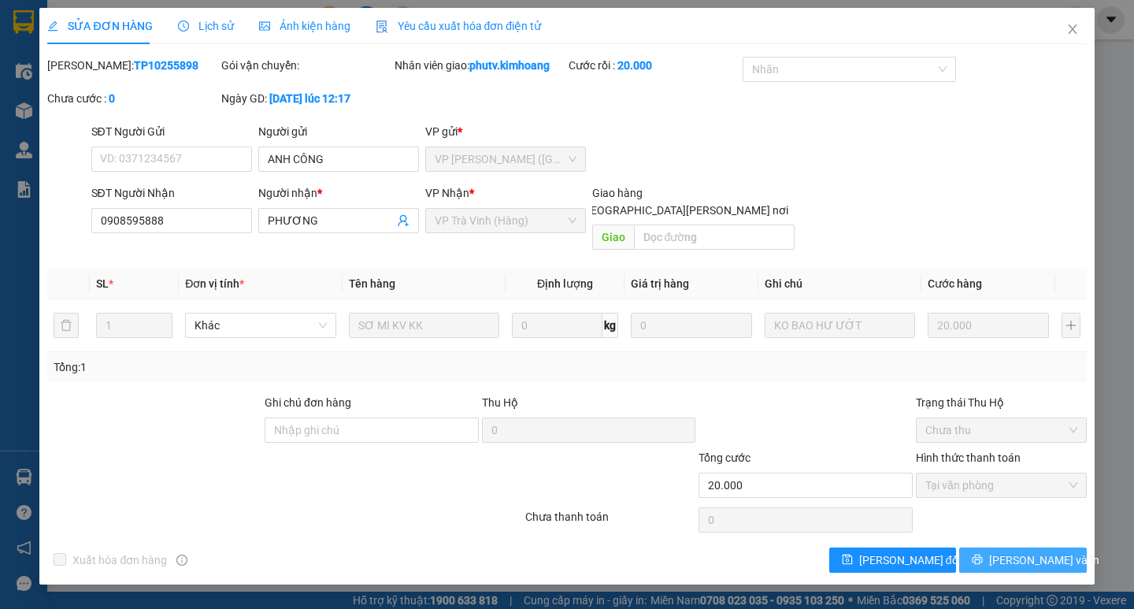
click at [992, 547] on button "[PERSON_NAME] và In" at bounding box center [1022, 559] width 127 height 25
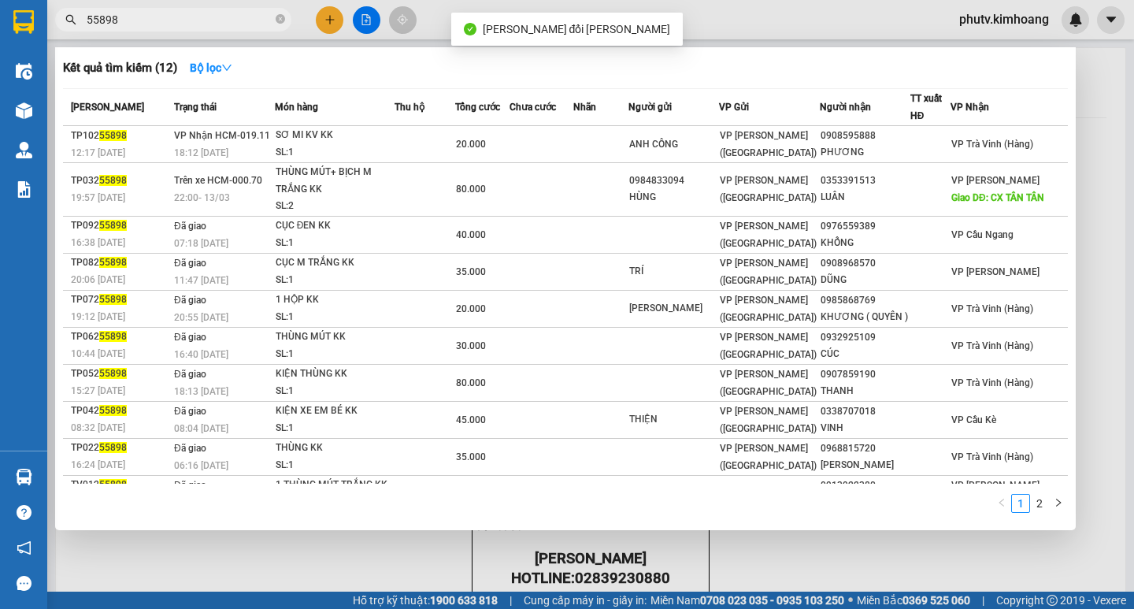
click at [243, 25] on input "55898" at bounding box center [180, 19] width 186 height 17
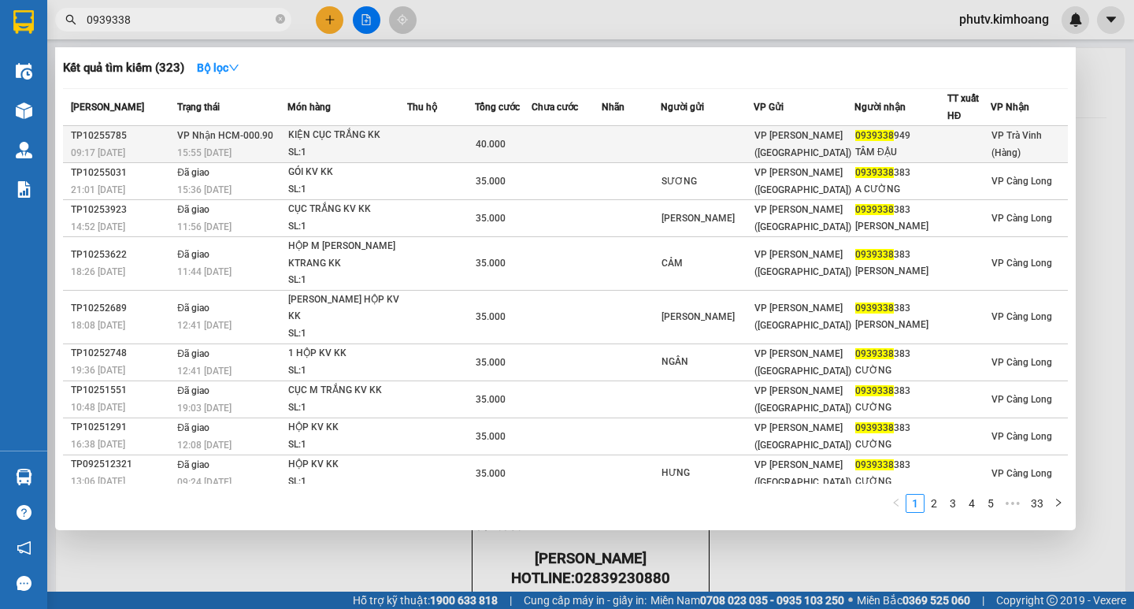
click at [358, 145] on div "SL: 1" at bounding box center [347, 152] width 118 height 17
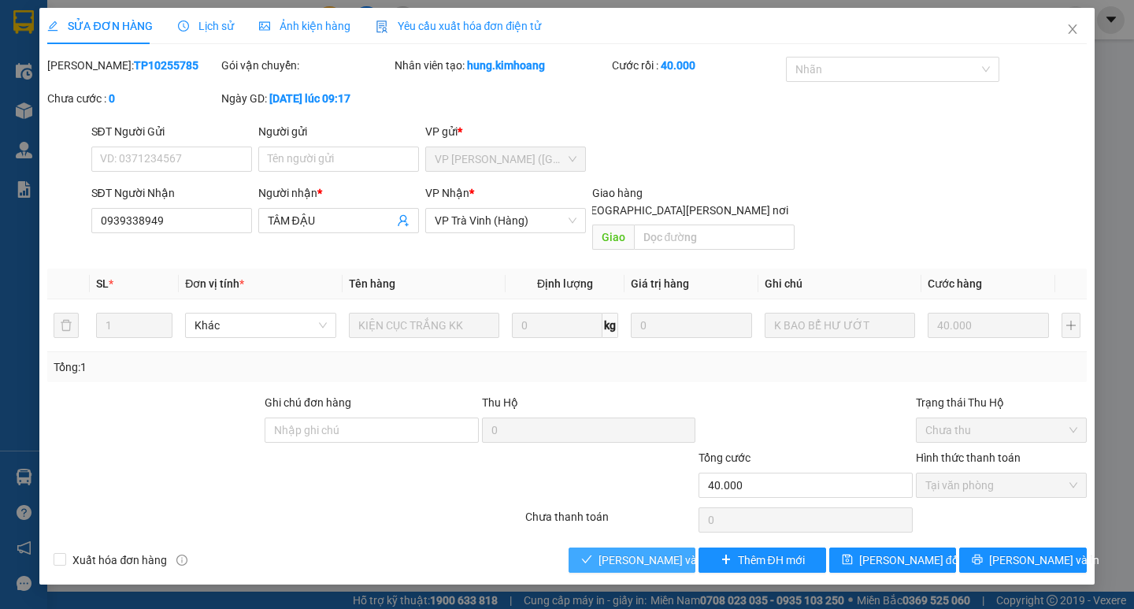
click at [608, 553] on button "[PERSON_NAME] và [PERSON_NAME] hàng" at bounding box center [632, 559] width 127 height 25
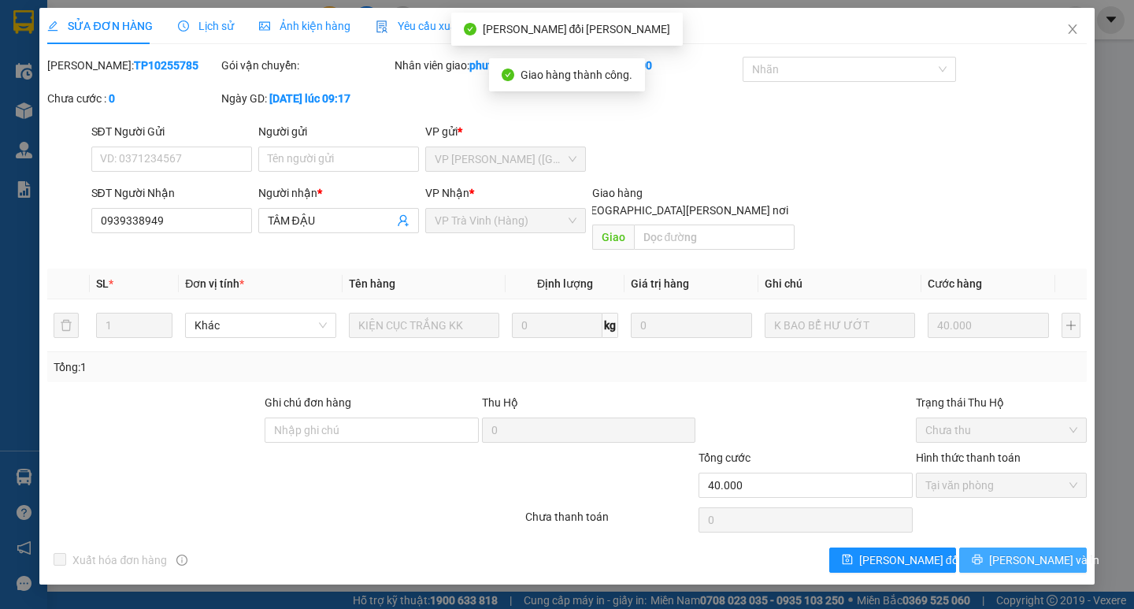
click at [983, 554] on icon "printer" at bounding box center [977, 559] width 11 height 11
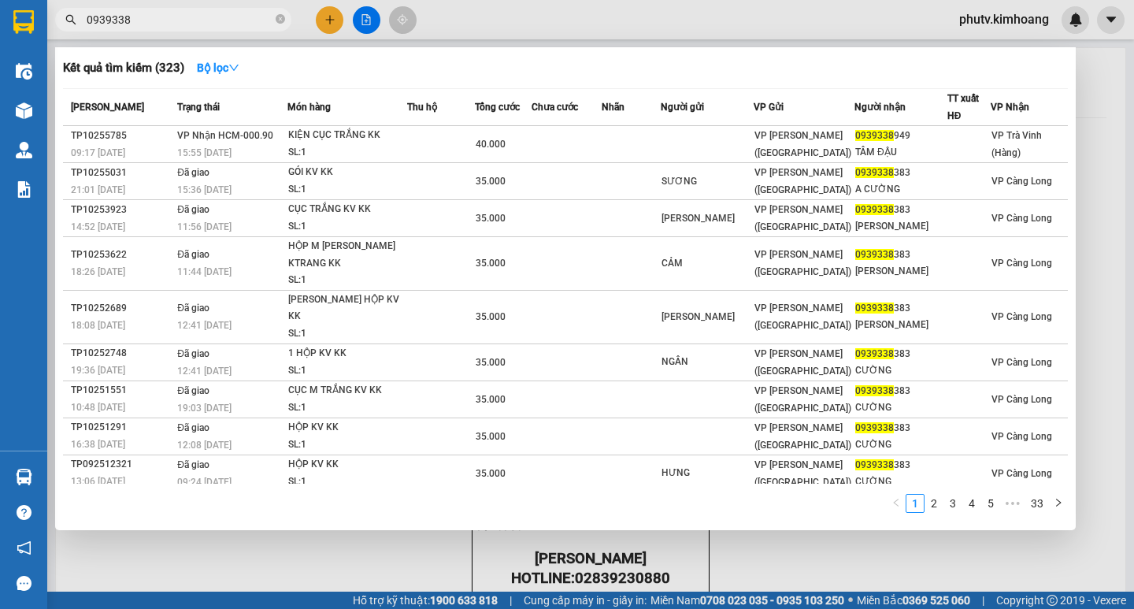
click at [171, 15] on input "0939338" at bounding box center [180, 19] width 186 height 17
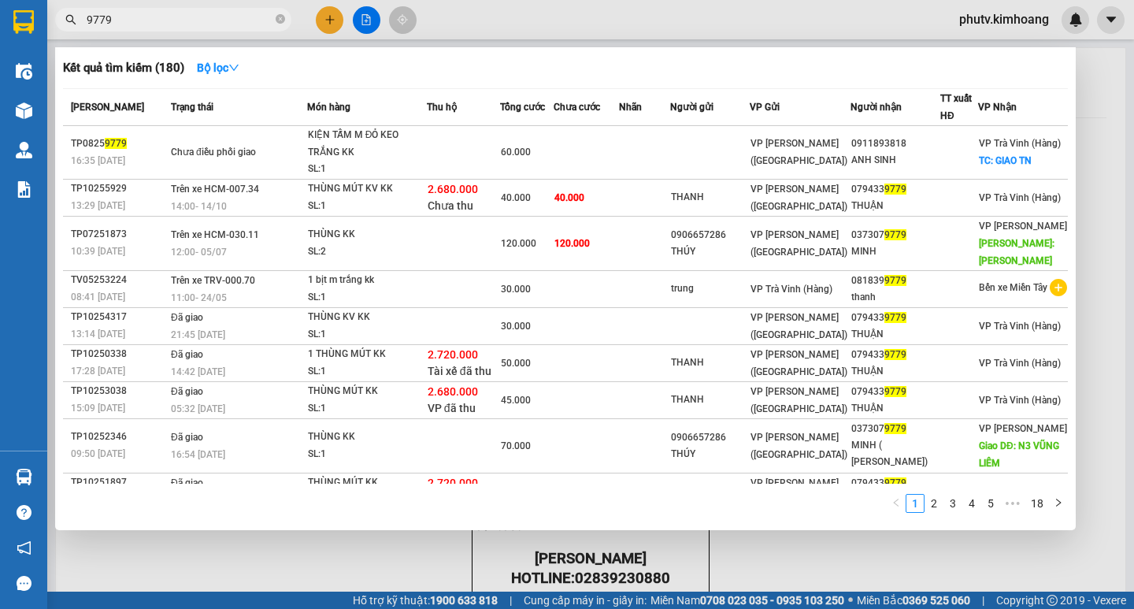
click at [197, 24] on input "9779" at bounding box center [180, 19] width 186 height 17
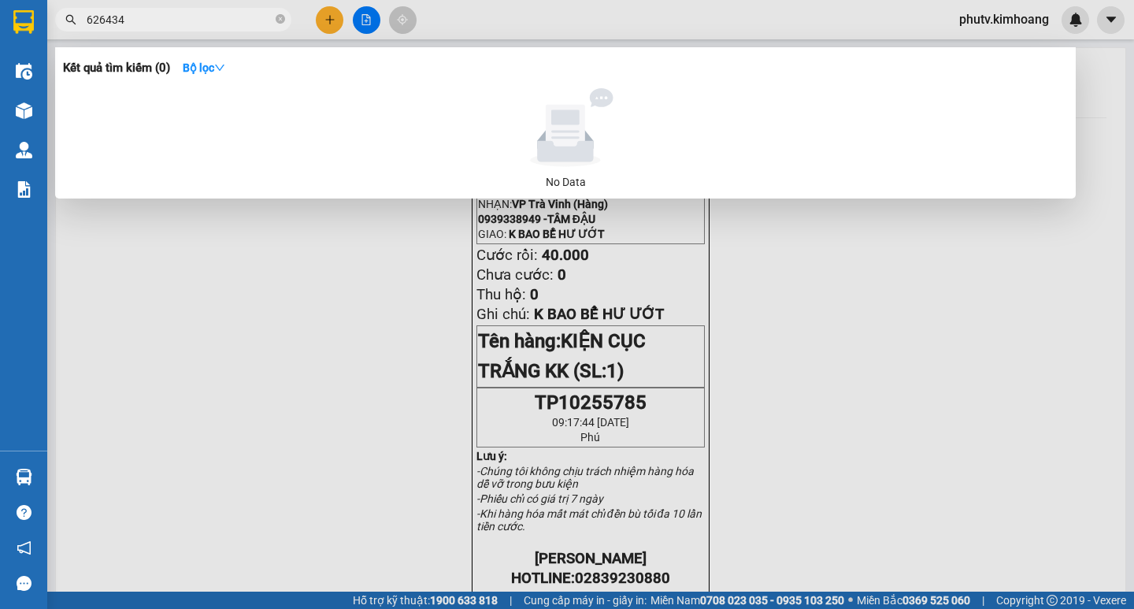
click at [158, 10] on span "626434" at bounding box center [173, 20] width 236 height 24
click at [158, 18] on input "626434" at bounding box center [180, 19] width 186 height 17
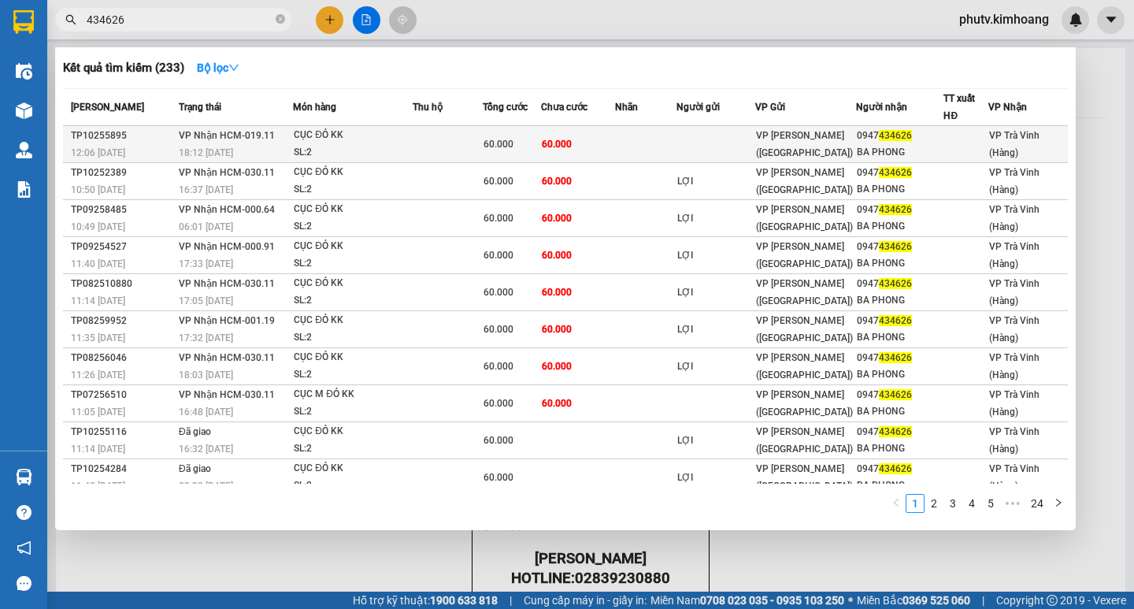
click at [419, 149] on td at bounding box center [448, 144] width 70 height 37
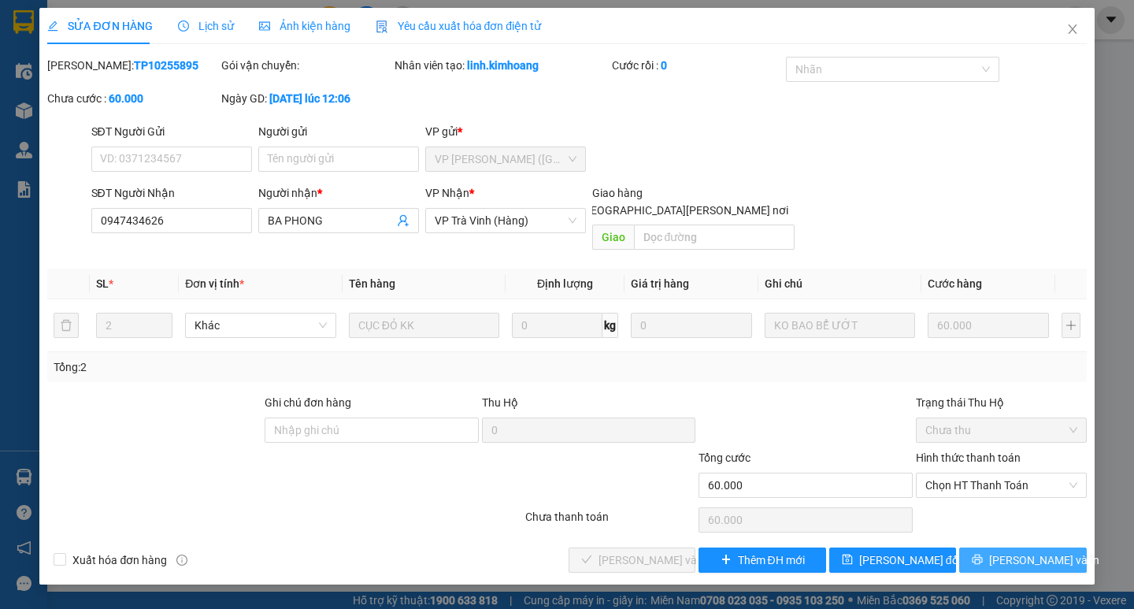
click at [1039, 553] on button "[PERSON_NAME] và In" at bounding box center [1022, 559] width 127 height 25
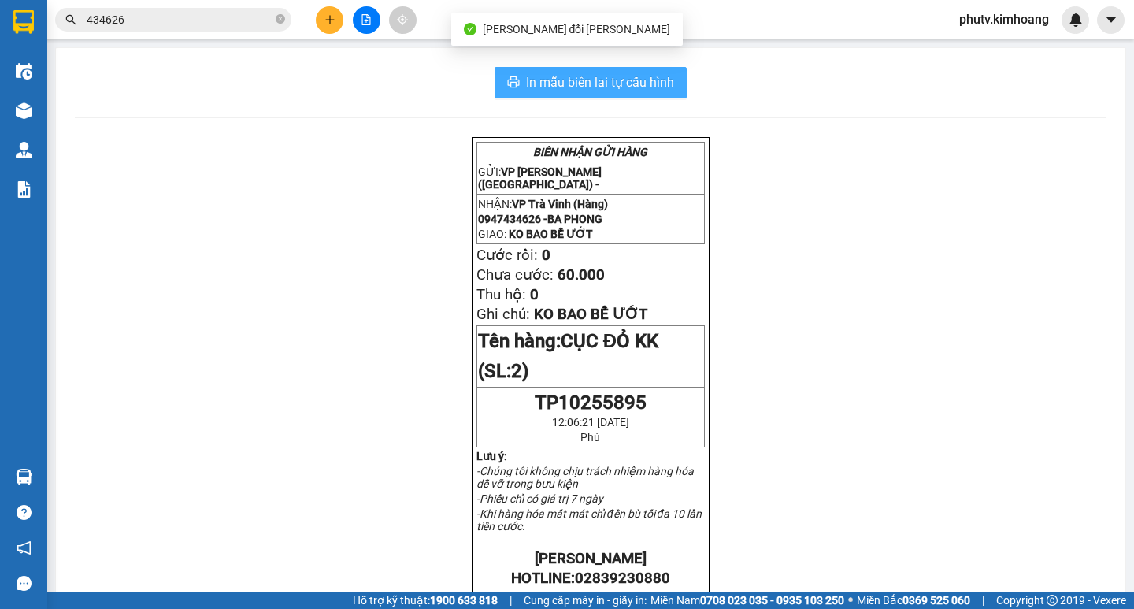
click at [576, 82] on span "In mẫu biên lai tự cấu hình" at bounding box center [600, 82] width 148 height 20
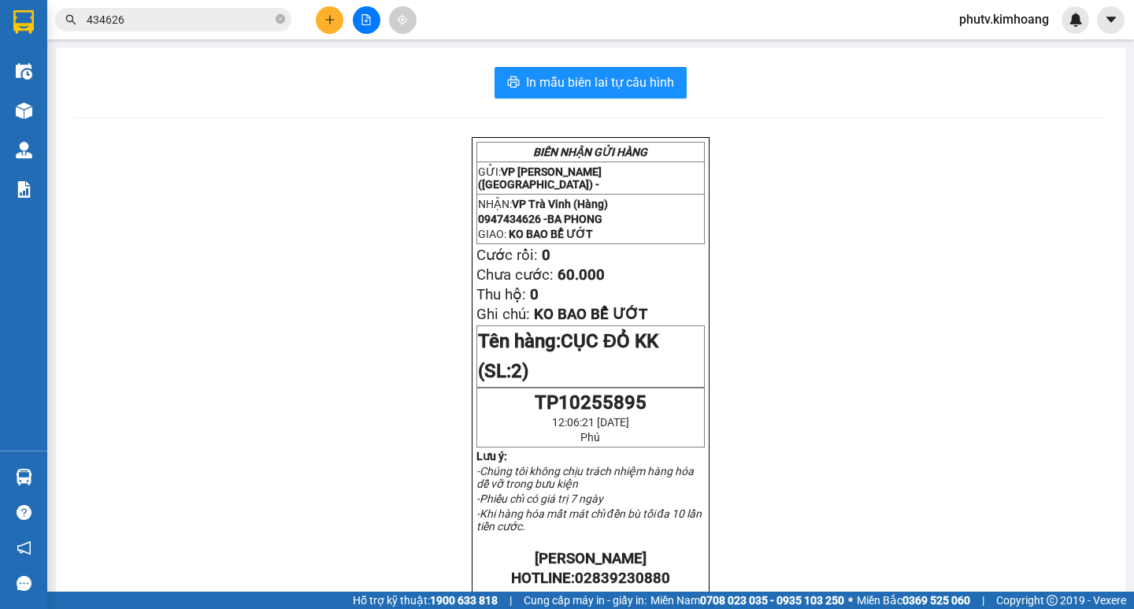
click at [232, 27] on input "434626" at bounding box center [180, 19] width 186 height 17
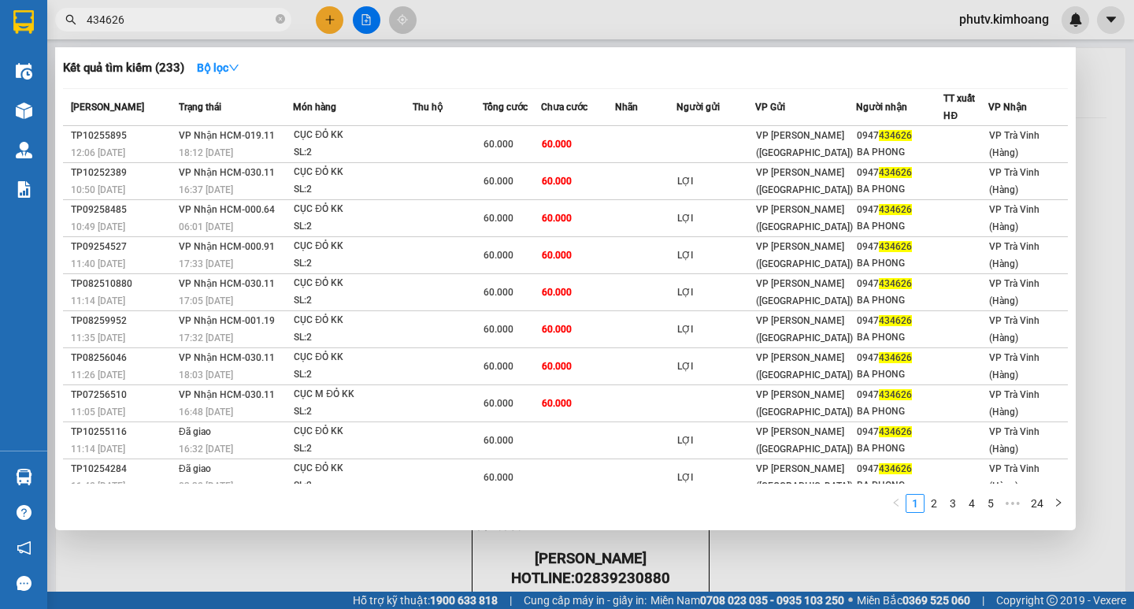
click at [232, 27] on input "434626" at bounding box center [180, 19] width 186 height 17
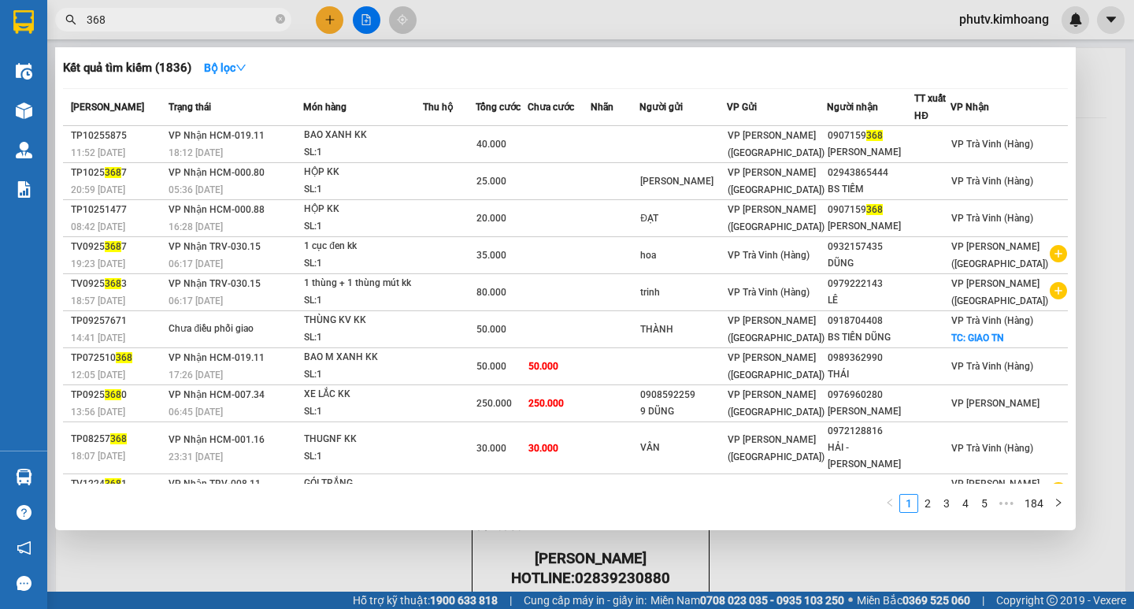
click at [95, 13] on input "368" at bounding box center [180, 19] width 186 height 17
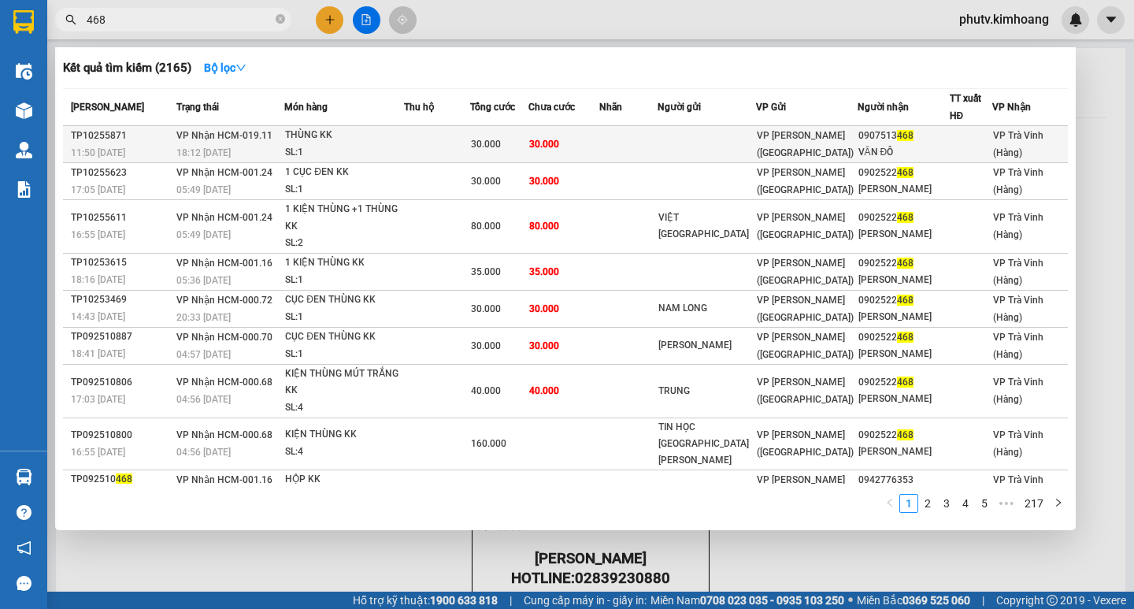
click at [524, 147] on div "30.000" at bounding box center [499, 143] width 57 height 17
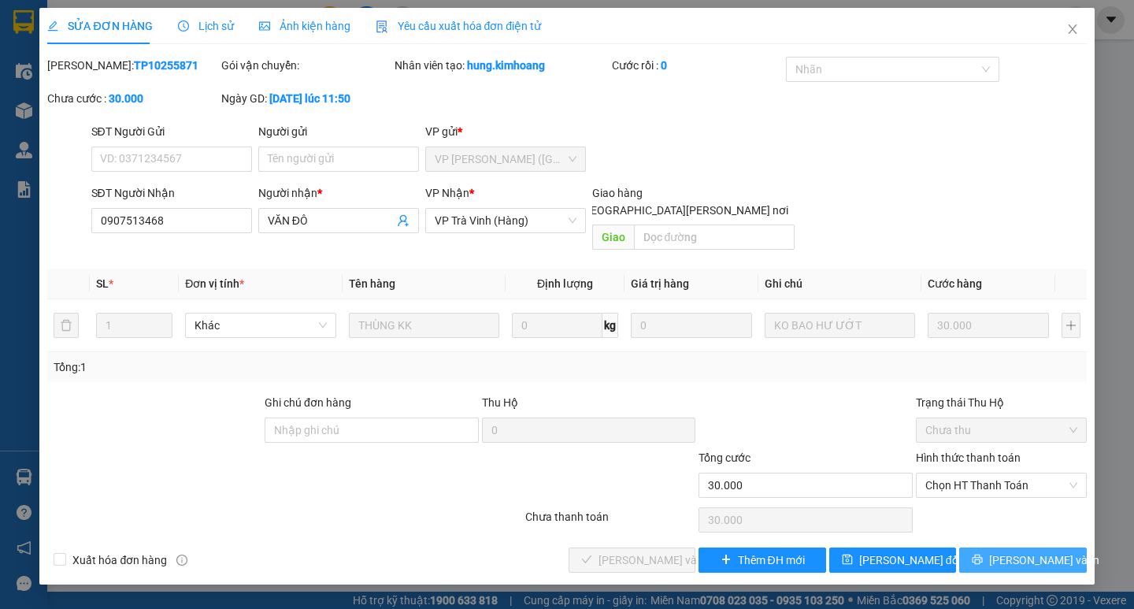
click at [983, 554] on icon "printer" at bounding box center [977, 559] width 11 height 11
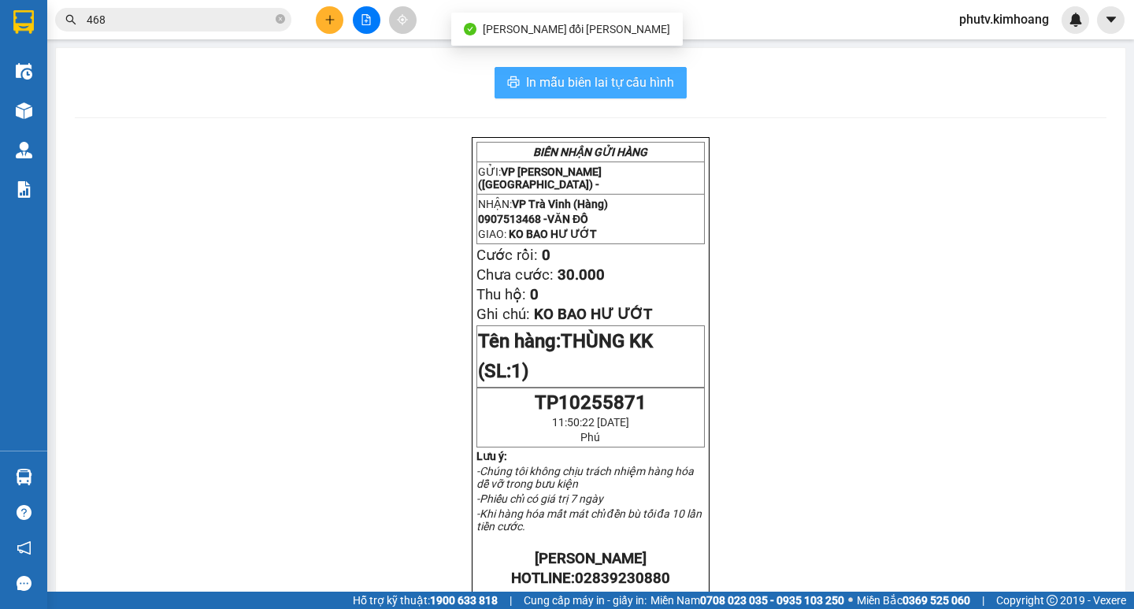
click at [555, 69] on button "In mẫu biên lai tự cấu hình" at bounding box center [591, 83] width 192 height 32
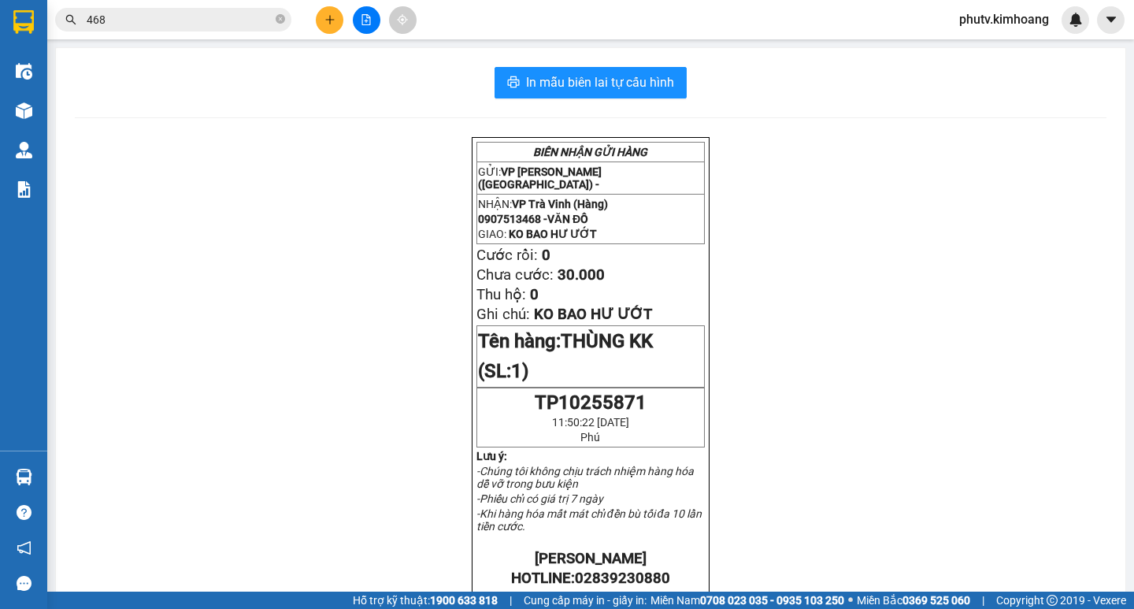
click at [193, 23] on input "468" at bounding box center [180, 19] width 186 height 17
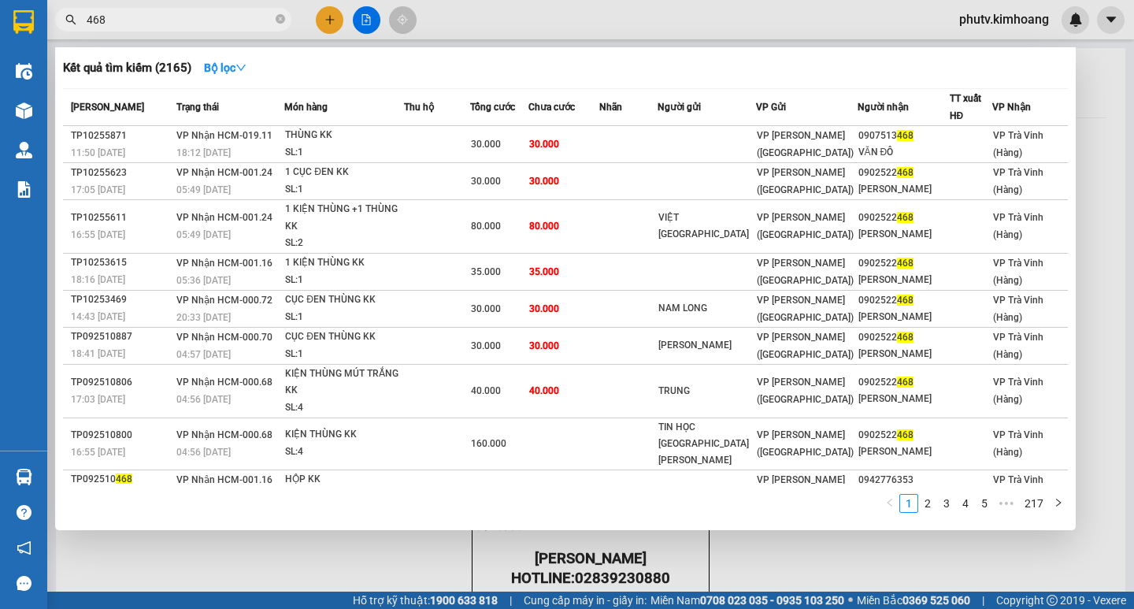
click at [193, 23] on input "468" at bounding box center [180, 19] width 186 height 17
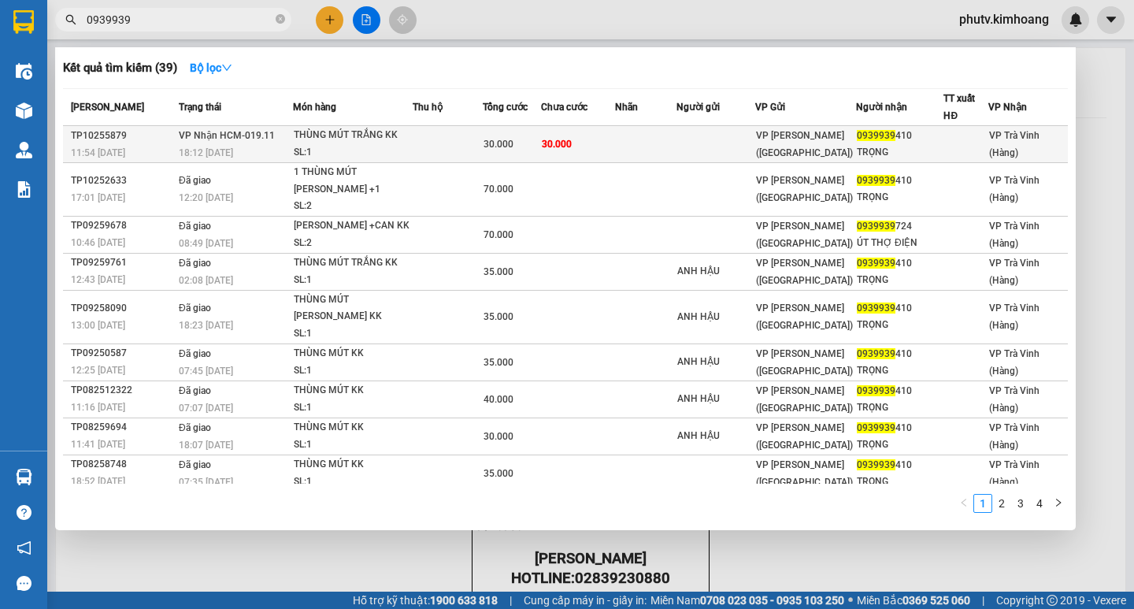
click at [517, 143] on div "30.000" at bounding box center [512, 143] width 57 height 17
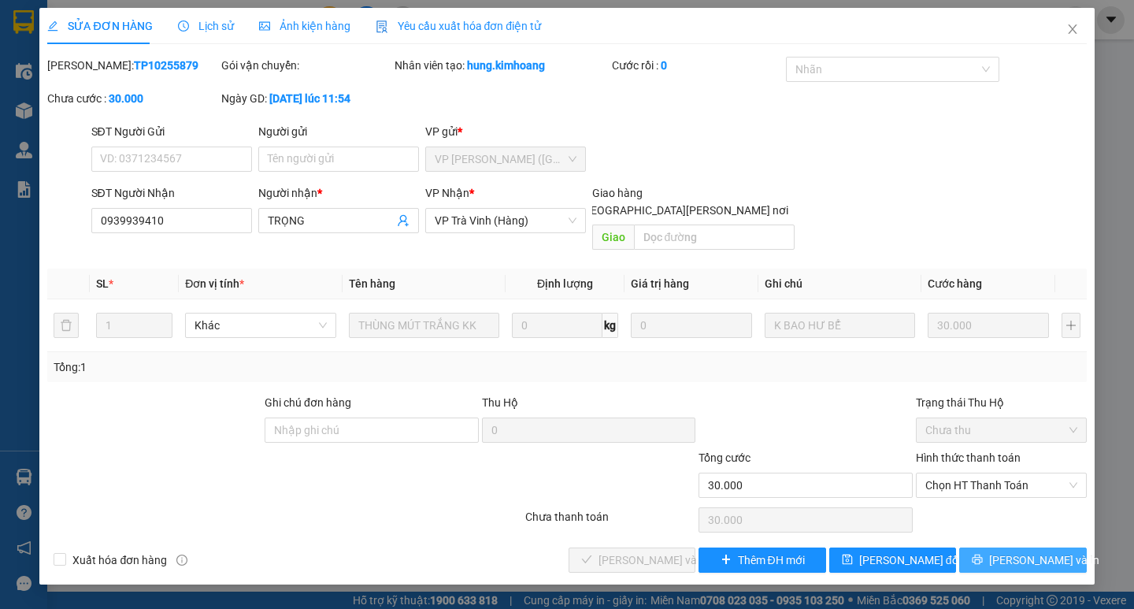
click at [1019, 551] on span "[PERSON_NAME] và In" at bounding box center [1044, 559] width 110 height 17
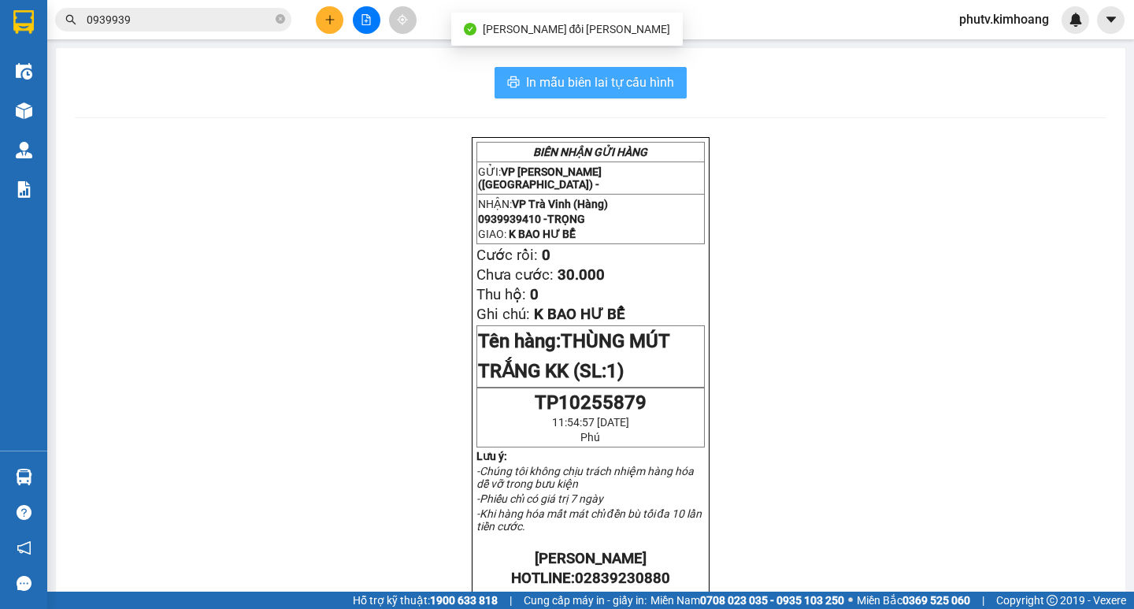
click at [594, 88] on span "In mẫu biên lai tự cấu hình" at bounding box center [600, 82] width 148 height 20
click at [537, 75] on span "In mẫu biên lai tự cấu hình" at bounding box center [600, 82] width 148 height 20
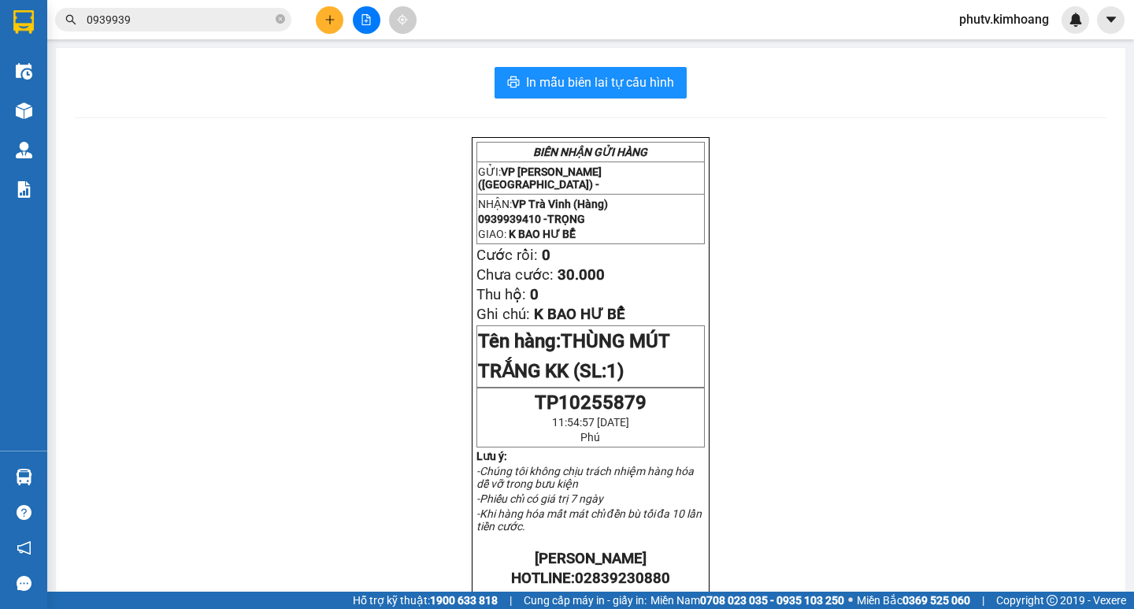
click at [165, 28] on input "0939939" at bounding box center [180, 19] width 186 height 17
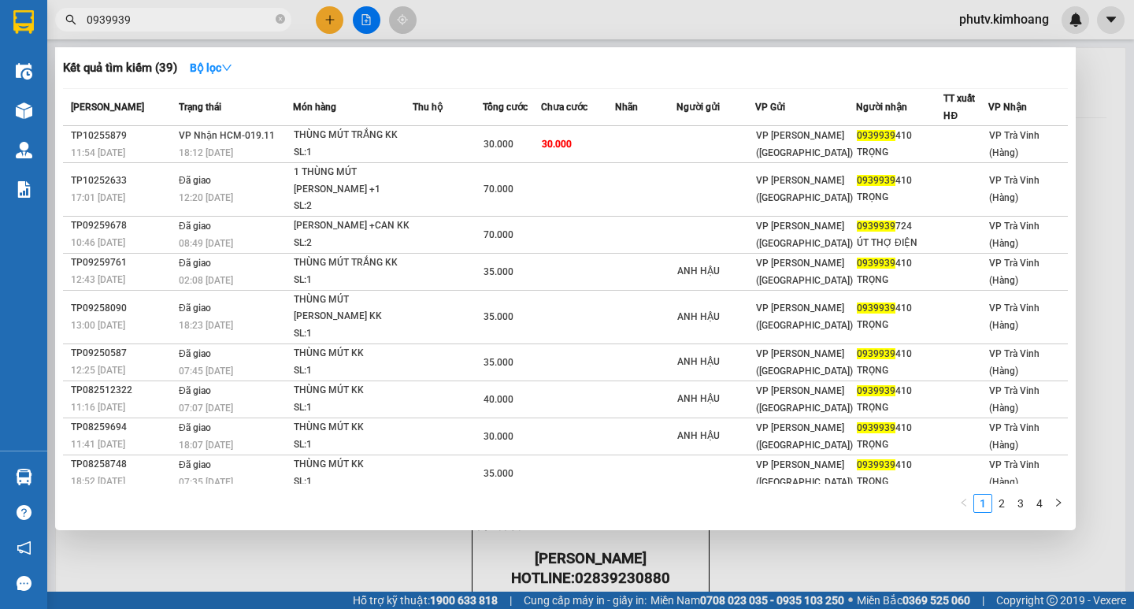
click at [165, 28] on input "0939939" at bounding box center [180, 19] width 186 height 17
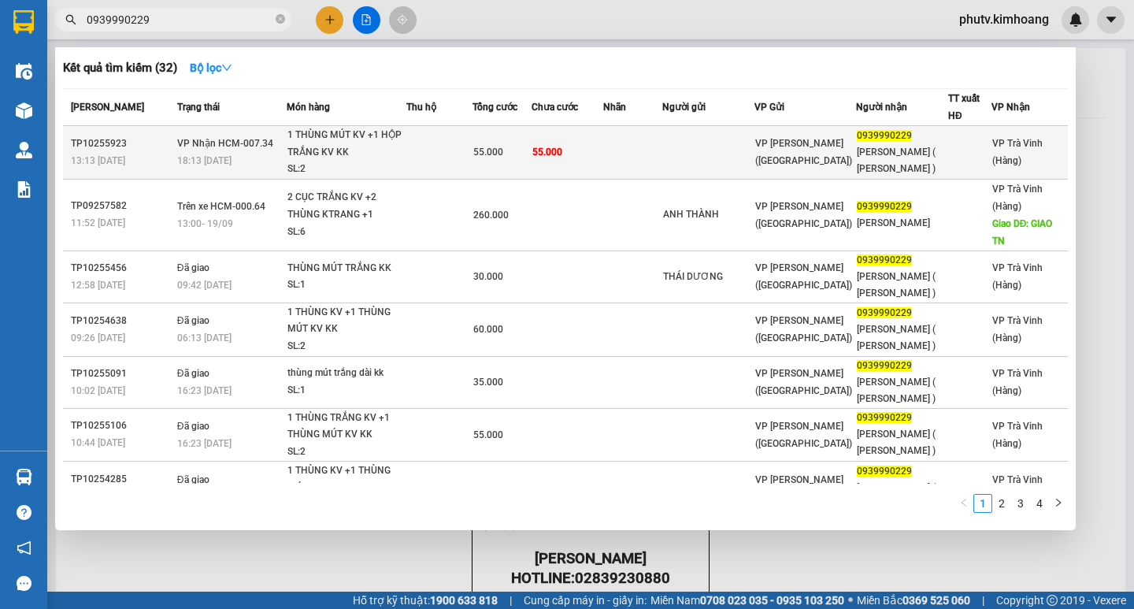
click at [573, 152] on td "55.000" at bounding box center [568, 153] width 72 height 54
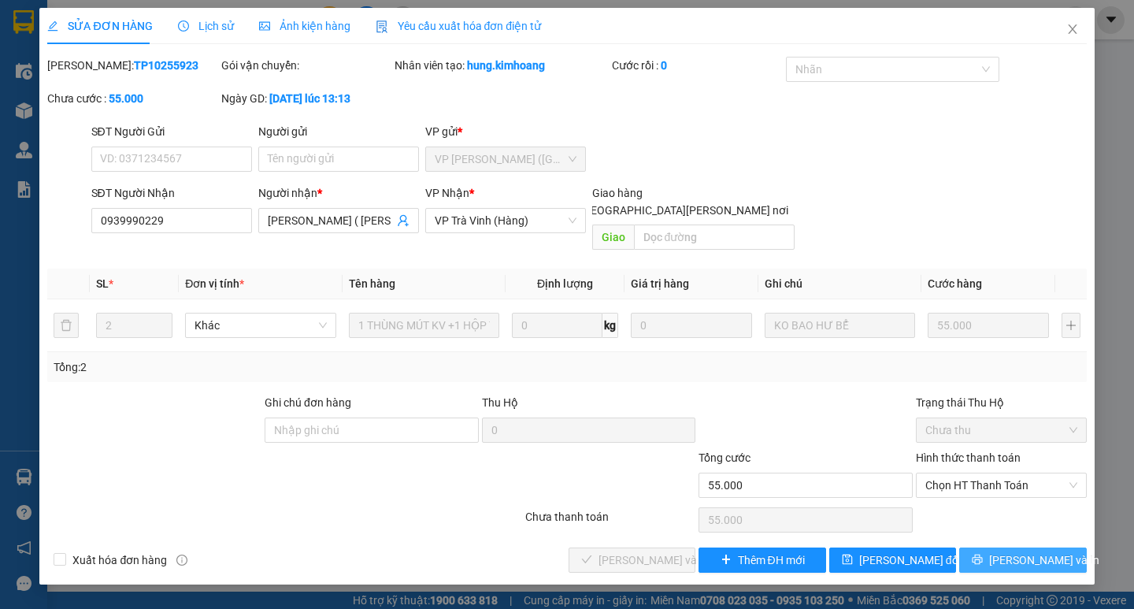
click at [983, 555] on icon "printer" at bounding box center [978, 560] width 10 height 10
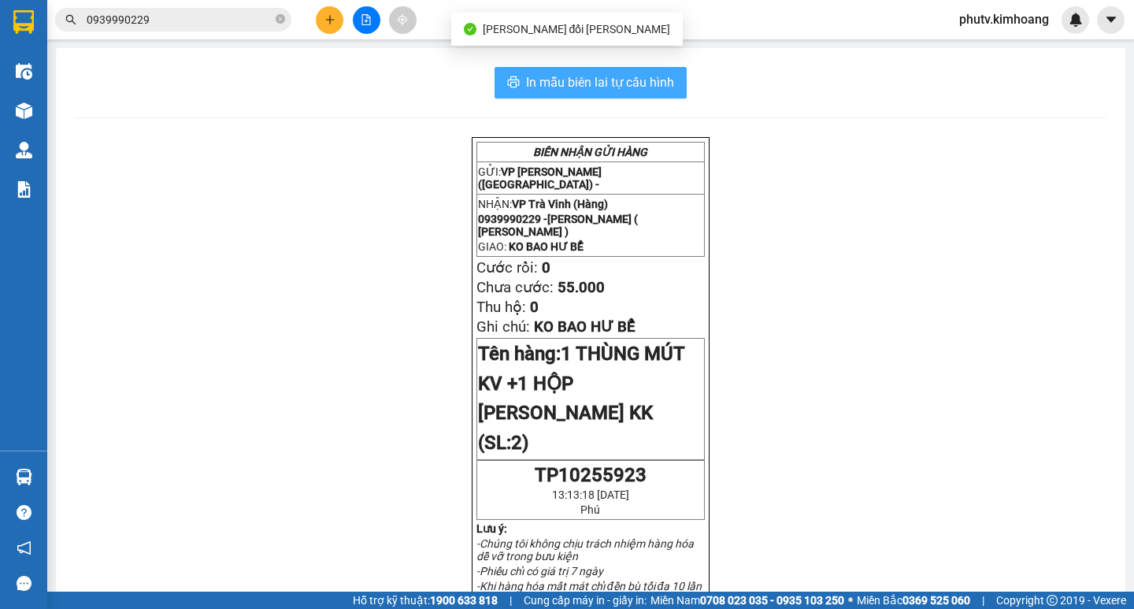
click at [592, 72] on span "In mẫu biên lai tự cấu hình" at bounding box center [600, 82] width 148 height 20
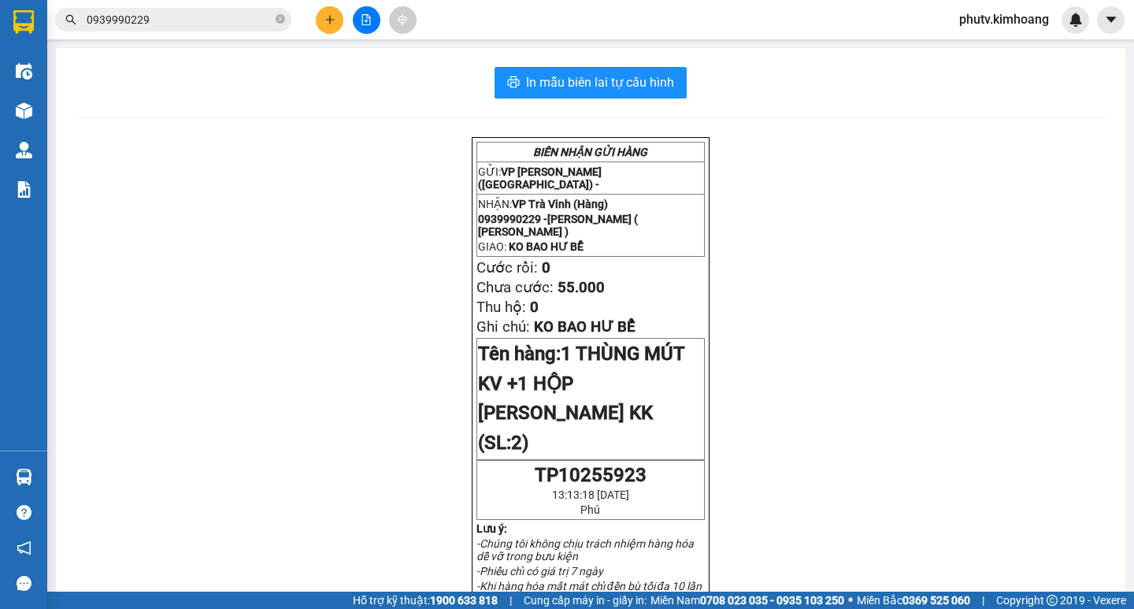
click at [206, 27] on input "0939990229" at bounding box center [180, 19] width 186 height 17
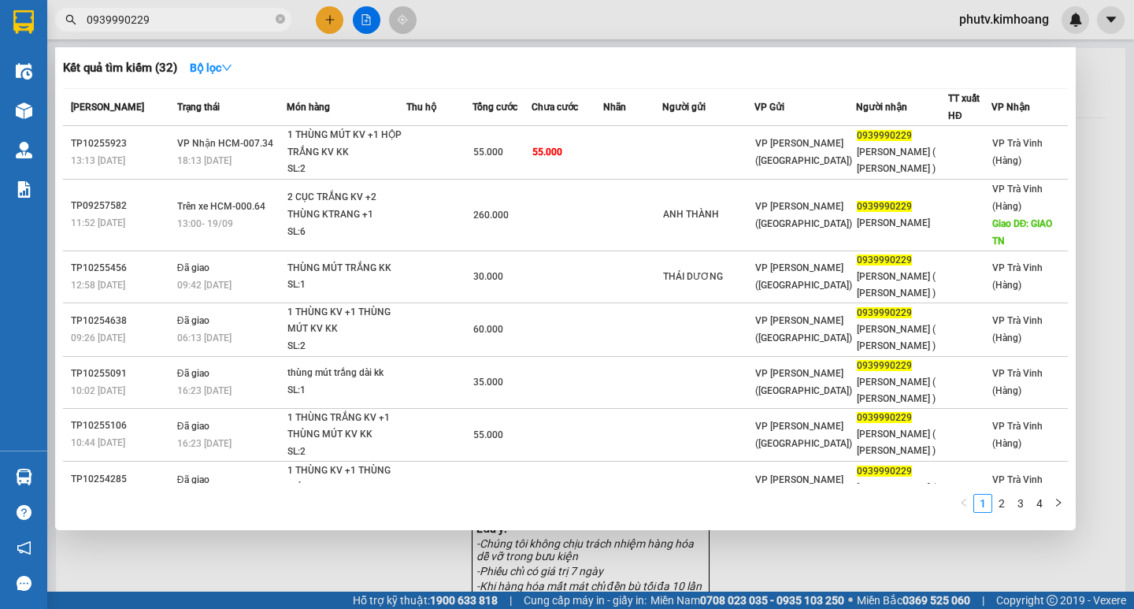
click at [206, 27] on input "0939990229" at bounding box center [180, 19] width 186 height 17
click at [280, 20] on icon "close-circle" at bounding box center [280, 18] width 9 height 9
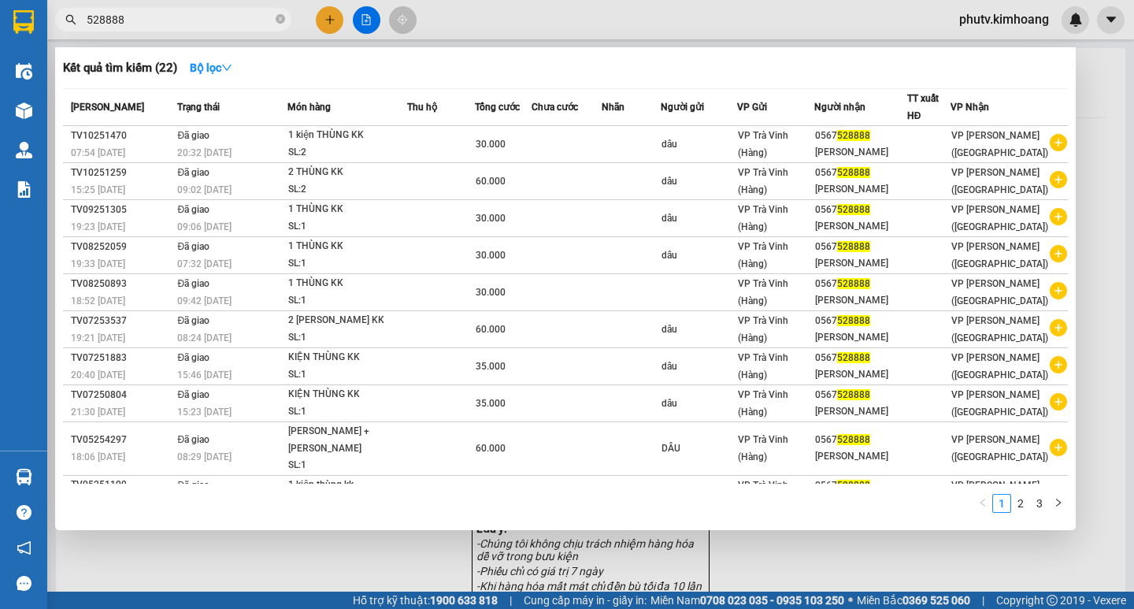
click at [321, 14] on div at bounding box center [567, 304] width 1134 height 609
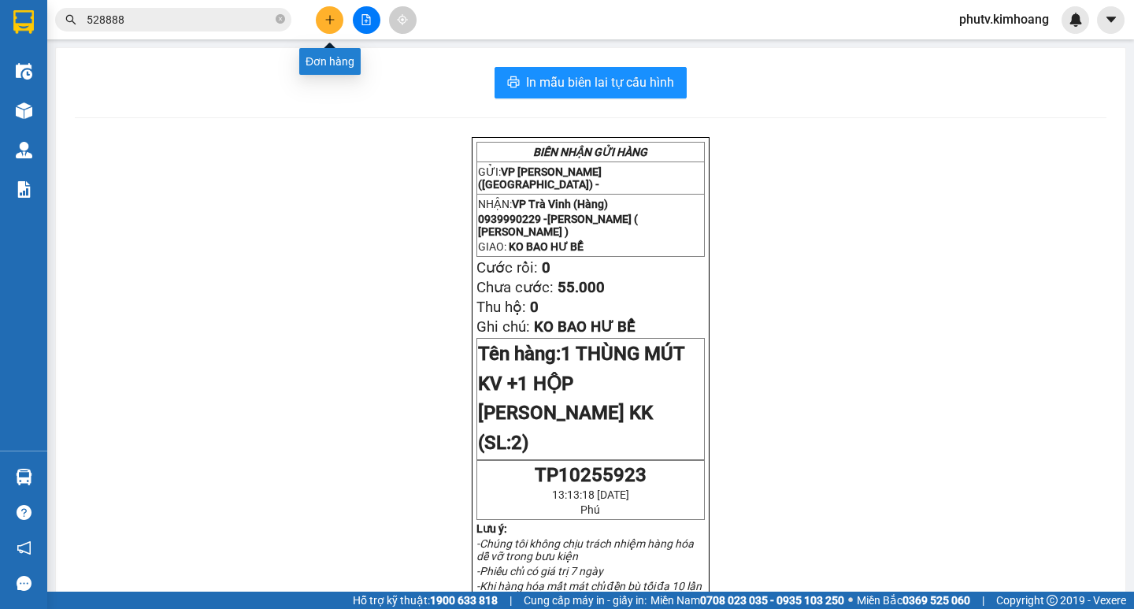
click at [325, 20] on icon "plus" at bounding box center [330, 19] width 11 height 11
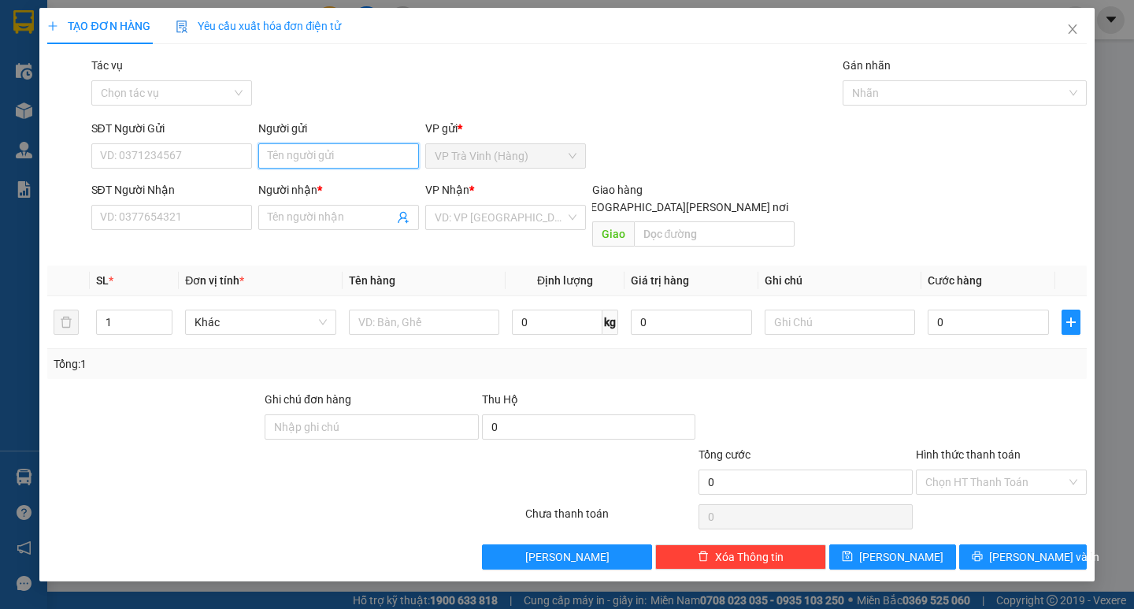
click at [334, 148] on input "Người gửi" at bounding box center [338, 155] width 161 height 25
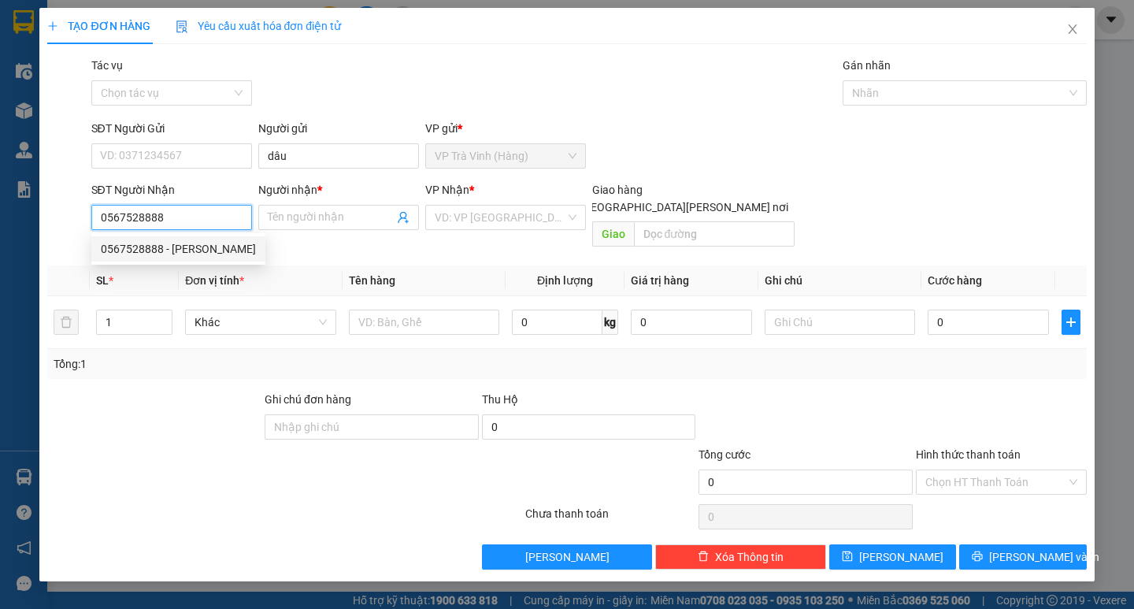
click at [220, 249] on div "0567528888 - [PERSON_NAME]" at bounding box center [178, 248] width 155 height 17
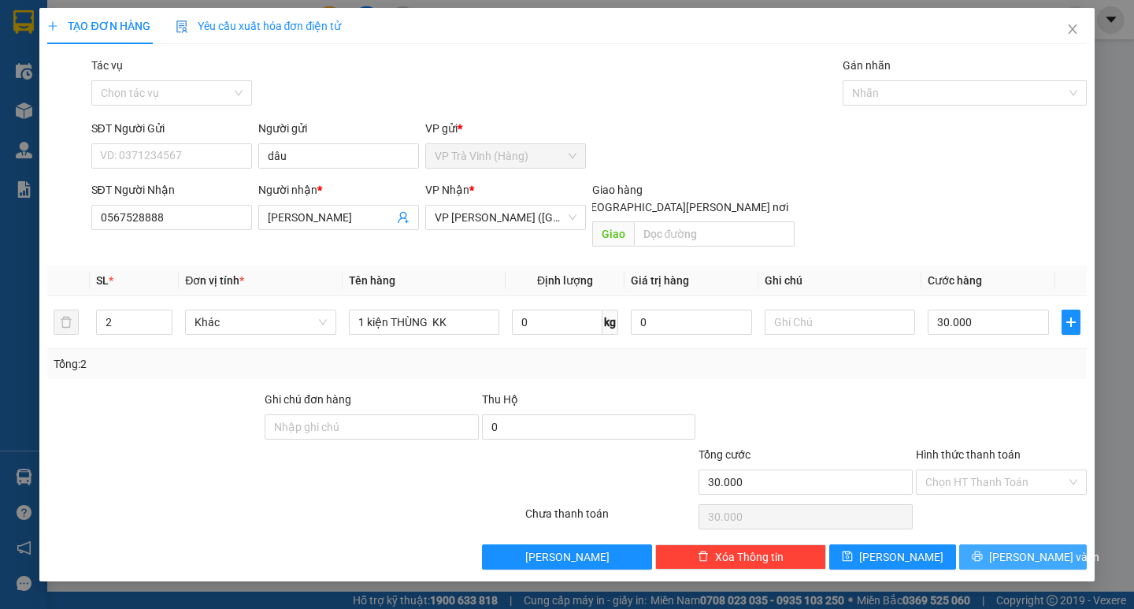
click at [986, 544] on button "[PERSON_NAME] và In" at bounding box center [1022, 556] width 127 height 25
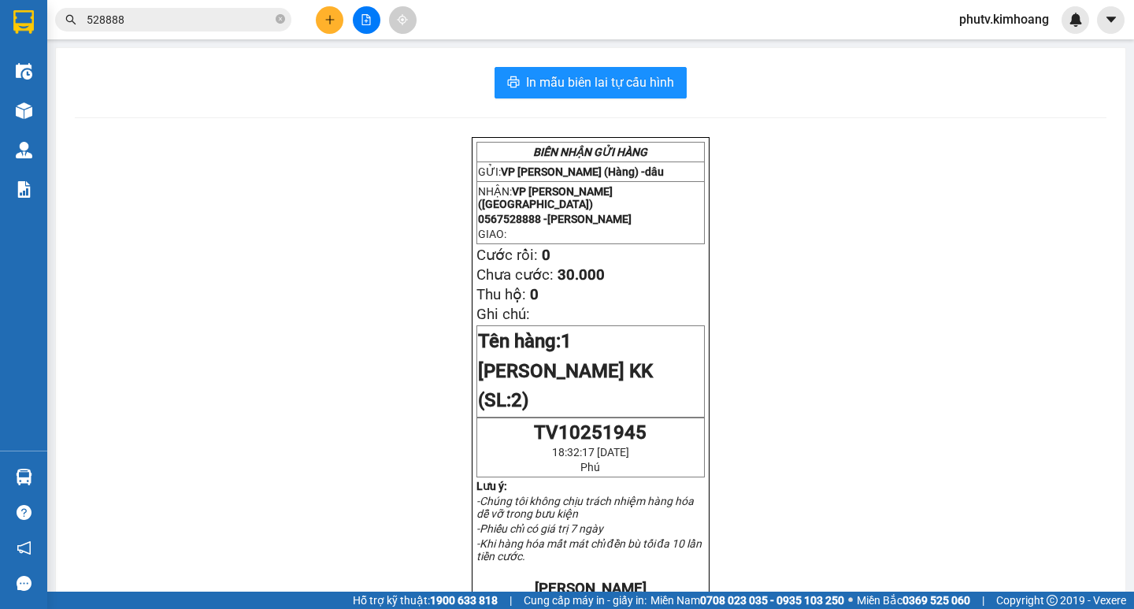
click at [216, 15] on input "528888" at bounding box center [180, 19] width 186 height 17
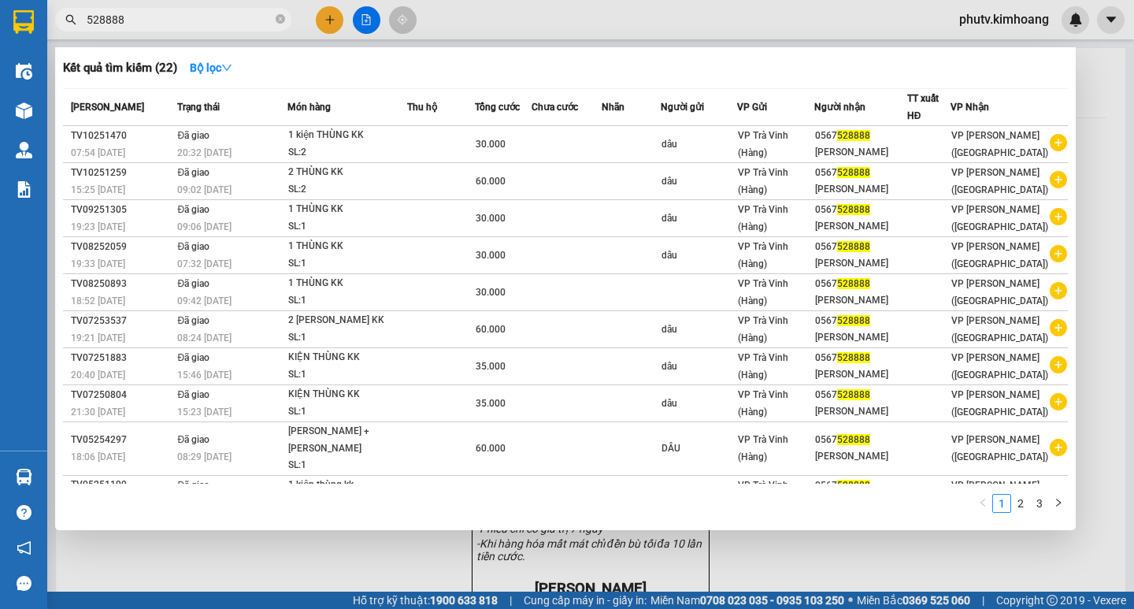
click at [216, 15] on input "528888" at bounding box center [180, 19] width 186 height 17
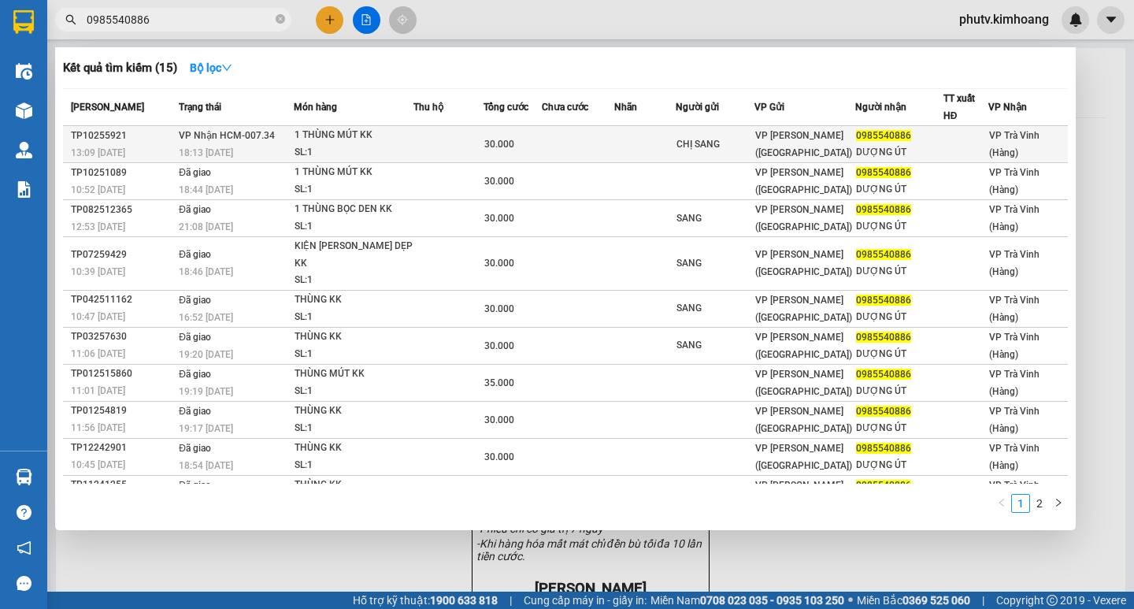
click at [406, 151] on div "SL: 1" at bounding box center [354, 152] width 118 height 17
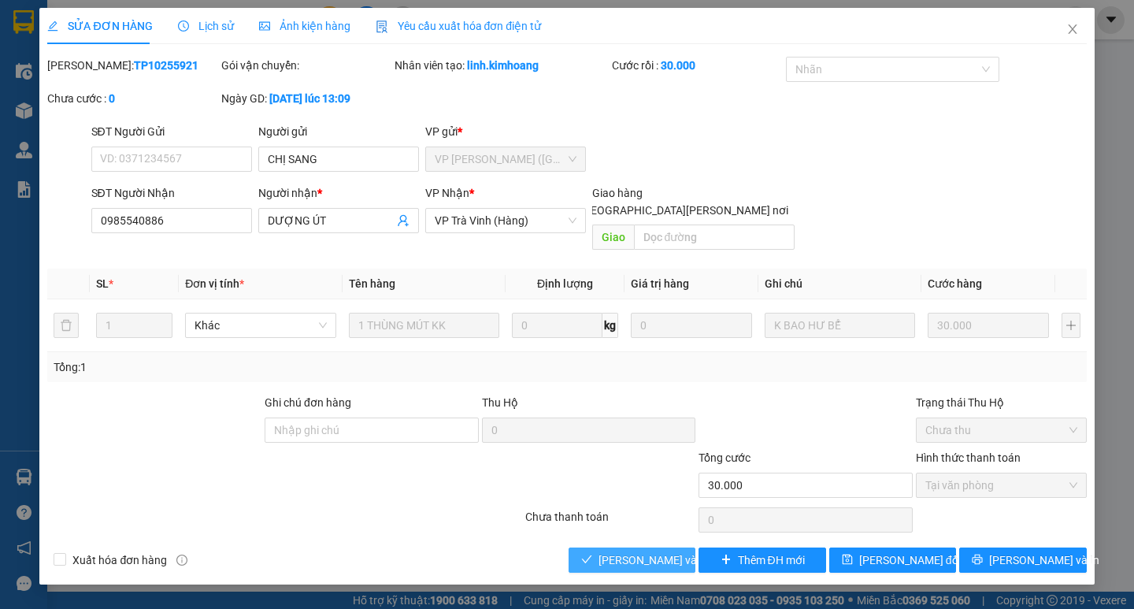
click at [666, 551] on span "[PERSON_NAME] và [PERSON_NAME] hàng" at bounding box center [705, 559] width 213 height 17
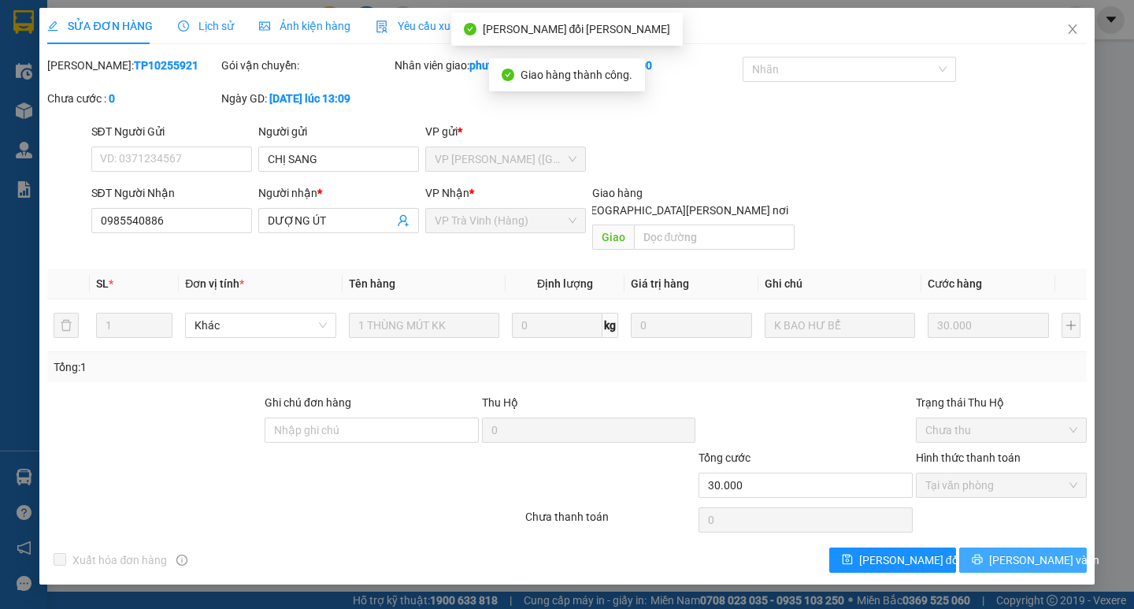
click at [1039, 551] on span "[PERSON_NAME] và In" at bounding box center [1044, 559] width 110 height 17
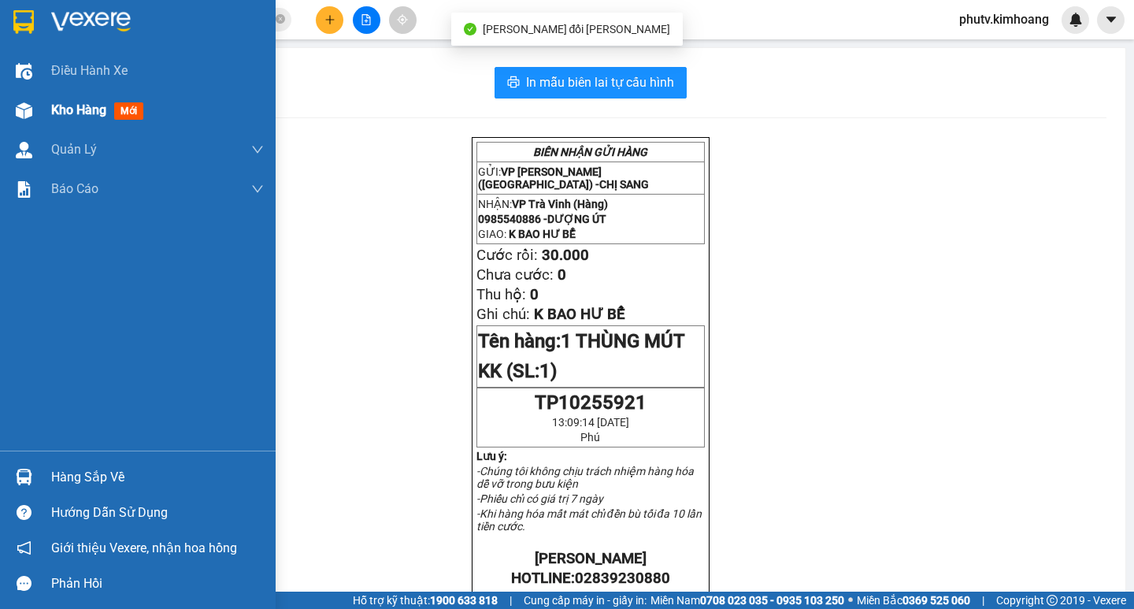
click at [69, 106] on span "Kho hàng" at bounding box center [78, 109] width 55 height 15
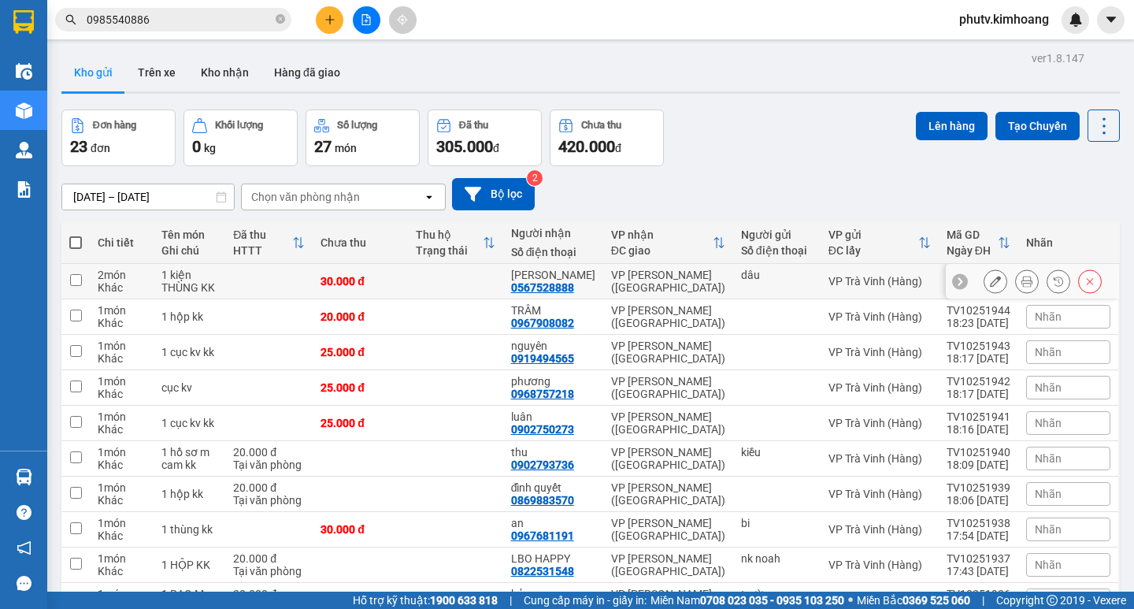
click at [72, 280] on input "checkbox" at bounding box center [76, 280] width 12 height 12
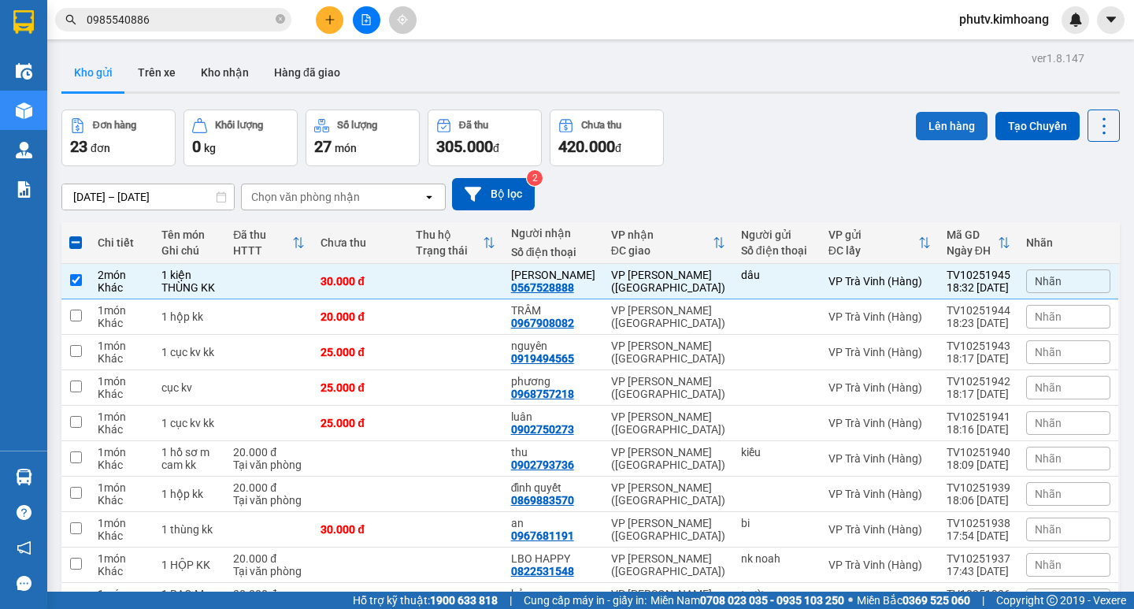
click at [940, 130] on button "Lên hàng" at bounding box center [952, 126] width 72 height 28
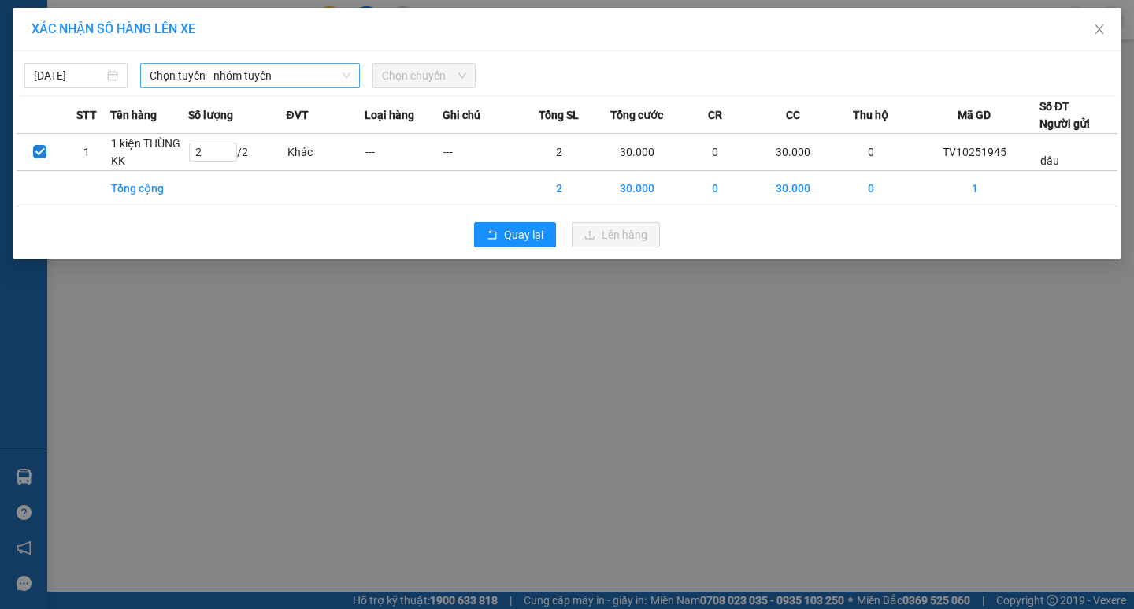
click at [180, 76] on span "Chọn tuyến - nhóm tuyến" at bounding box center [250, 76] width 201 height 24
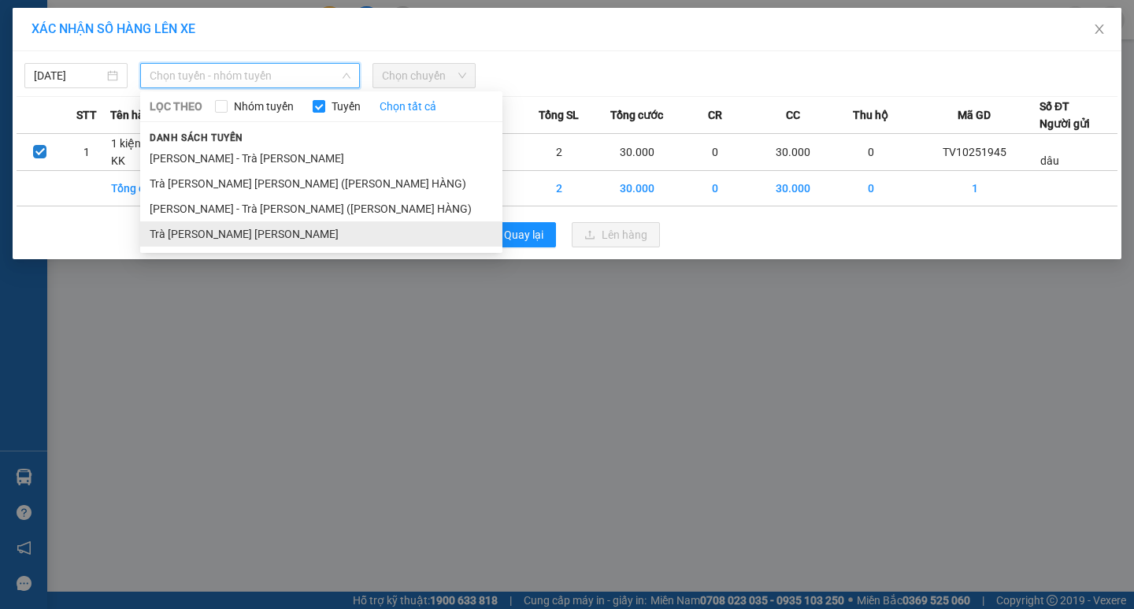
click at [202, 225] on li "Trà [PERSON_NAME] [PERSON_NAME]" at bounding box center [321, 233] width 362 height 25
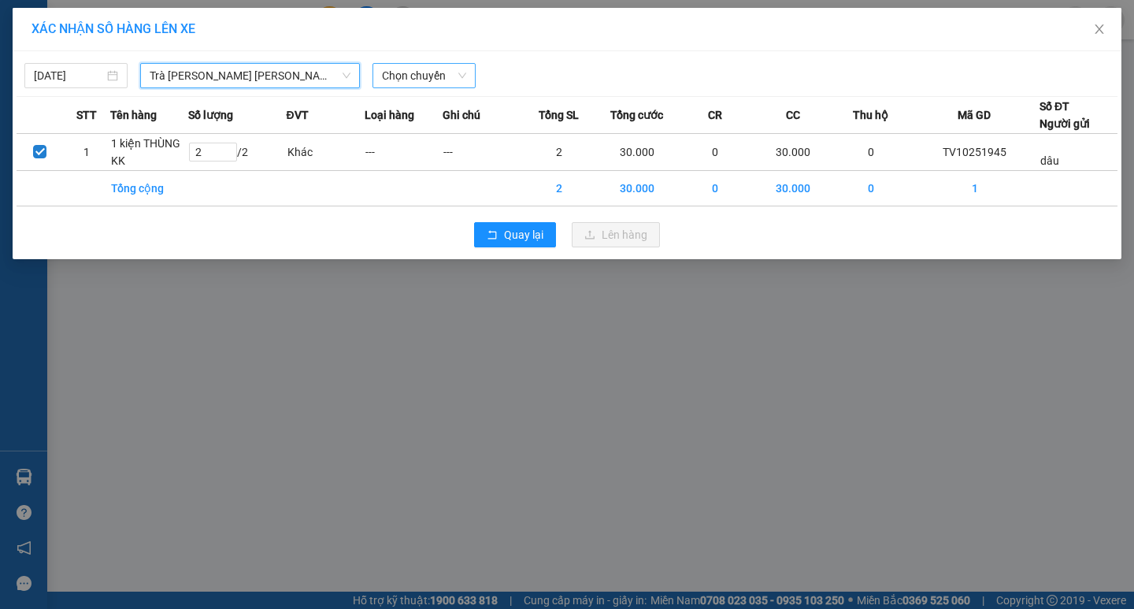
click at [397, 86] on span "Chọn chuyến" at bounding box center [424, 76] width 84 height 24
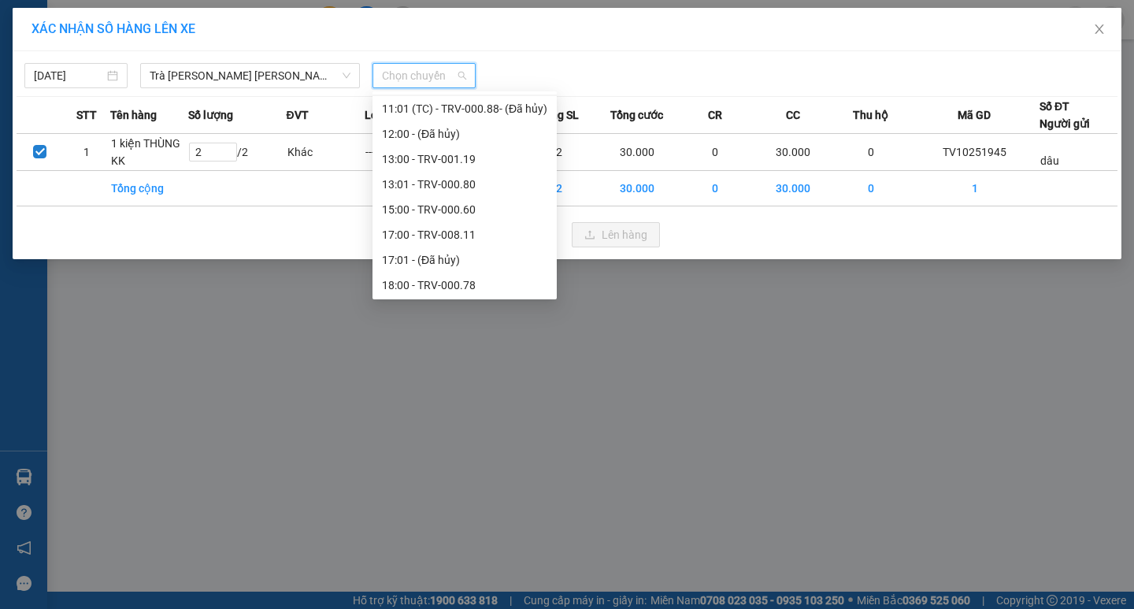
scroll to position [454, 0]
click at [425, 231] on div "17:00 - TRV-008.11" at bounding box center [464, 232] width 165 height 17
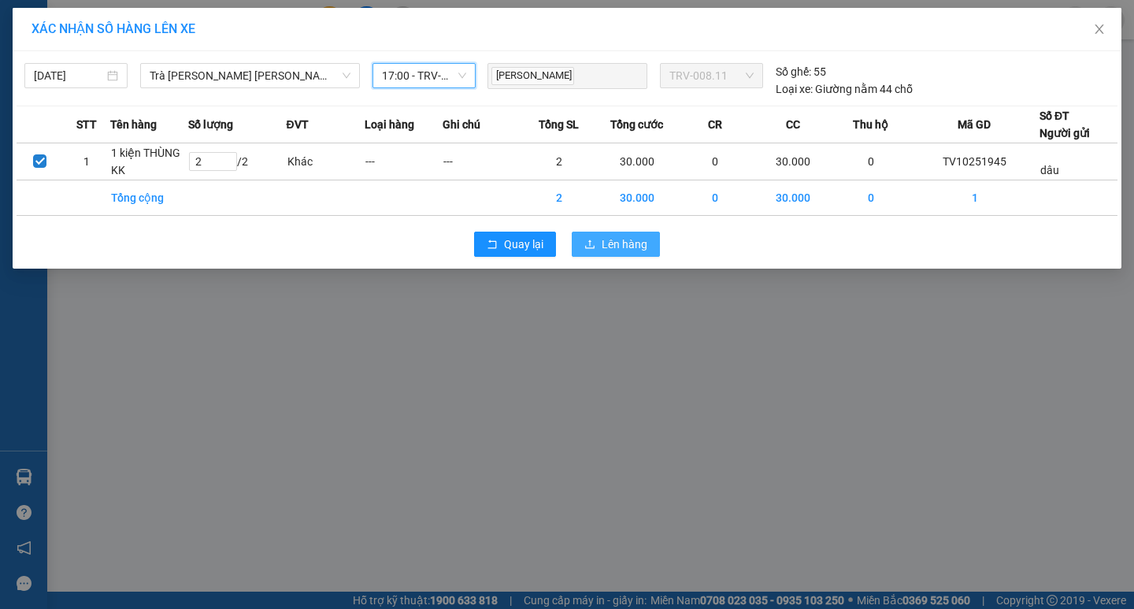
click at [598, 240] on button "Lên hàng" at bounding box center [616, 244] width 88 height 25
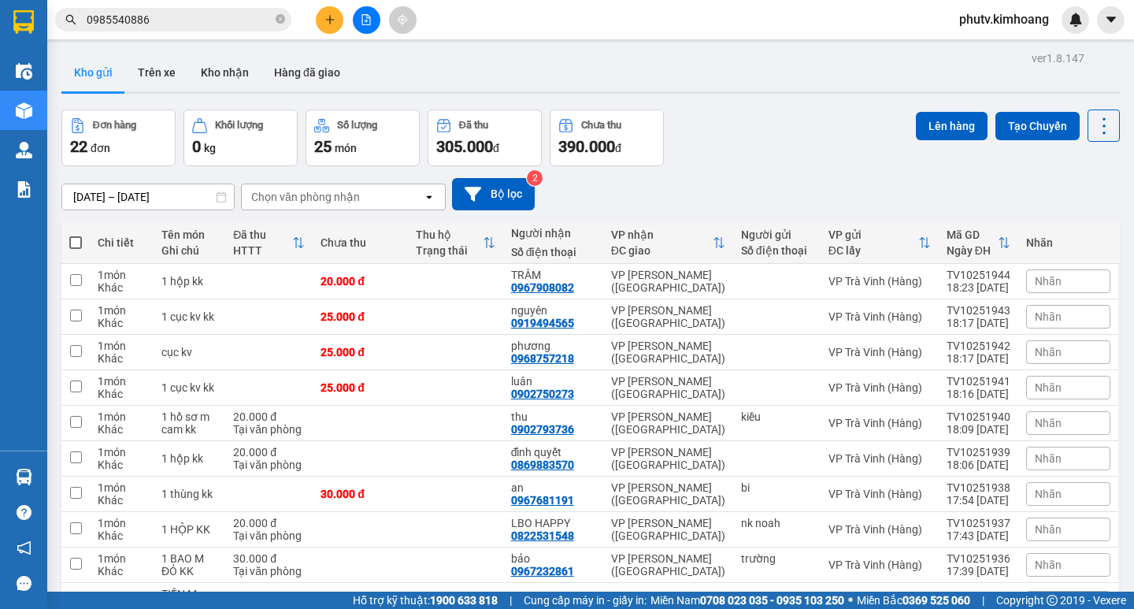
scroll to position [103, 0]
click at [143, 11] on input "0985540886" at bounding box center [180, 19] width 186 height 17
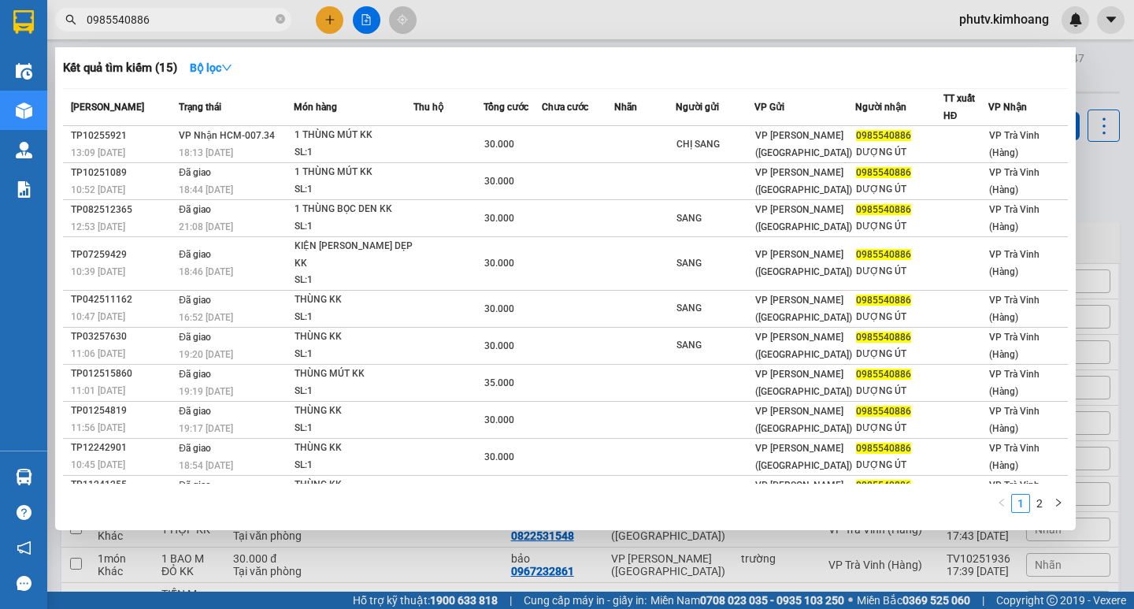
click at [143, 13] on input "0985540886" at bounding box center [180, 19] width 186 height 17
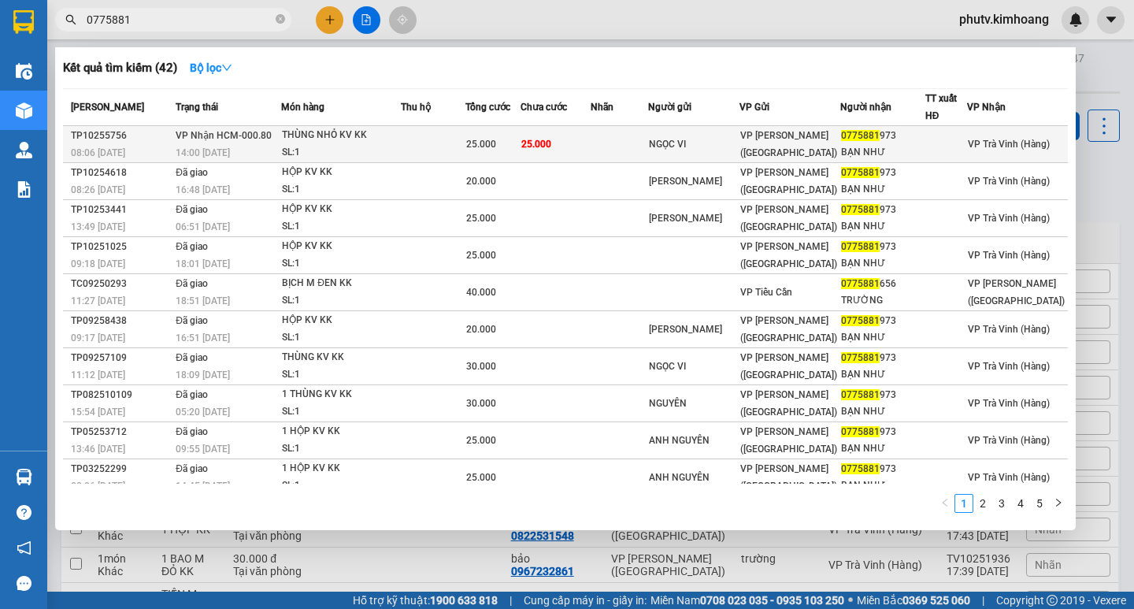
type input "0775881"
click at [496, 139] on span "25.000" at bounding box center [481, 144] width 30 height 11
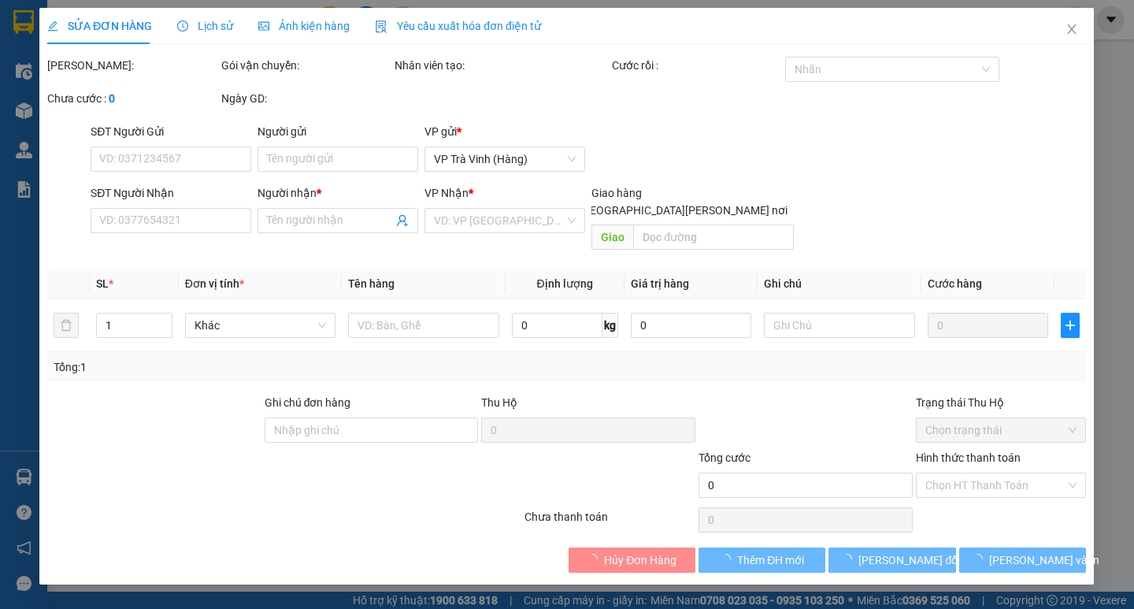
type input "NGỌC VI"
type input "0775881973"
type input "BẠN NHƯ"
type input "25.000"
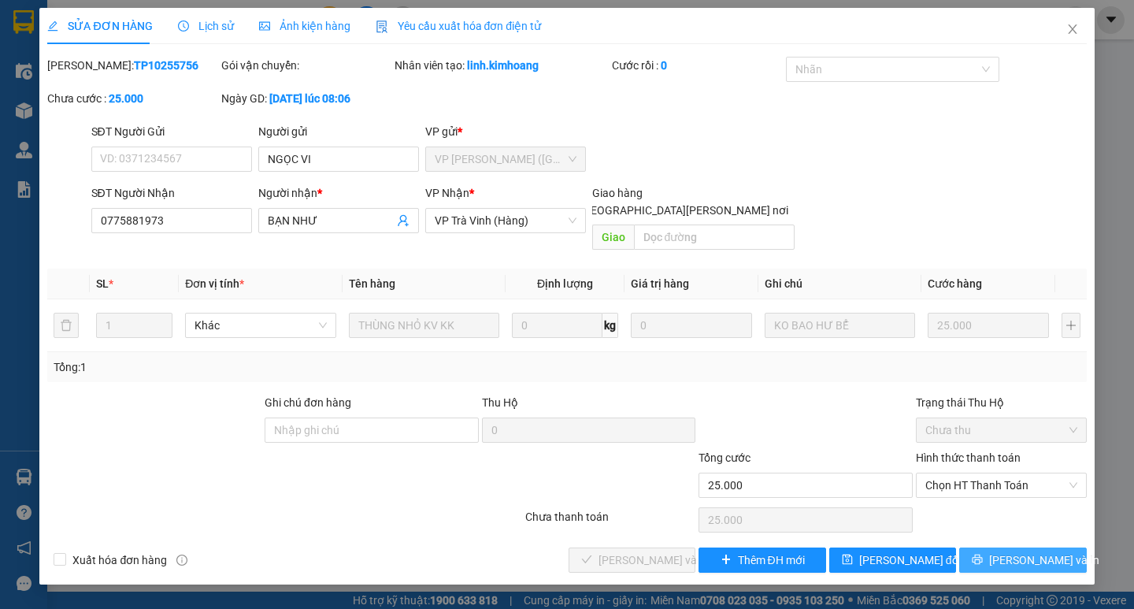
click at [1013, 551] on span "[PERSON_NAME] và In" at bounding box center [1044, 559] width 110 height 17
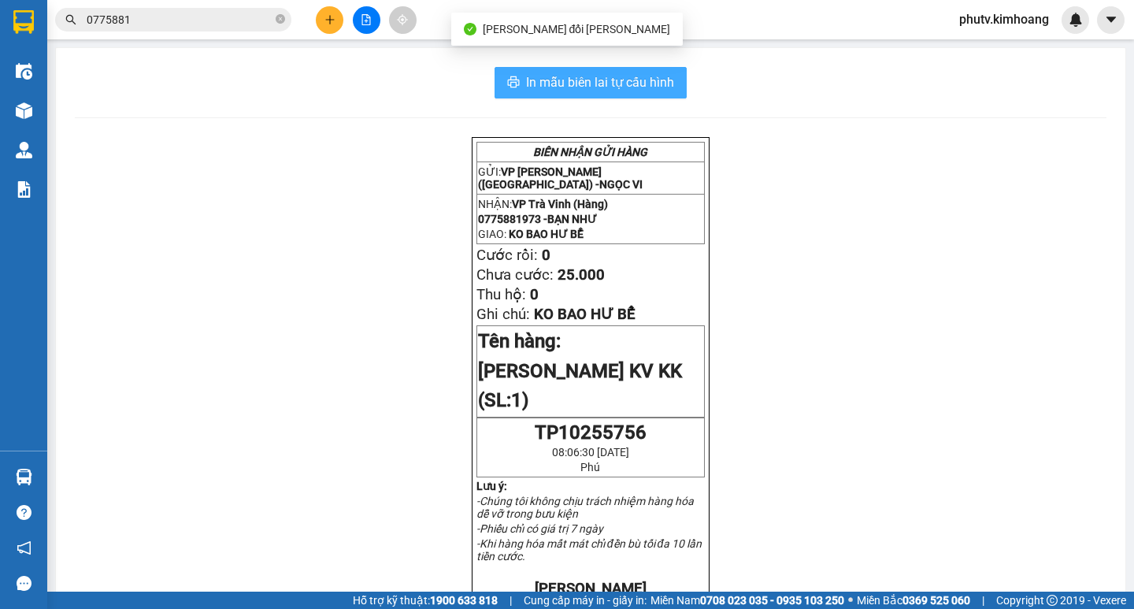
click at [658, 97] on button "In mẫu biên lai tự cấu hình" at bounding box center [591, 83] width 192 height 32
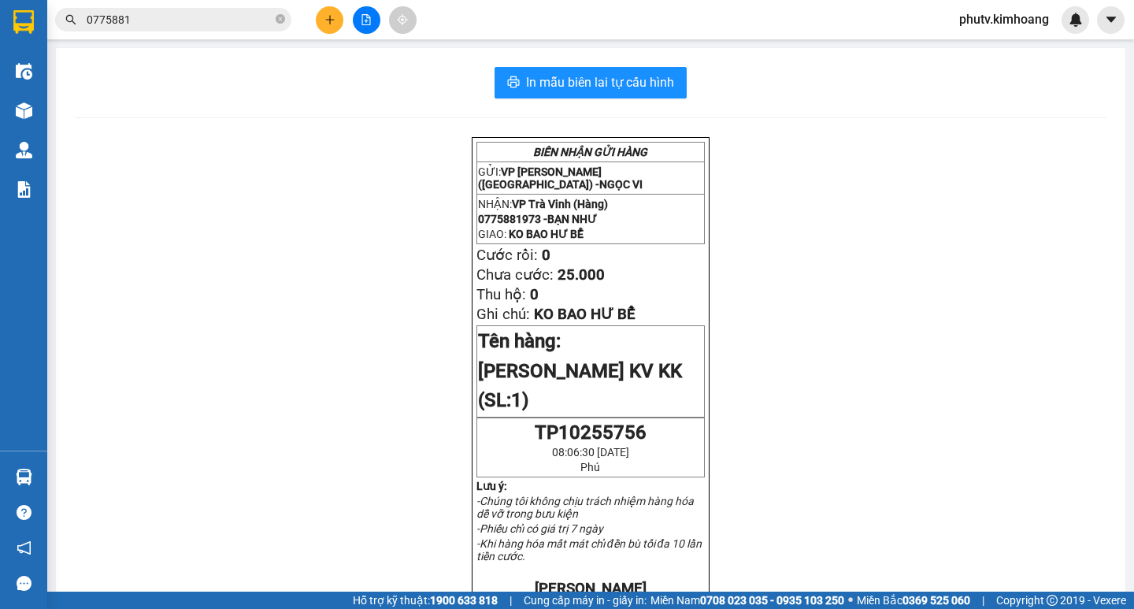
click at [328, 20] on icon "plus" at bounding box center [330, 19] width 11 height 11
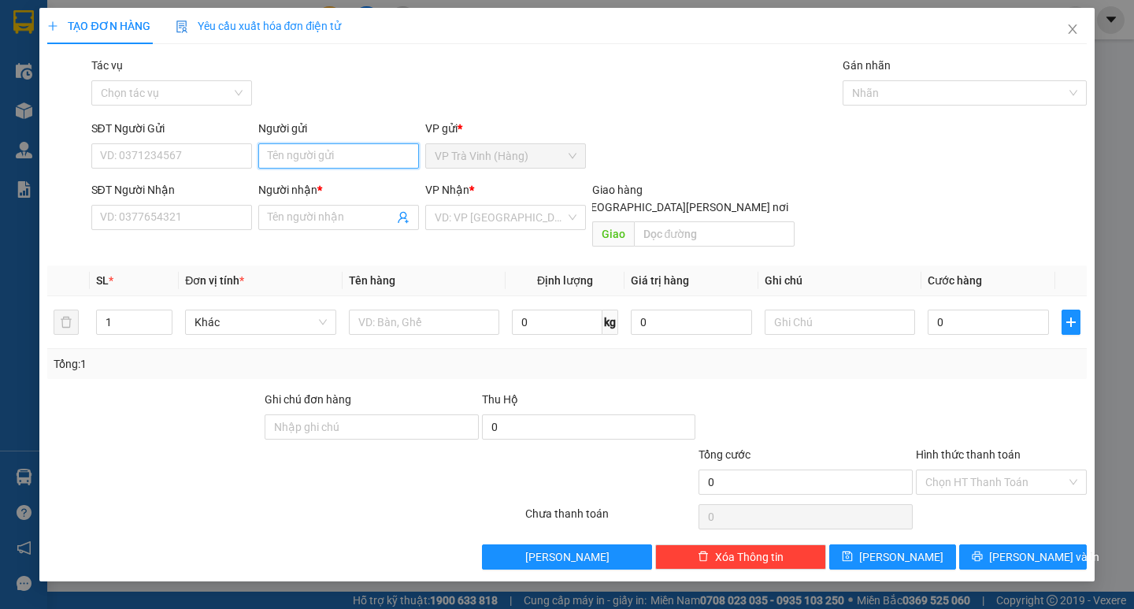
click at [326, 154] on input "Người gửi" at bounding box center [338, 155] width 161 height 25
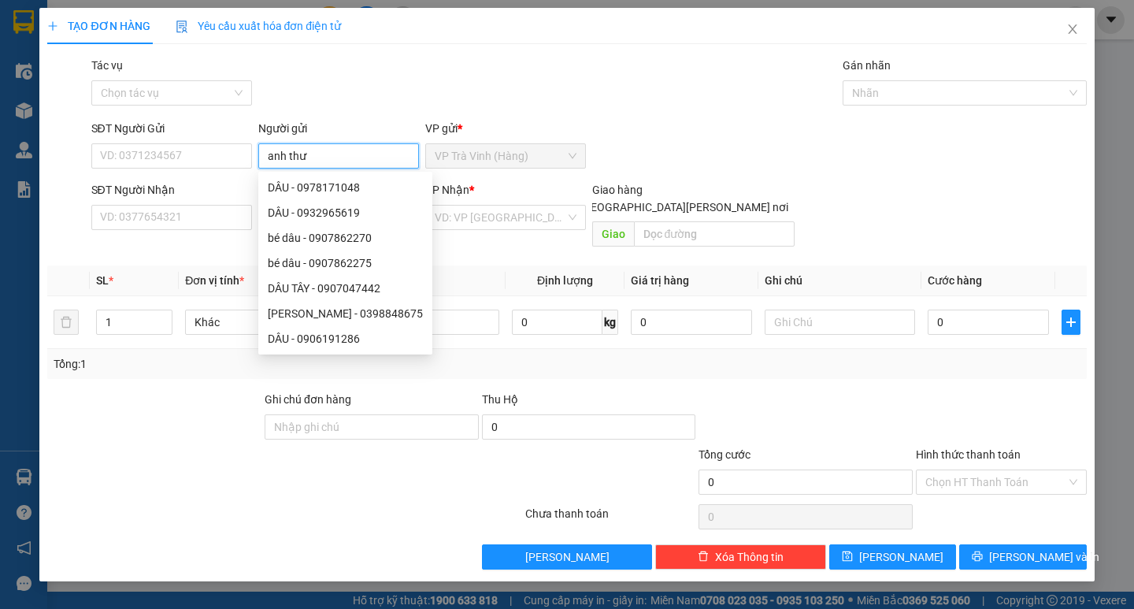
type input "anh thư"
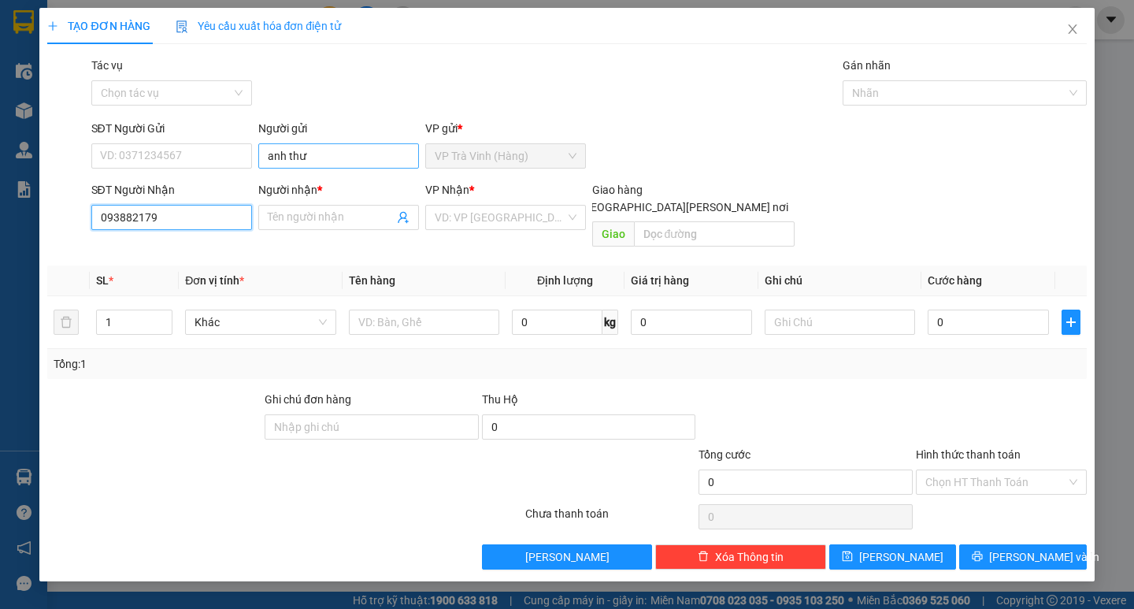
type input "0938821796"
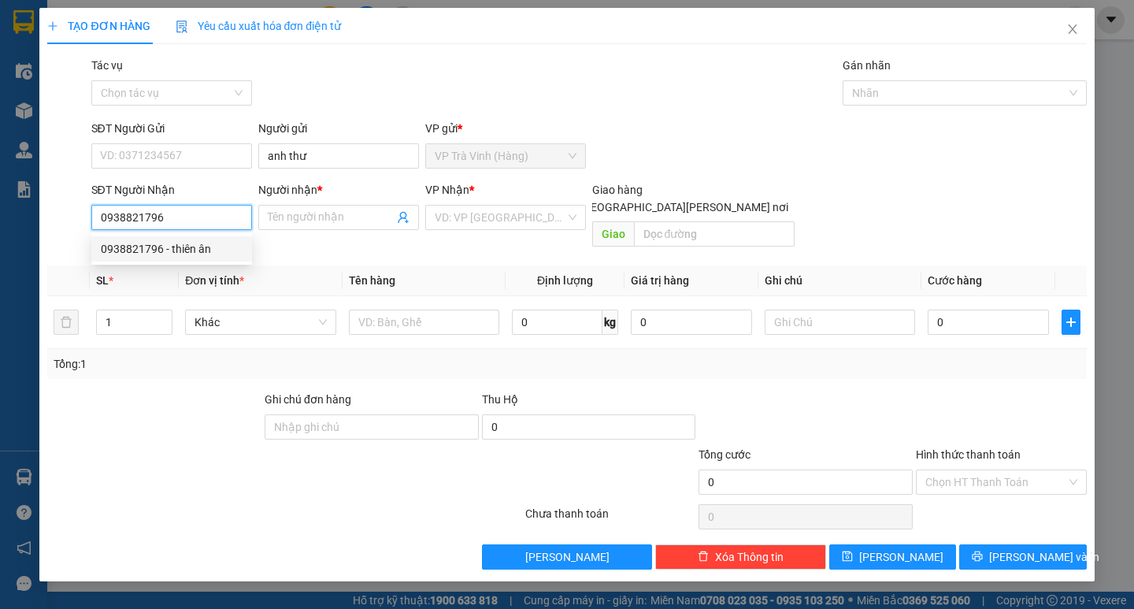
click at [202, 247] on div "0938821796 - thiên ân" at bounding box center [172, 248] width 142 height 17
type input "thiên ân"
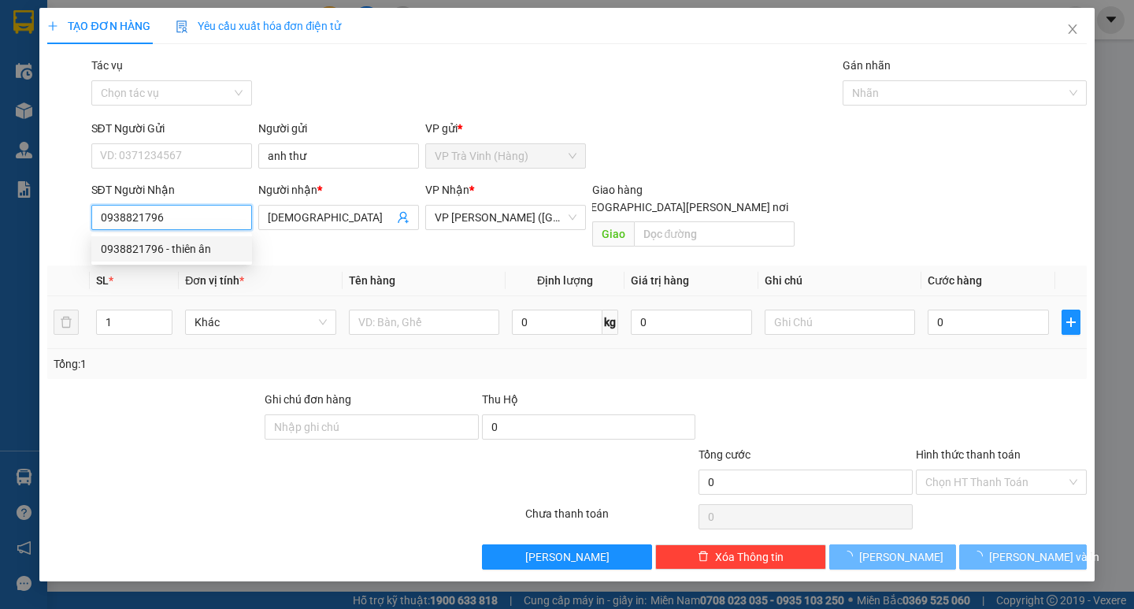
type input "20.000"
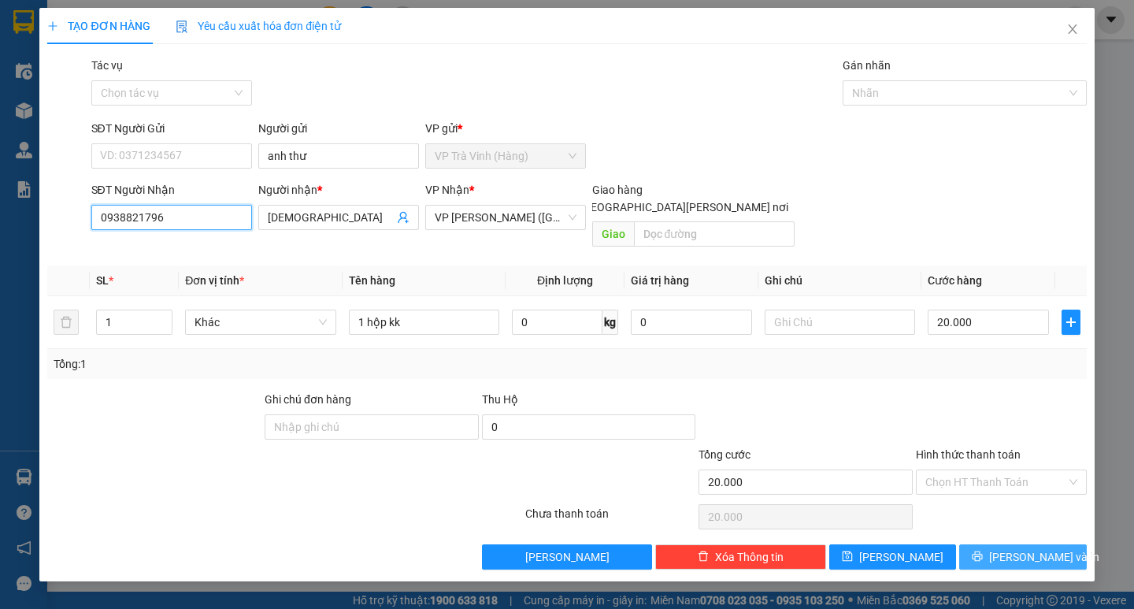
type input "0938821796"
click at [990, 544] on button "[PERSON_NAME] và In" at bounding box center [1022, 556] width 127 height 25
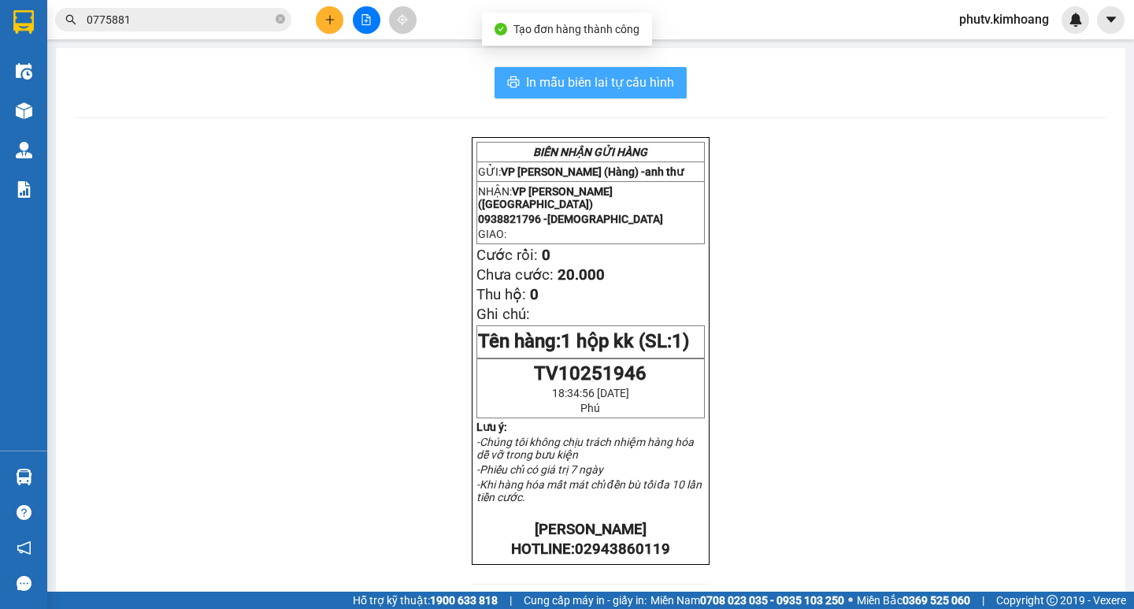
click at [593, 81] on span "In mẫu biên lai tự cấu hình" at bounding box center [600, 82] width 148 height 20
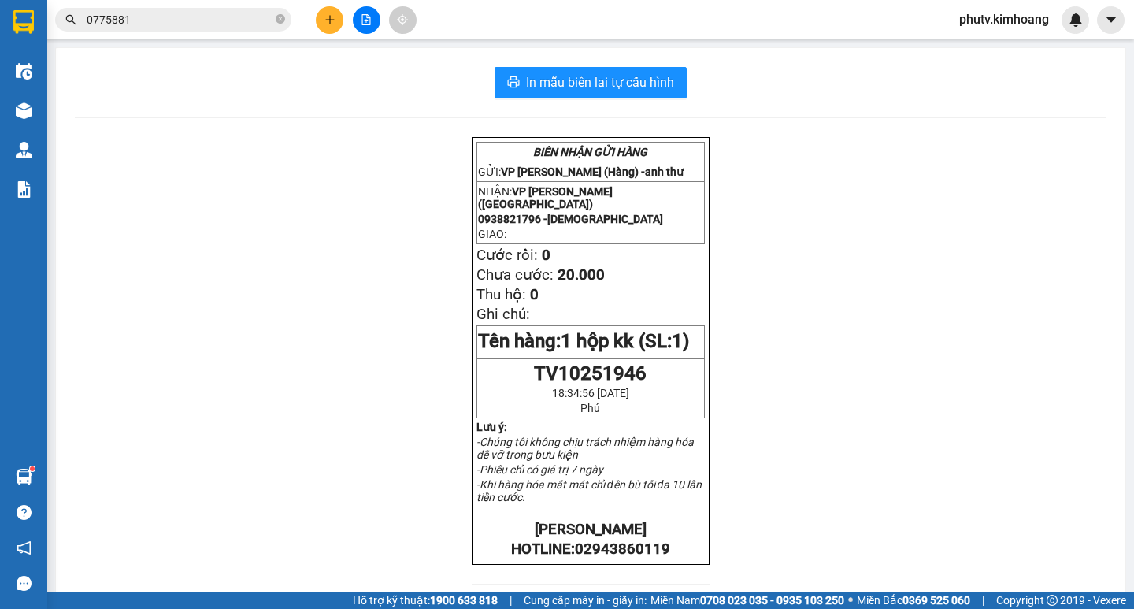
click at [165, 13] on input "0775881" at bounding box center [180, 19] width 186 height 17
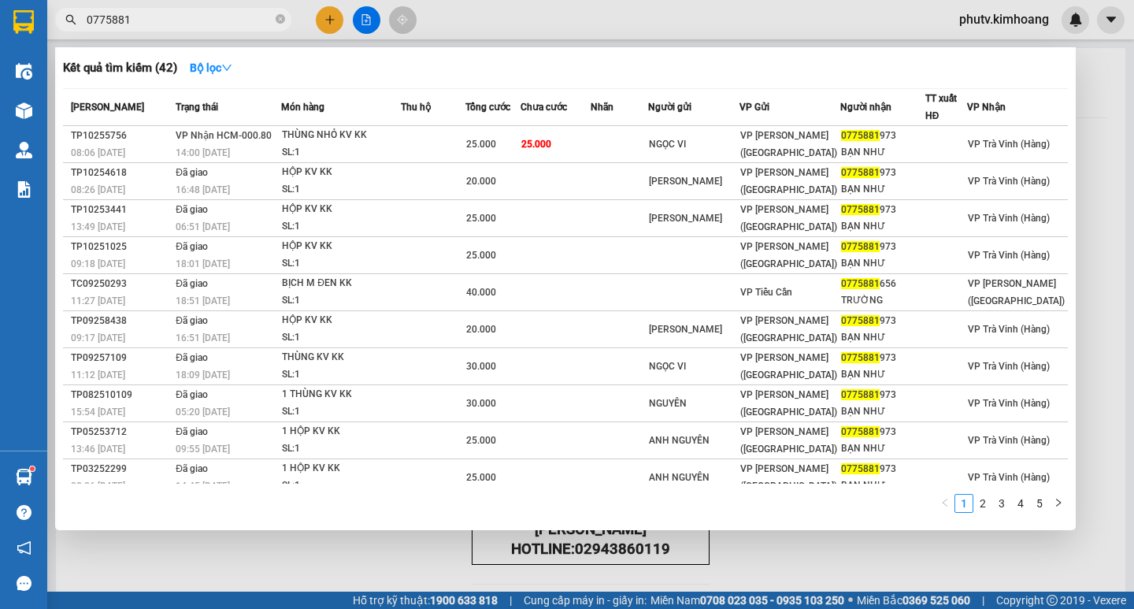
click at [165, 13] on input "0775881" at bounding box center [180, 19] width 186 height 17
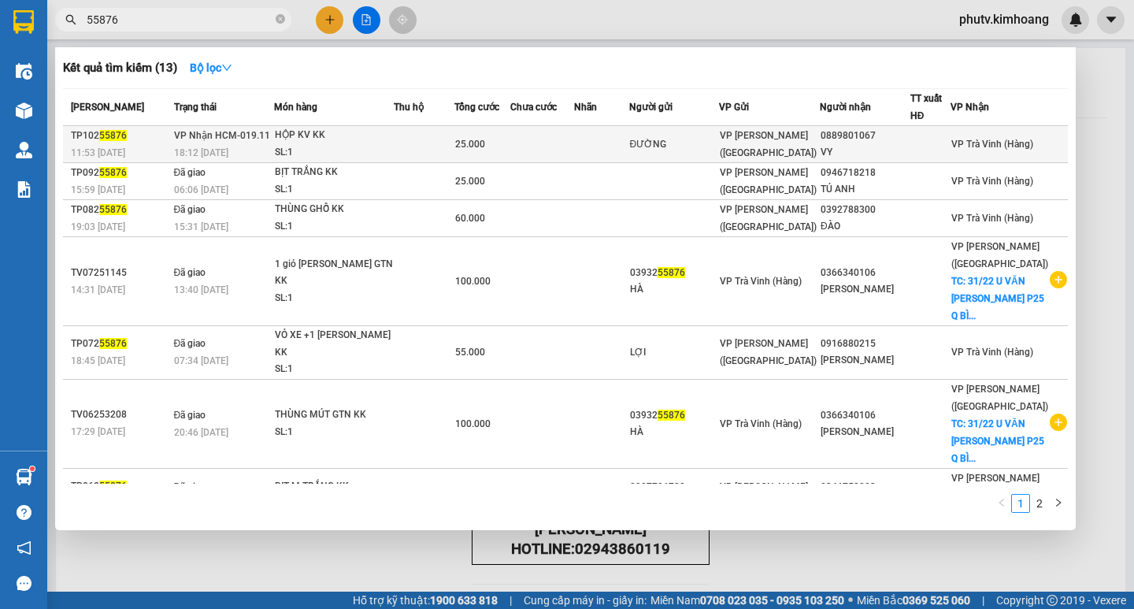
type input "55876"
click at [309, 142] on div "HỘP KV KK" at bounding box center [334, 135] width 118 height 17
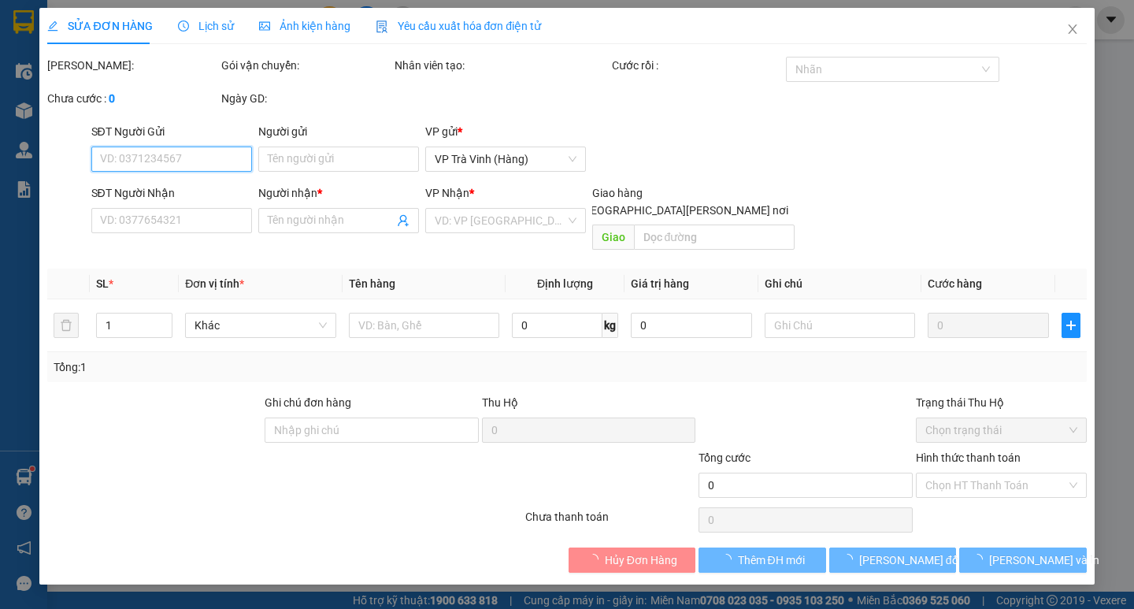
type input "ĐƯỜNG"
type input "0889801067"
type input "VY"
type input "25.000"
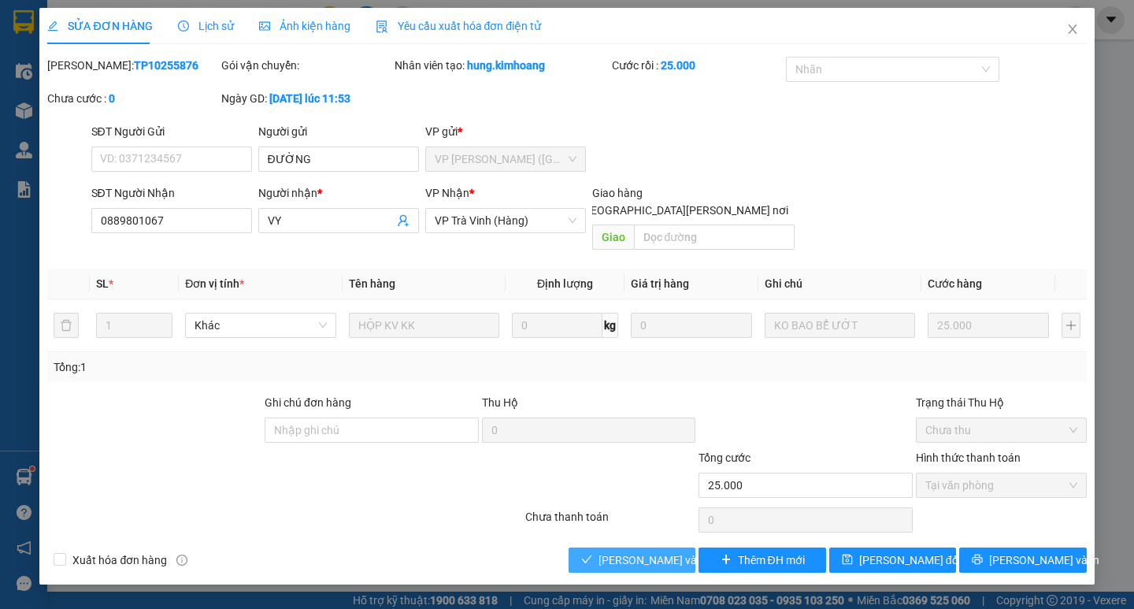
click at [639, 551] on span "[PERSON_NAME] và [PERSON_NAME] hàng" at bounding box center [705, 559] width 213 height 17
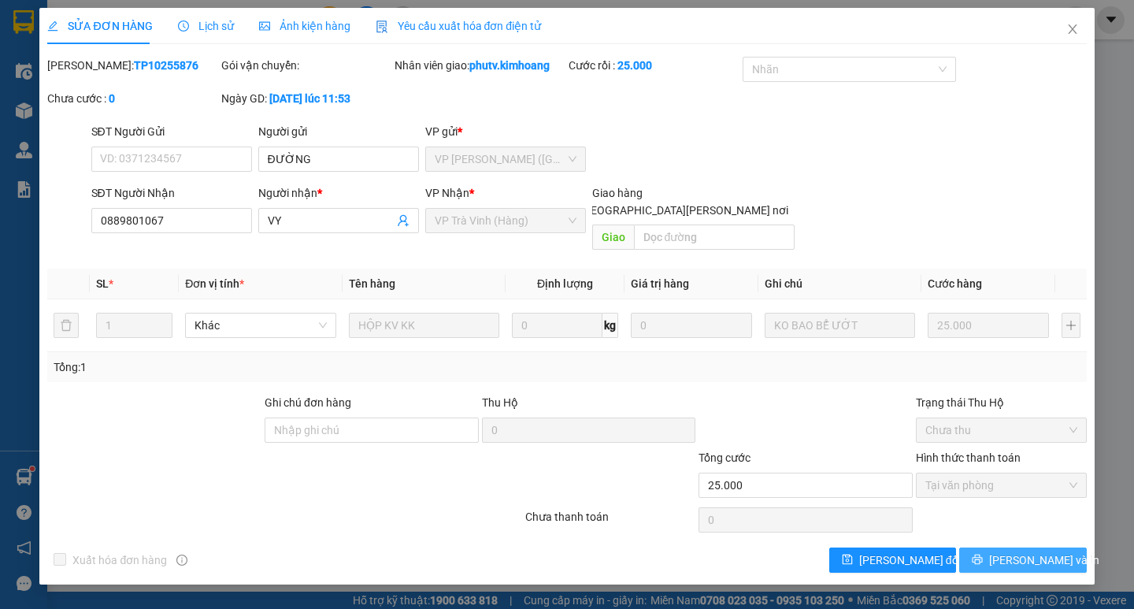
click at [985, 547] on button "[PERSON_NAME] và In" at bounding box center [1022, 559] width 127 height 25
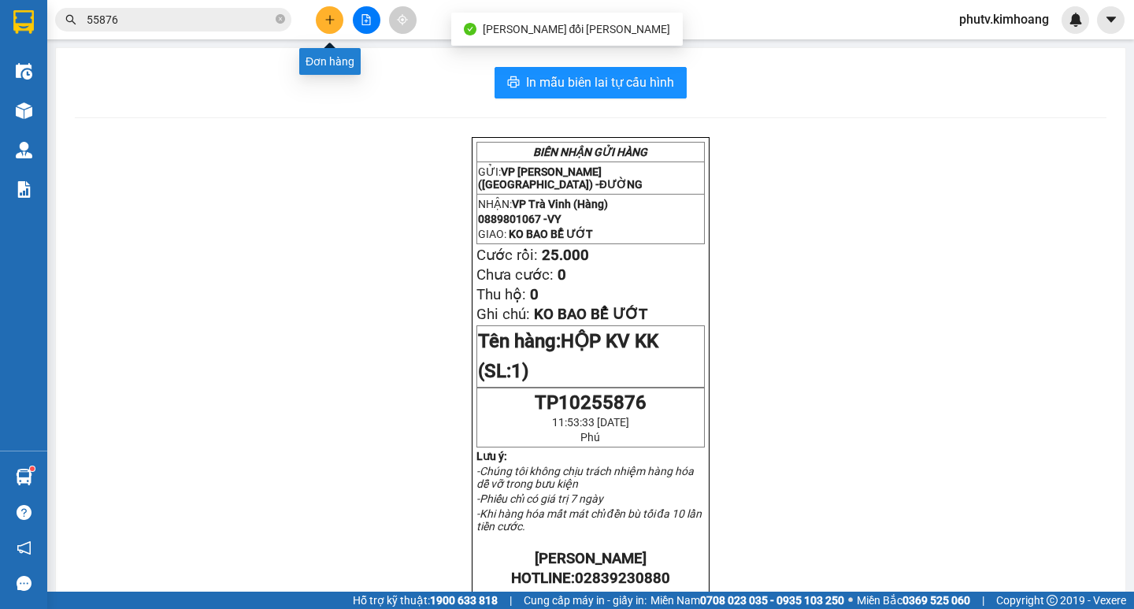
click at [326, 19] on icon "plus" at bounding box center [330, 19] width 11 height 11
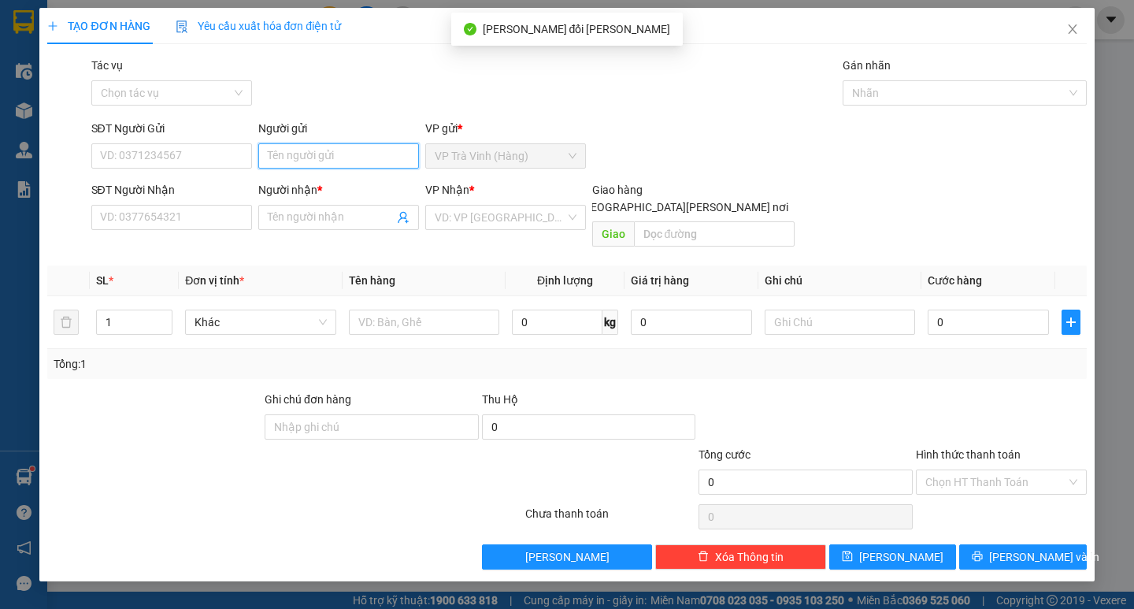
click at [332, 165] on input "Người gửi" at bounding box center [338, 155] width 161 height 25
type input "d"
type input "đào"
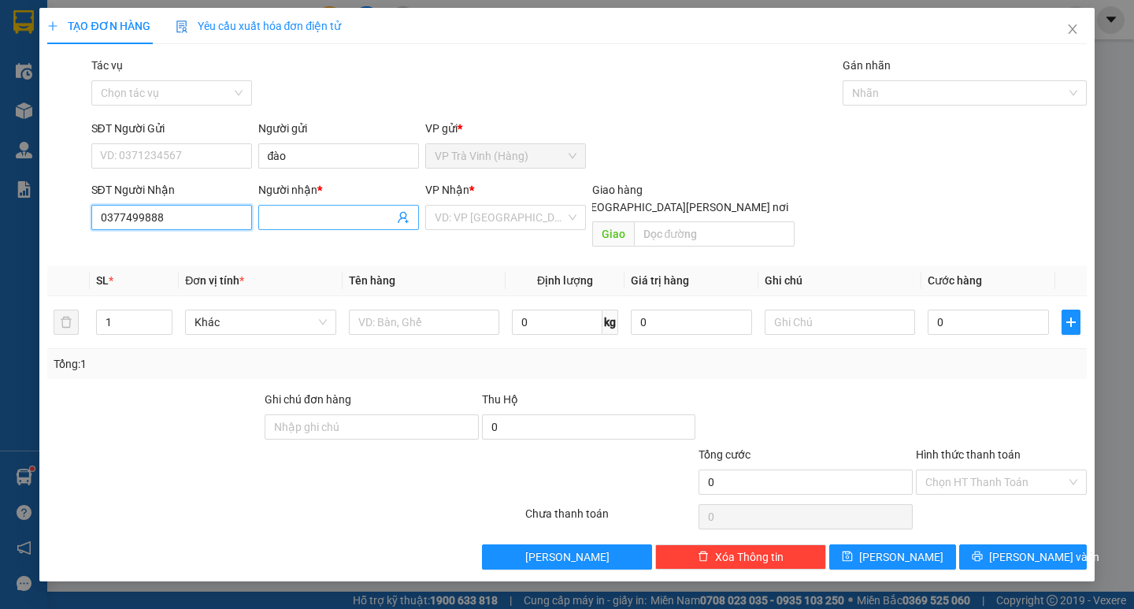
type input "0377499888"
click at [293, 217] on input "Người nhận *" at bounding box center [331, 217] width 126 height 17
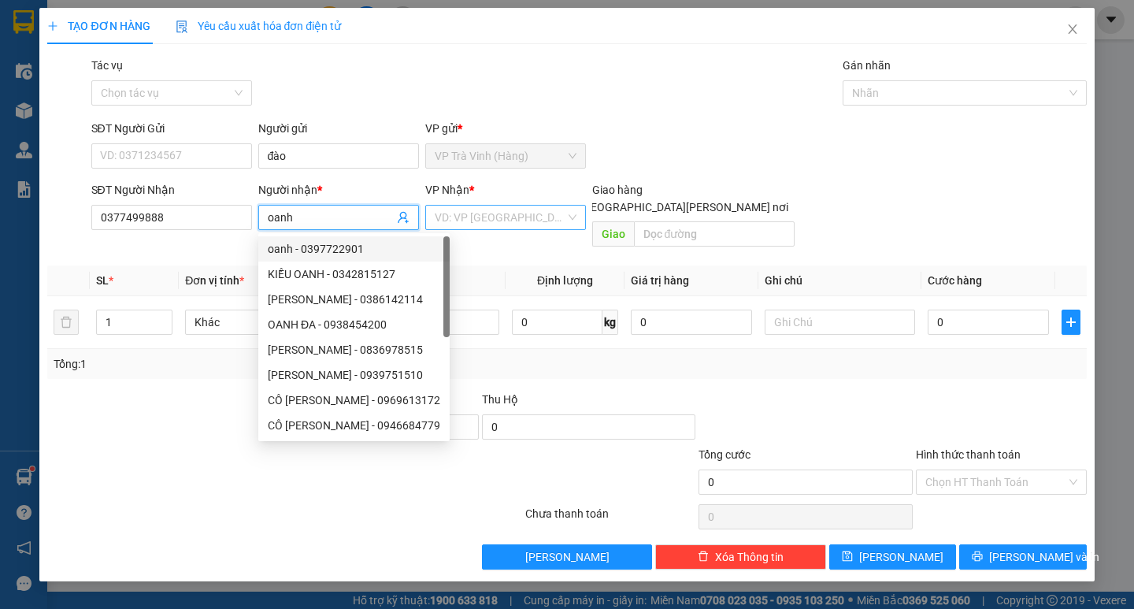
type input "oanh"
click at [502, 223] on input "search" at bounding box center [500, 218] width 131 height 24
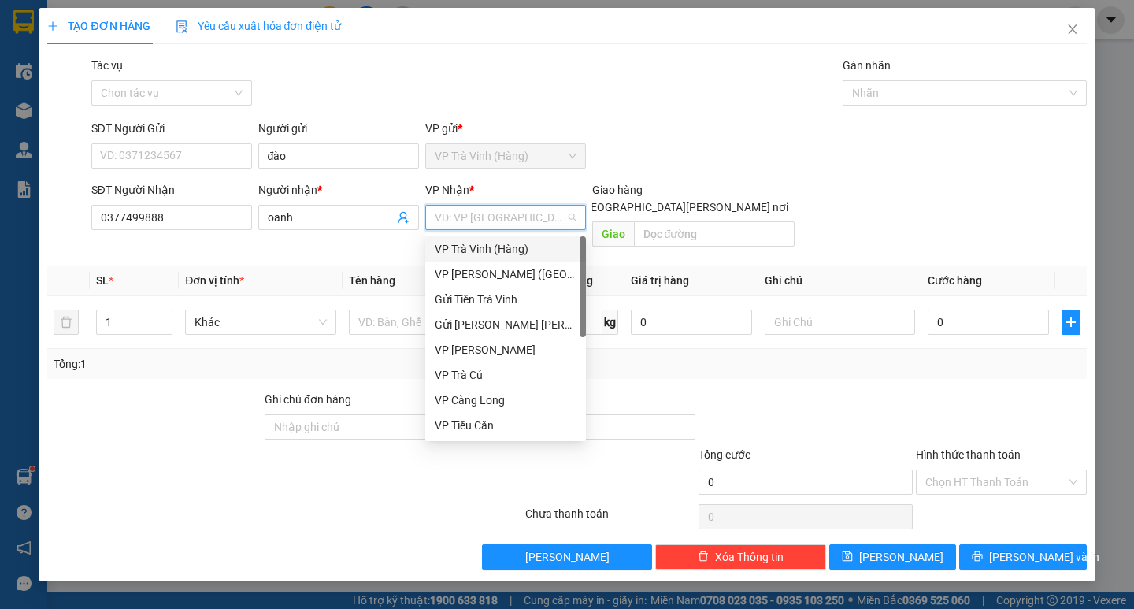
click at [491, 261] on div "VP Trà Vinh (Hàng)" at bounding box center [505, 248] width 161 height 25
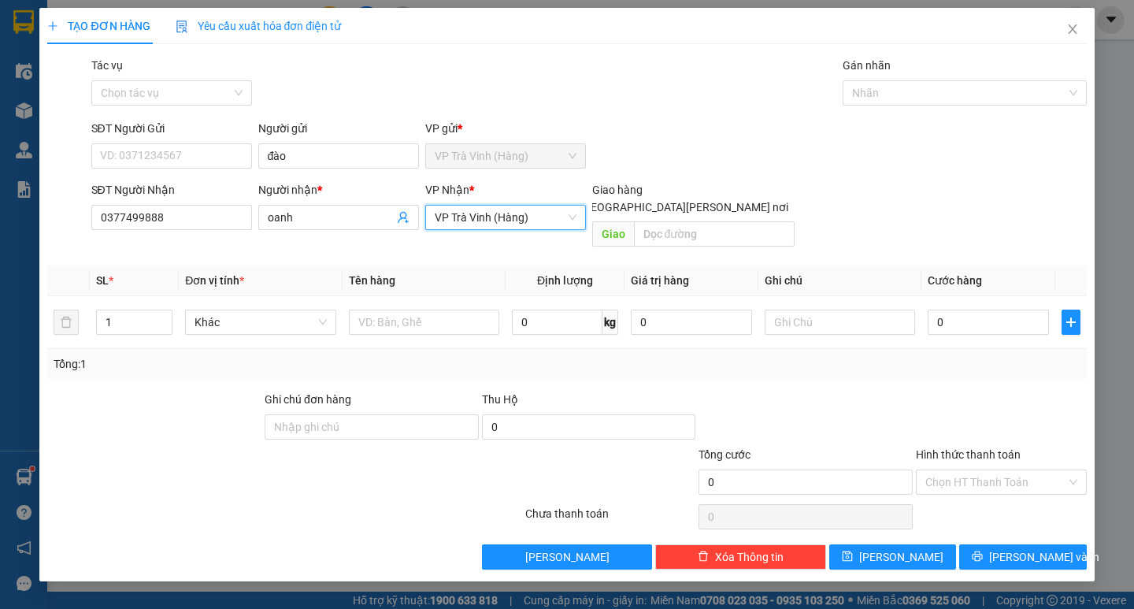
click at [502, 223] on span "VP Trà Vinh (Hàng)" at bounding box center [506, 218] width 142 height 24
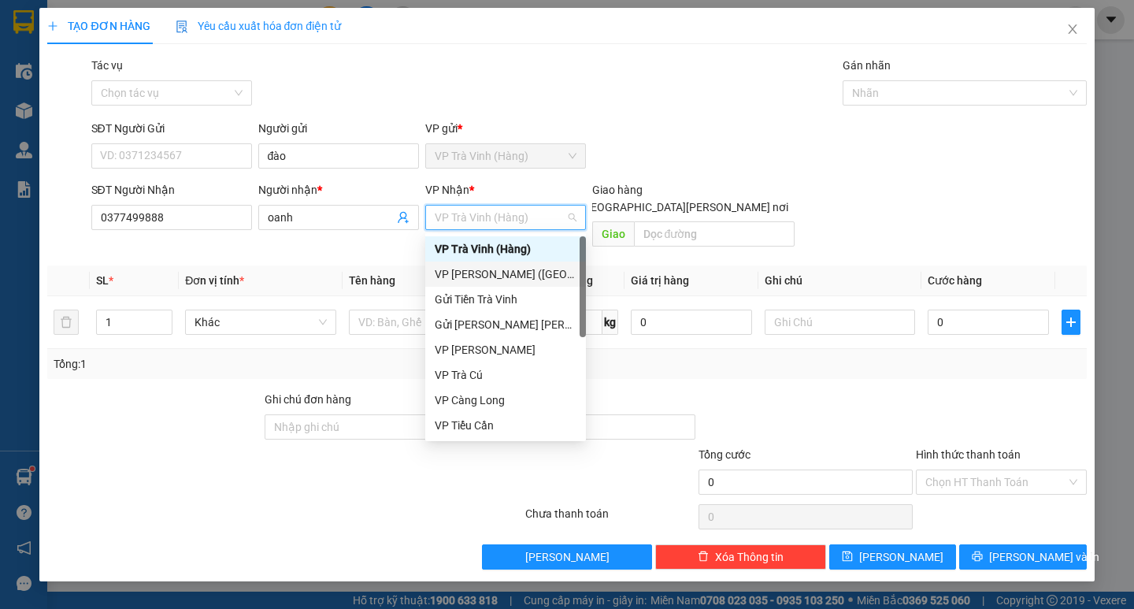
click at [495, 265] on div "VP [PERSON_NAME] ([GEOGRAPHIC_DATA])" at bounding box center [505, 274] width 161 height 25
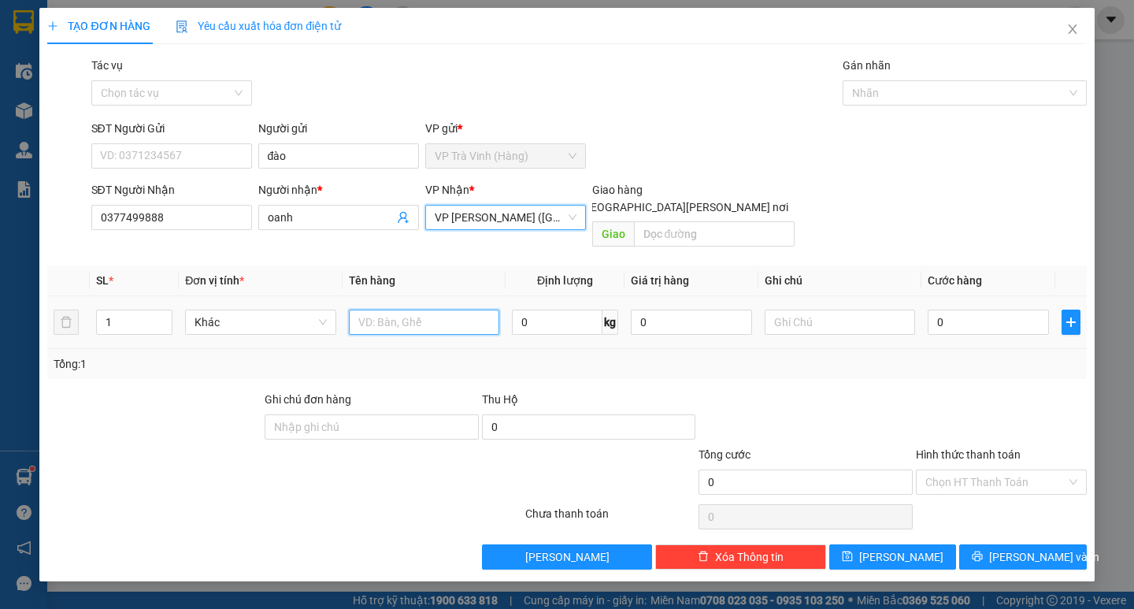
click at [446, 310] on input "text" at bounding box center [424, 322] width 150 height 25
type input "1 hộp kk"
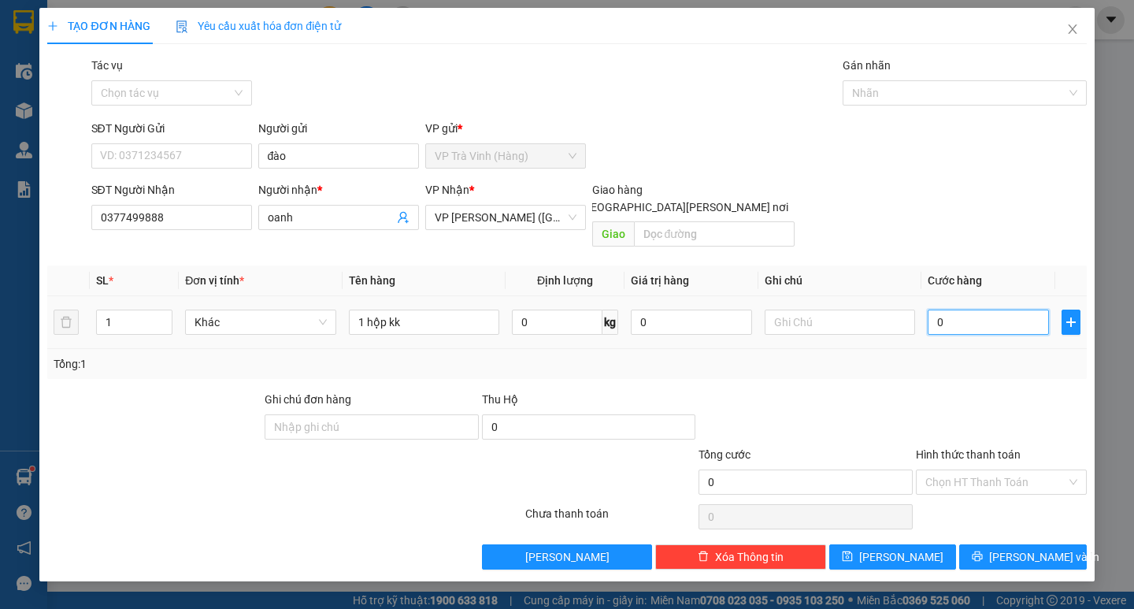
click at [1000, 310] on input "0" at bounding box center [988, 322] width 121 height 25
type input "2"
type input "25"
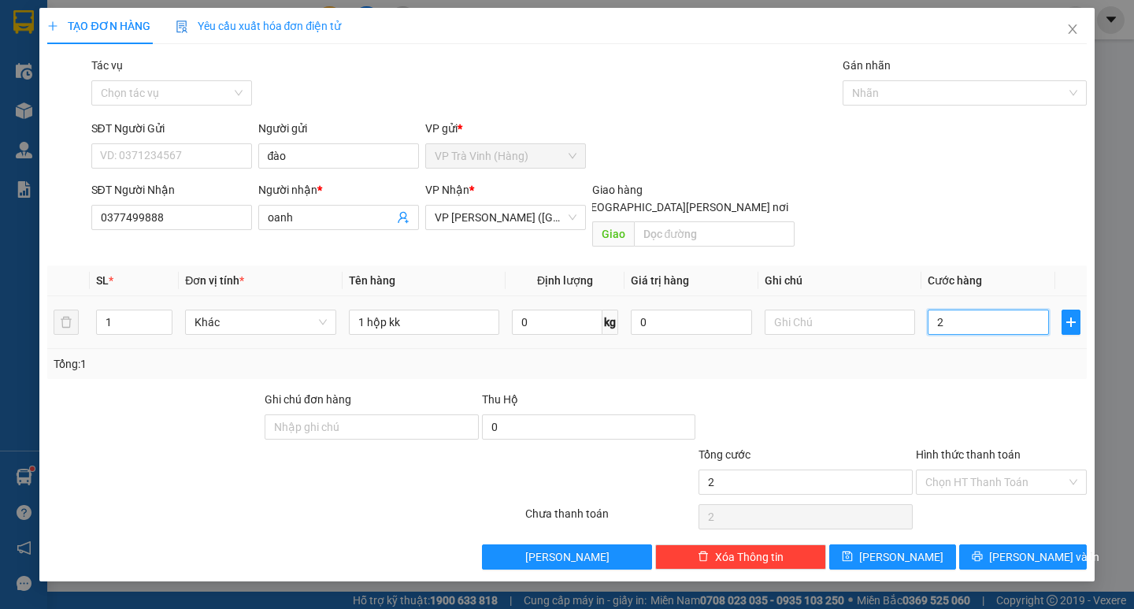
type input "25"
type input "25.000"
drag, startPoint x: 998, startPoint y: 347, endPoint x: 1017, endPoint y: 436, distance: 90.2
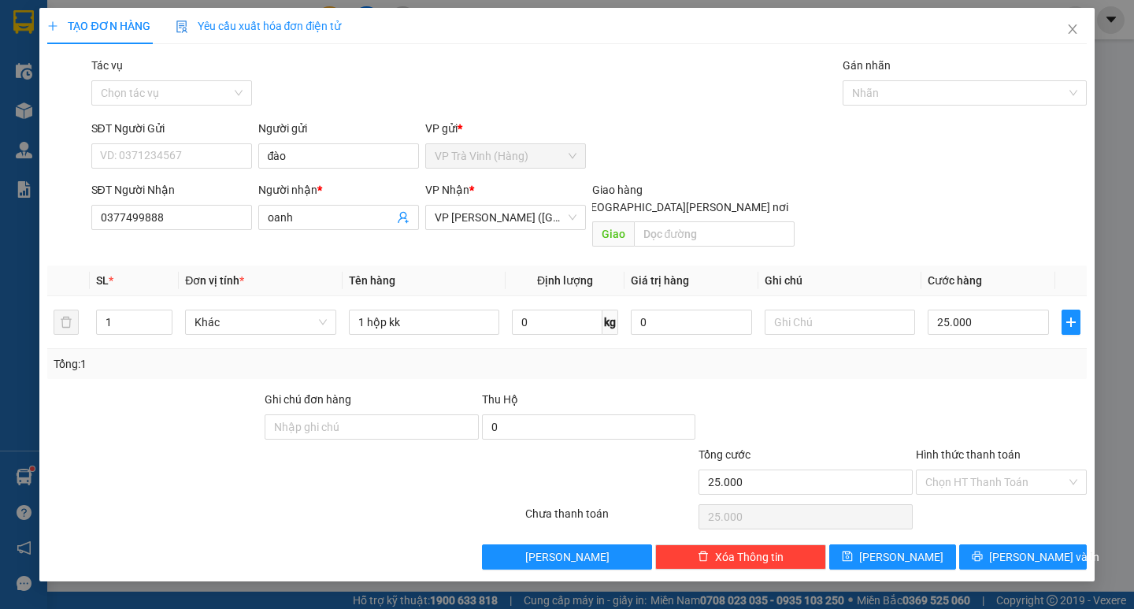
click at [998, 355] on div "Tổng: 1" at bounding box center [567, 363] width 1026 height 17
click at [1011, 471] on input "Hình thức thanh toán" at bounding box center [995, 482] width 141 height 24
click at [1006, 488] on div "Tại văn phòng" at bounding box center [1001, 496] width 152 height 17
type input "0"
click at [1000, 522] on div "Transit Pickup Surcharge Ids Transit Deliver Surcharge Ids Transit Deliver Surc…" at bounding box center [566, 313] width 1039 height 513
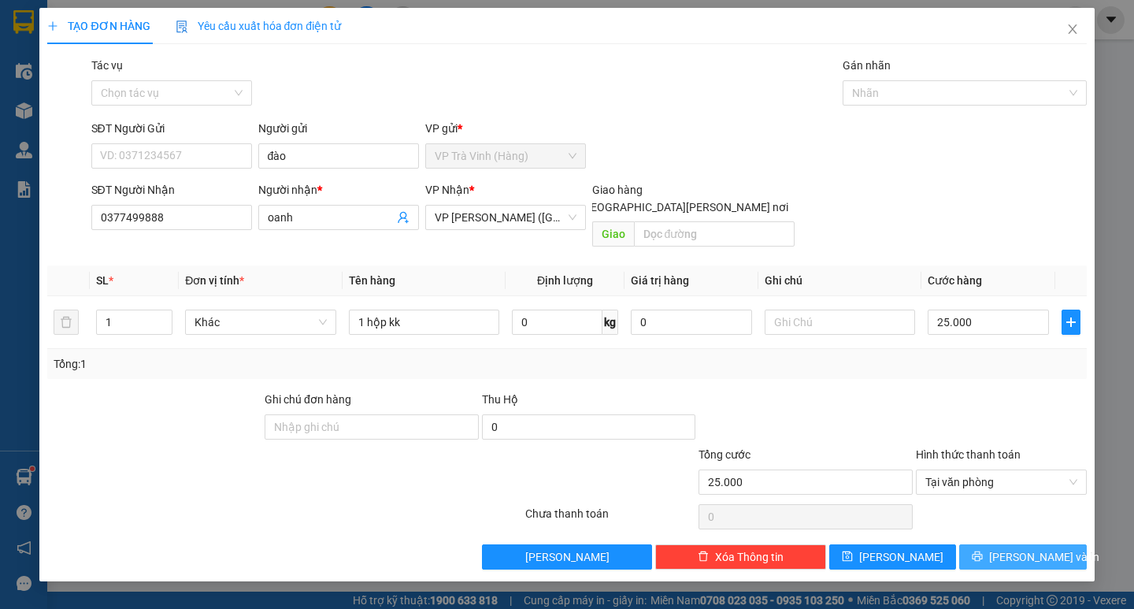
click at [996, 529] on div "Transit Pickup Surcharge Ids Transit Deliver Surcharge Ids Transit Deliver Surc…" at bounding box center [566, 313] width 1039 height 513
click at [996, 544] on button "[PERSON_NAME] và In" at bounding box center [1022, 556] width 127 height 25
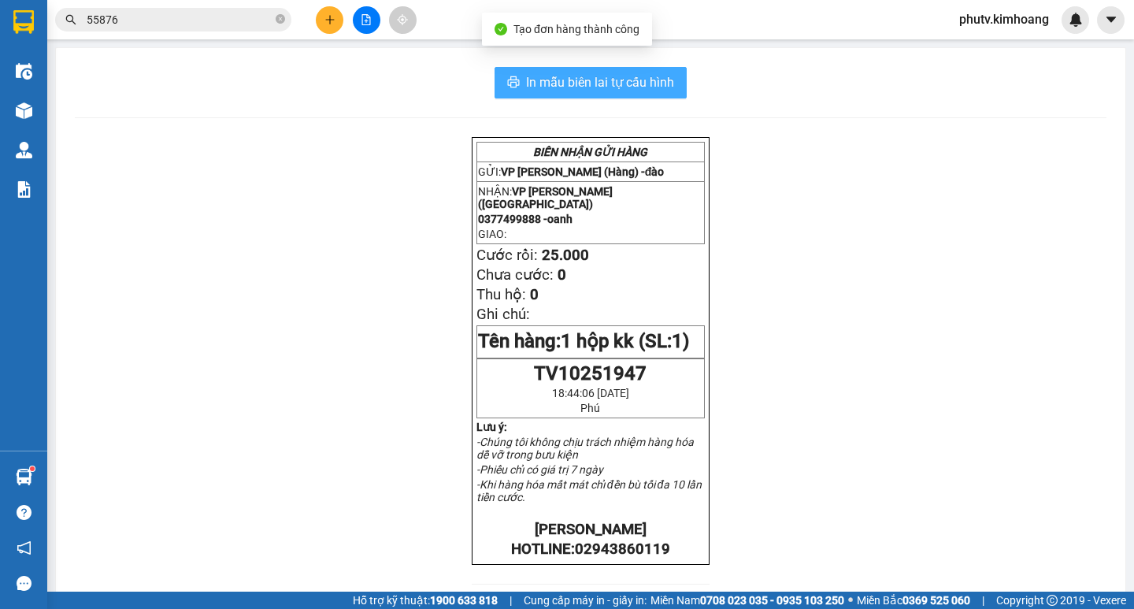
click at [665, 89] on span "In mẫu biên lai tự cấu hình" at bounding box center [600, 82] width 148 height 20
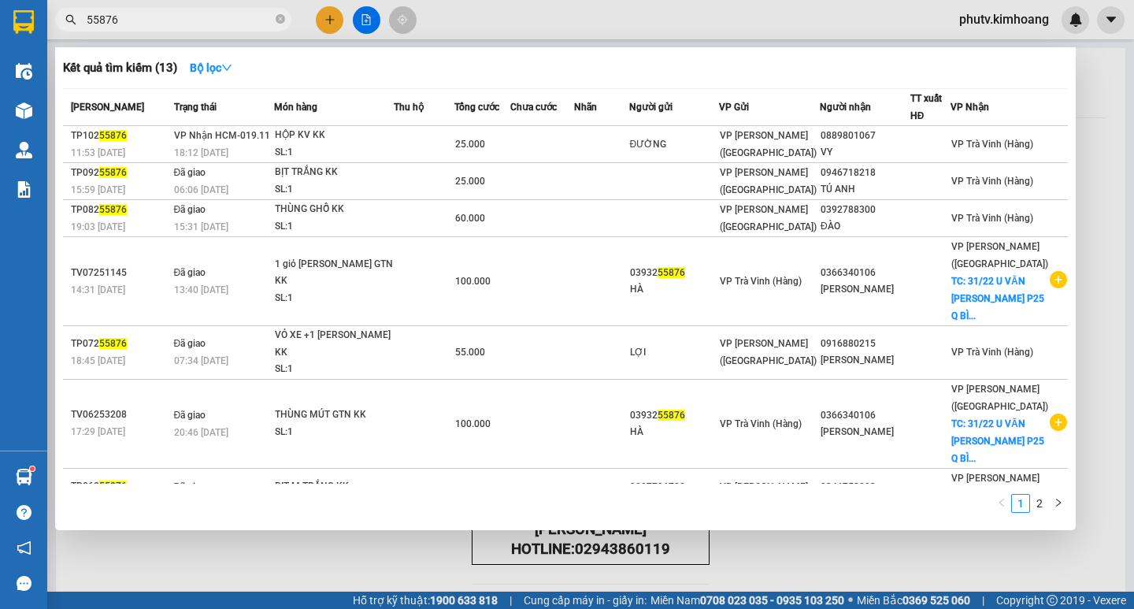
click at [205, 17] on input "55876" at bounding box center [180, 19] width 186 height 17
click at [203, 17] on input "55876" at bounding box center [180, 19] width 186 height 17
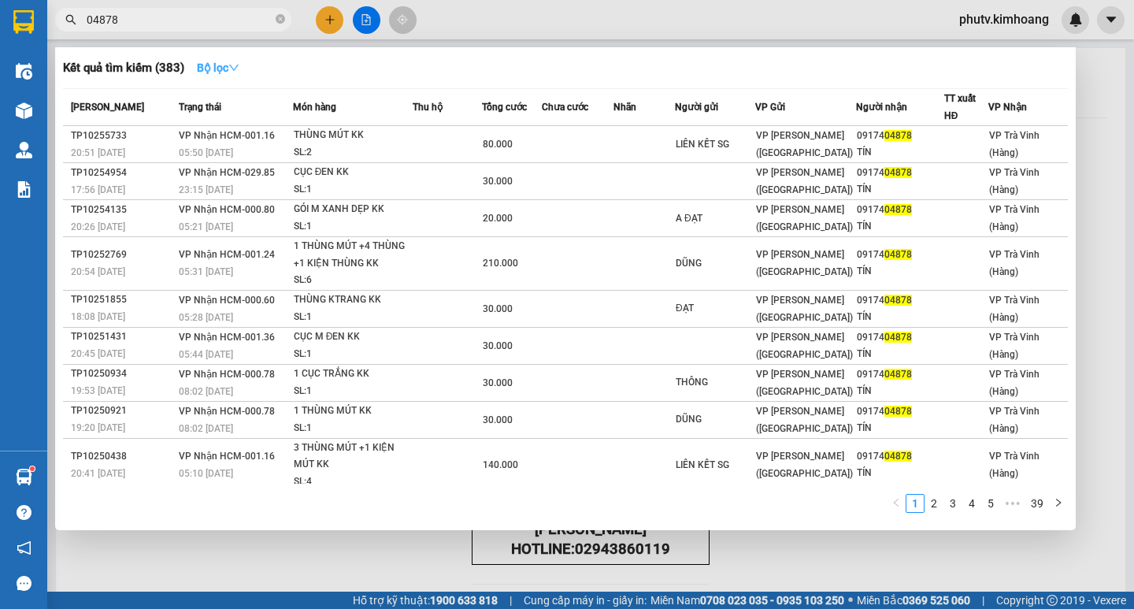
type input "04878"
click at [224, 61] on strong "Bộ lọc" at bounding box center [218, 67] width 43 height 13
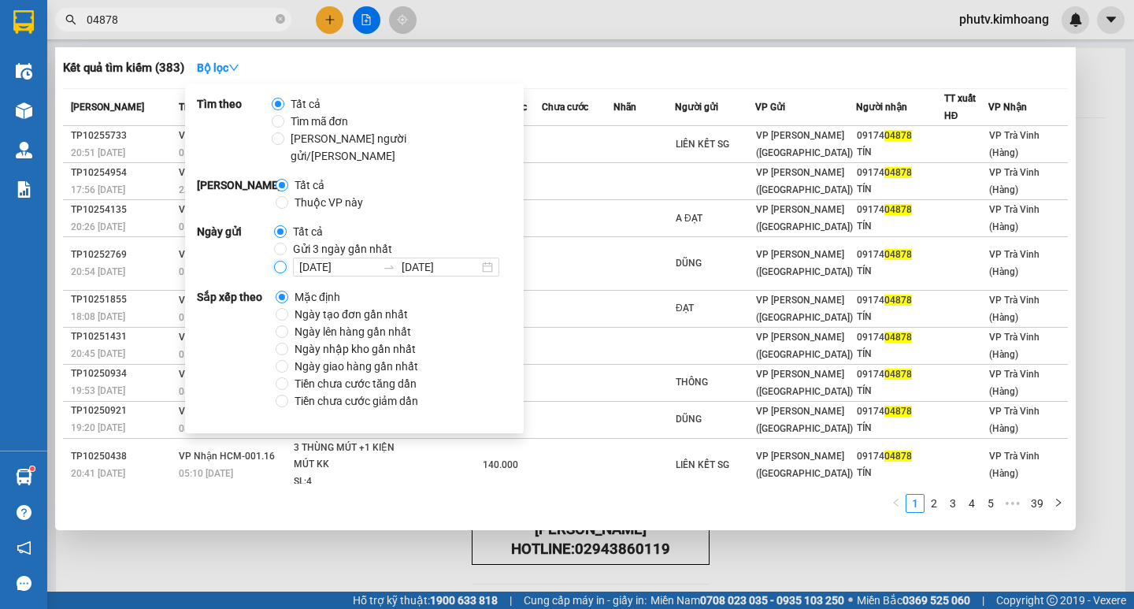
click at [277, 261] on input "10/10/2025 13/10/2025" at bounding box center [280, 267] width 13 height 13
radio input "true"
radio input "false"
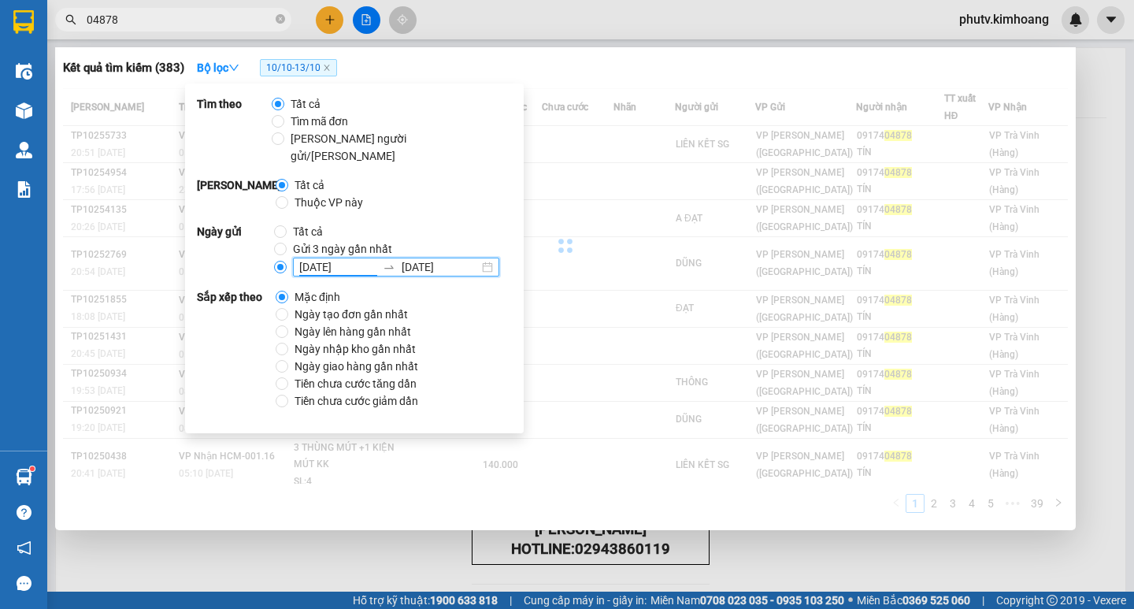
click at [341, 258] on input "[DATE]" at bounding box center [337, 266] width 77 height 17
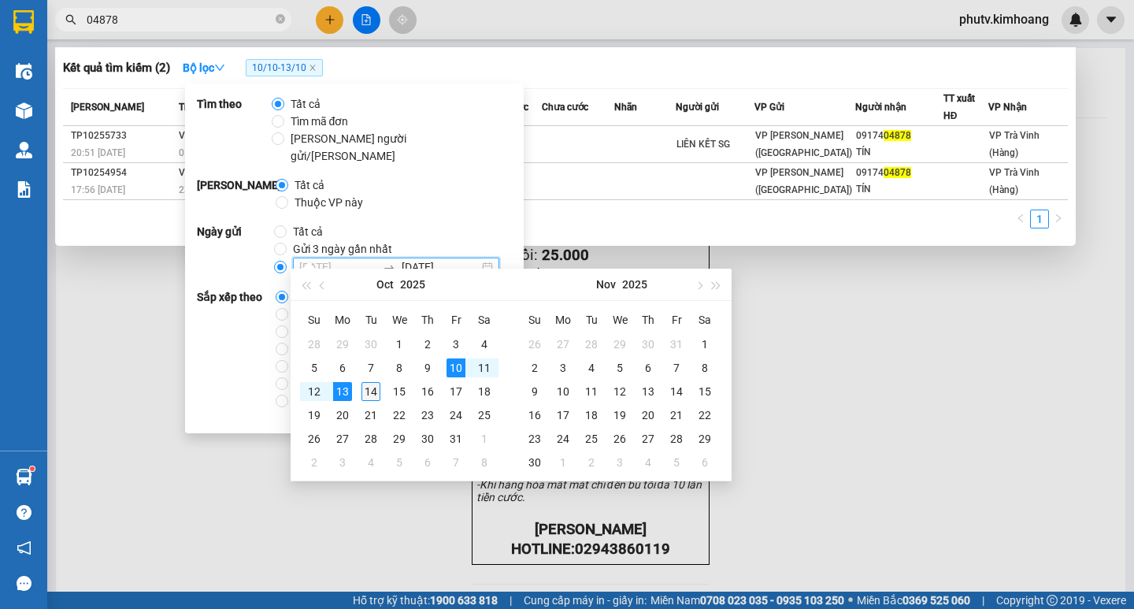
type input "[DATE]"
click at [369, 388] on div "14" at bounding box center [371, 391] width 19 height 19
type input "[DATE]"
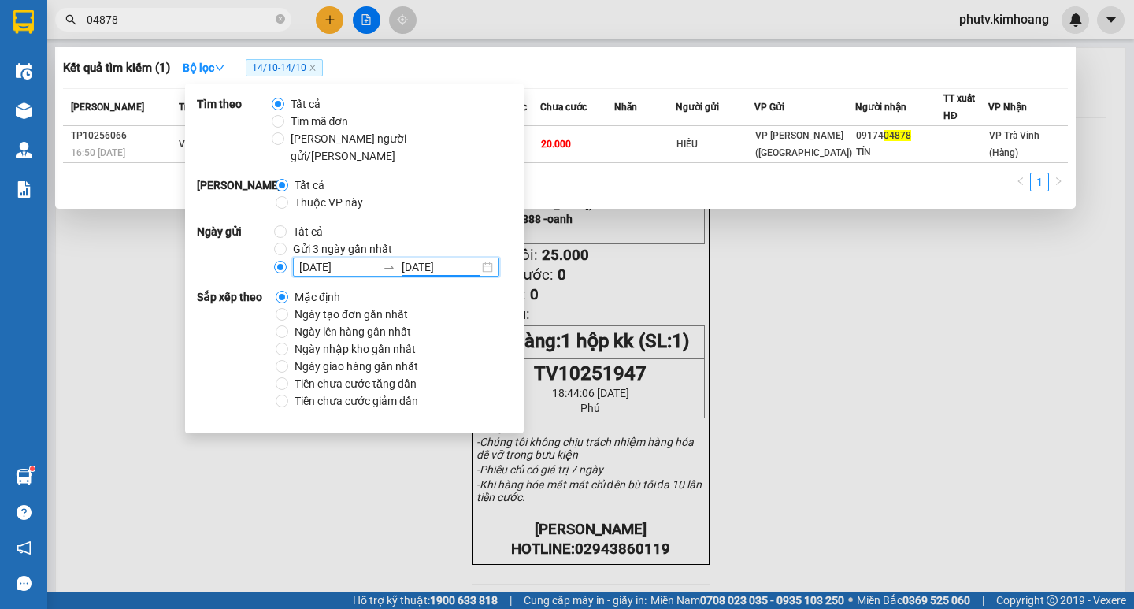
click at [248, 451] on div at bounding box center [567, 304] width 1134 height 609
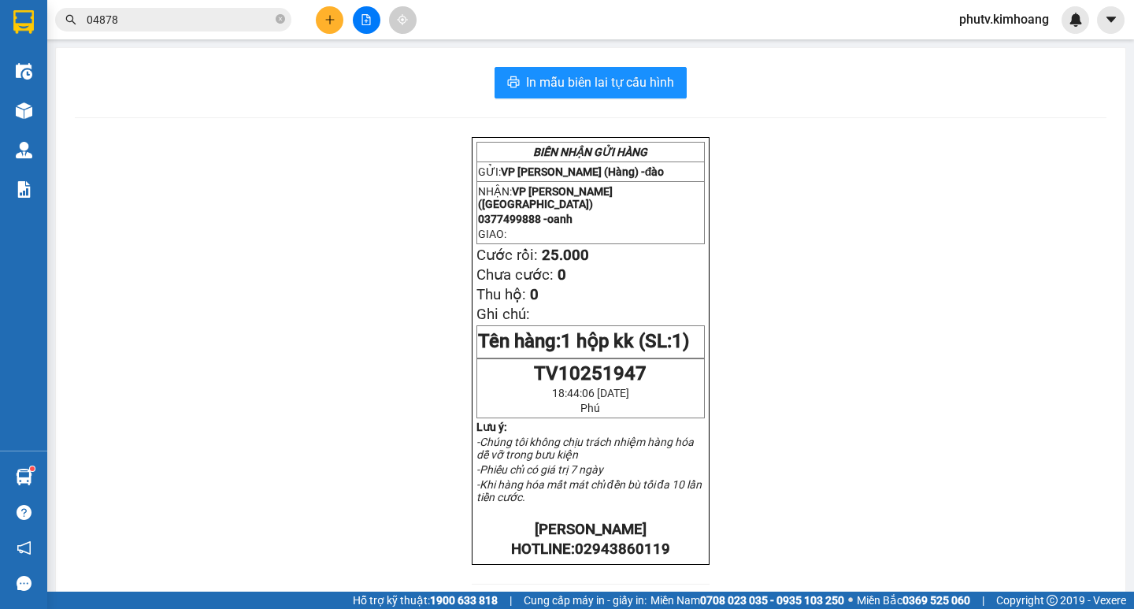
click at [160, 28] on span "04878" at bounding box center [173, 20] width 236 height 24
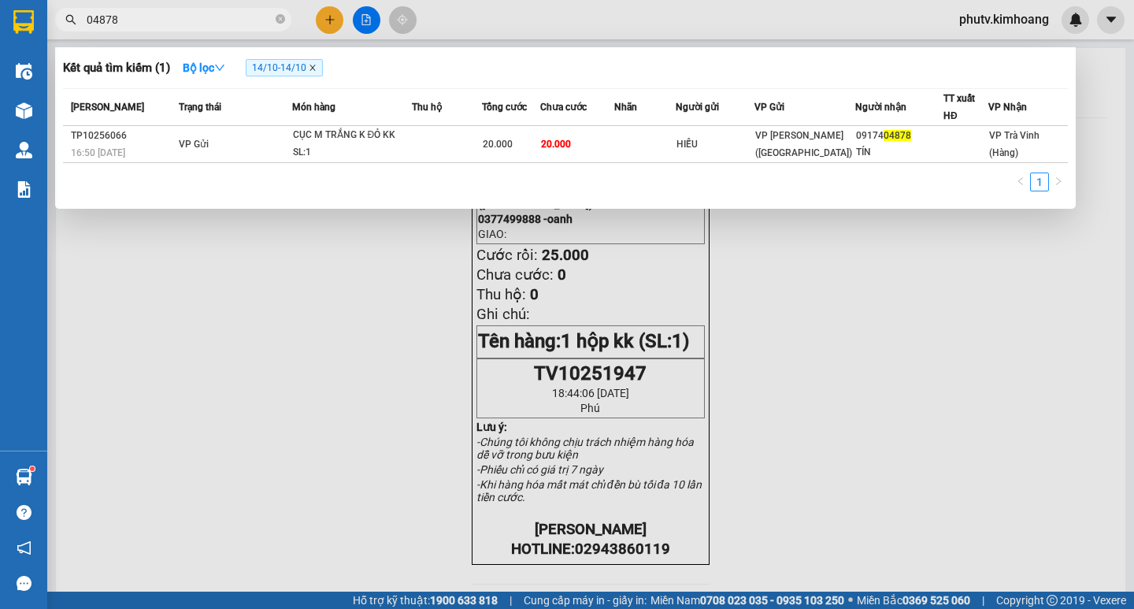
click at [315, 68] on icon "close" at bounding box center [313, 68] width 6 height 6
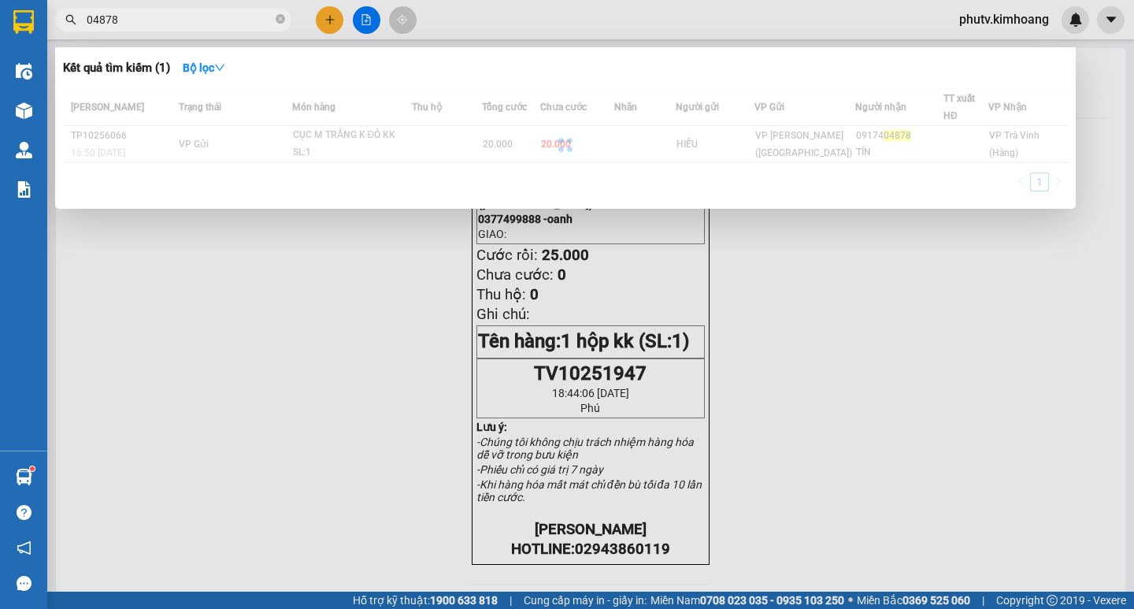
click at [194, 28] on span "04878" at bounding box center [173, 20] width 236 height 24
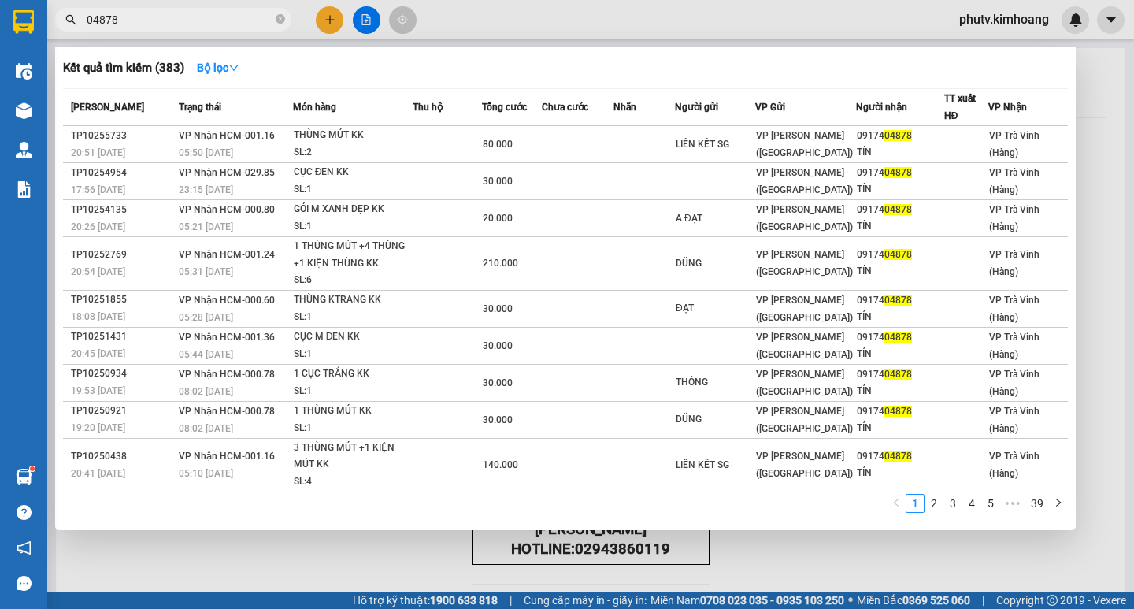
click at [286, 18] on span "04878" at bounding box center [173, 20] width 236 height 24
click at [275, 19] on span "04878" at bounding box center [173, 20] width 236 height 24
click at [279, 19] on icon "close-circle" at bounding box center [280, 18] width 9 height 9
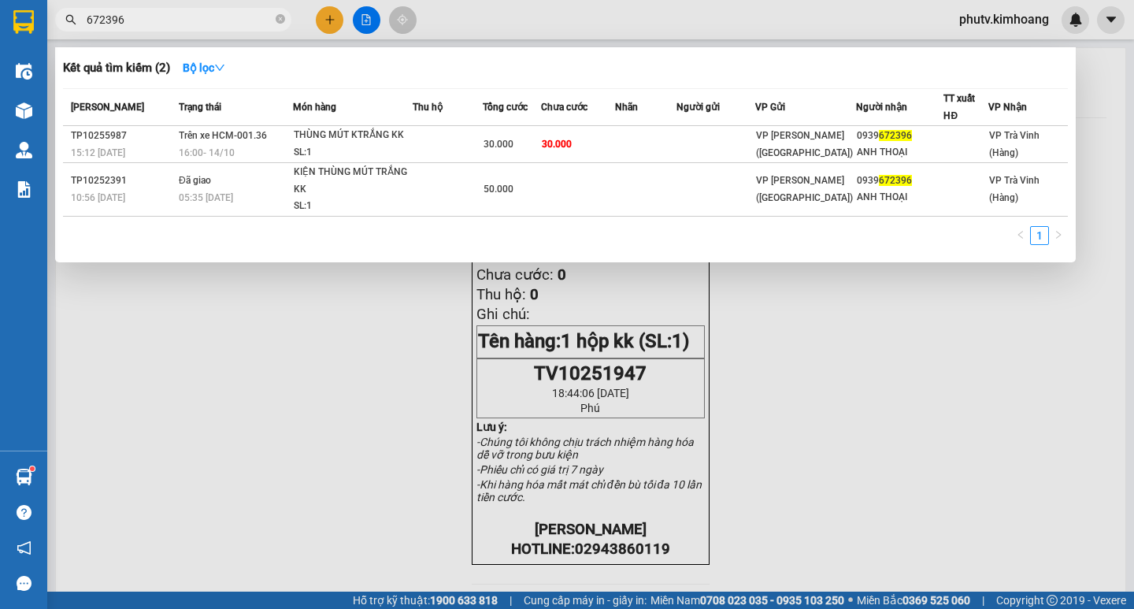
type input "672396"
click at [325, 20] on div at bounding box center [567, 304] width 1134 height 609
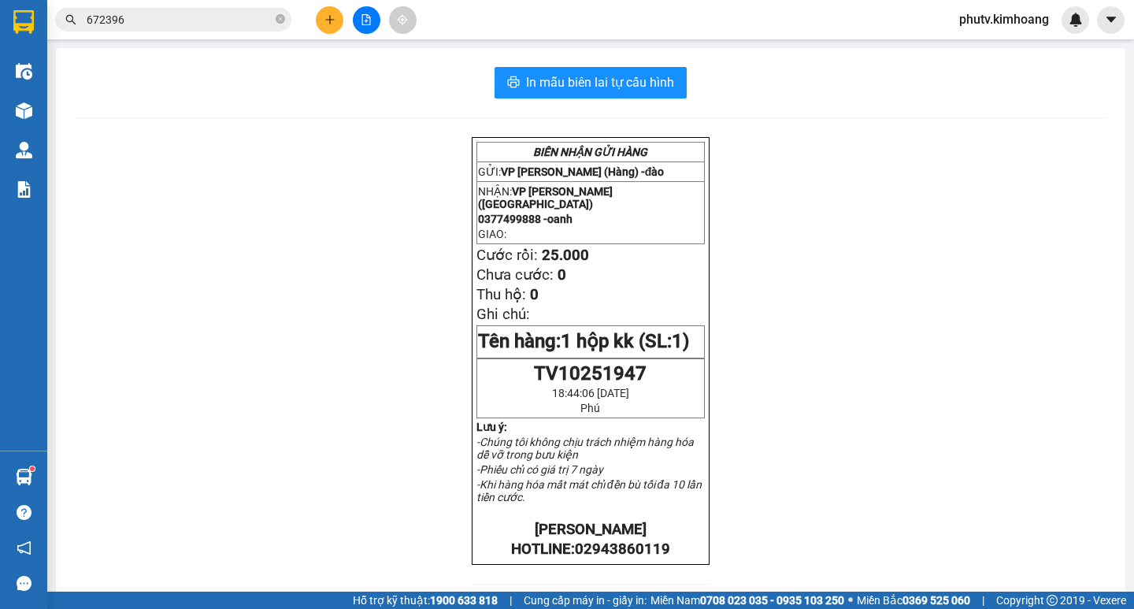
click at [332, 28] on button at bounding box center [330, 20] width 28 height 28
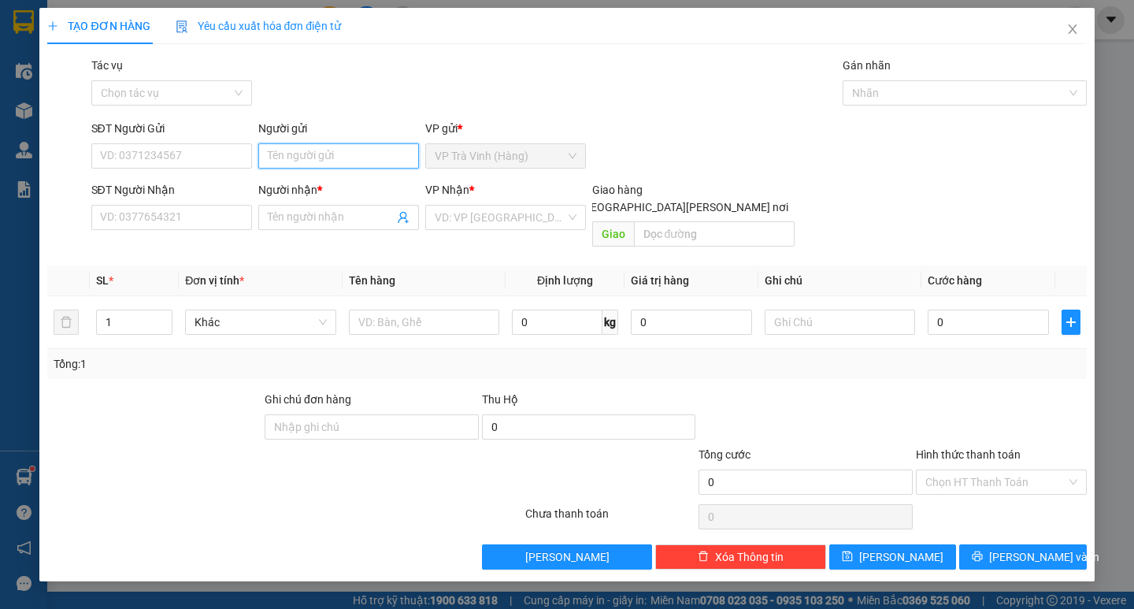
click at [342, 152] on input "Người gửi" at bounding box center [338, 155] width 161 height 25
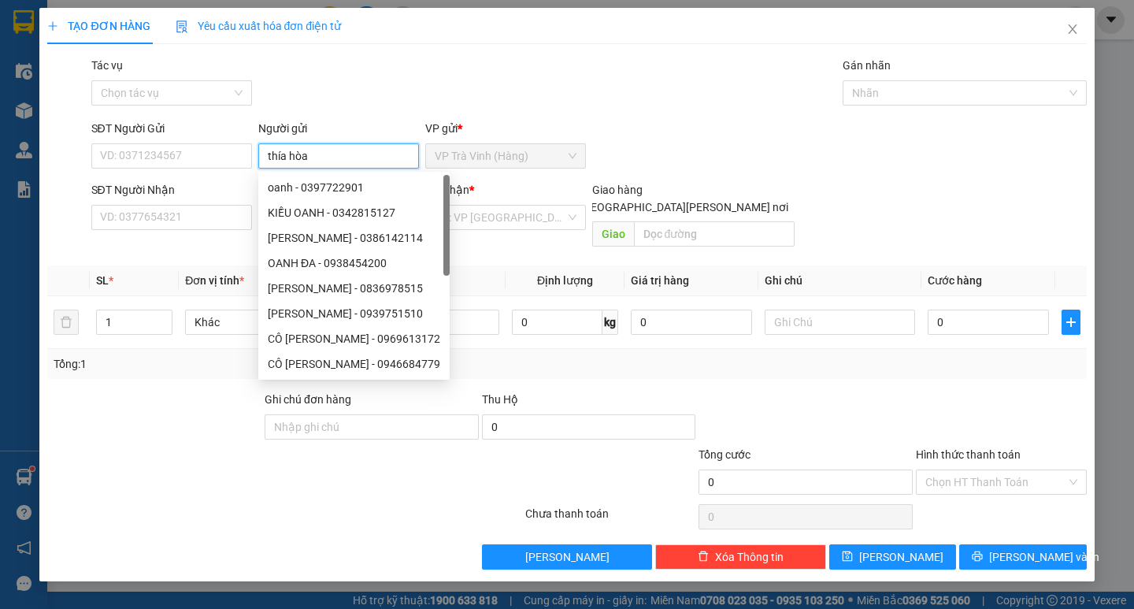
type input "thía hòa"
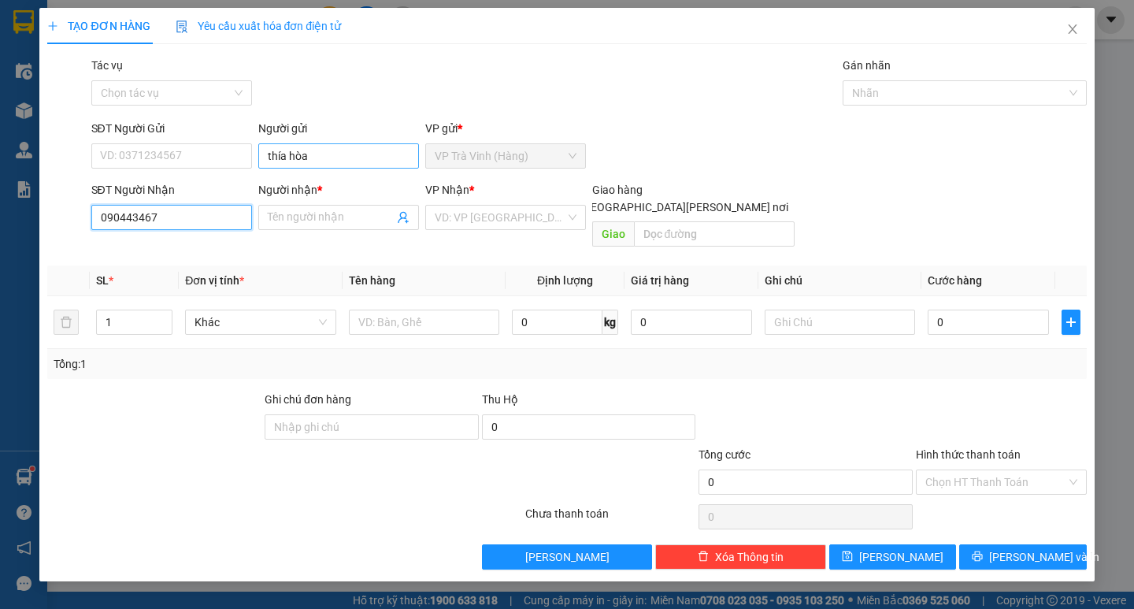
type input "0904434673"
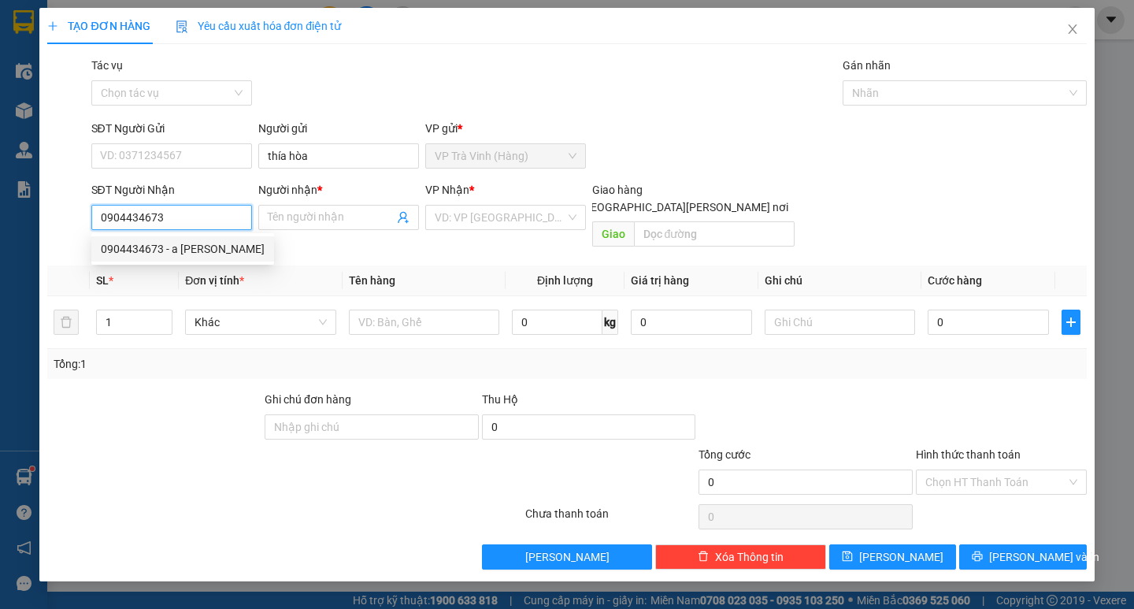
click at [153, 239] on div "0904434673 - a trần" at bounding box center [182, 248] width 183 height 25
type input "a trần"
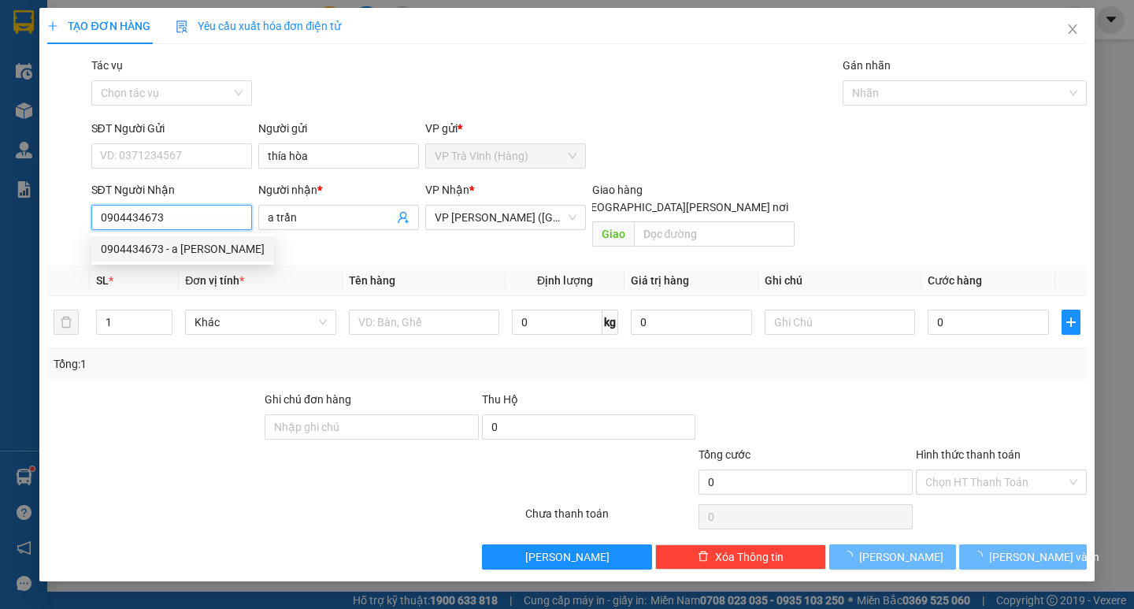
type input "25.000"
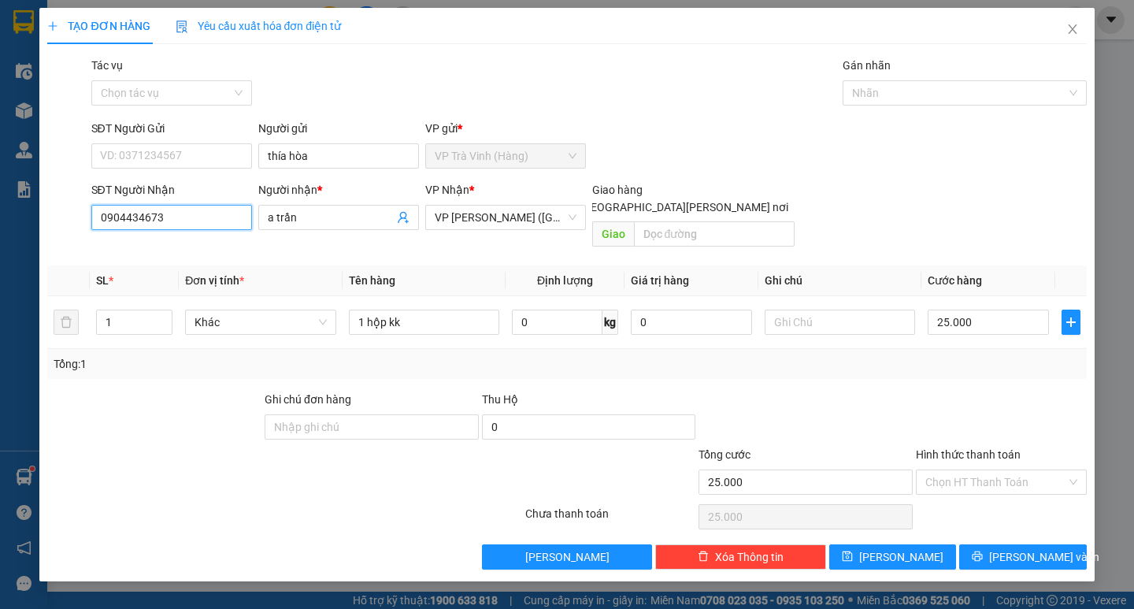
type input "0904434673"
click at [985, 450] on div "Hình thức thanh toán" at bounding box center [1001, 458] width 171 height 24
click at [987, 474] on input "Hình thức thanh toán" at bounding box center [995, 482] width 141 height 24
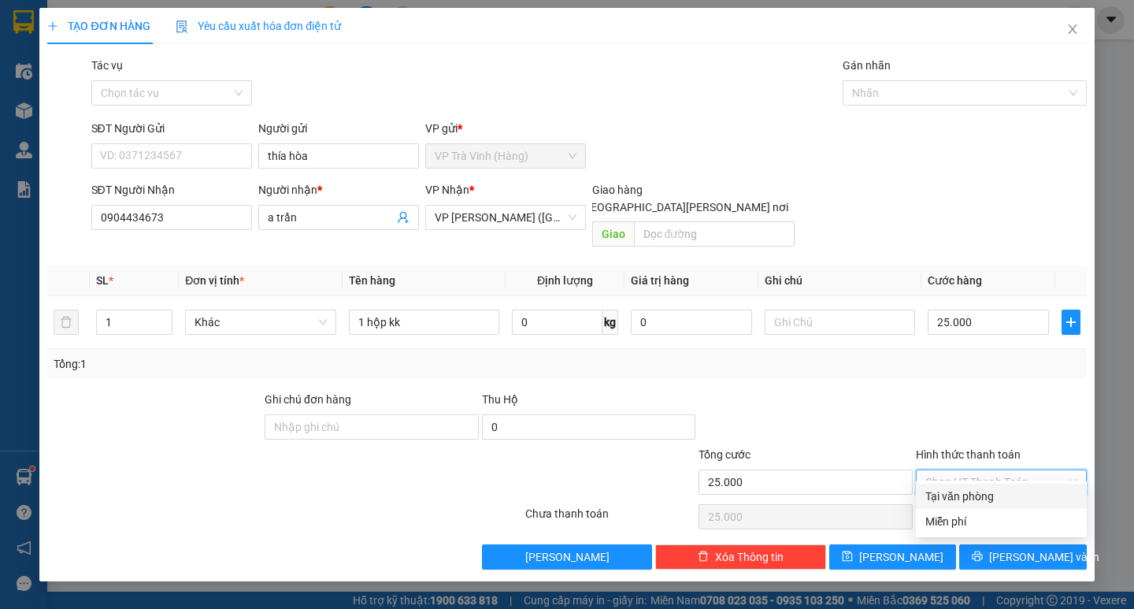
click at [989, 494] on div "Tại văn phòng" at bounding box center [1001, 496] width 152 height 17
type input "0"
click at [1002, 555] on div "TẠO ĐƠN HÀNG Yêu cầu xuất hóa đơn điện tử Transit Pickup Surcharge Ids Transit …" at bounding box center [566, 294] width 1055 height 573
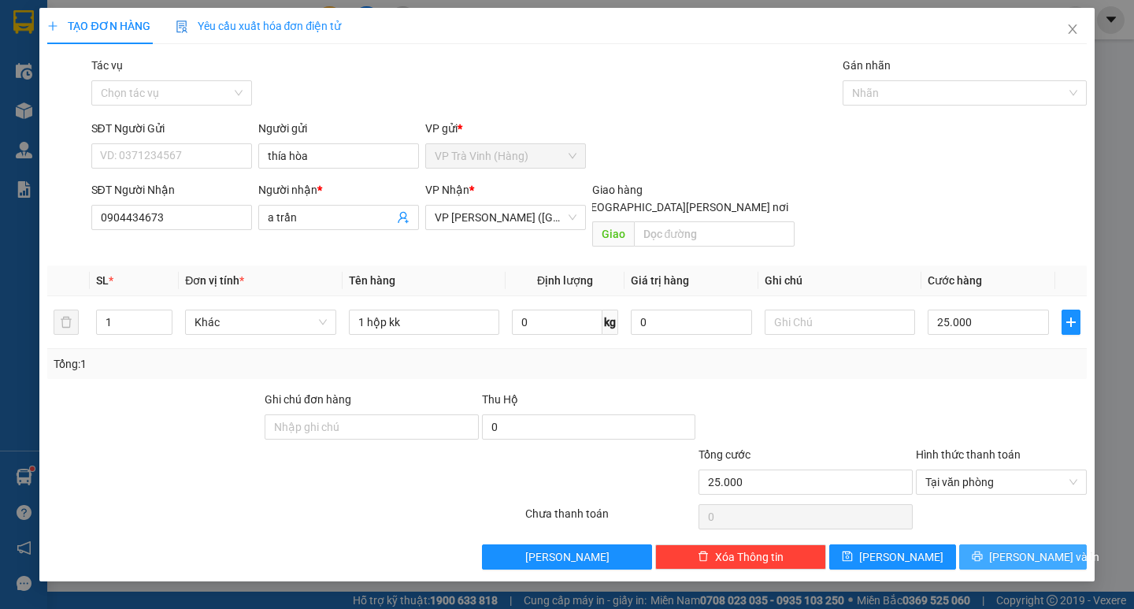
click at [983, 551] on icon "printer" at bounding box center [977, 556] width 11 height 11
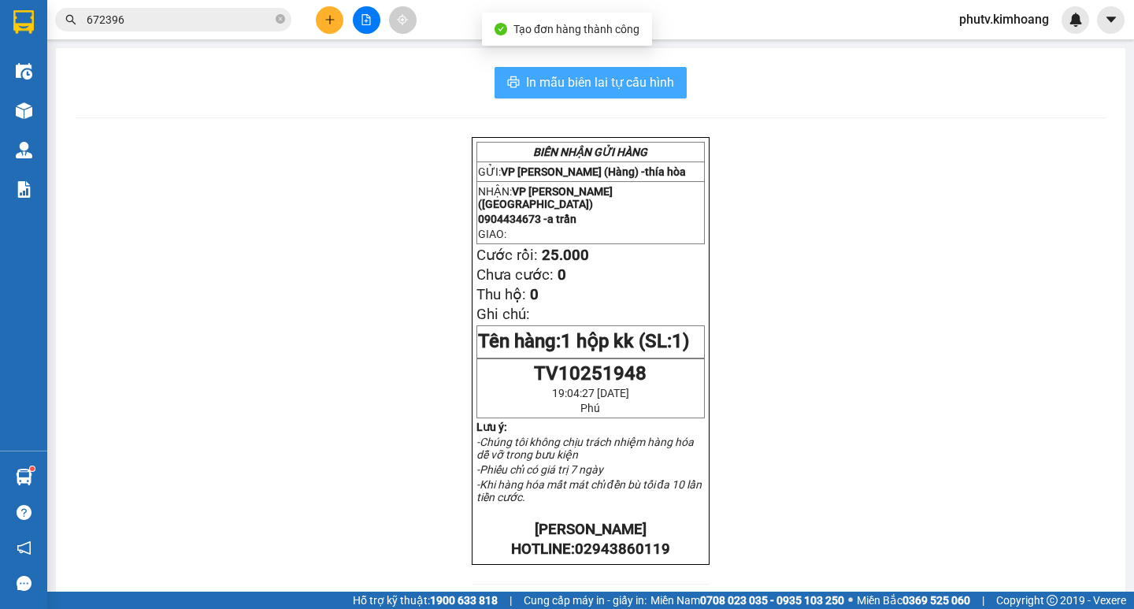
click at [614, 74] on span "In mẫu biên lai tự cấu hình" at bounding box center [600, 82] width 148 height 20
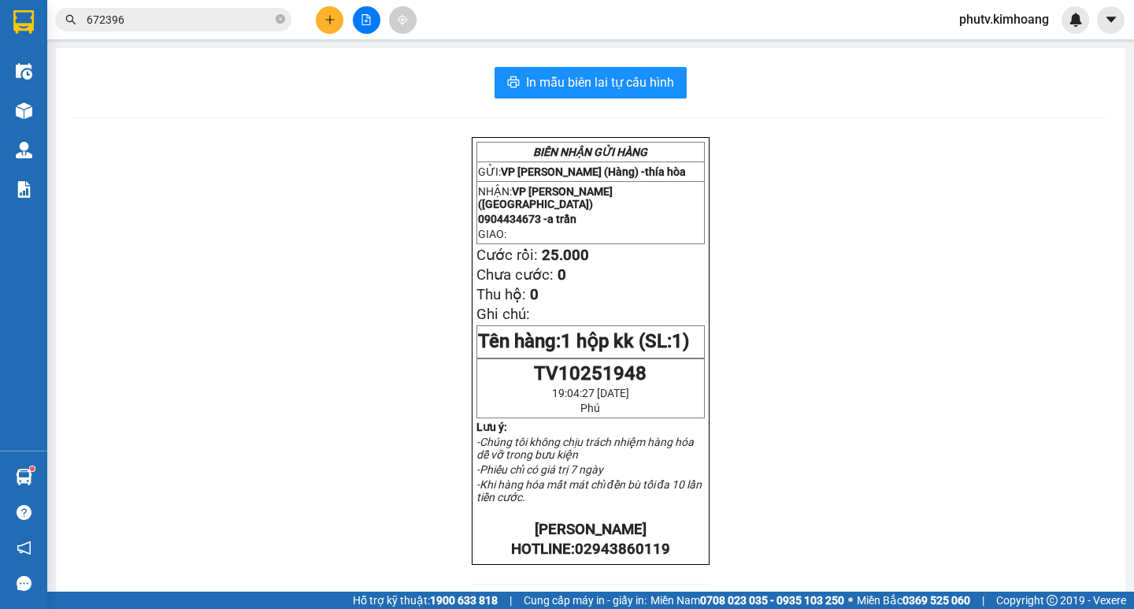
click at [326, 18] on icon "plus" at bounding box center [330, 19] width 11 height 11
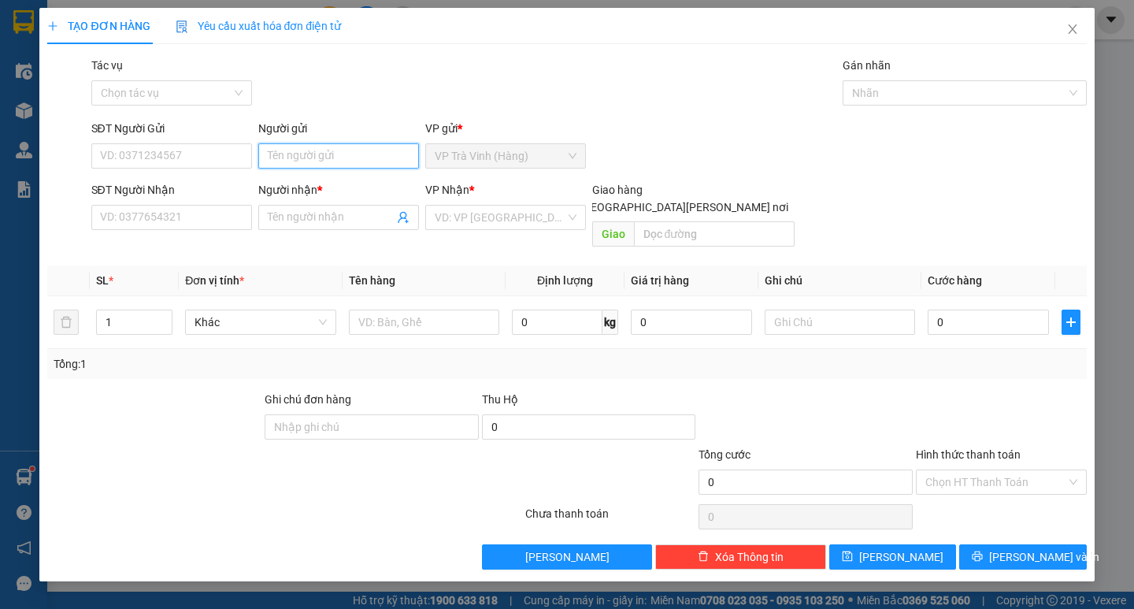
click at [325, 162] on input "Người gửi" at bounding box center [338, 155] width 161 height 25
type input "bs truyền"
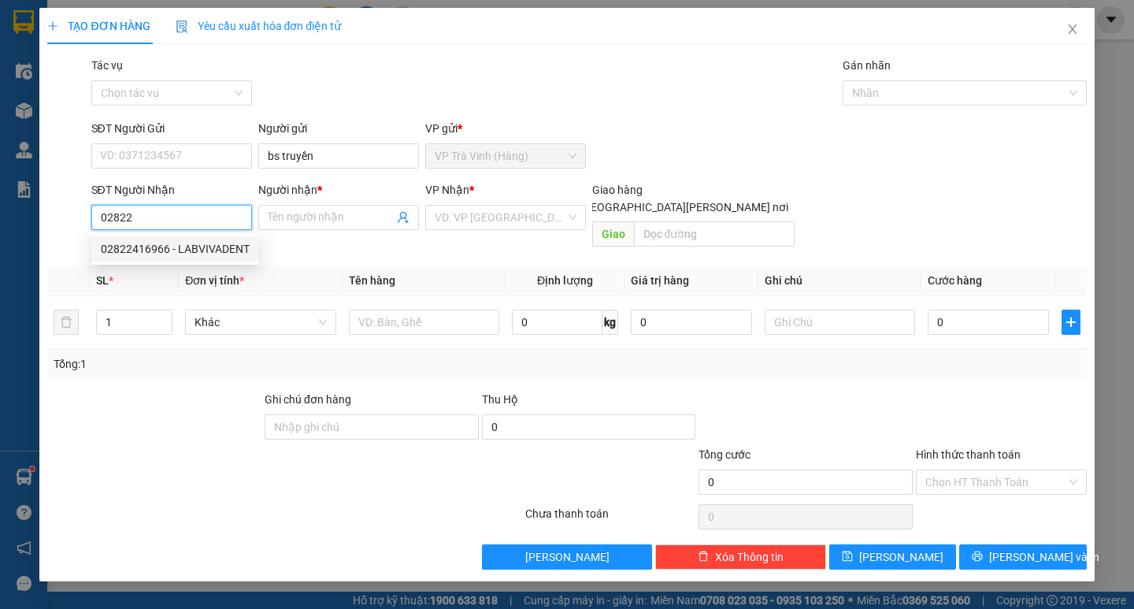
click at [222, 245] on div "02822416966 - LABVIVADENT" at bounding box center [175, 248] width 149 height 17
type input "02822416966"
type input "LABVIVADENT"
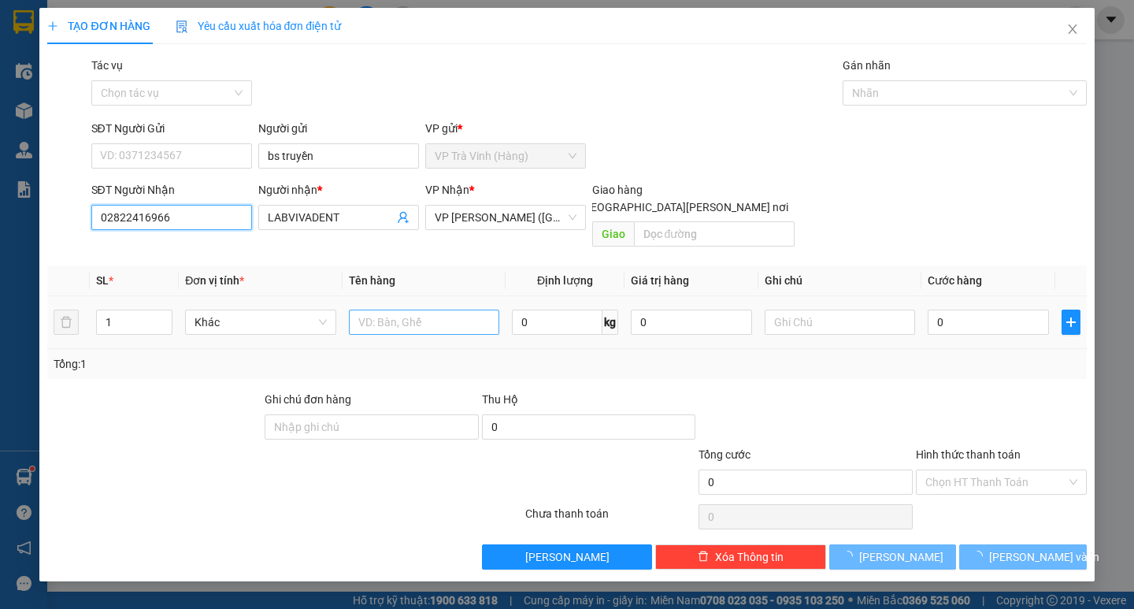
type input "20.000"
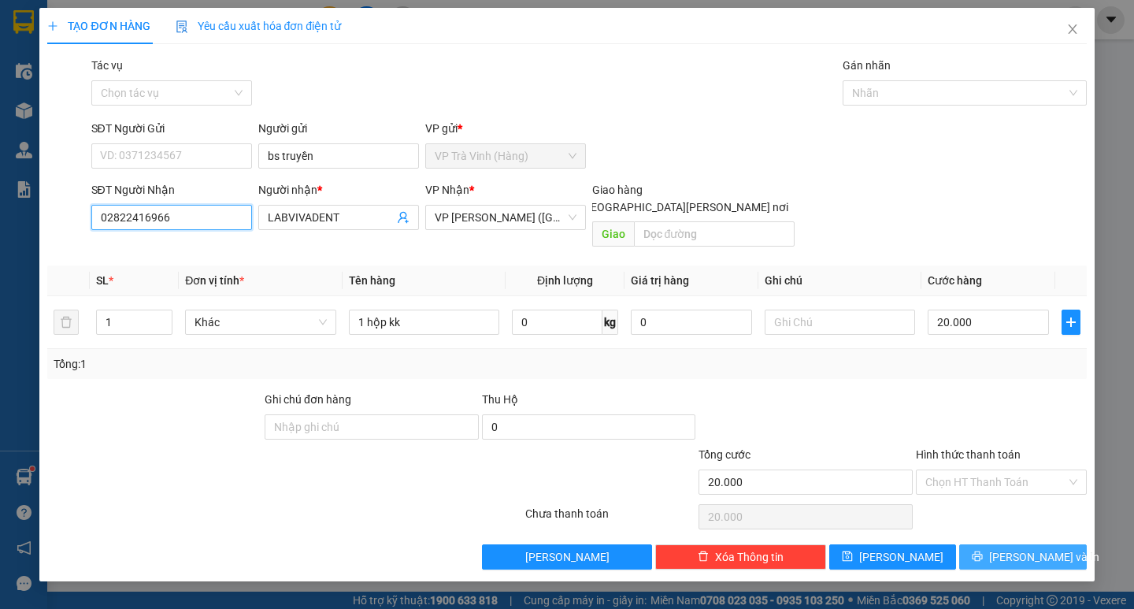
type input "02822416966"
click at [1015, 548] on span "[PERSON_NAME] và In" at bounding box center [1044, 556] width 110 height 17
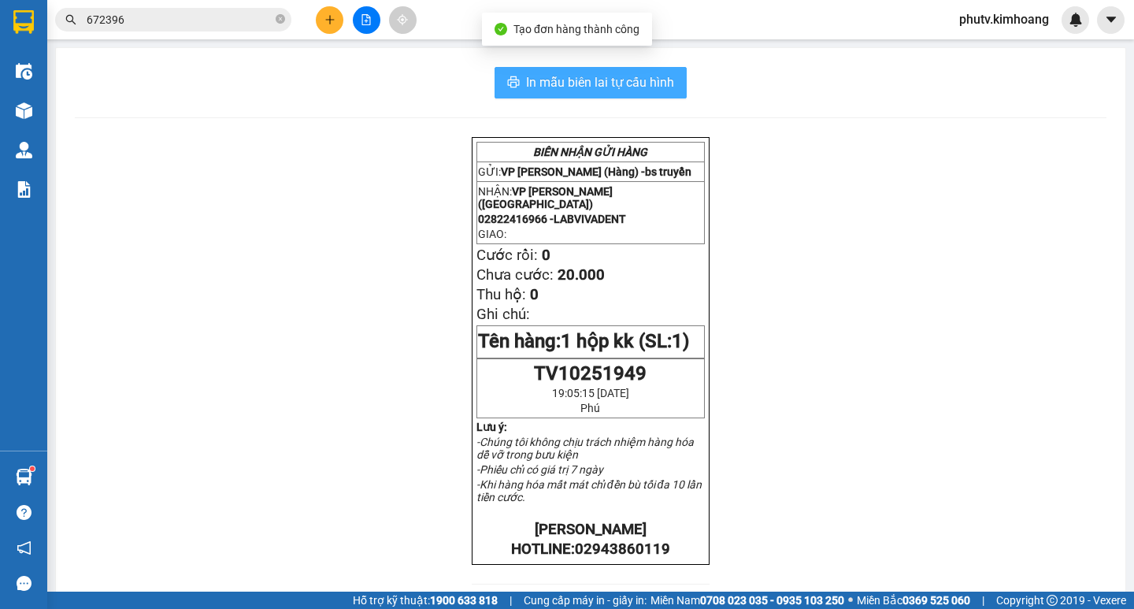
click at [563, 87] on span "In mẫu biên lai tự cấu hình" at bounding box center [600, 82] width 148 height 20
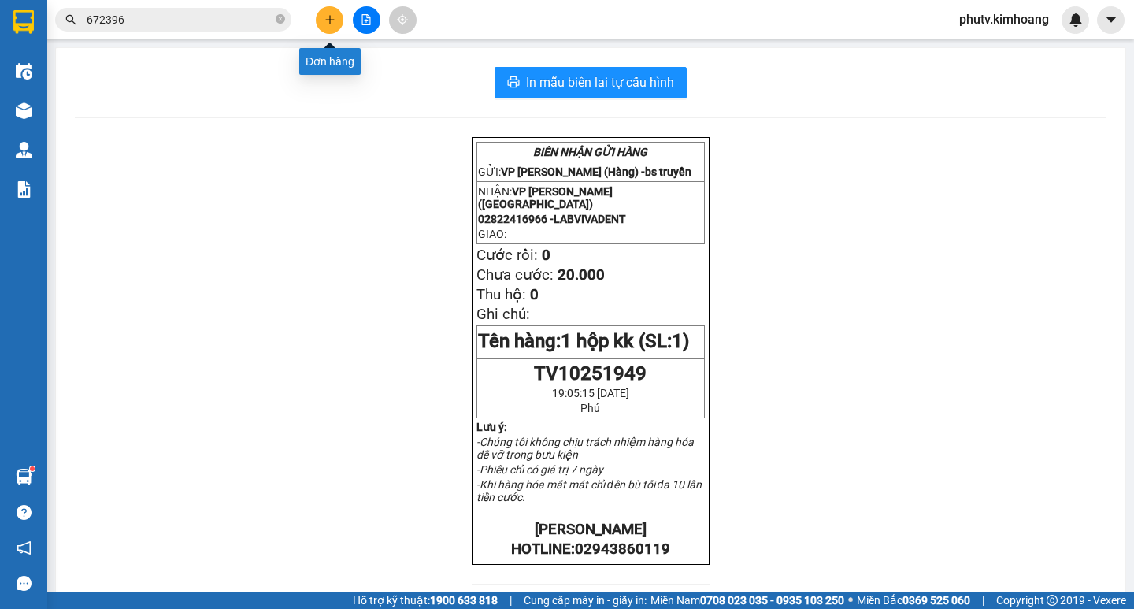
click at [330, 17] on icon "plus" at bounding box center [329, 19] width 1 height 9
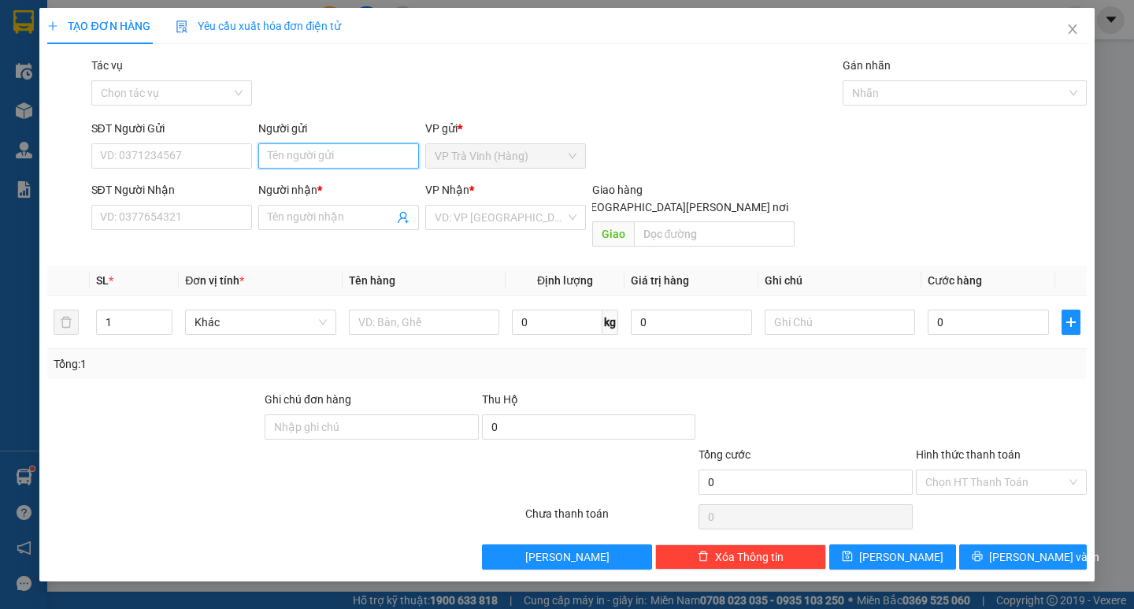
click at [321, 160] on input "Người gửi" at bounding box center [338, 155] width 161 height 25
type input "hà thảo"
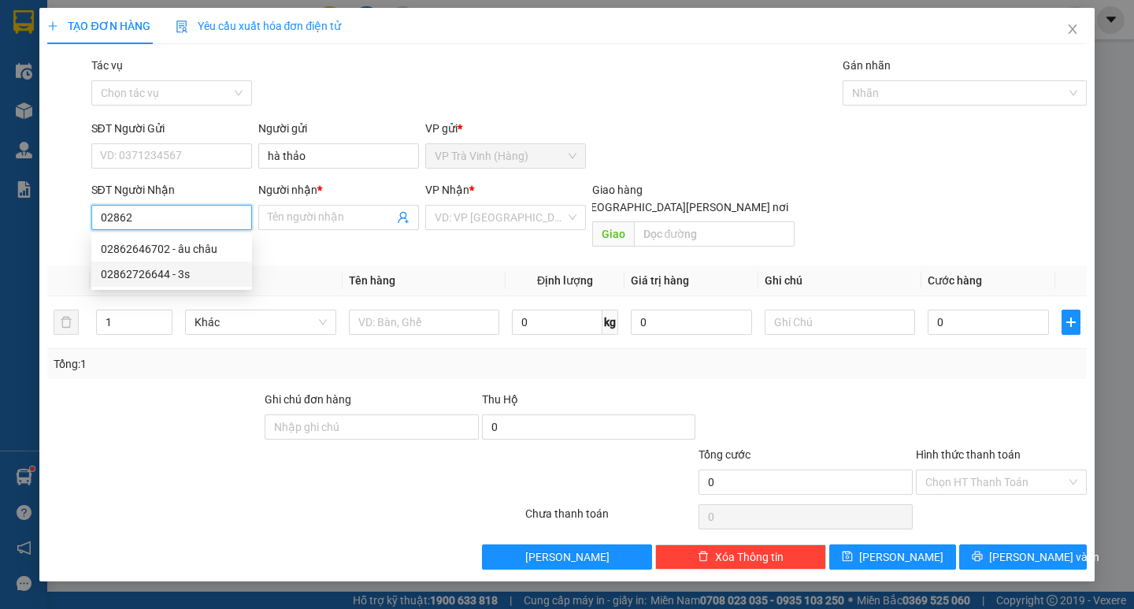
click at [194, 276] on div "02862726644 - 3s" at bounding box center [172, 273] width 142 height 17
type input "02862726644"
type input "3s"
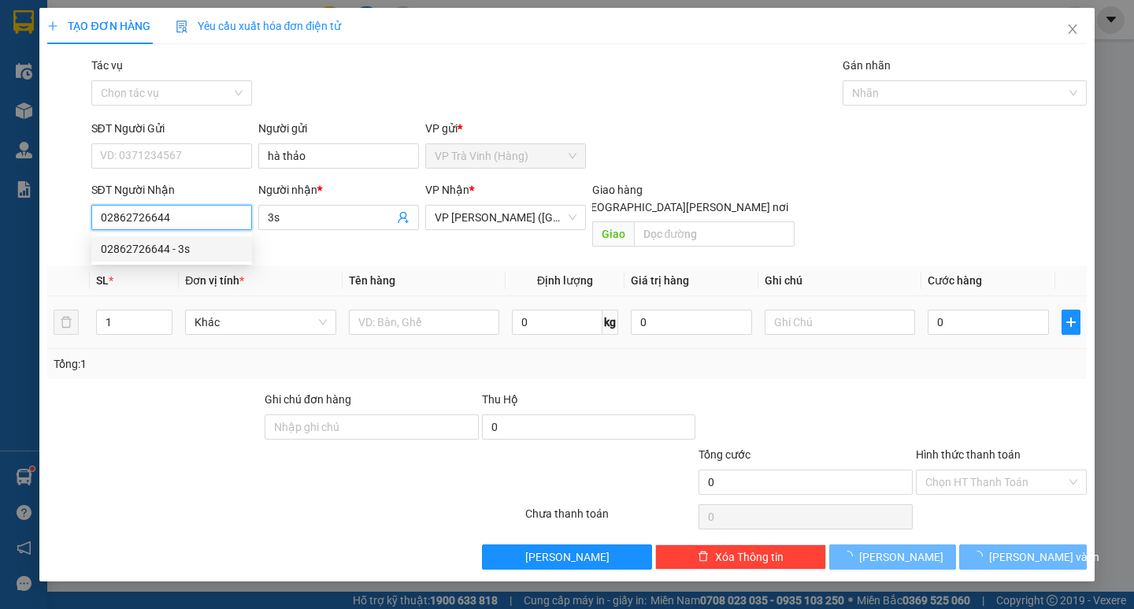
type input "20.000"
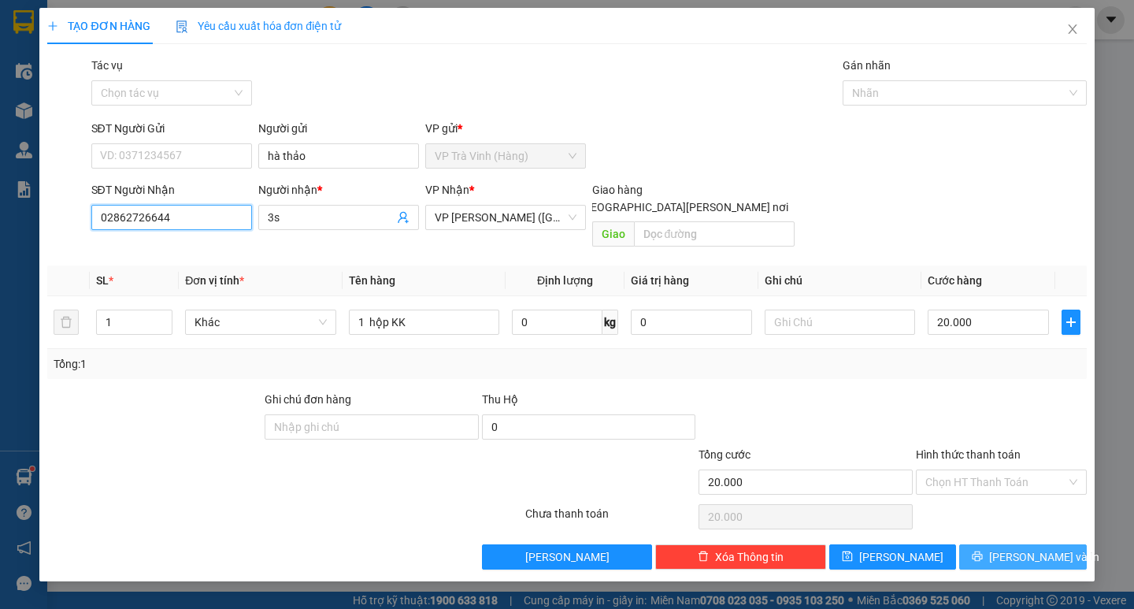
type input "02862726644"
click at [983, 551] on icon "printer" at bounding box center [977, 556] width 11 height 11
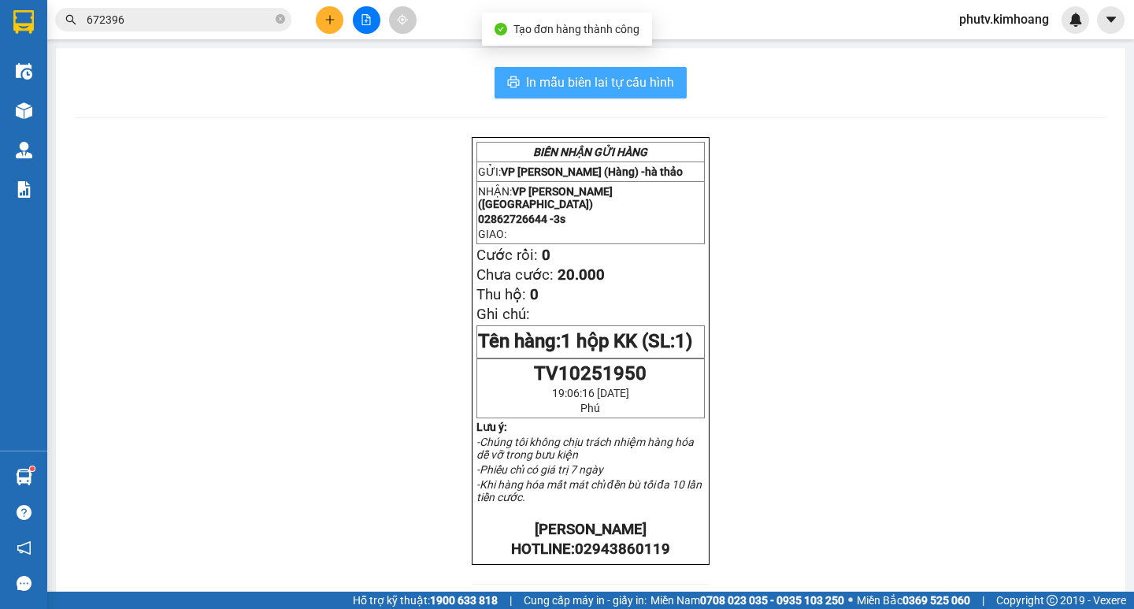
click at [554, 90] on span "In mẫu biên lai tự cấu hình" at bounding box center [600, 82] width 148 height 20
click at [328, 9] on button at bounding box center [330, 20] width 28 height 28
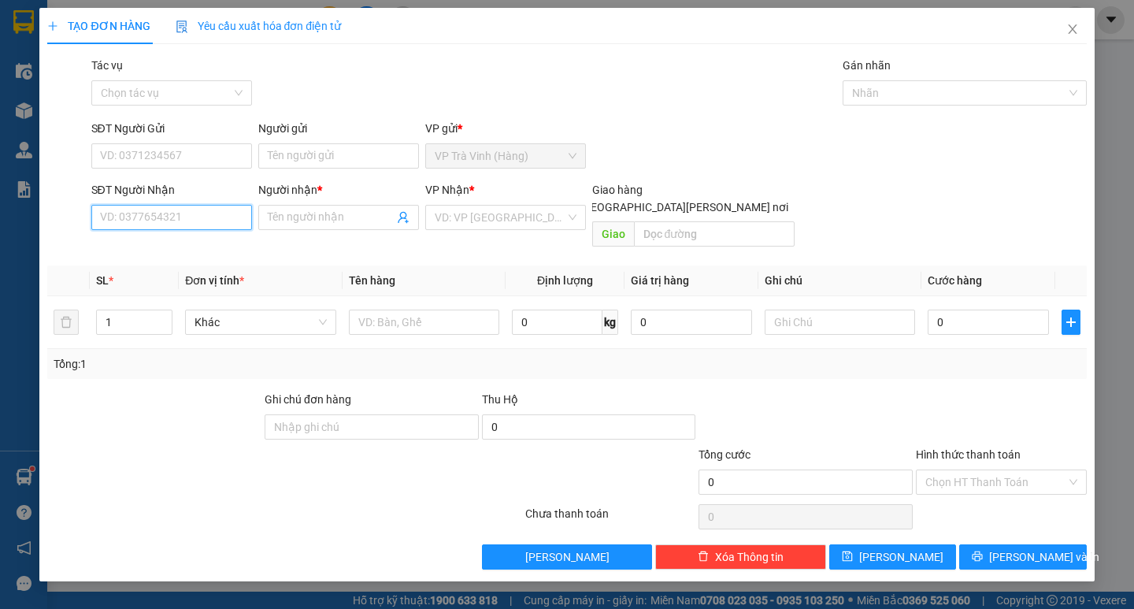
click at [191, 219] on input "SĐT Người Nhận" at bounding box center [171, 217] width 161 height 25
click at [161, 242] on div "0901461617 - phát" at bounding box center [172, 248] width 142 height 17
type input "0901461617"
type input "phát"
type input "20.000"
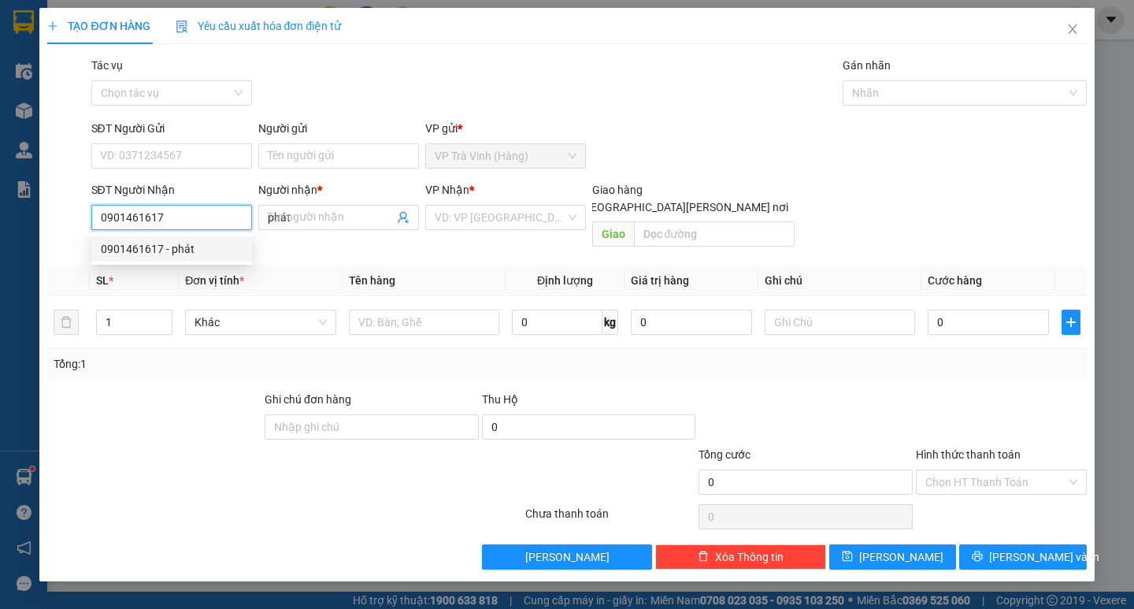
type input "20.000"
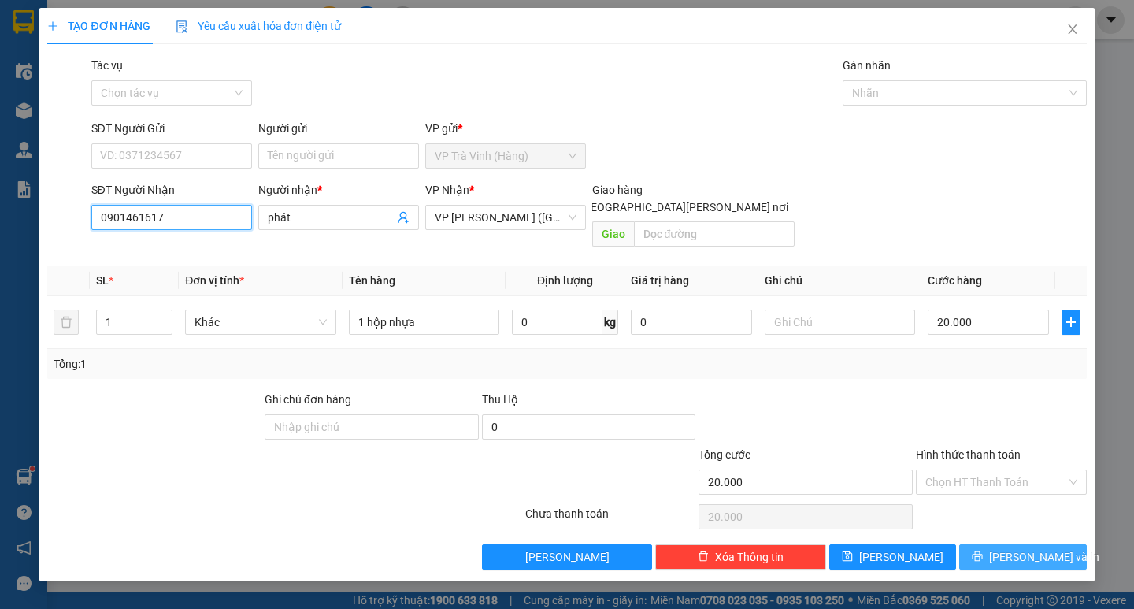
type input "0901461617"
click at [996, 544] on button "[PERSON_NAME] và In" at bounding box center [1022, 556] width 127 height 25
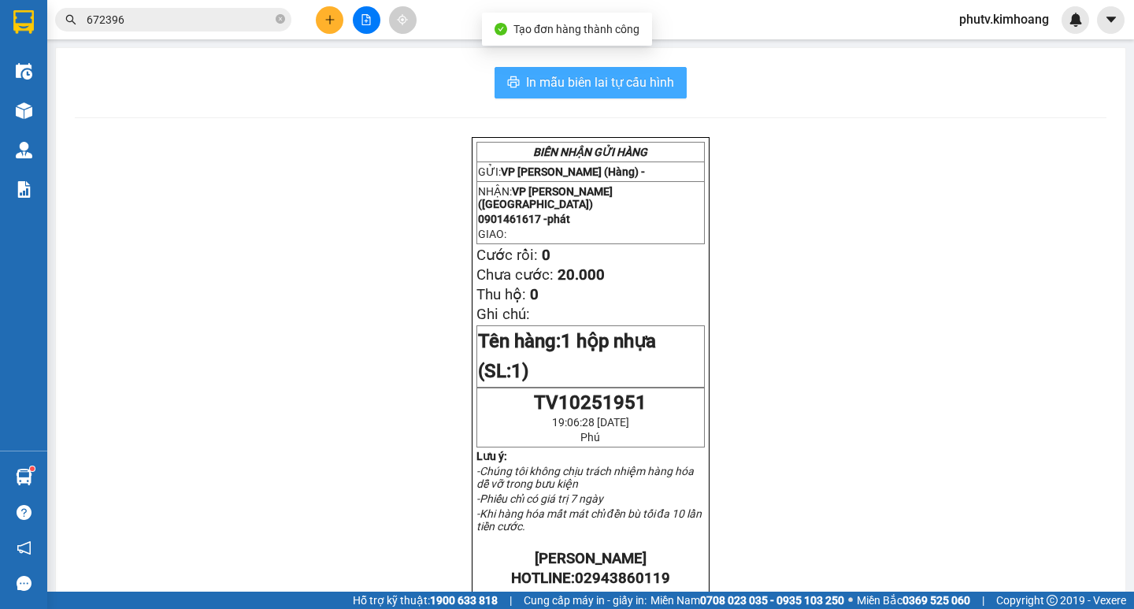
click at [647, 74] on span "In mẫu biên lai tự cấu hình" at bounding box center [600, 82] width 148 height 20
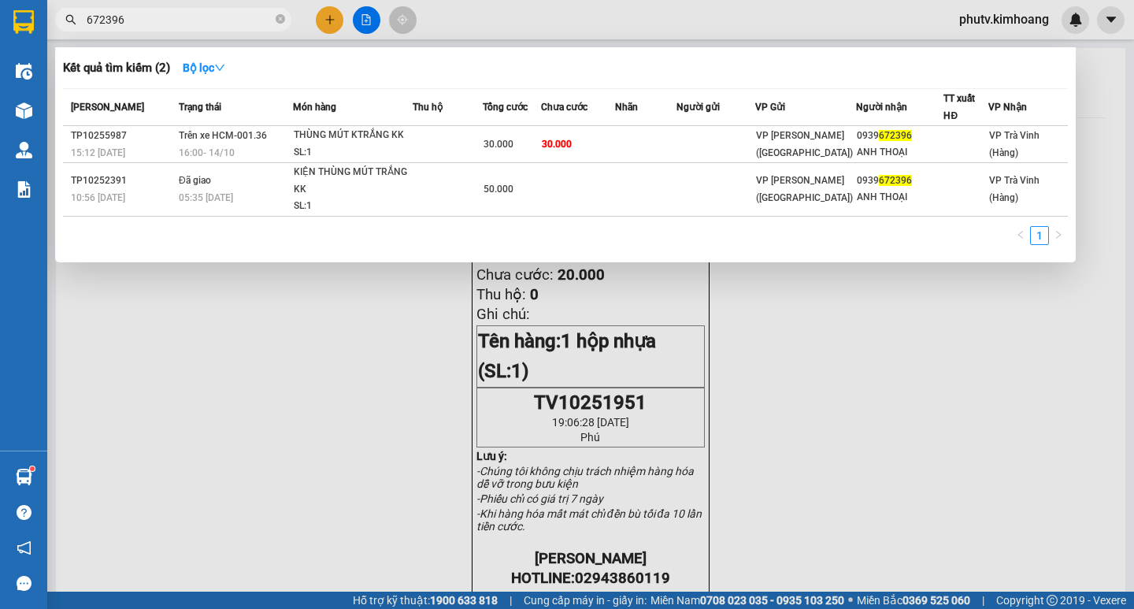
click at [256, 24] on input "672396" at bounding box center [180, 19] width 186 height 17
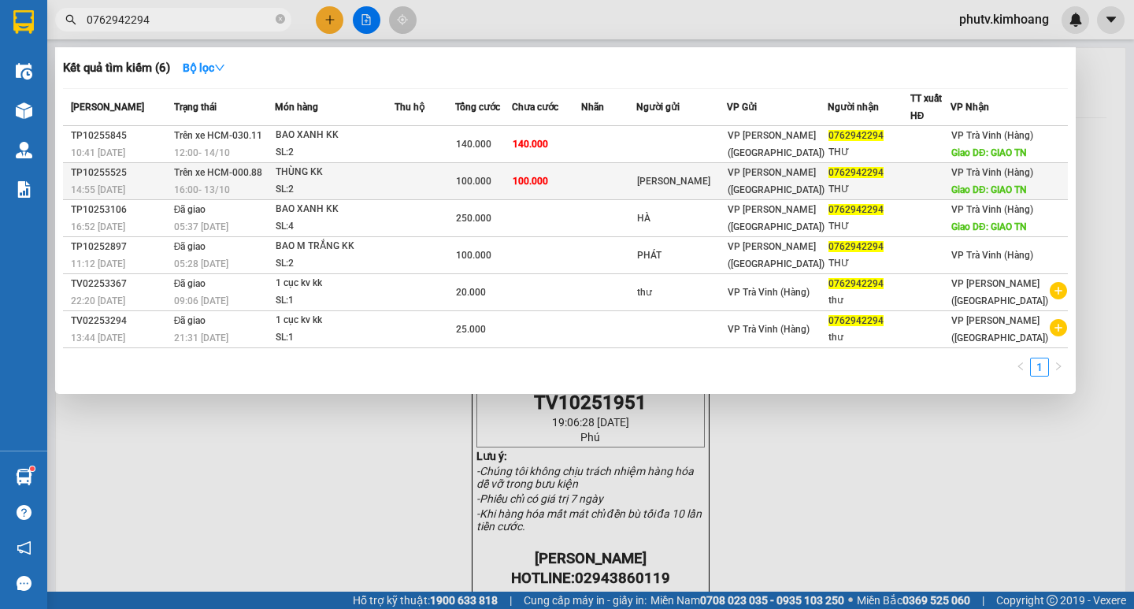
type input "0762942294"
click at [456, 176] on td at bounding box center [425, 181] width 61 height 37
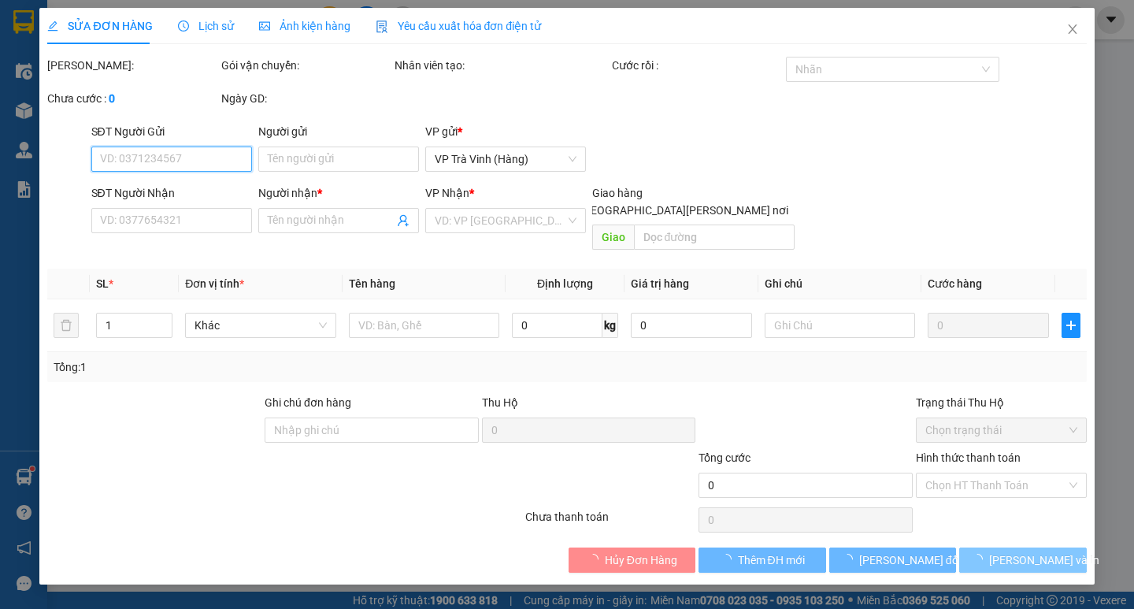
type input "CAO PHONG"
type input "0762942294"
type input "THƯ"
type input "GIAO TN"
type input "100.000"
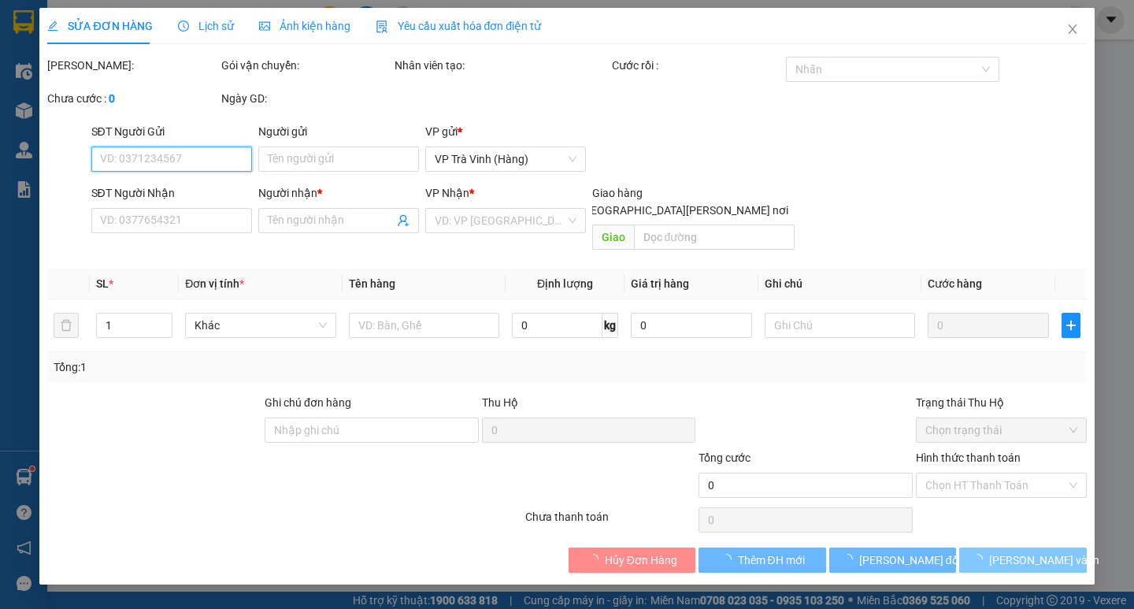
type input "100.000"
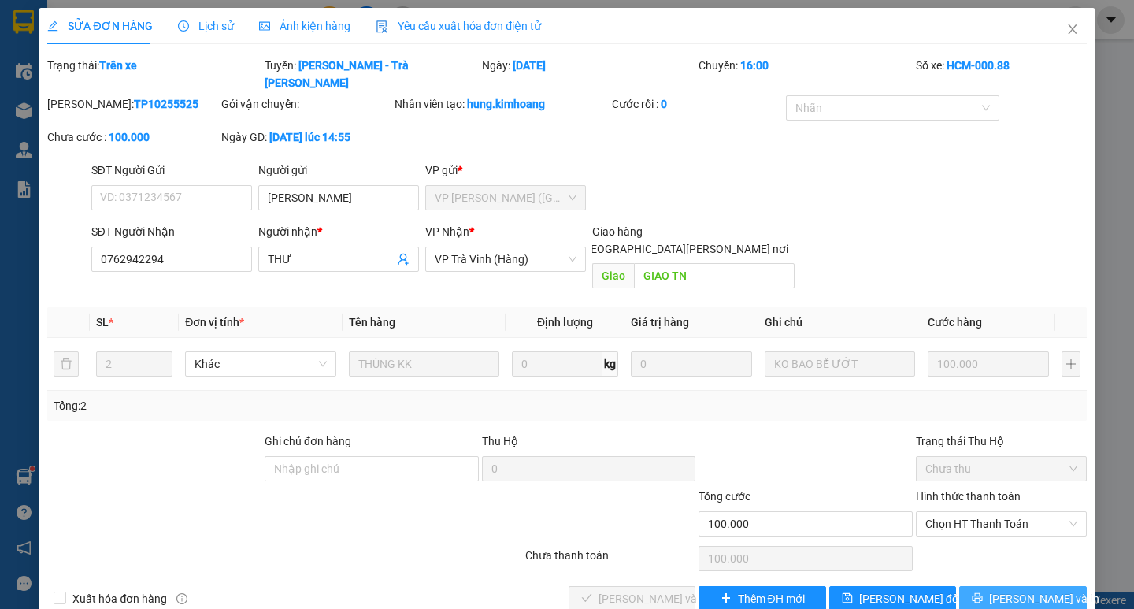
click at [983, 592] on icon "printer" at bounding box center [977, 597] width 11 height 11
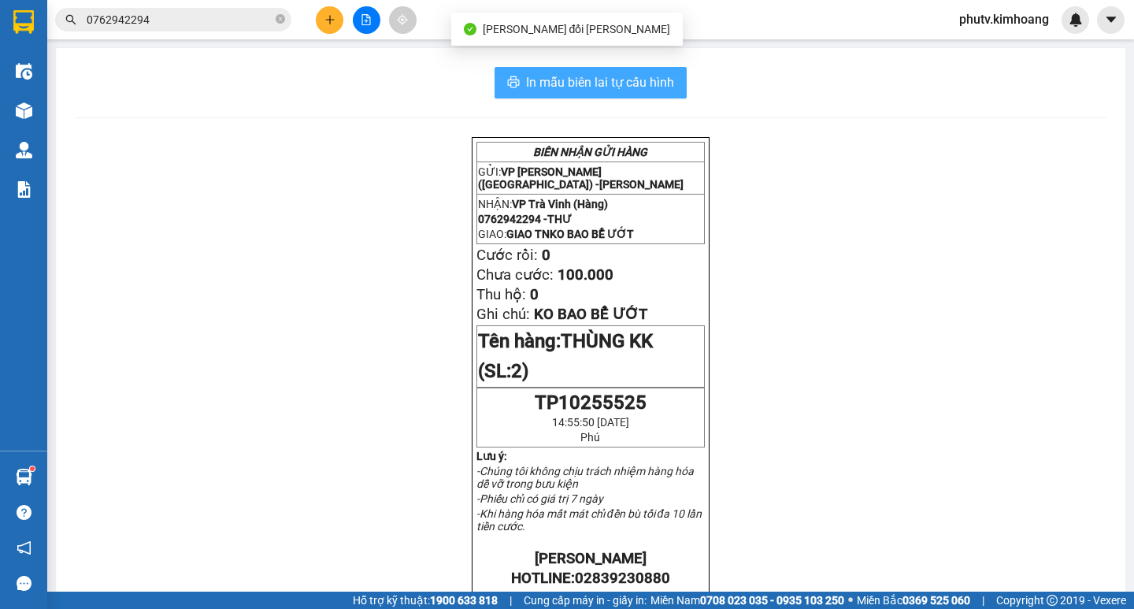
click at [573, 89] on span "In mẫu biên lai tự cấu hình" at bounding box center [600, 82] width 148 height 20
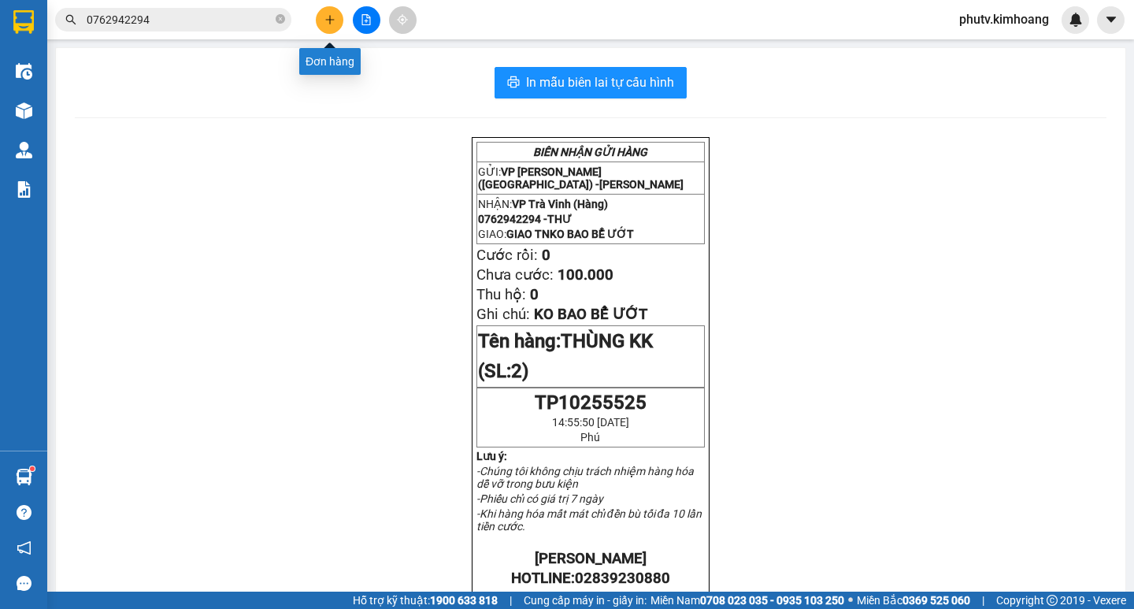
click at [323, 18] on button at bounding box center [330, 20] width 28 height 28
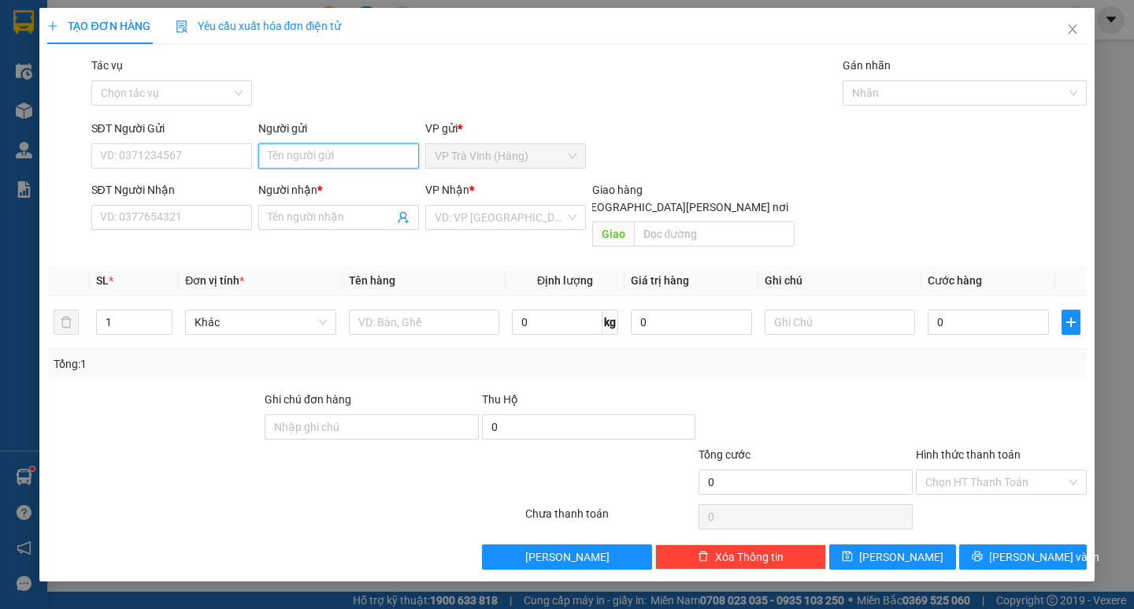
click at [314, 162] on input "Người gửi" at bounding box center [338, 155] width 161 height 25
type input "thi cường"
type input "0989233024"
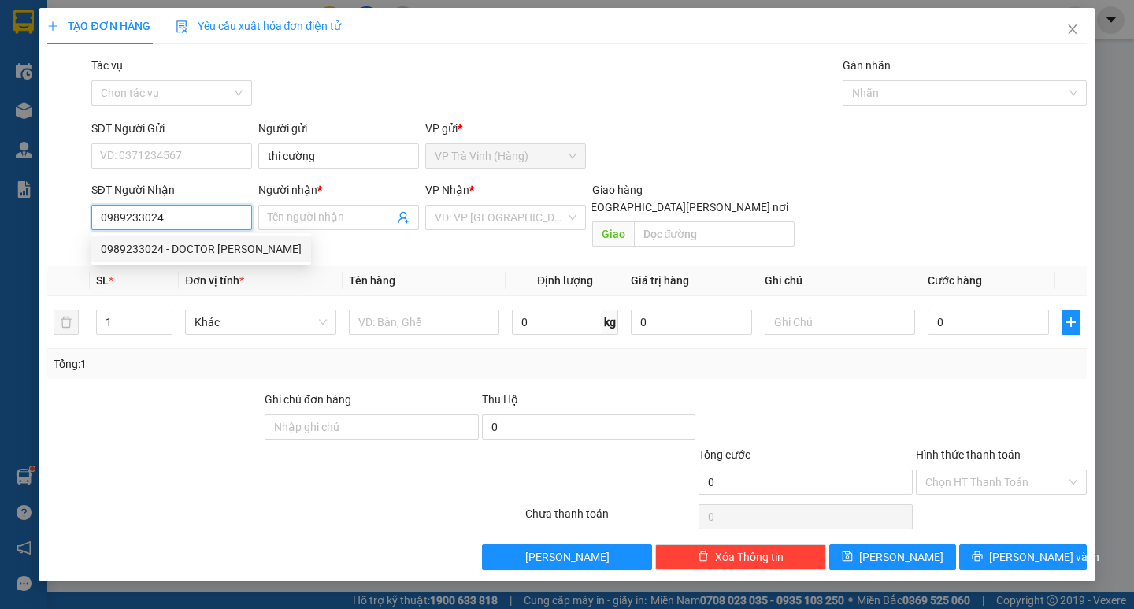
click at [148, 250] on div "0989233024 - DOCTOR LATOP" at bounding box center [201, 248] width 201 height 17
type input "DOCTOR LATOP"
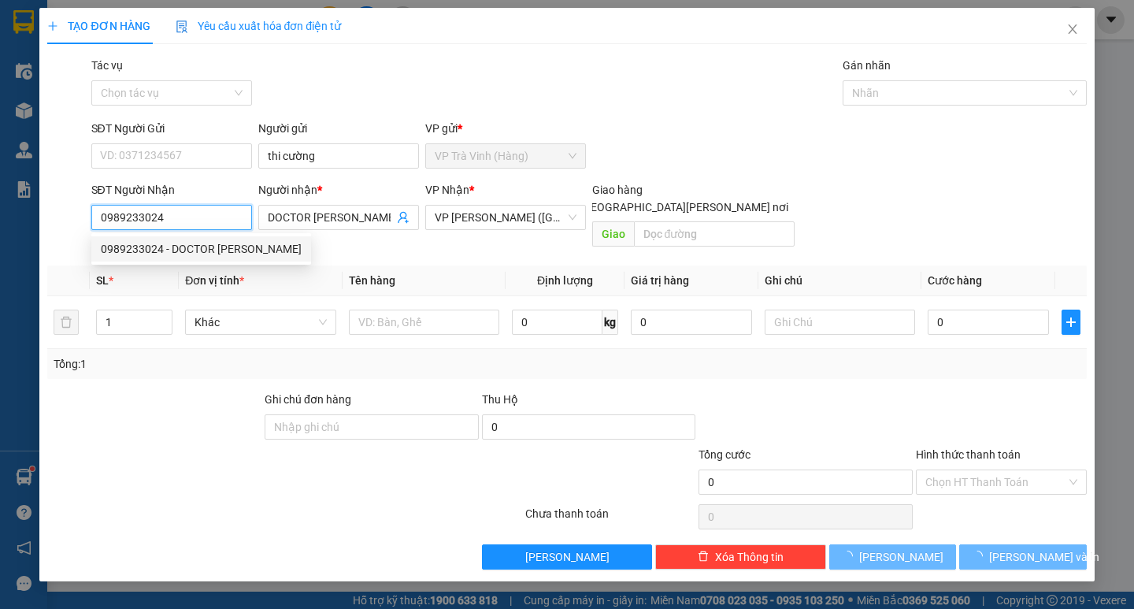
type input "30.000"
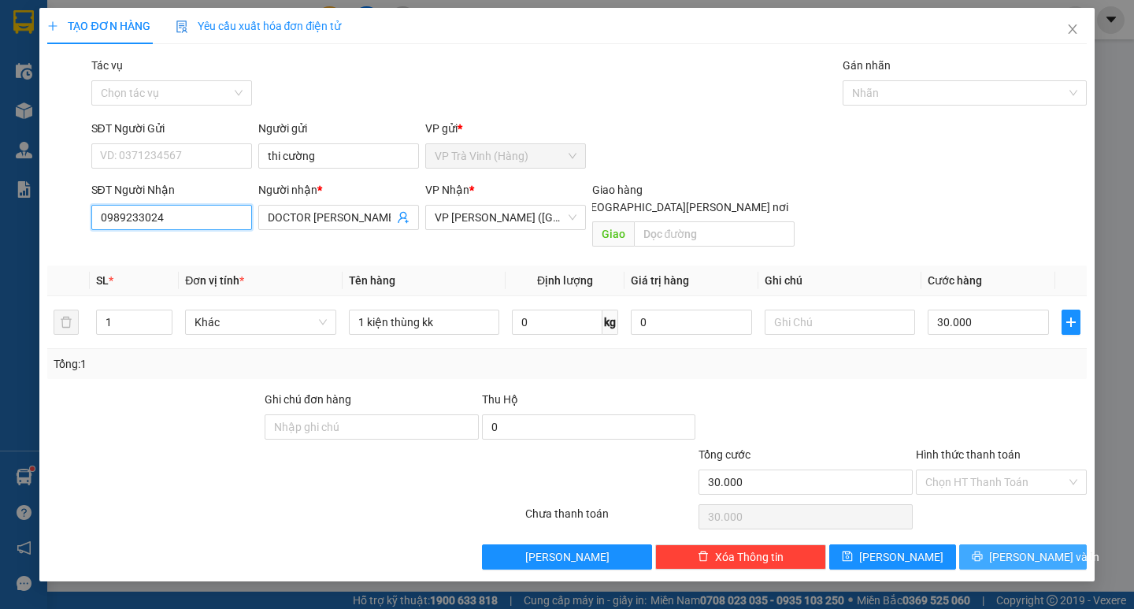
type input "0989233024"
click at [983, 551] on icon "printer" at bounding box center [977, 556] width 11 height 11
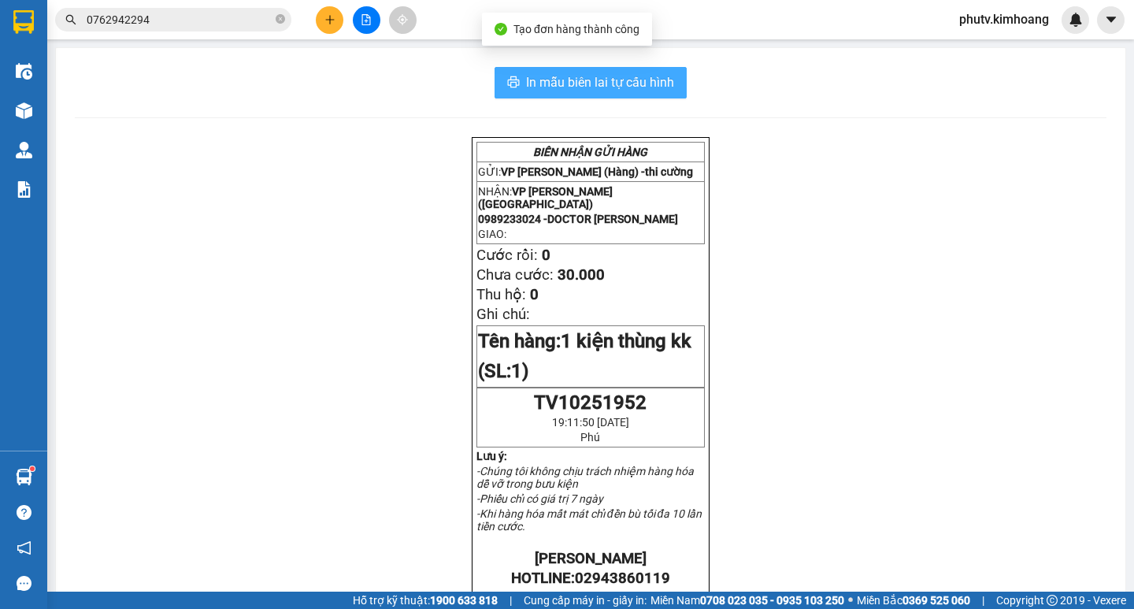
click at [528, 83] on span "In mẫu biên lai tự cấu hình" at bounding box center [600, 82] width 148 height 20
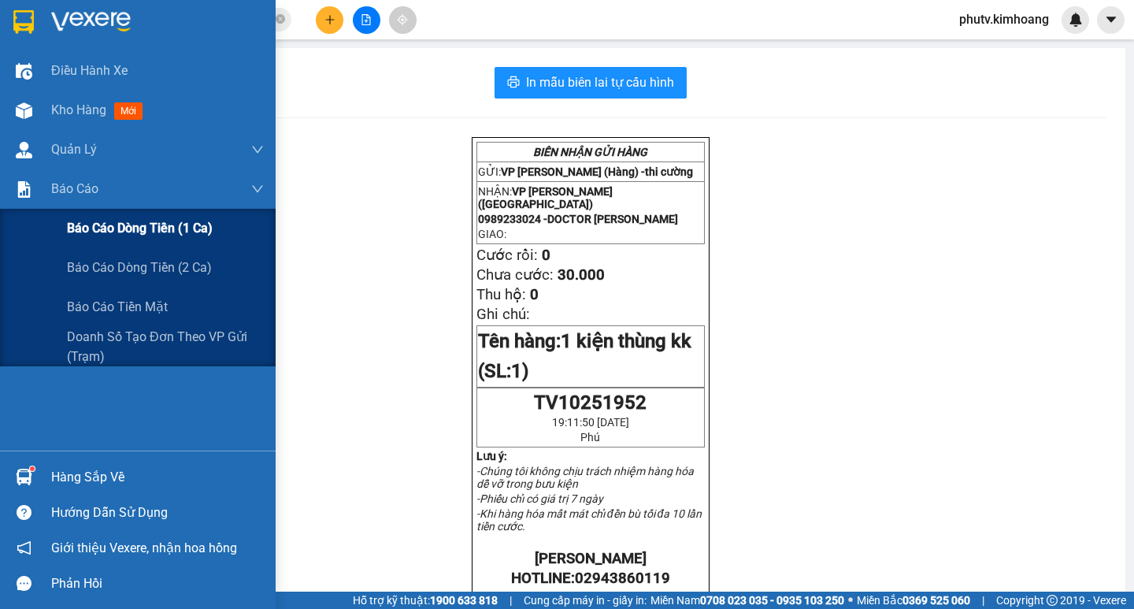
click at [133, 236] on span "Báo cáo dòng tiền (1 ca)" at bounding box center [140, 228] width 146 height 20
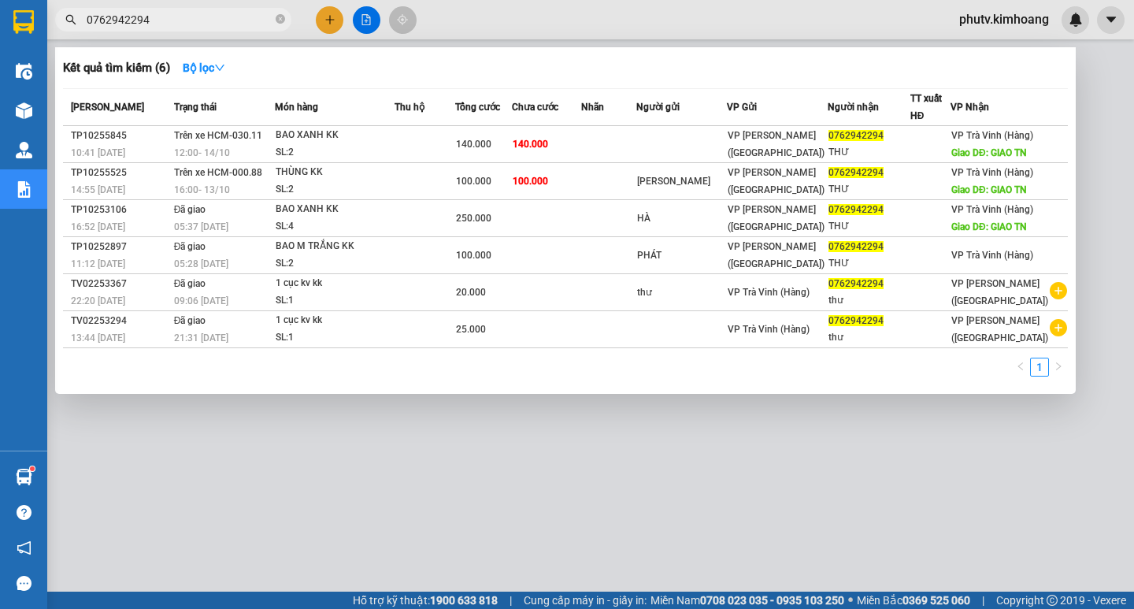
drag, startPoint x: 156, startPoint y: 15, endPoint x: 0, endPoint y: 30, distance: 156.7
click at [6, 35] on section "Kết quả tìm kiếm ( 6 ) Bộ lọc Mã ĐH Trạng thái Món hàng Thu hộ Tổng cước Chưa c…" at bounding box center [567, 304] width 1134 height 609
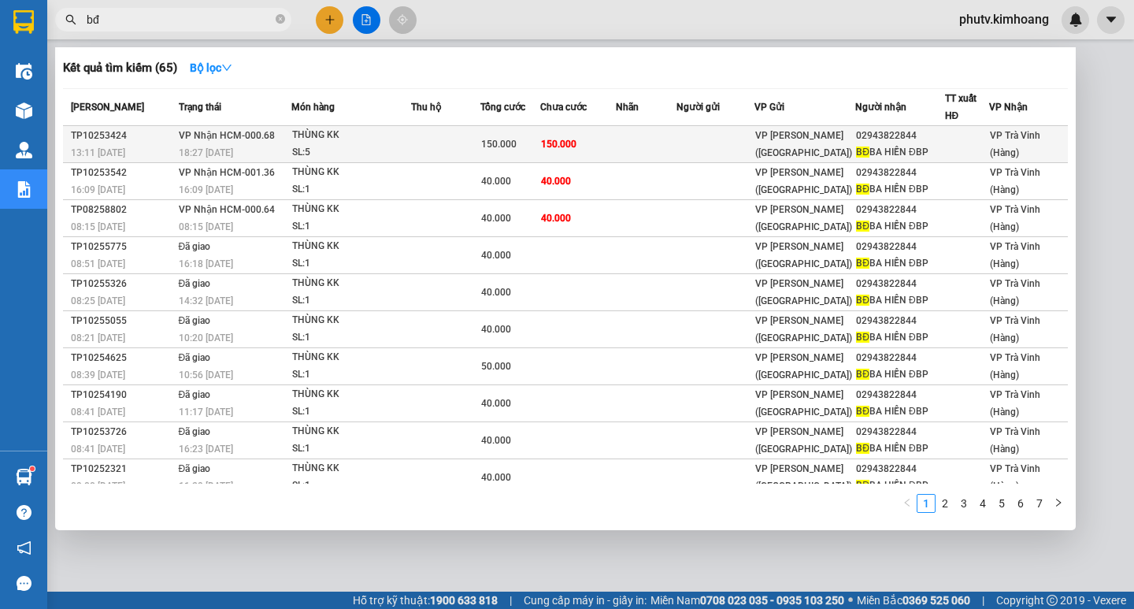
type input "bđ"
click at [590, 139] on td "150.000" at bounding box center [578, 144] width 76 height 37
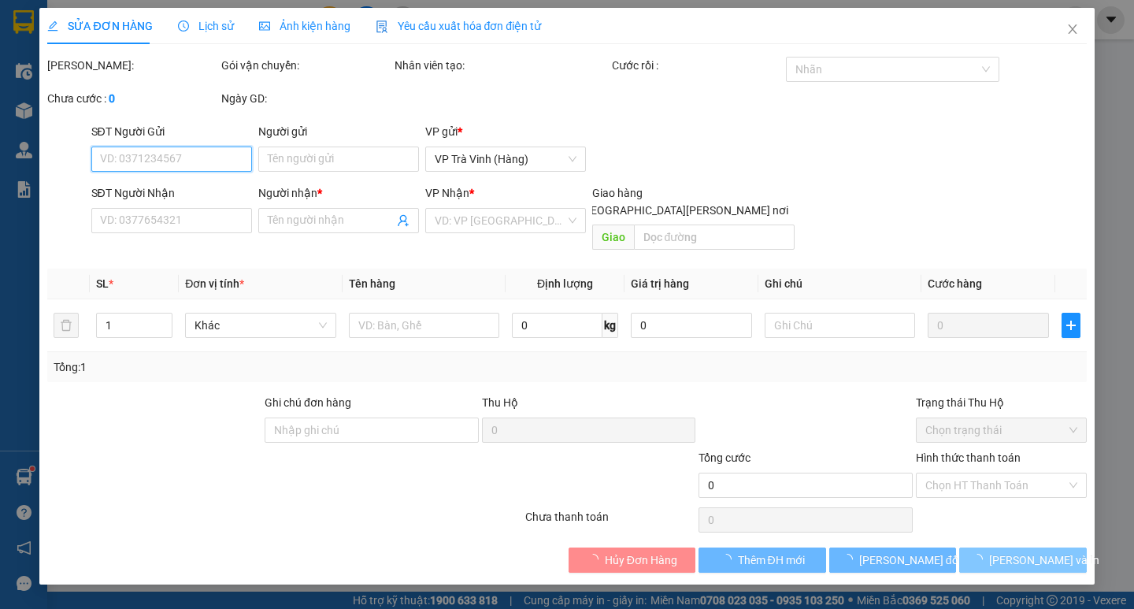
type input "02943822844"
type input "BĐ BA HIỀN ĐBP"
type input "150.000"
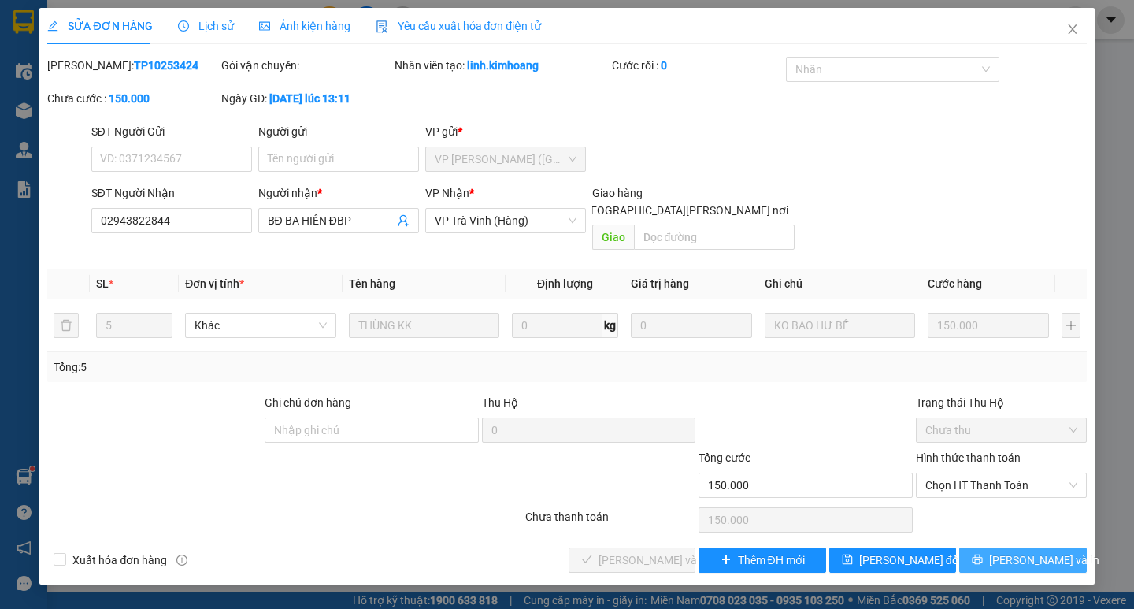
click at [1006, 547] on button "[PERSON_NAME] và In" at bounding box center [1022, 559] width 127 height 25
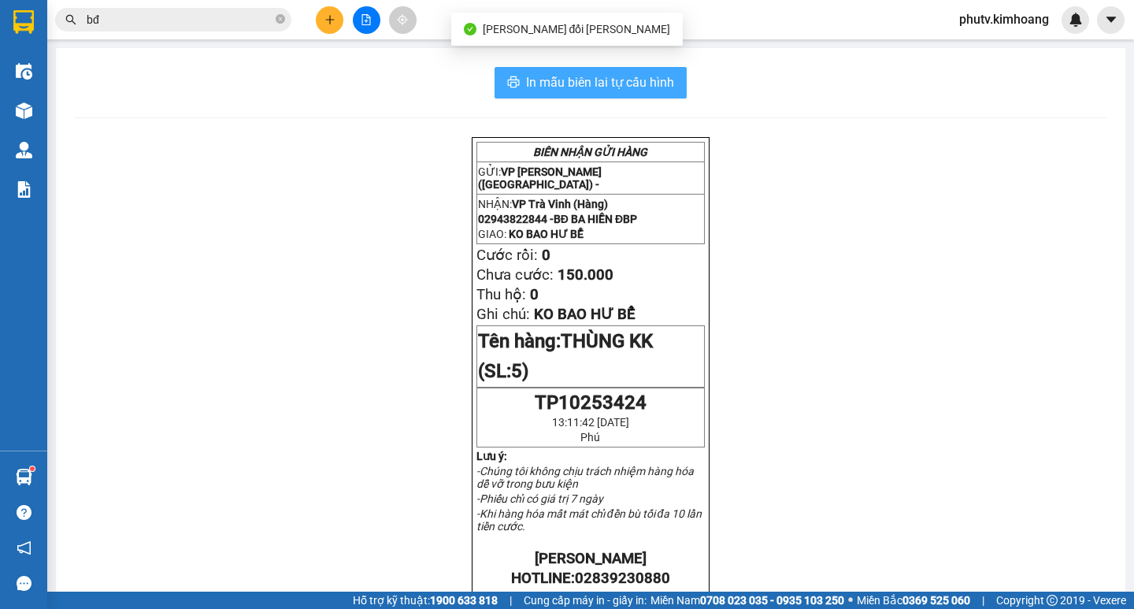
drag, startPoint x: 580, startPoint y: 90, endPoint x: 550, endPoint y: 109, distance: 35.4
click at [551, 108] on div "In mẫu biên lai tự cấu hình BIÊN NHẬN GỬI HÀNG GỬI: VP Trần Phú (Hàng) - NHẬN: …" at bounding box center [591, 547] width 1070 height 998
click at [658, 92] on span "In mẫu biên lai tự cấu hình" at bounding box center [600, 82] width 148 height 20
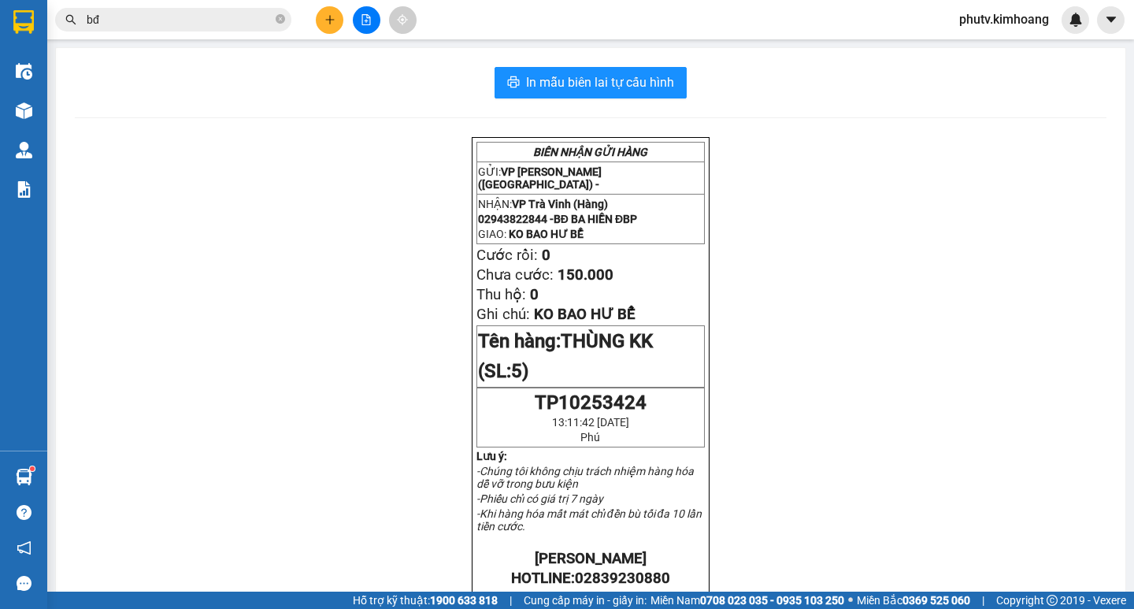
click at [210, 16] on input "bđ" at bounding box center [180, 19] width 186 height 17
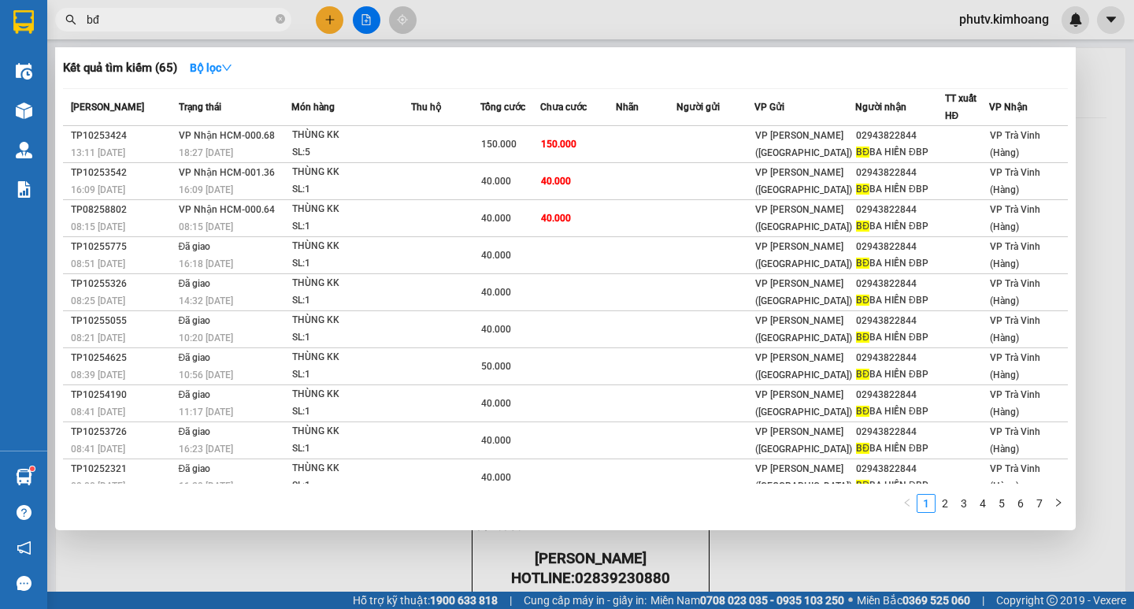
click at [210, 16] on input "bđ" at bounding box center [180, 19] width 186 height 17
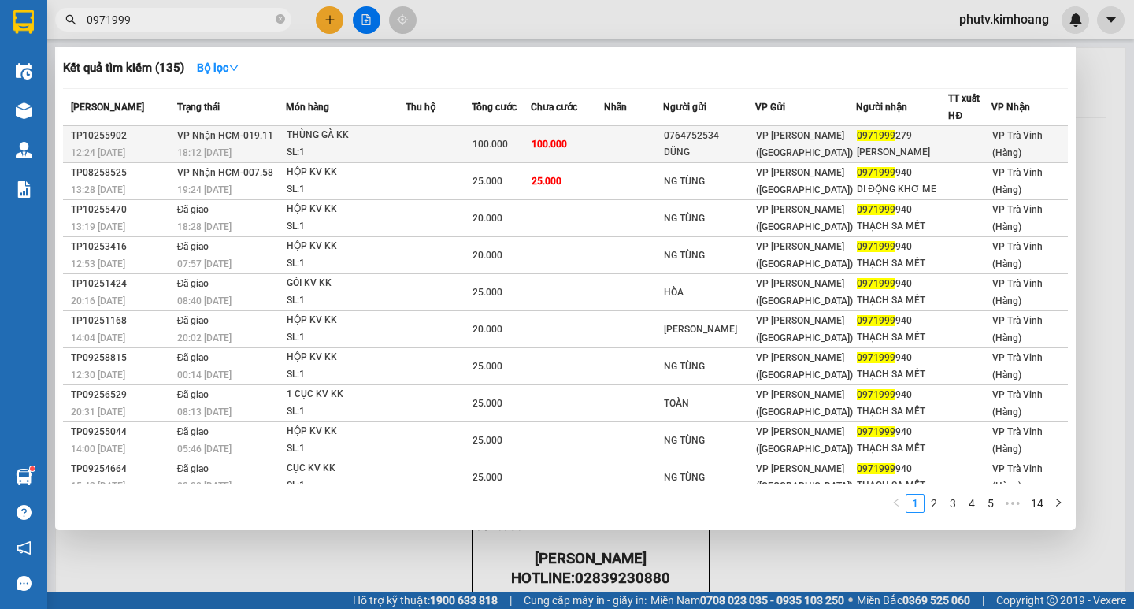
type input "0971999"
click at [518, 141] on div "100.000" at bounding box center [501, 143] width 57 height 17
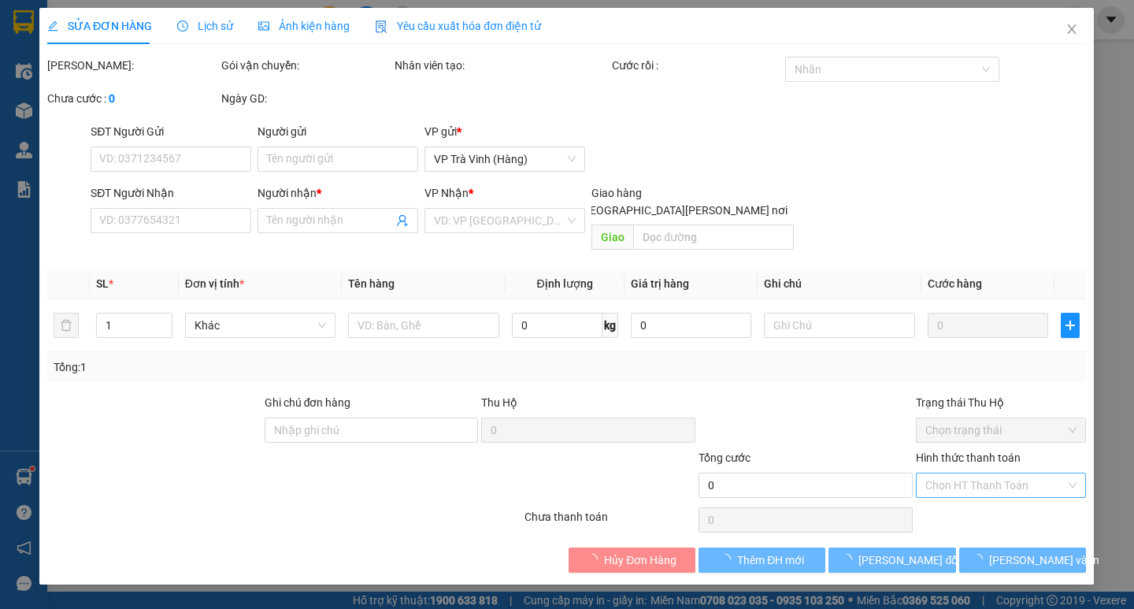
type input "0764752534"
type input "DŨNG"
type input "0971999279"
type input "[PERSON_NAME]"
type input "100.000"
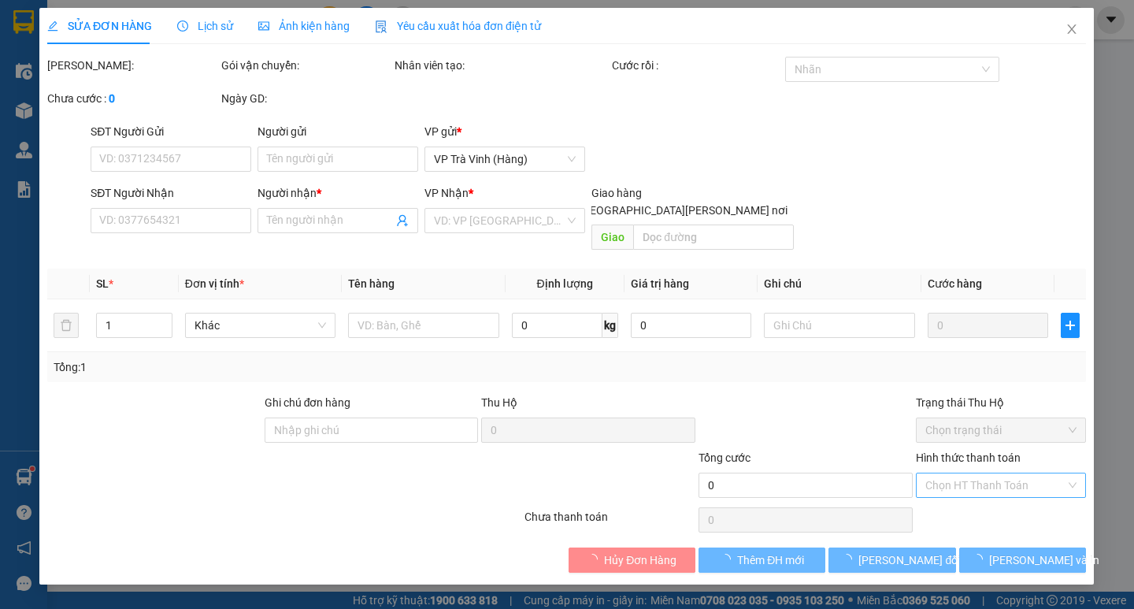
type input "100.000"
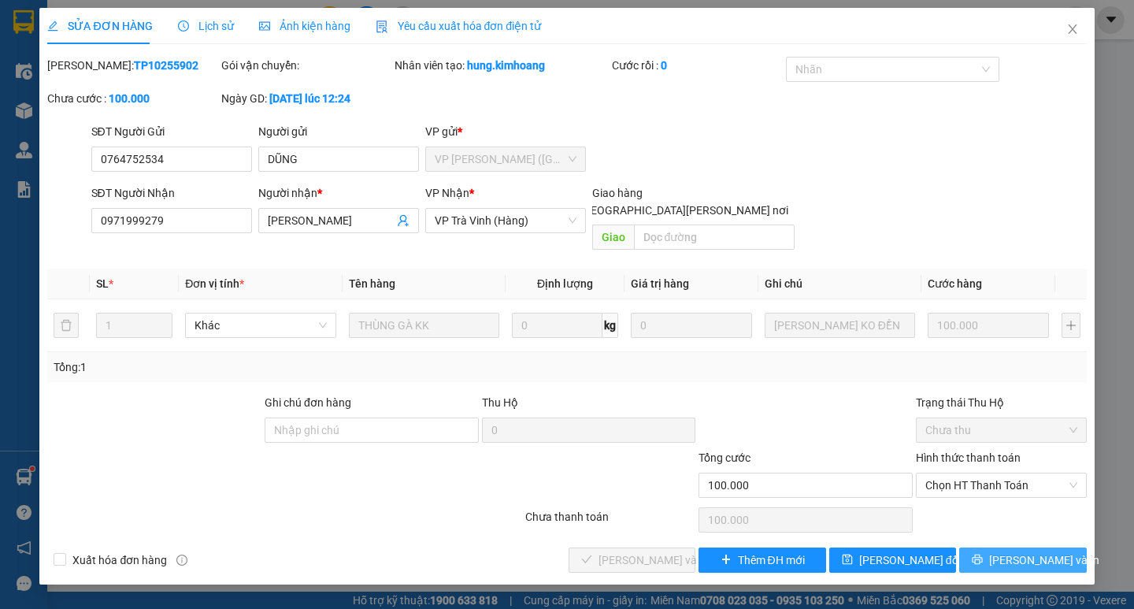
click at [1009, 551] on span "[PERSON_NAME] và In" at bounding box center [1044, 559] width 110 height 17
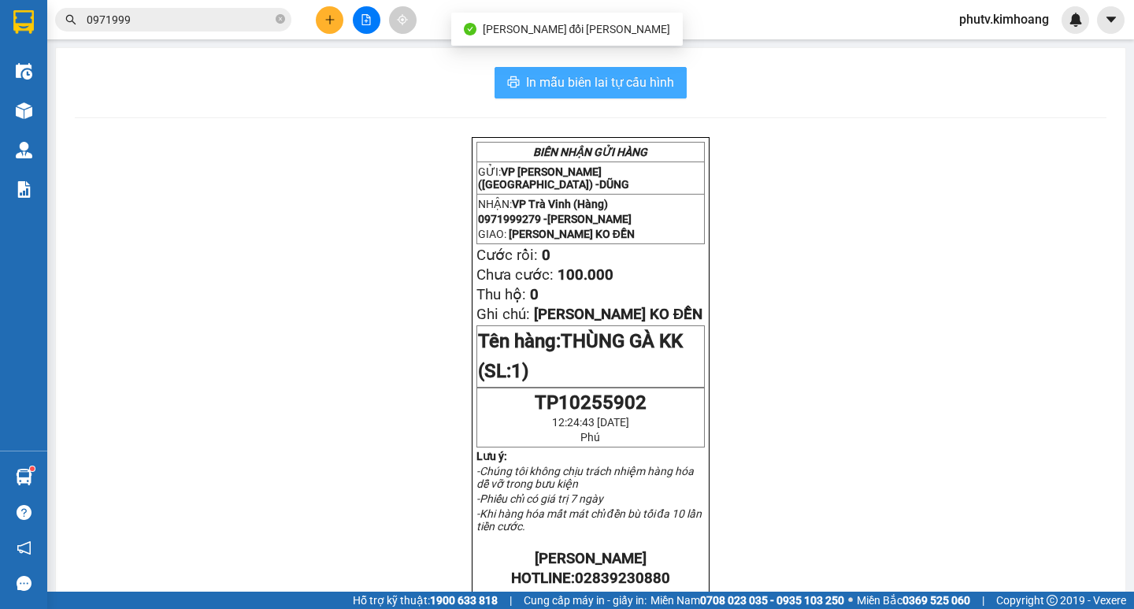
click at [595, 88] on span "In mẫu biên lai tự cấu hình" at bounding box center [600, 82] width 148 height 20
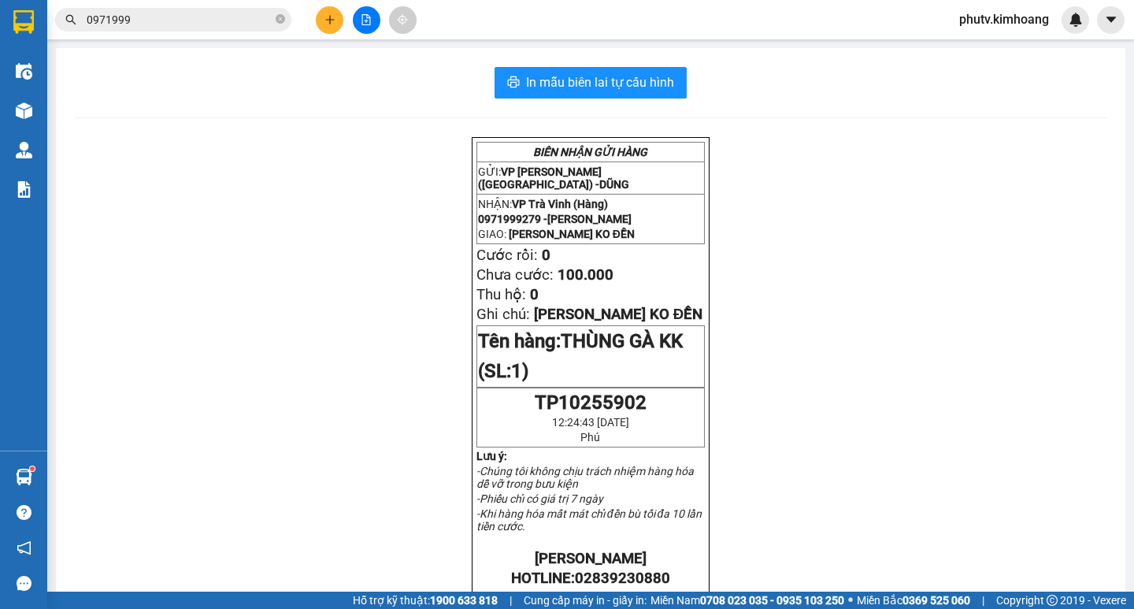
click at [981, 16] on span "phutv.kimhoang" at bounding box center [1004, 19] width 115 height 20
click at [971, 46] on span "Đăng xuất" at bounding box center [1010, 48] width 83 height 17
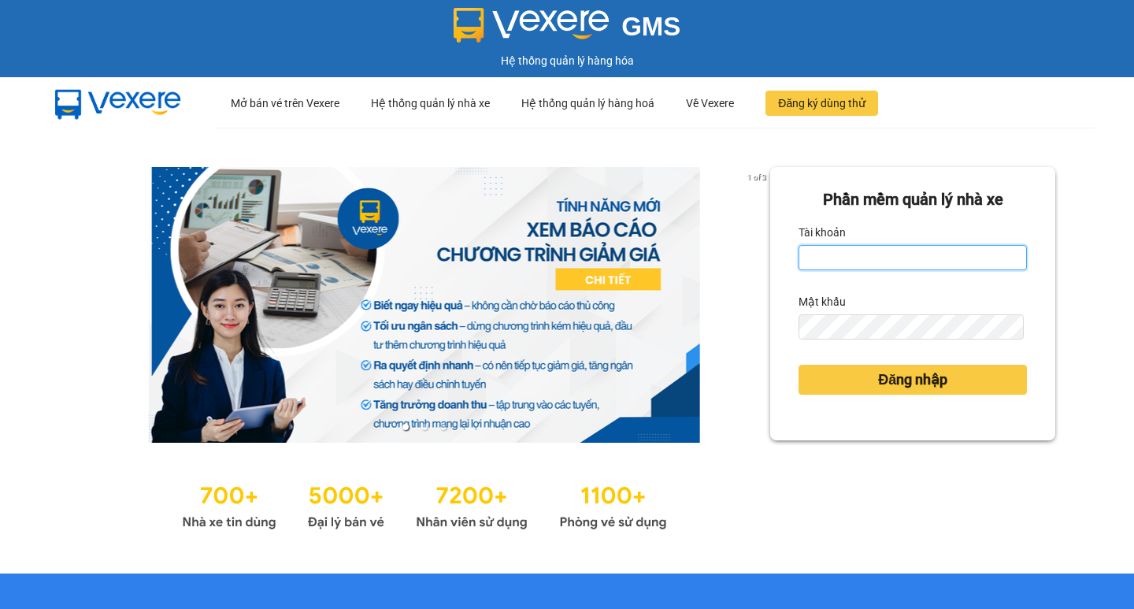
click at [815, 254] on input "Tài khoản" at bounding box center [913, 257] width 228 height 25
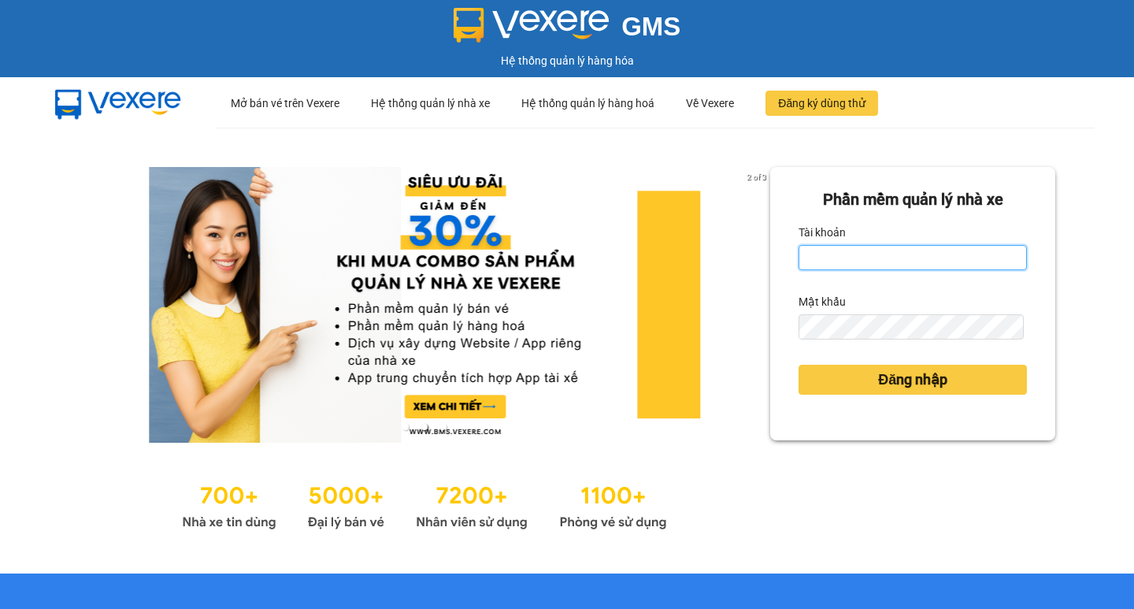
type input "thuoctv.kimhoang"
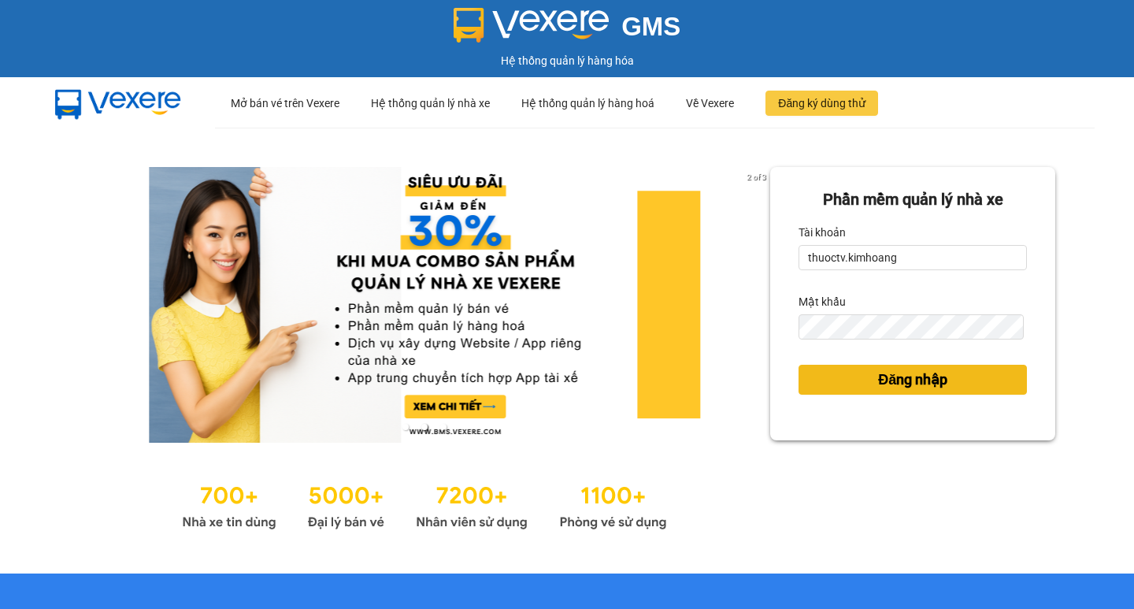
click at [892, 377] on span "Đăng nhập" at bounding box center [912, 380] width 69 height 22
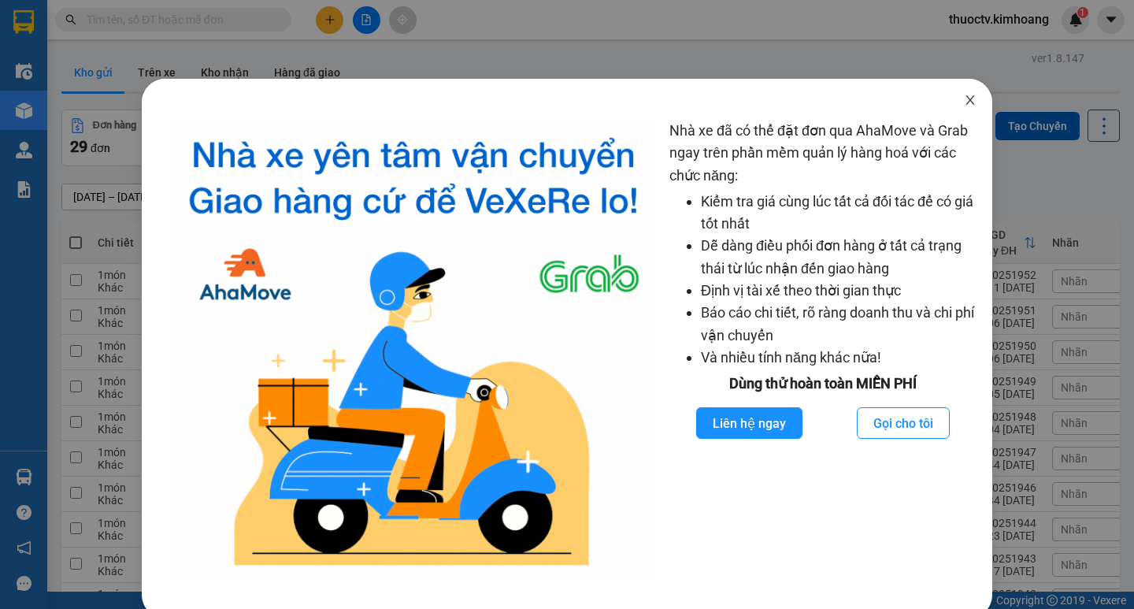
click at [965, 98] on icon "close" at bounding box center [970, 100] width 13 height 13
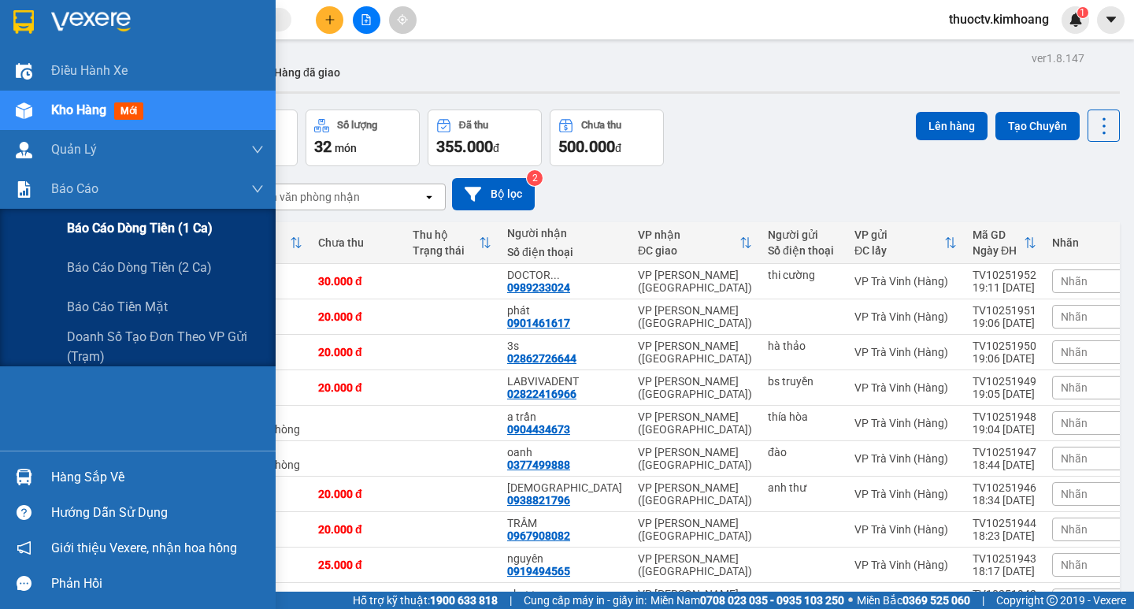
click at [136, 232] on span "Báo cáo dòng tiền (1 ca)" at bounding box center [140, 228] width 146 height 20
